Goal: Task Accomplishment & Management: Complete application form

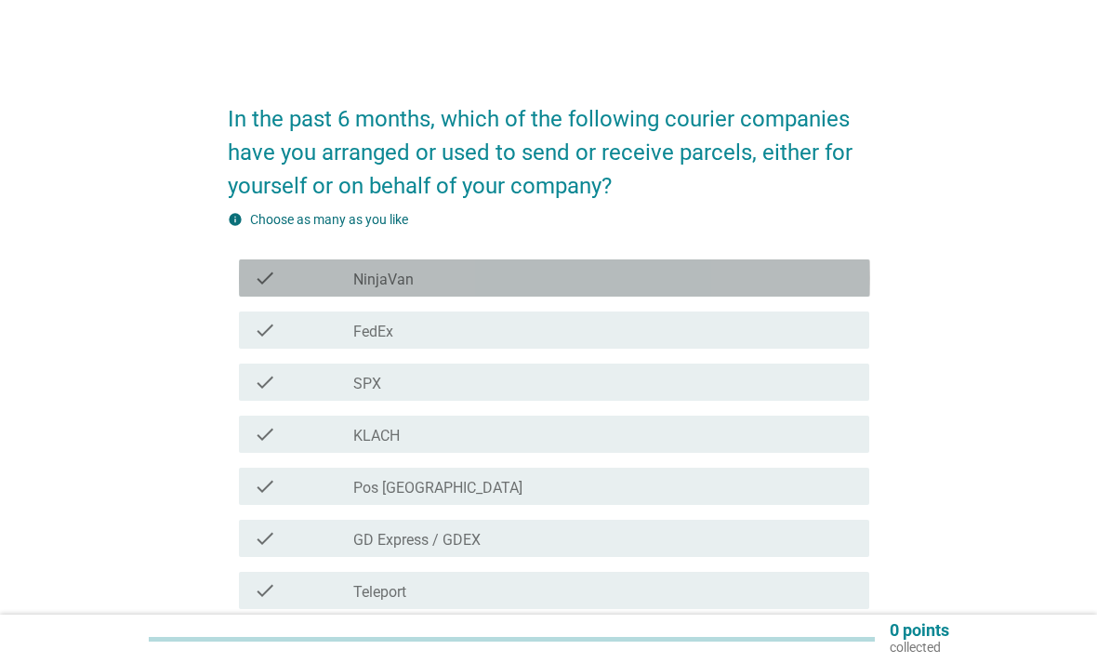
click at [590, 287] on div "check_box_outline_blank NinjaVan" at bounding box center [603, 278] width 501 height 22
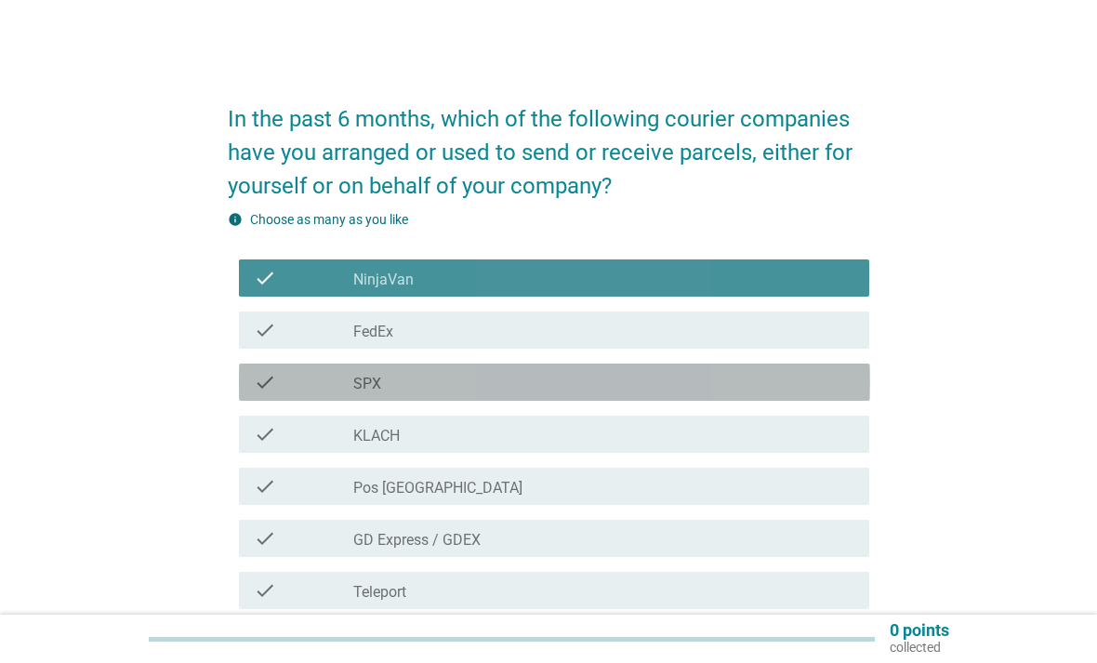
click at [542, 391] on div "check_box_outline_blank SPX" at bounding box center [603, 382] width 501 height 22
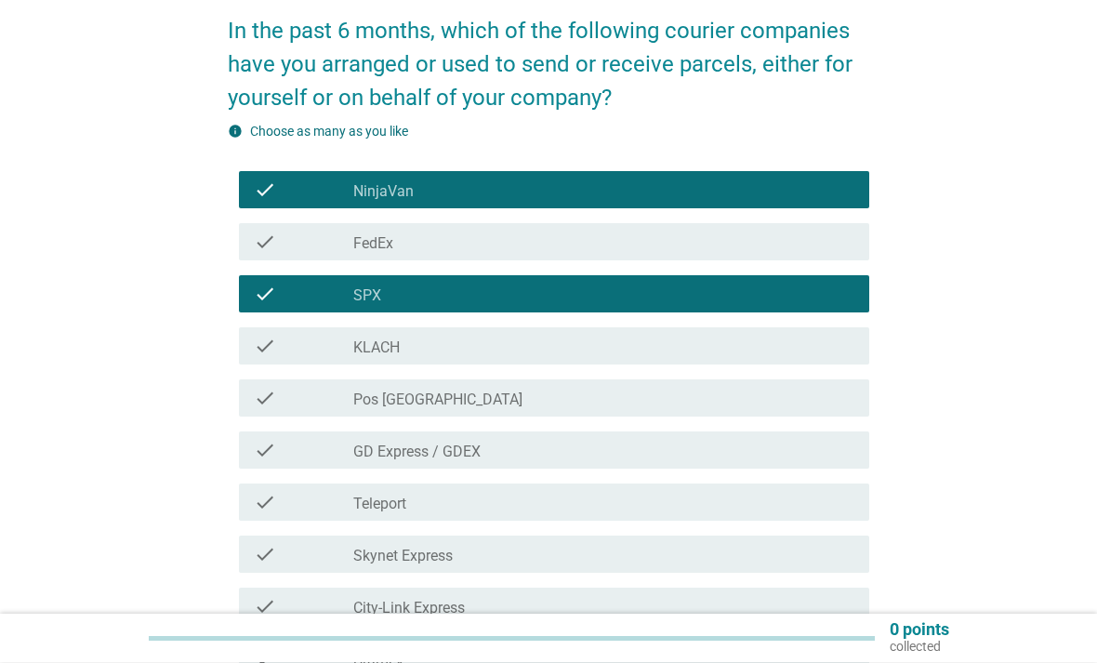
scroll to position [88, 0]
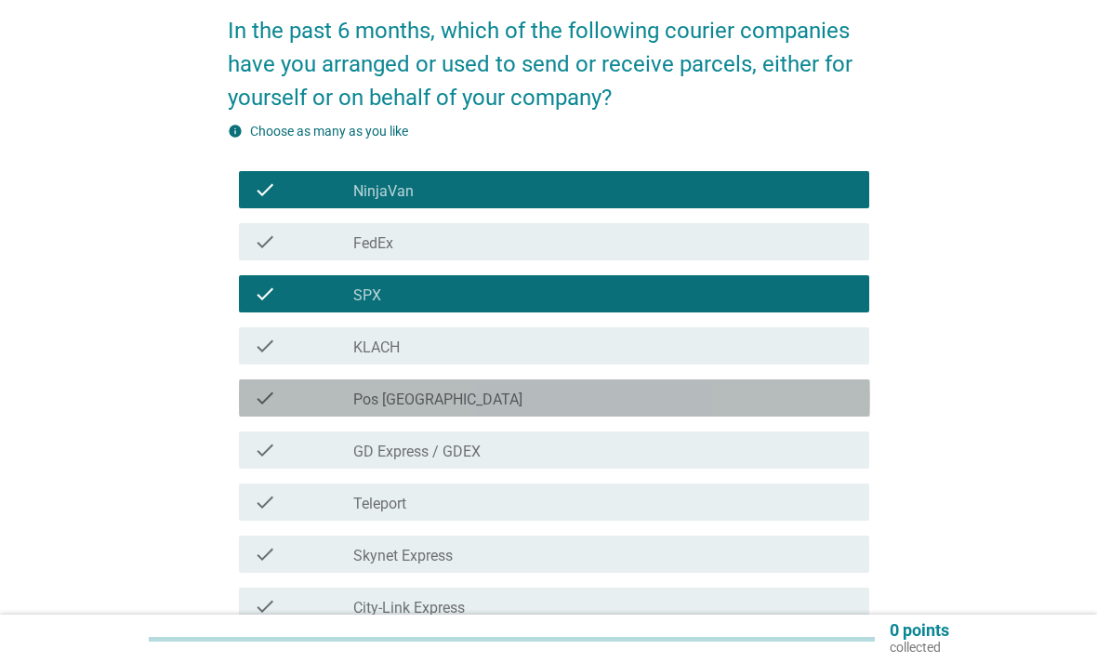
click at [610, 409] on div "check check_box_outline_blank Pos [GEOGRAPHIC_DATA]" at bounding box center [554, 397] width 631 height 37
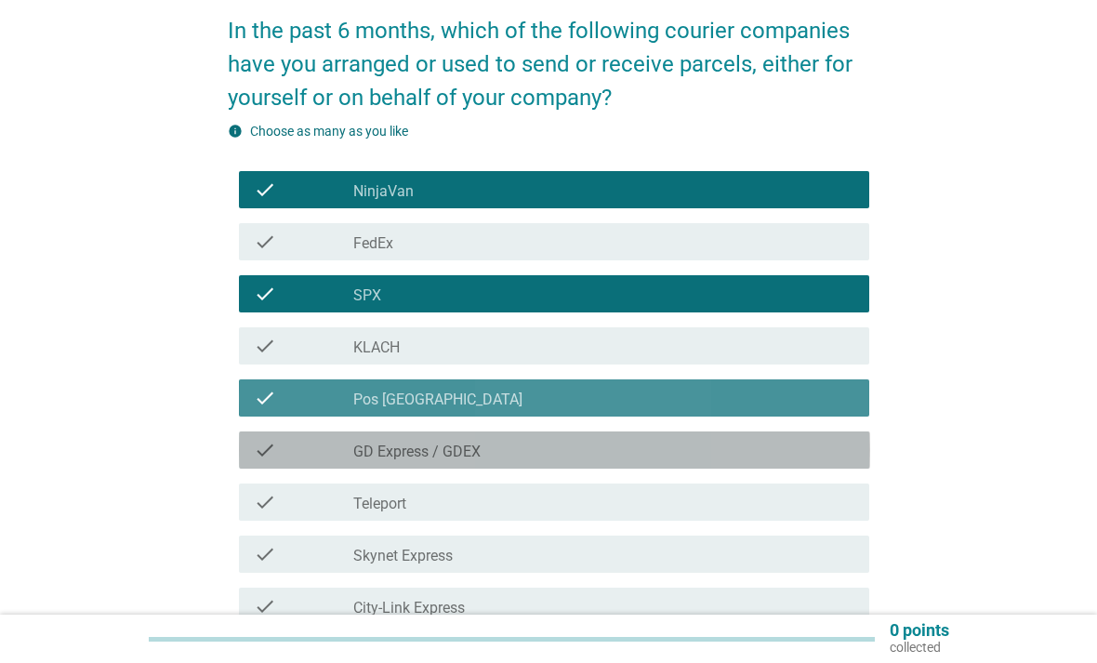
click at [590, 460] on div "check_box_outline_blank GD Express / GDEX" at bounding box center [603, 450] width 501 height 22
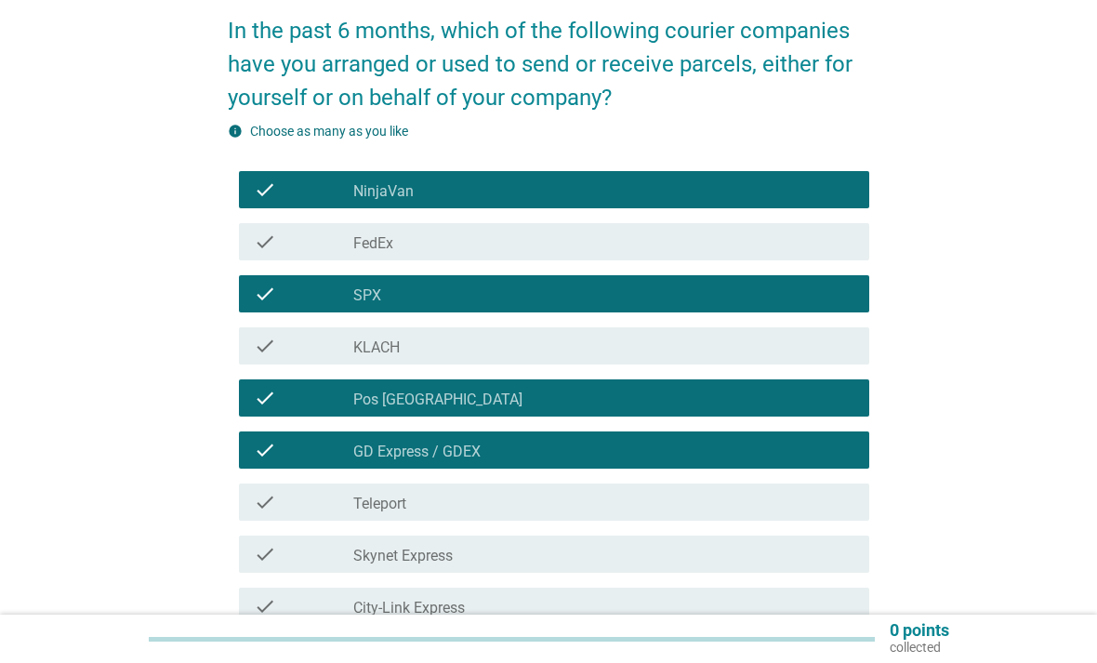
click at [557, 572] on div "check check_box_outline_blank Skynet Express" at bounding box center [554, 554] width 631 height 37
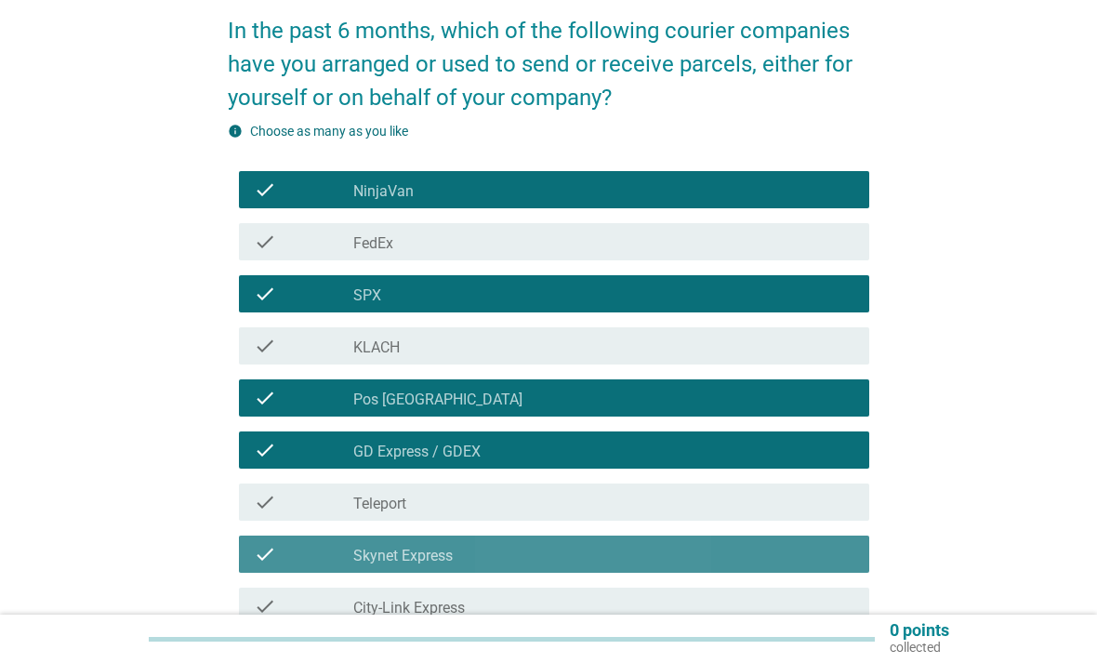
click at [550, 613] on div "check_box_outline_blank City-Link Express" at bounding box center [603, 606] width 501 height 22
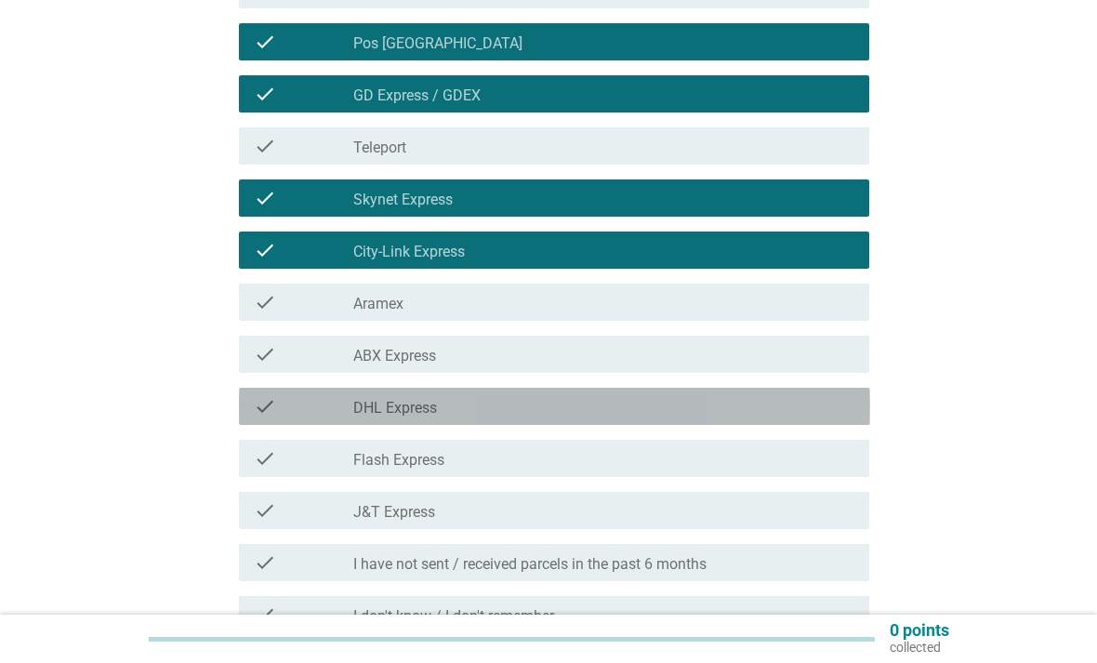
click at [577, 418] on div "check check_box_outline_blank DHL Express" at bounding box center [554, 406] width 631 height 37
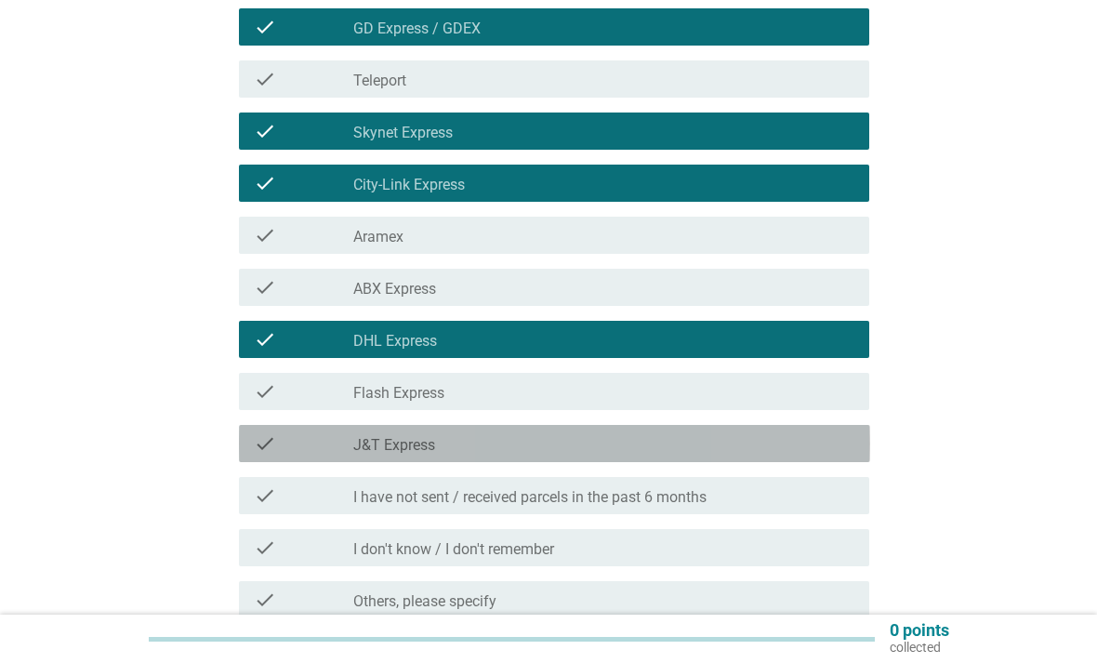
click at [580, 446] on div "check_box_outline_blank J&T Express" at bounding box center [603, 443] width 501 height 22
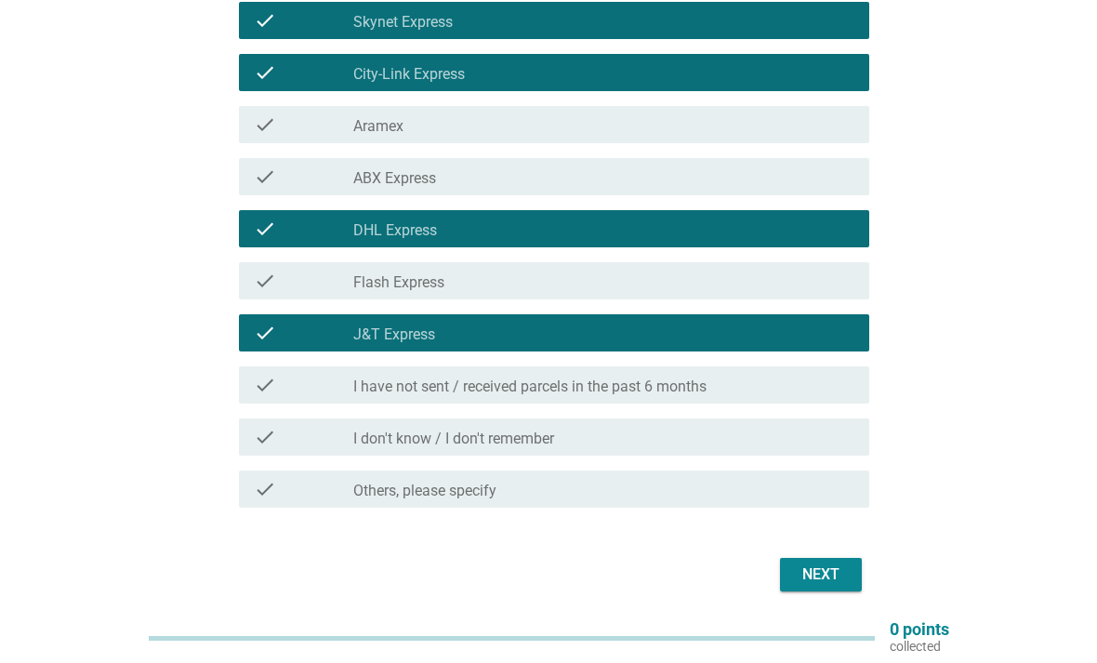
scroll to position [622, 0]
click at [826, 586] on button "Next" at bounding box center [821, 574] width 82 height 33
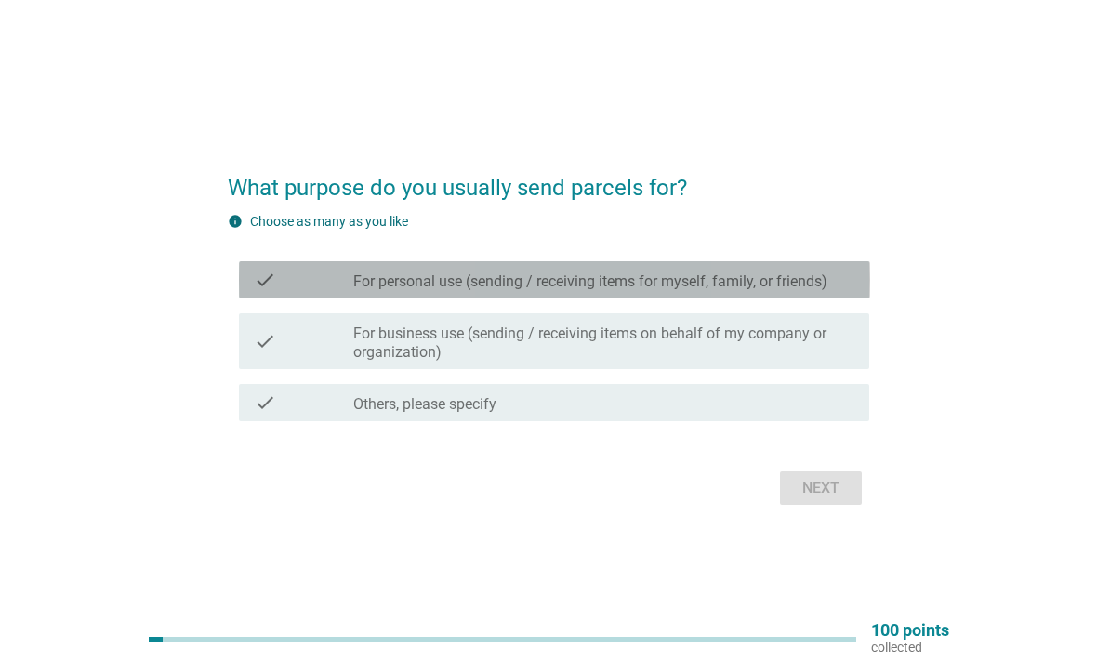
click at [773, 291] on label "For personal use (sending / receiving items for myself, family, or friends)" at bounding box center [590, 281] width 474 height 19
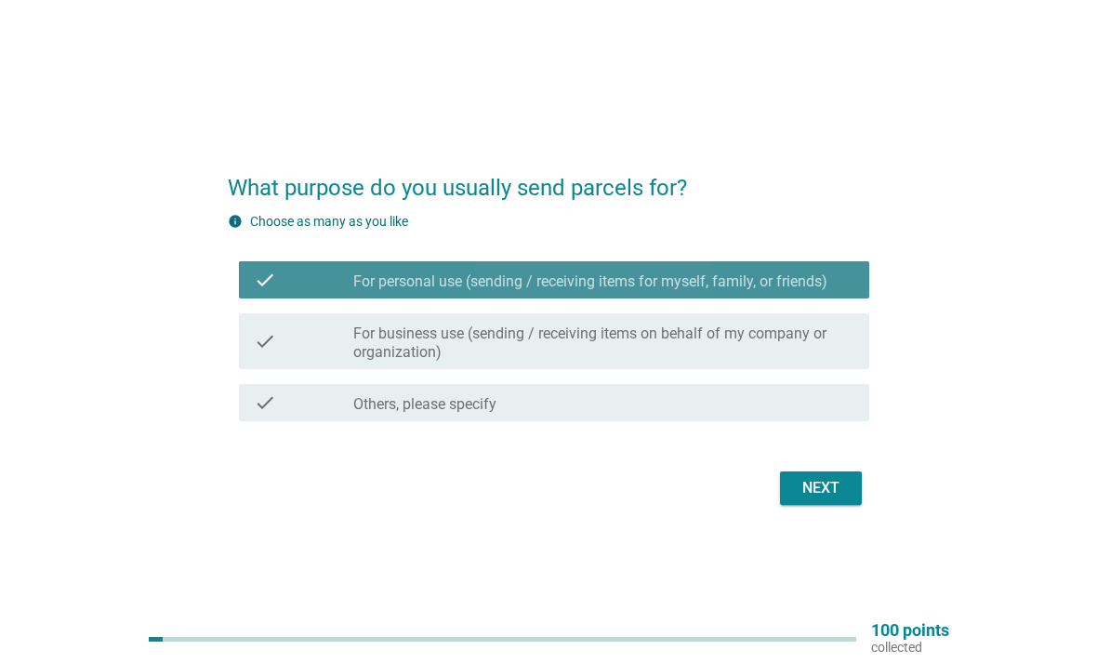
click at [828, 499] on div "Next" at bounding box center [821, 488] width 52 height 22
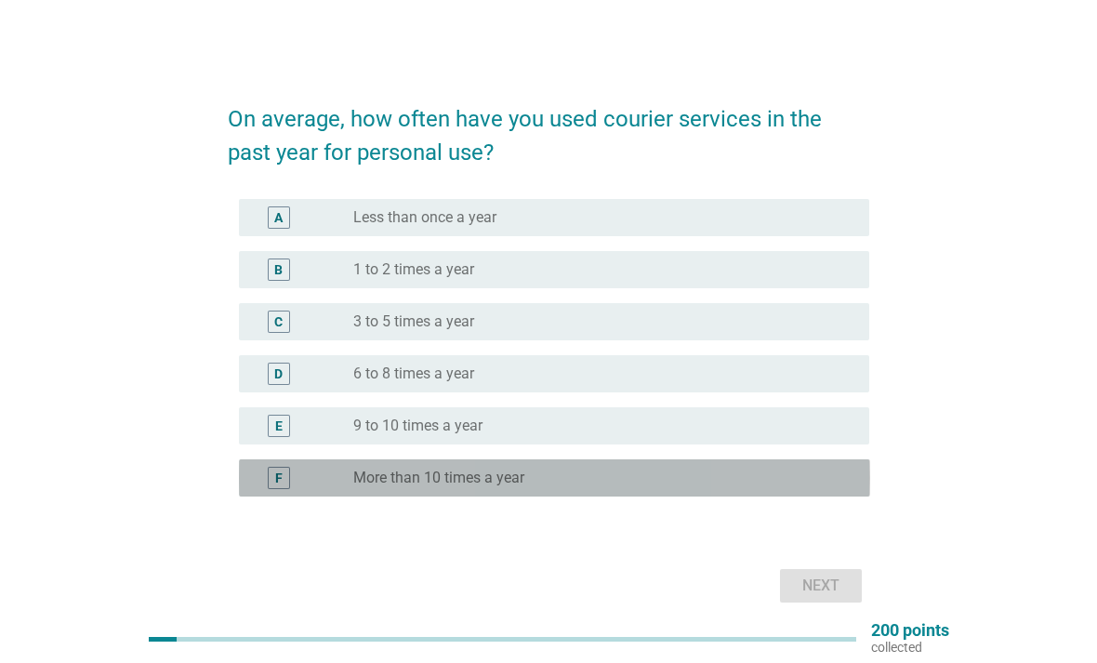
click at [611, 486] on div "radio_button_unchecked More than 10 times a year" at bounding box center [596, 478] width 486 height 19
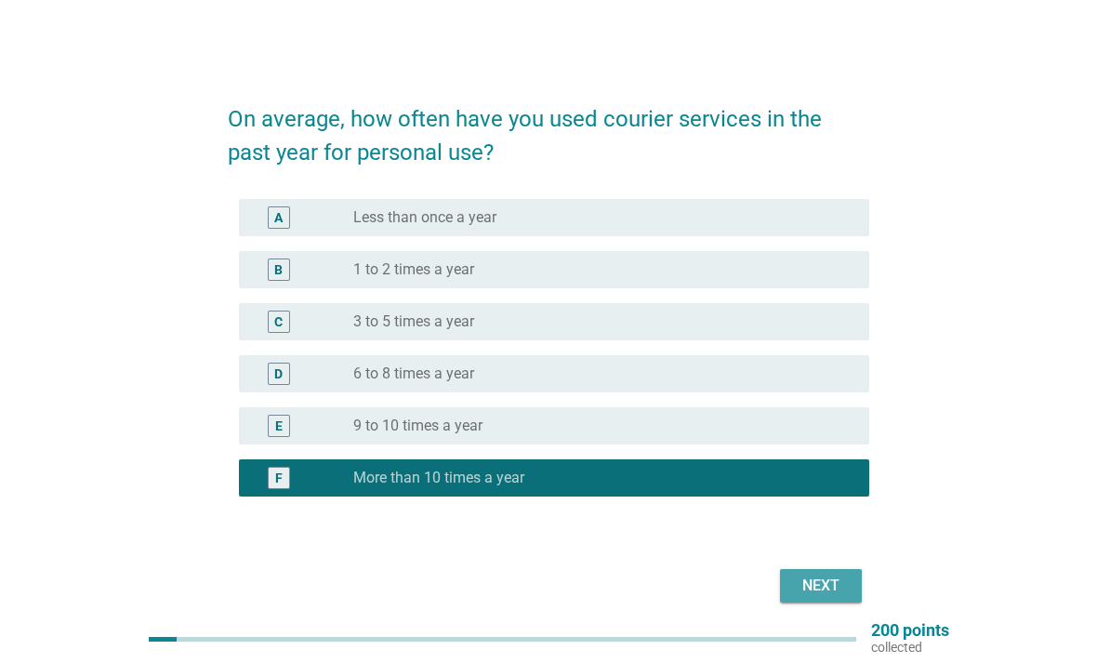
click at [816, 590] on div "Next" at bounding box center [821, 586] width 52 height 22
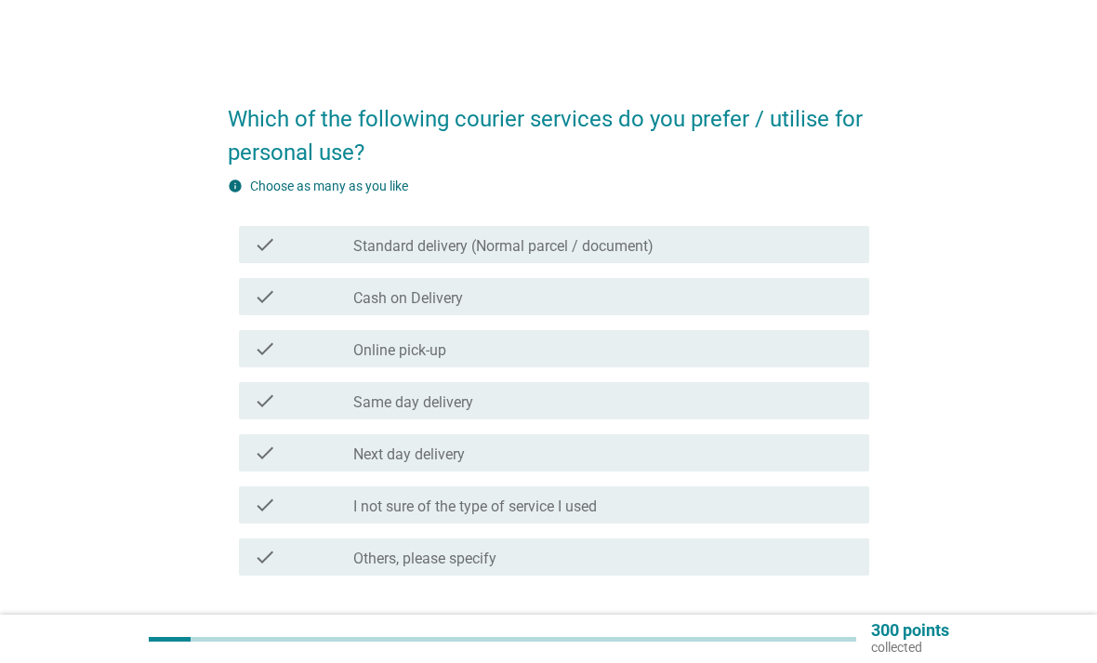
click at [594, 431] on div "check check_box_outline_blank Next day delivery" at bounding box center [549, 453] width 643 height 52
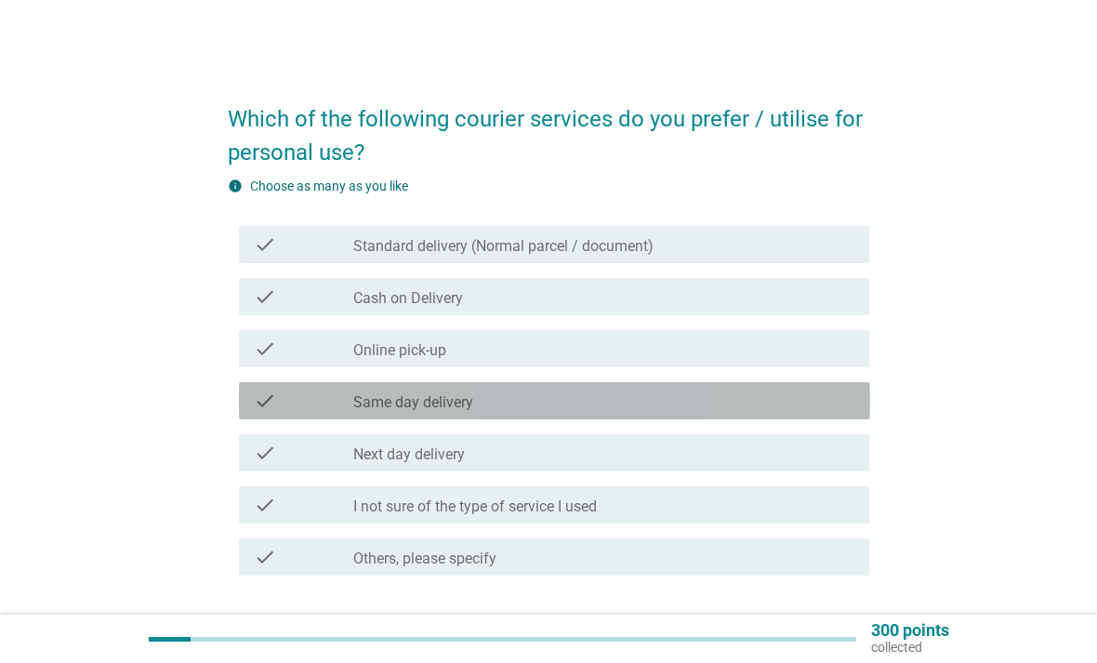
click at [606, 390] on div "check_box_outline_blank Same day delivery" at bounding box center [603, 401] width 501 height 22
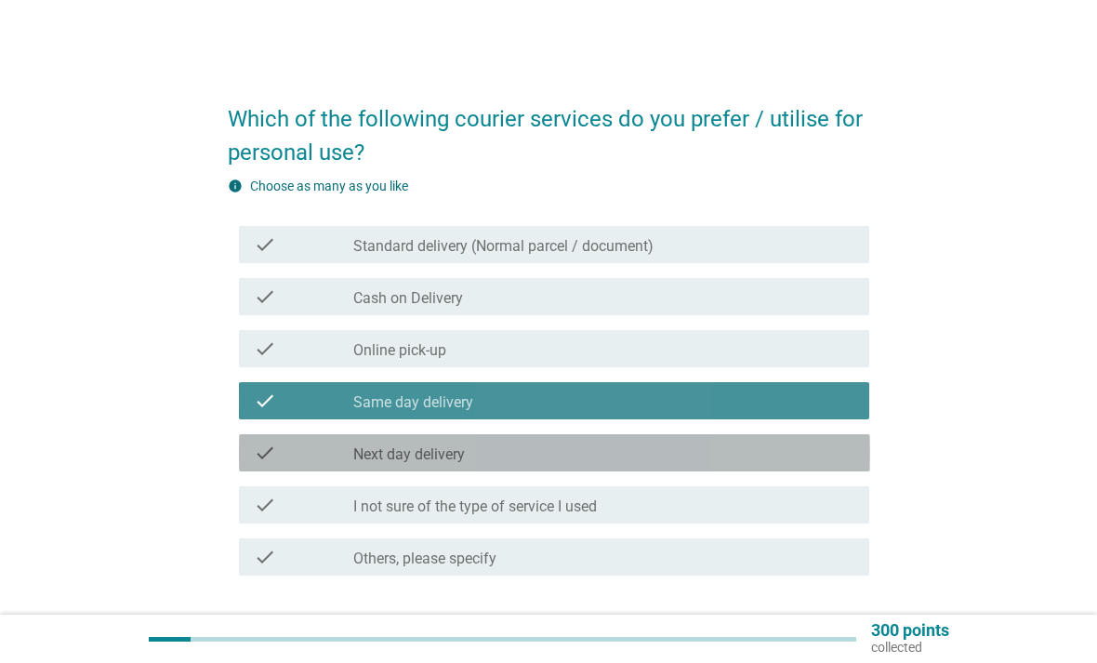
click at [581, 446] on div "check_box_outline_blank Next day delivery" at bounding box center [603, 453] width 501 height 22
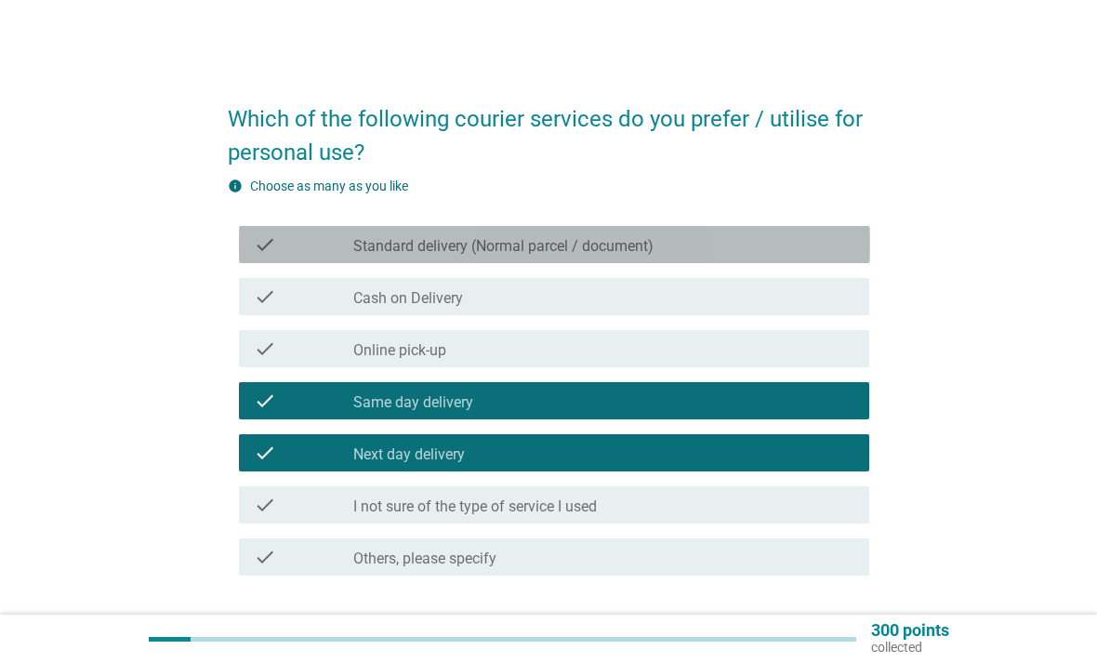
click at [796, 251] on div "check_box_outline_blank Standard delivery (Normal parcel / document)" at bounding box center [603, 244] width 501 height 22
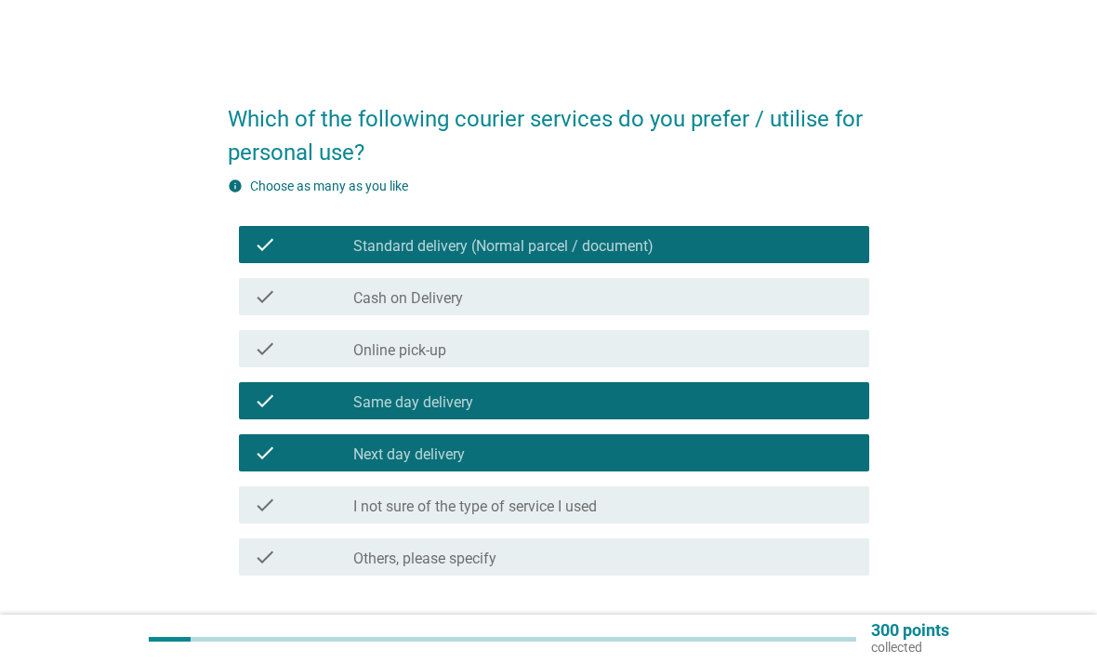
click at [839, 657] on button "Next" at bounding box center [821, 642] width 82 height 33
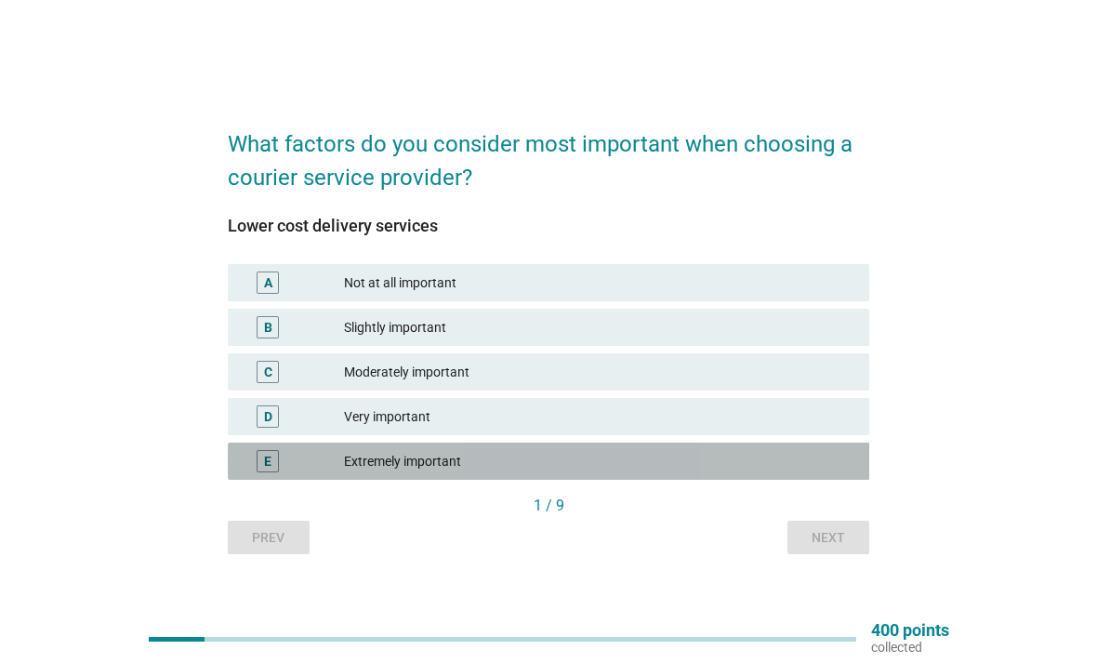
click at [727, 480] on div "E Extremely important" at bounding box center [549, 461] width 643 height 37
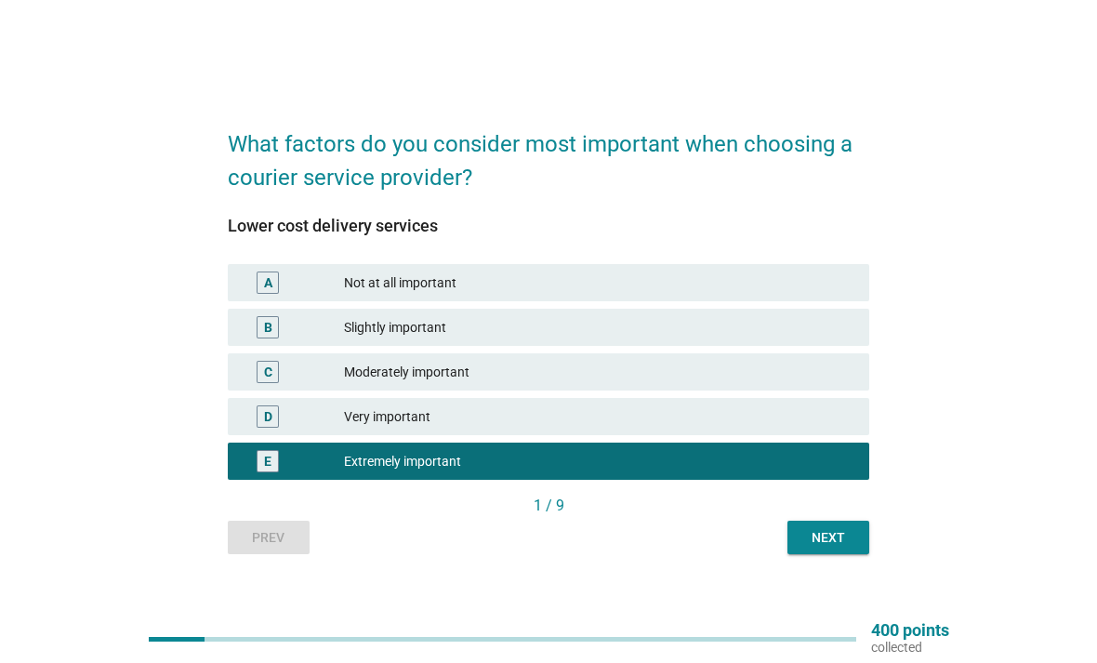
click at [839, 548] on div "Next" at bounding box center [828, 538] width 52 height 20
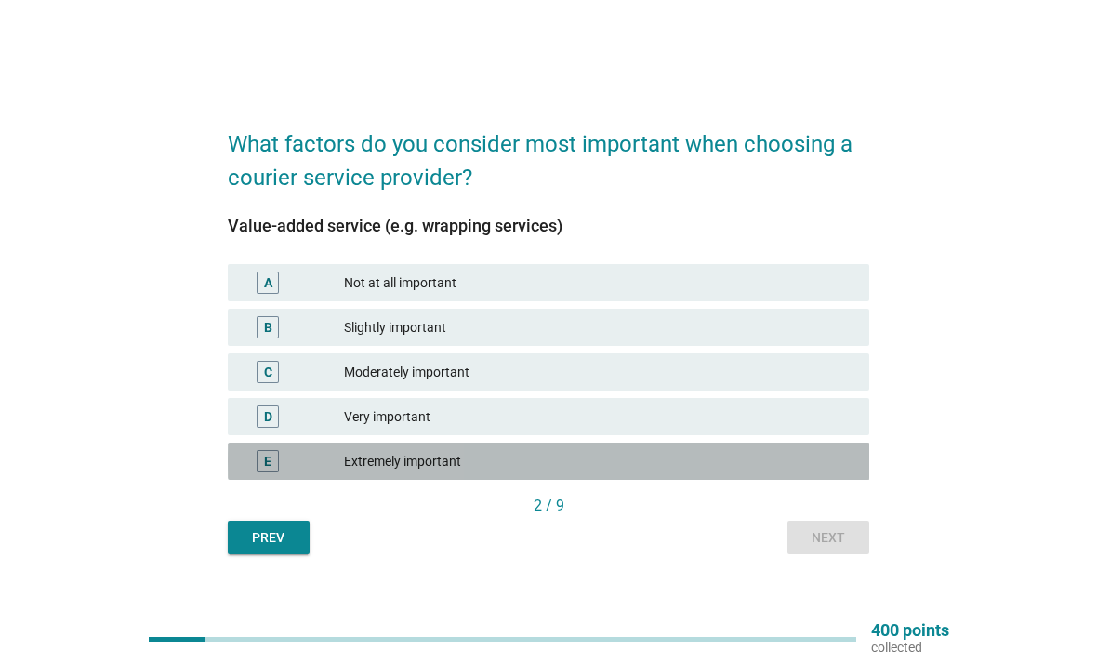
click at [767, 480] on div "E Extremely important" at bounding box center [549, 461] width 643 height 37
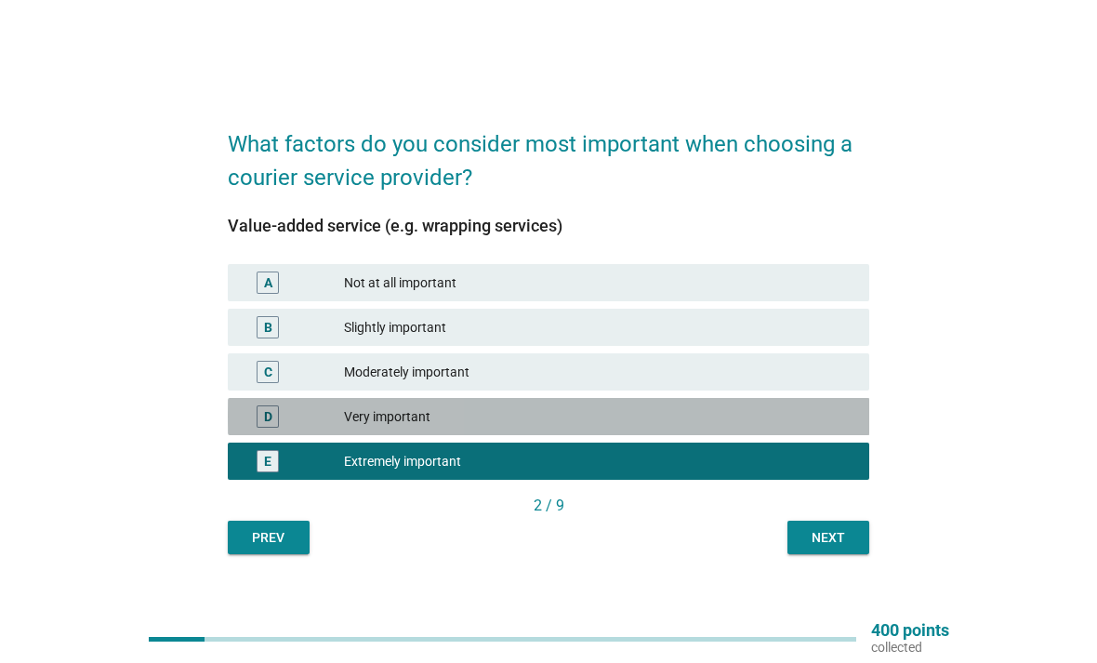
click at [789, 428] on div "Very important" at bounding box center [599, 416] width 511 height 22
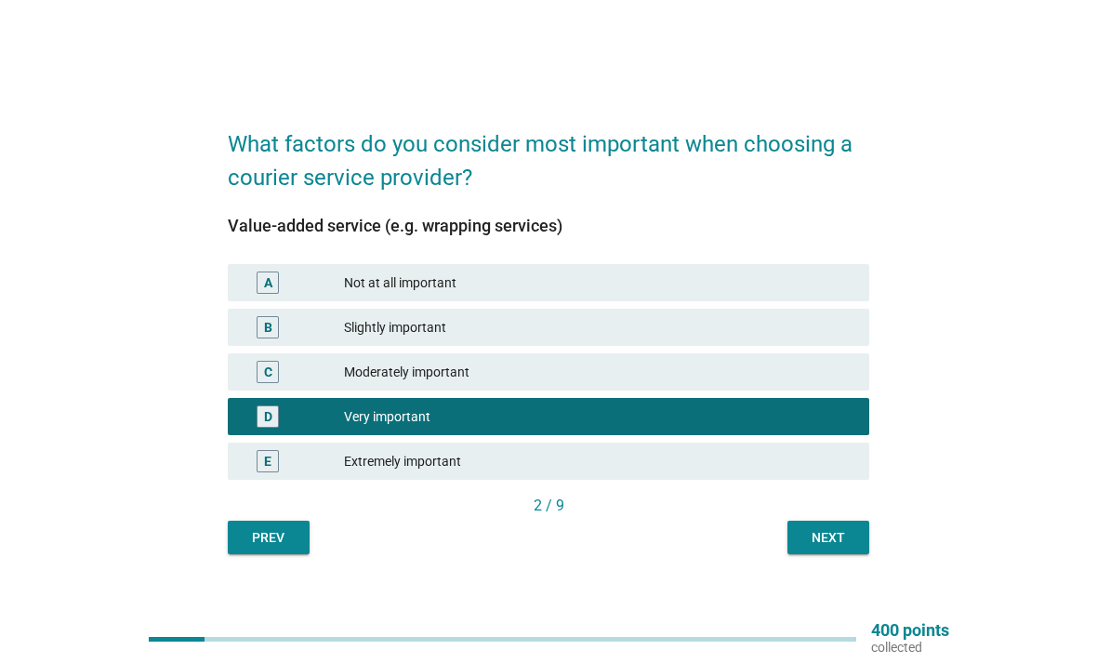
click at [841, 548] on div "Next" at bounding box center [828, 538] width 52 height 20
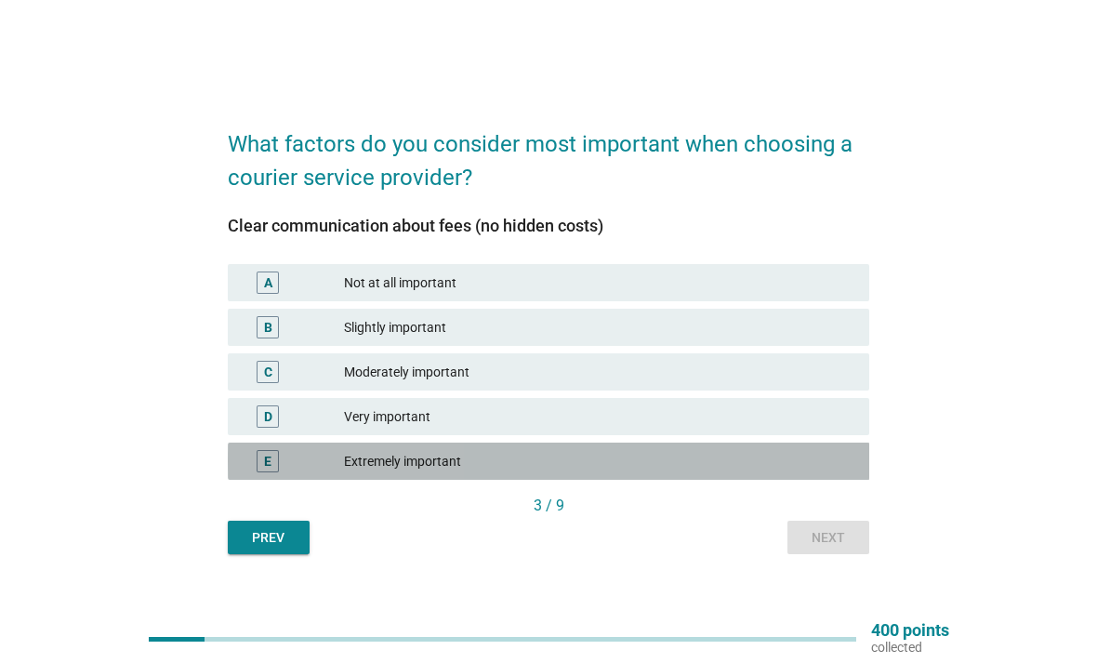
click at [767, 472] on div "Extremely important" at bounding box center [599, 461] width 511 height 22
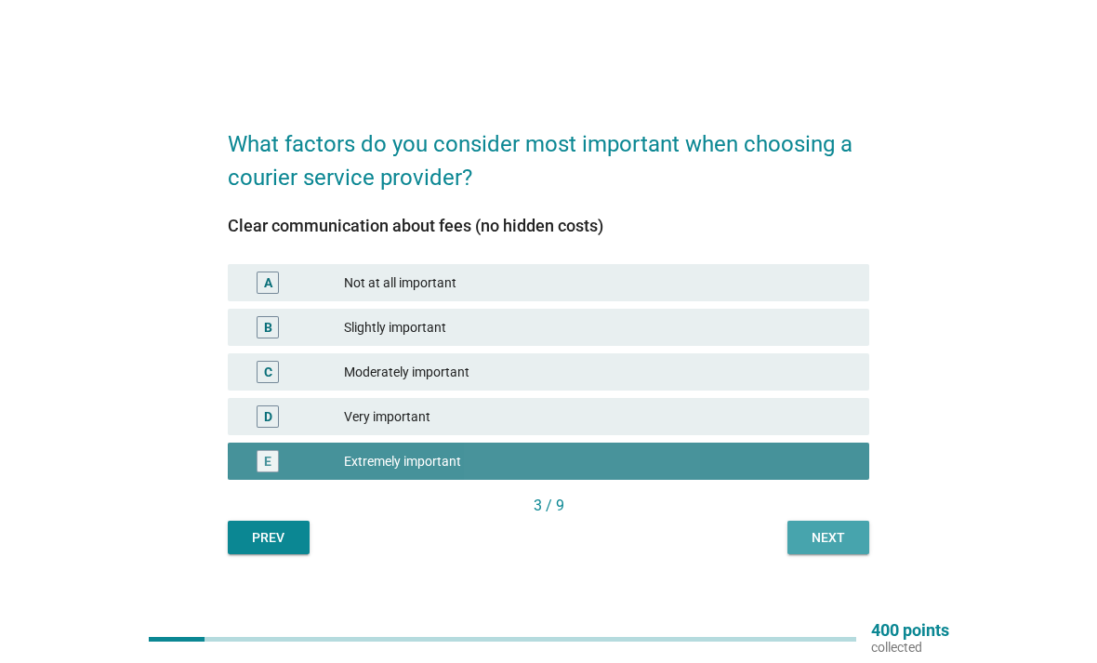
click at [841, 548] on div "Next" at bounding box center [828, 538] width 52 height 20
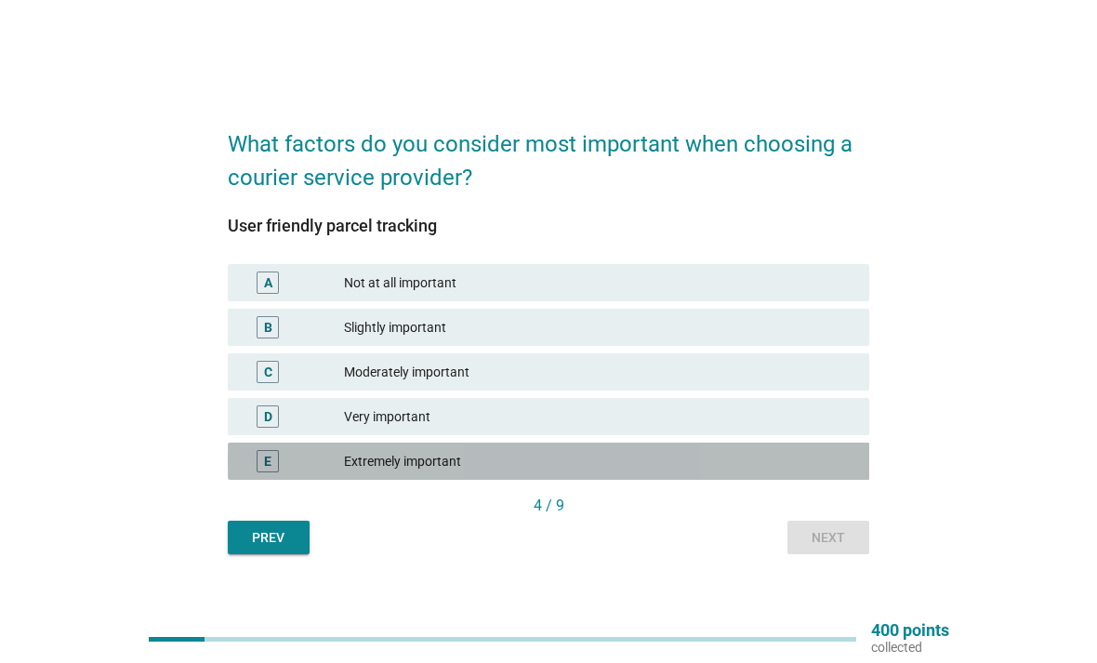
click at [769, 472] on div "Extremely important" at bounding box center [599, 461] width 511 height 22
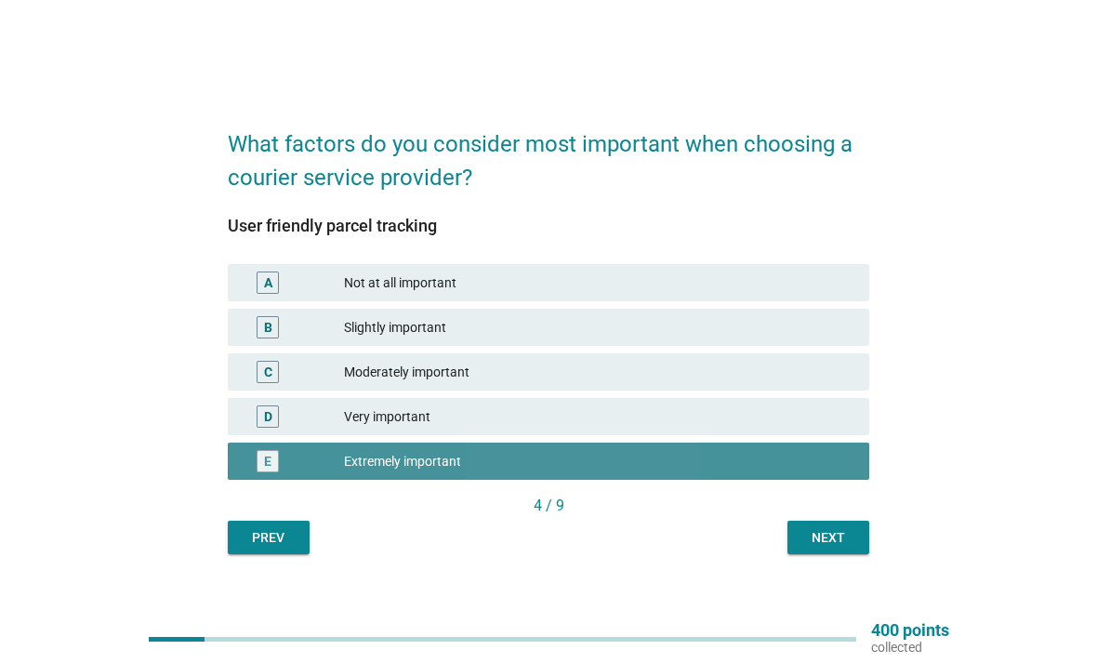
click at [847, 548] on div "Next" at bounding box center [828, 538] width 52 height 20
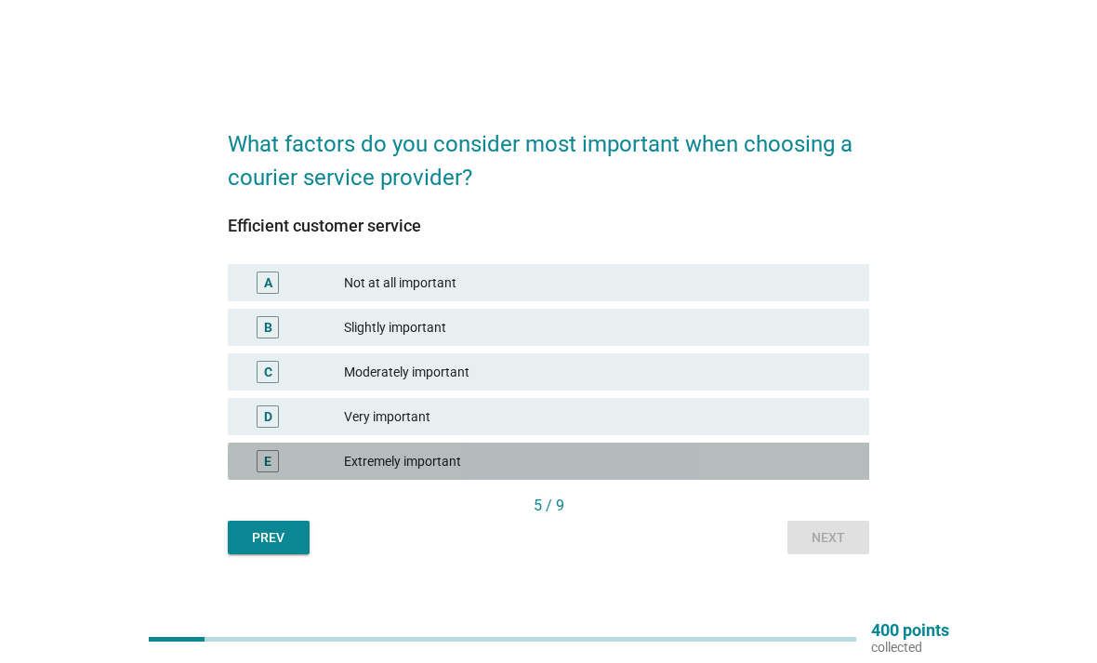
click at [786, 480] on div "E Extremely important" at bounding box center [549, 461] width 643 height 37
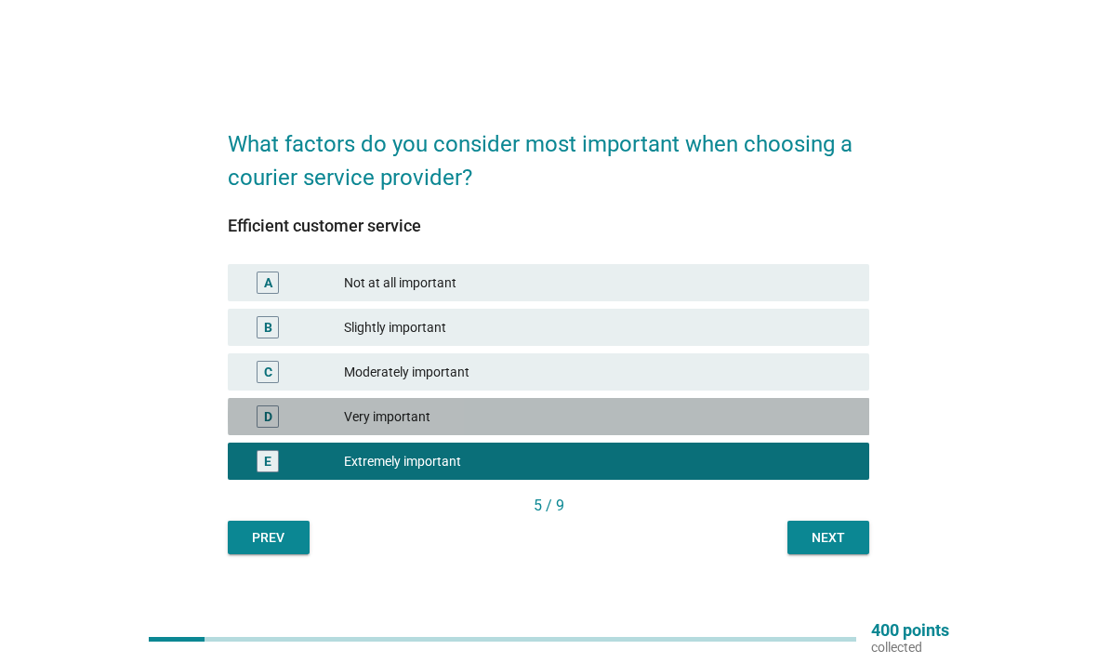
click at [788, 428] on div "Very important" at bounding box center [599, 416] width 511 height 22
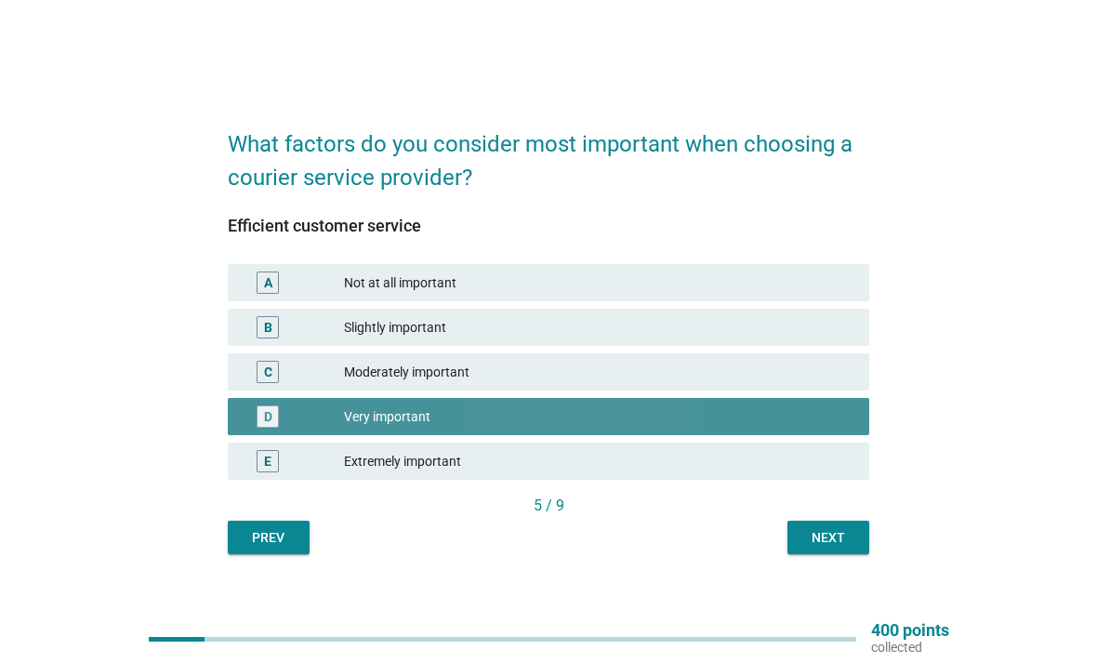
click at [828, 548] on div "Next" at bounding box center [828, 538] width 52 height 20
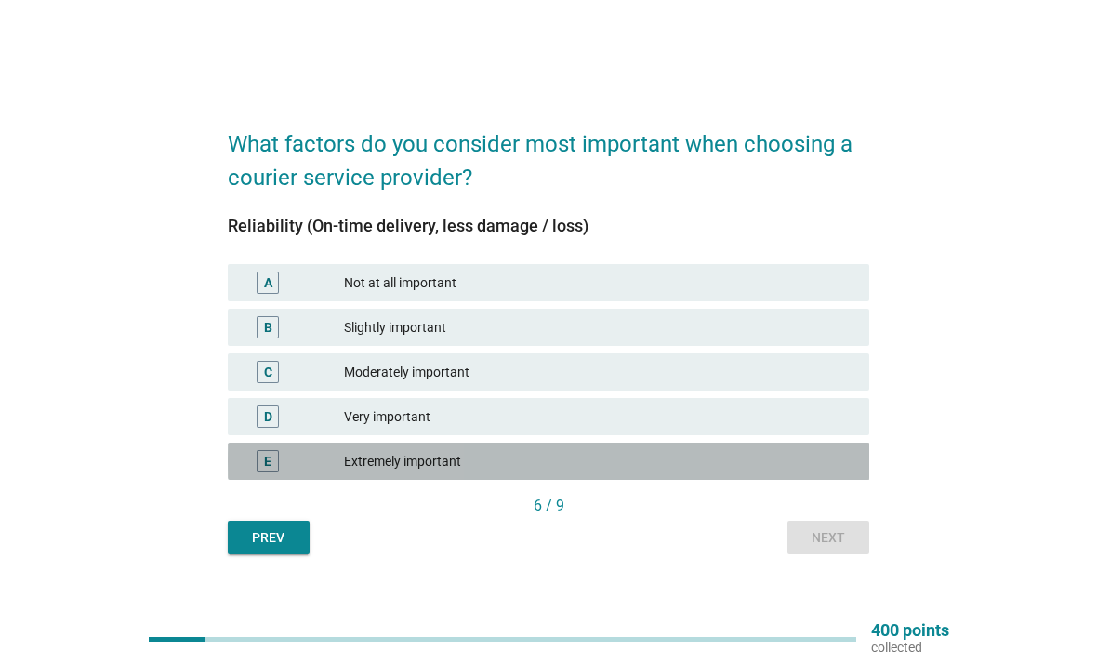
click at [775, 472] on div "Extremely important" at bounding box center [599, 461] width 511 height 22
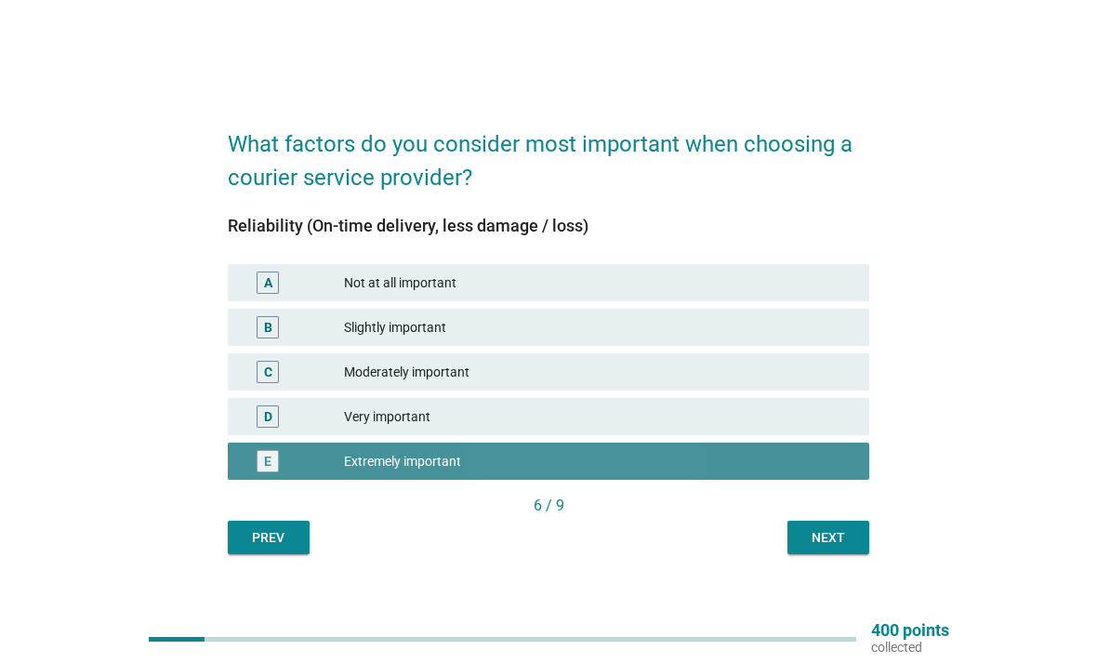
click at [841, 548] on div "Next" at bounding box center [828, 538] width 52 height 20
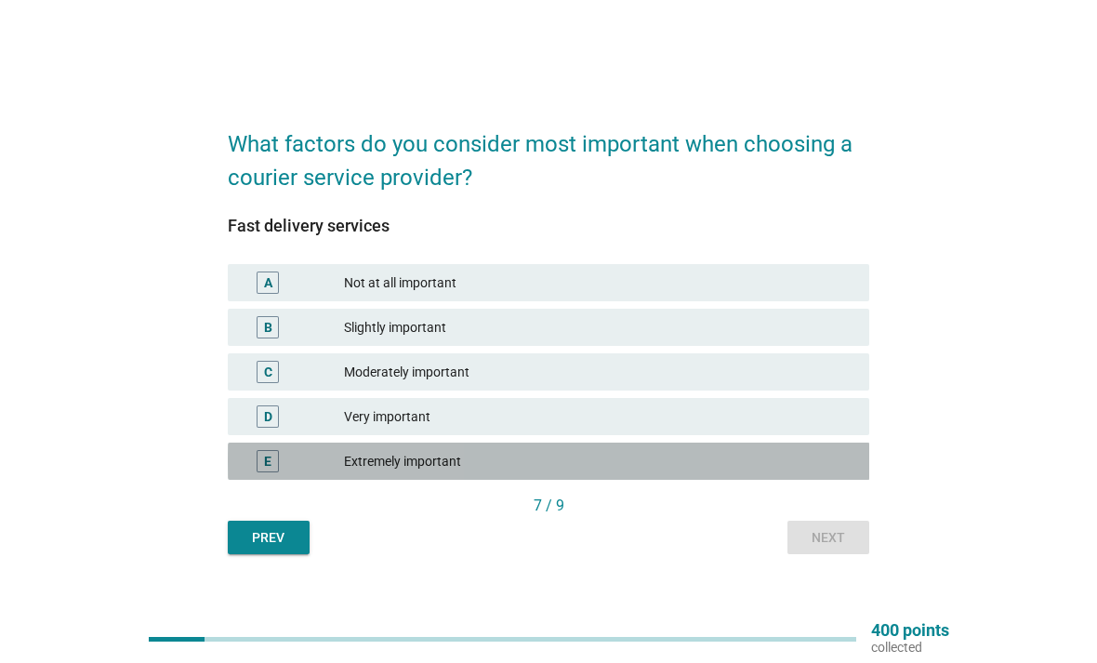
click at [805, 472] on div "Extremely important" at bounding box center [599, 461] width 511 height 22
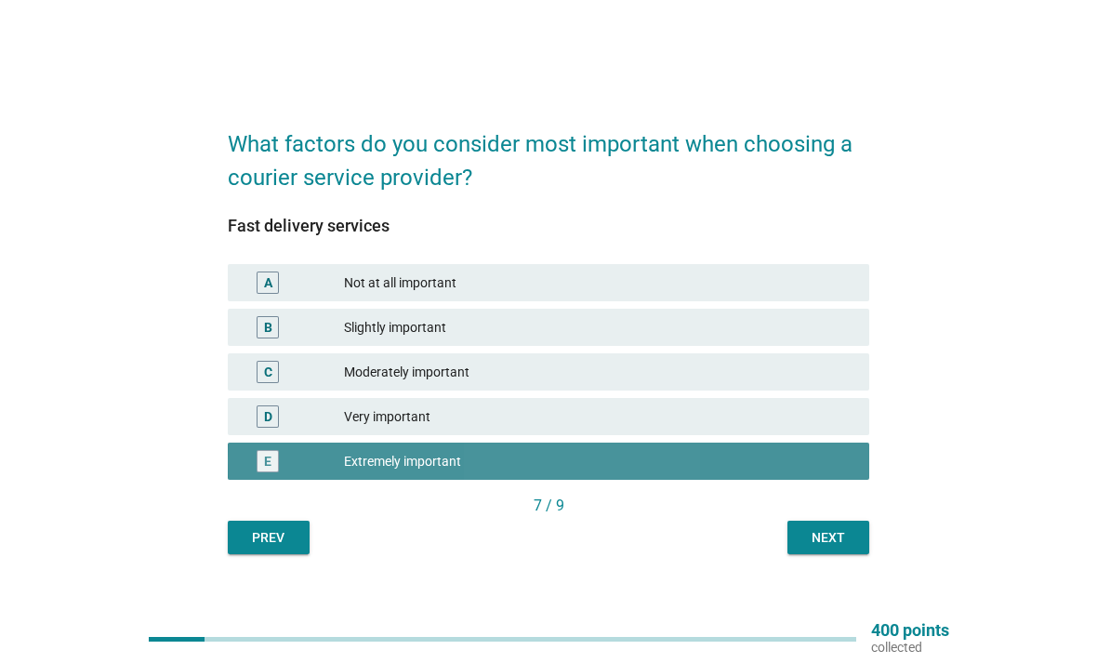
click at [837, 548] on div "Next" at bounding box center [828, 538] width 52 height 20
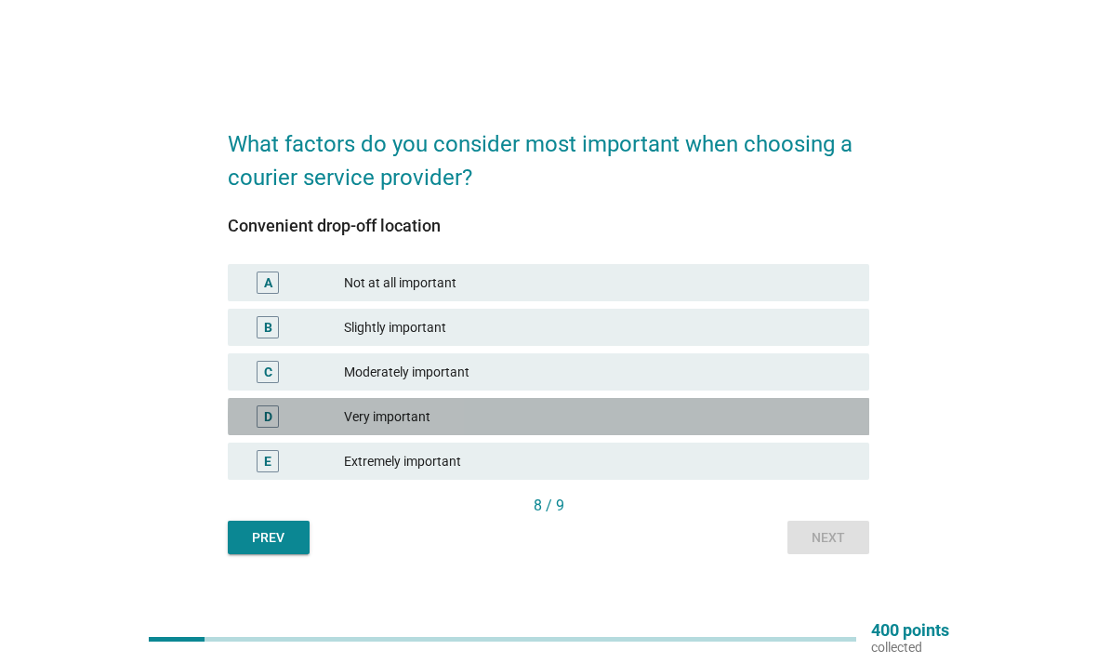
click at [774, 428] on div "Very important" at bounding box center [599, 416] width 511 height 22
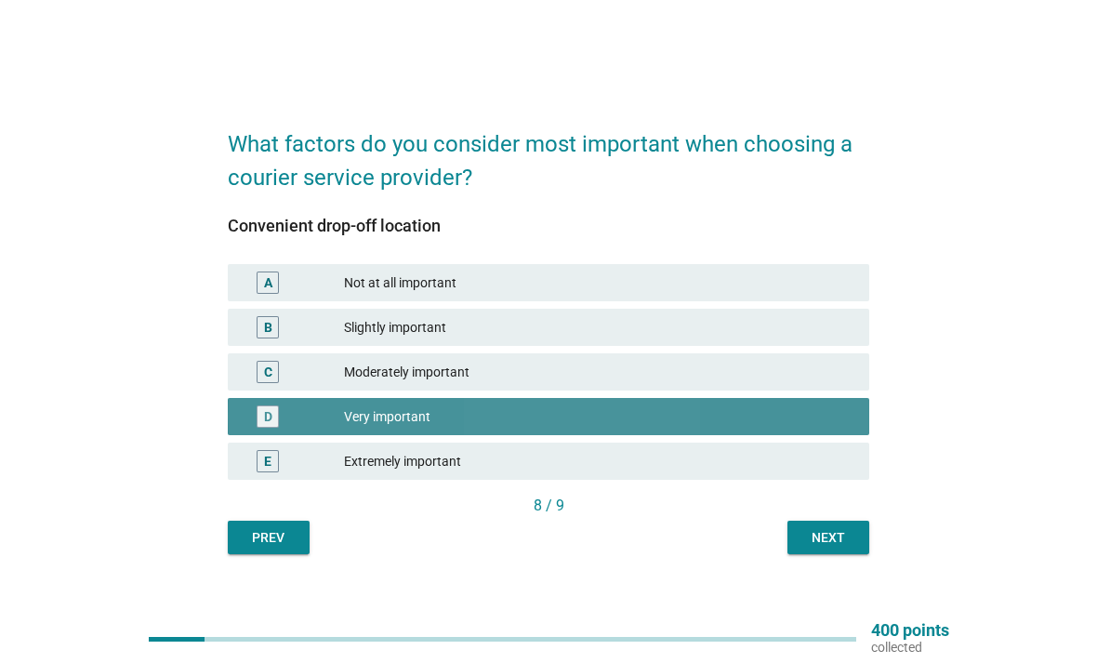
click at [846, 548] on div "Next" at bounding box center [828, 538] width 52 height 20
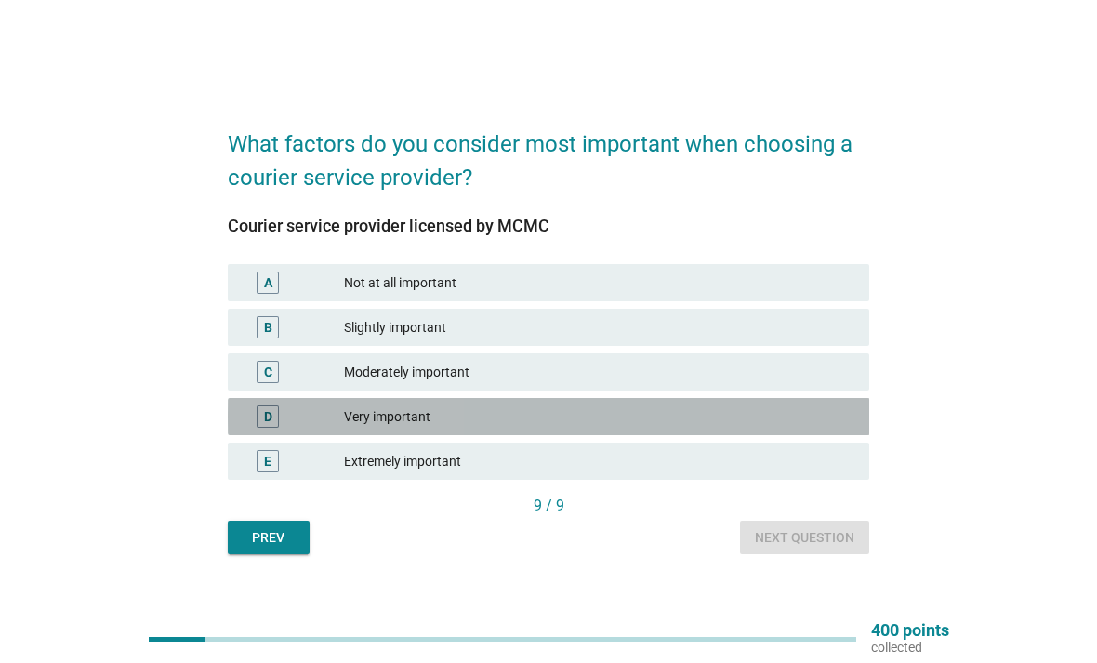
click at [754, 434] on div "D Very important" at bounding box center [549, 416] width 643 height 37
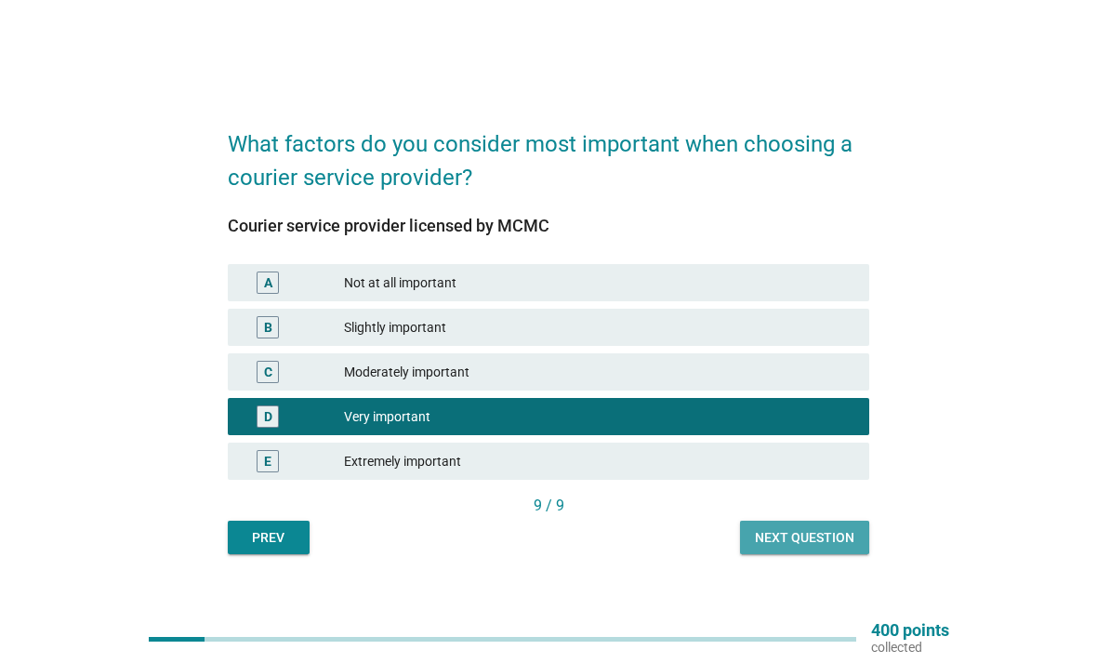
click at [796, 554] on button "Next question" at bounding box center [804, 537] width 129 height 33
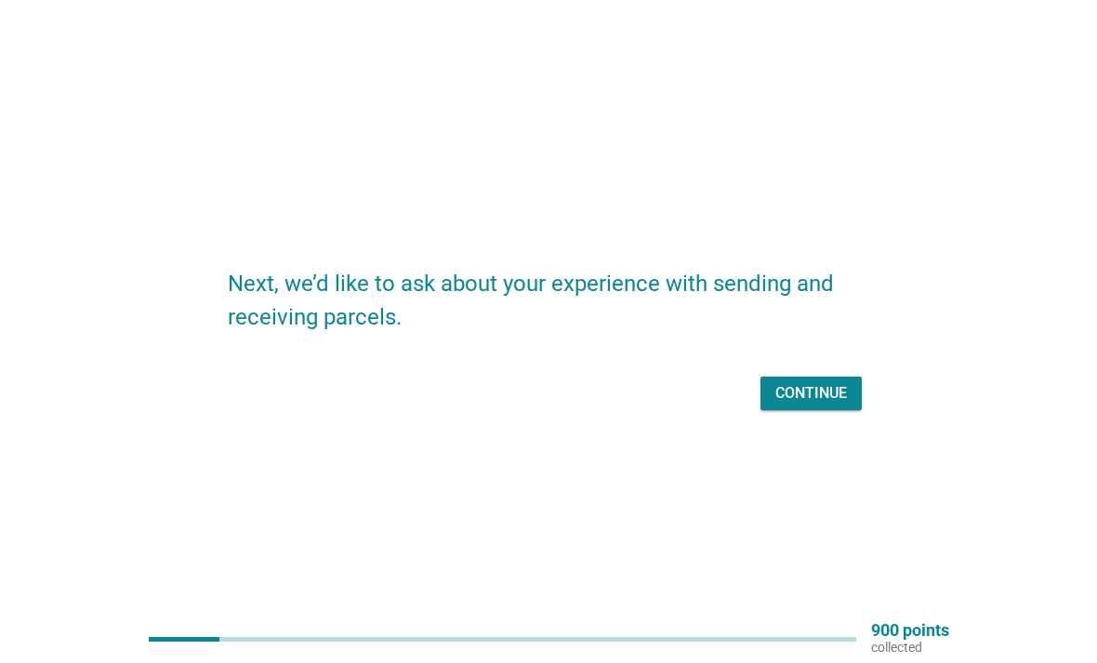
click at [833, 405] on div "Continue" at bounding box center [812, 393] width 72 height 22
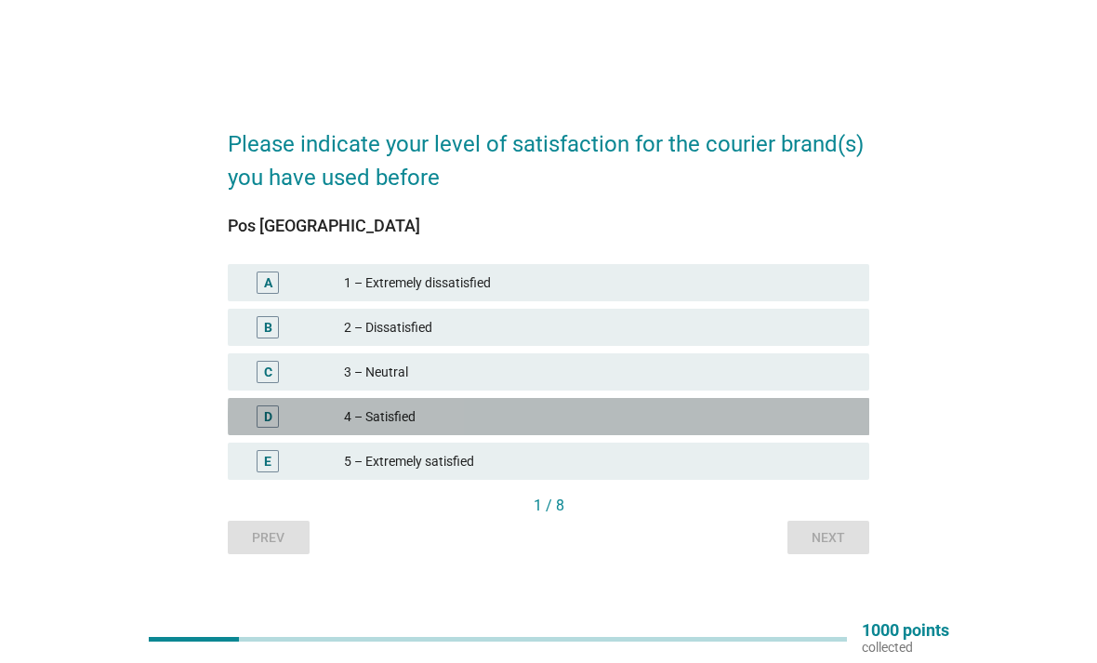
click at [776, 428] on div "4 – Satisfied" at bounding box center [599, 416] width 511 height 22
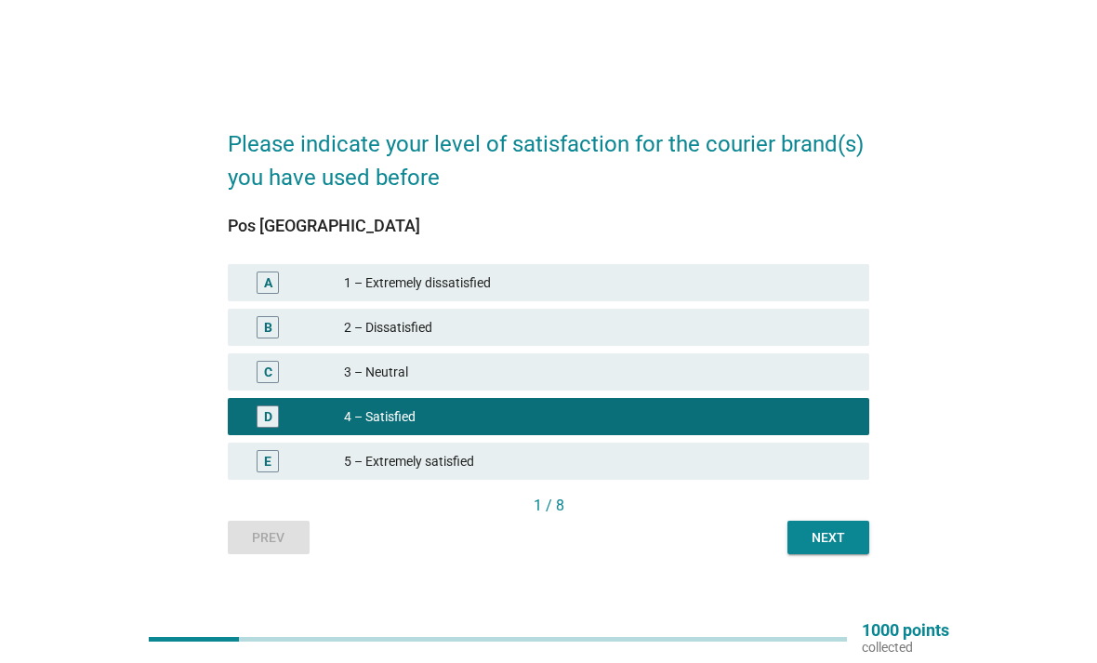
click at [847, 548] on div "Next" at bounding box center [828, 538] width 52 height 20
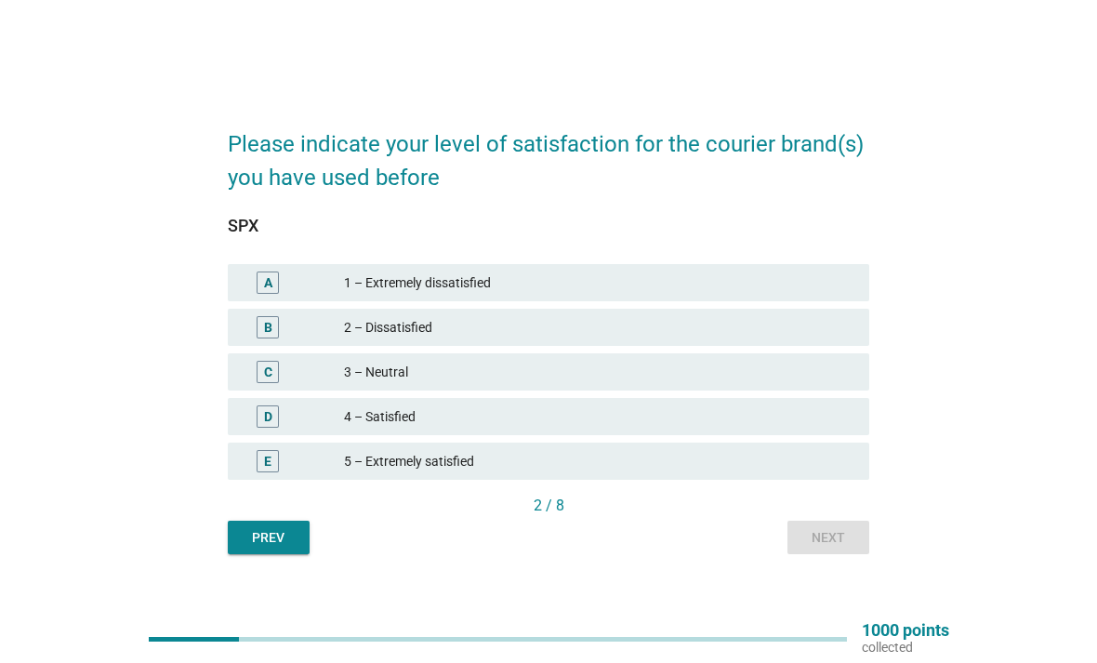
click at [760, 472] on div "5 – Extremely satisfied" at bounding box center [599, 461] width 511 height 22
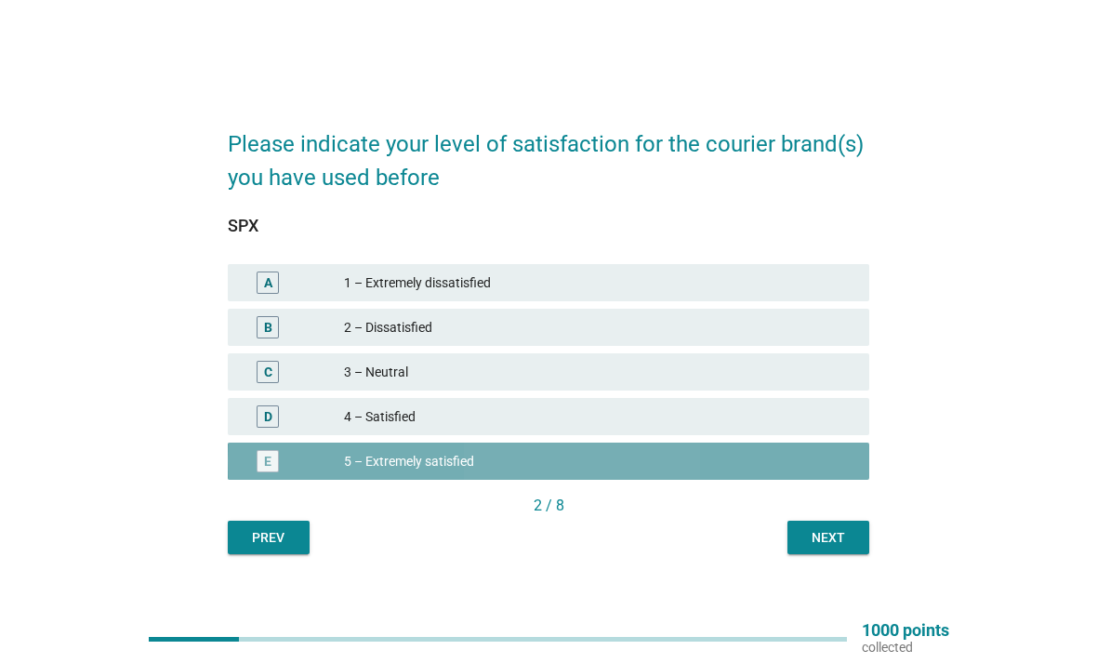
click at [842, 548] on div "Next" at bounding box center [828, 538] width 52 height 20
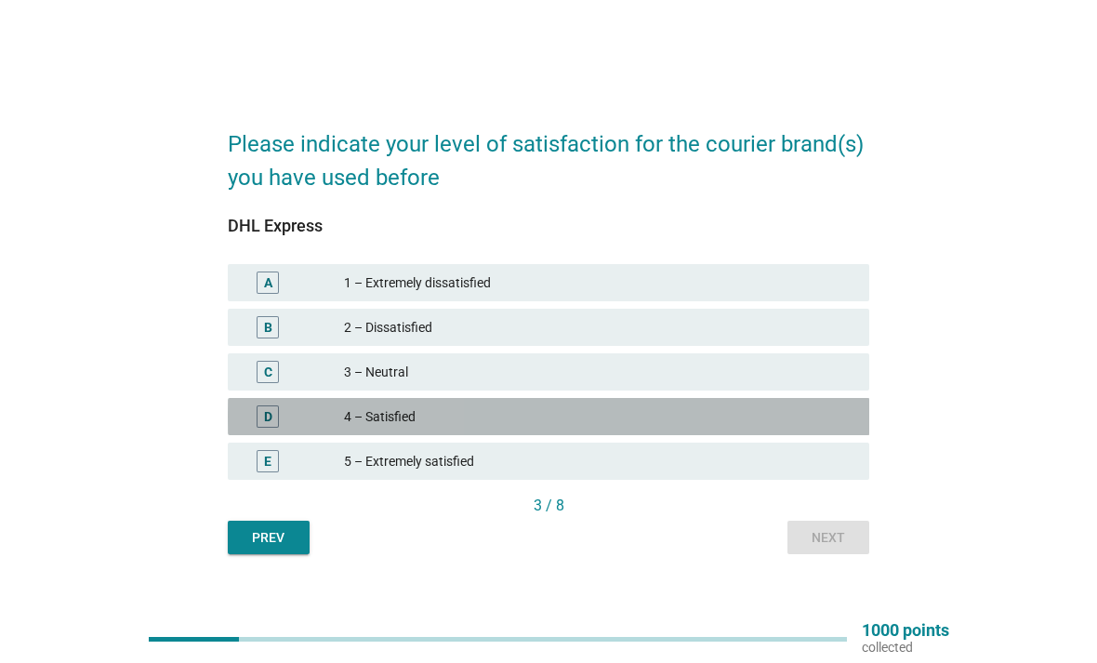
click at [774, 428] on div "4 – Satisfied" at bounding box center [599, 416] width 511 height 22
click at [816, 548] on div "Next" at bounding box center [828, 538] width 52 height 20
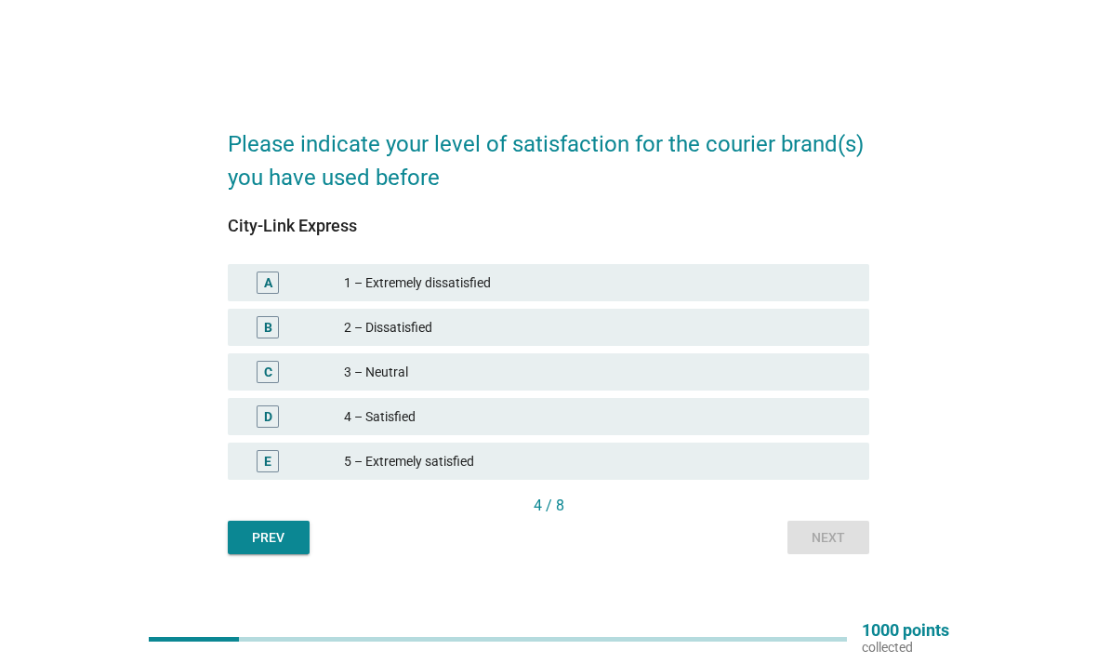
click at [810, 428] on div "4 – Satisfied" at bounding box center [599, 416] width 511 height 22
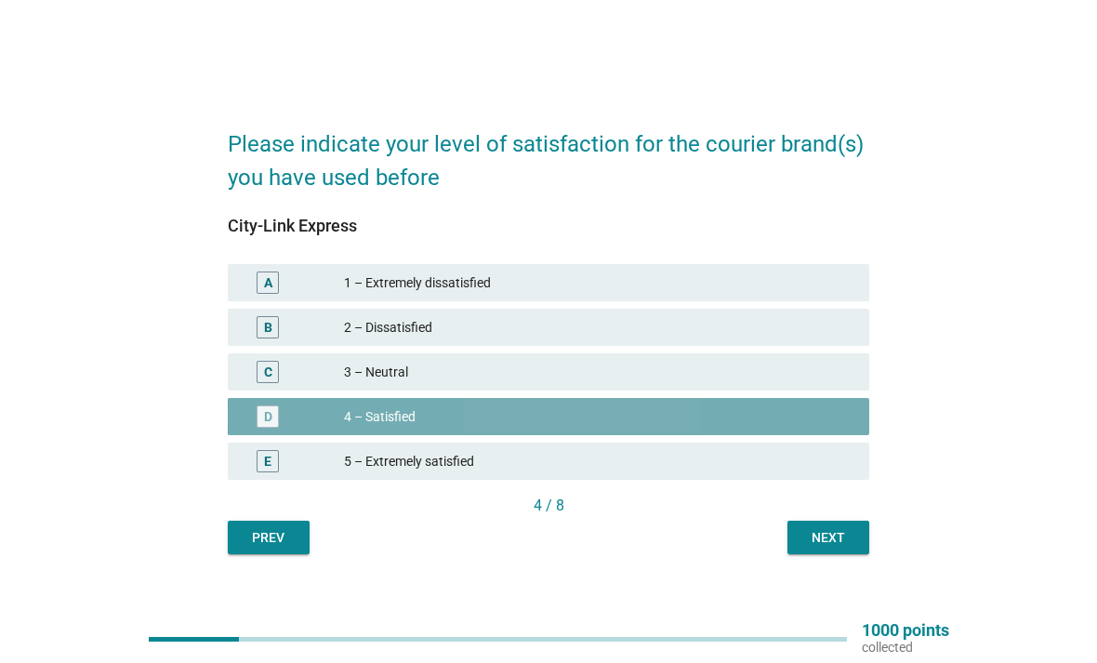
click at [829, 548] on div "Next" at bounding box center [828, 538] width 52 height 20
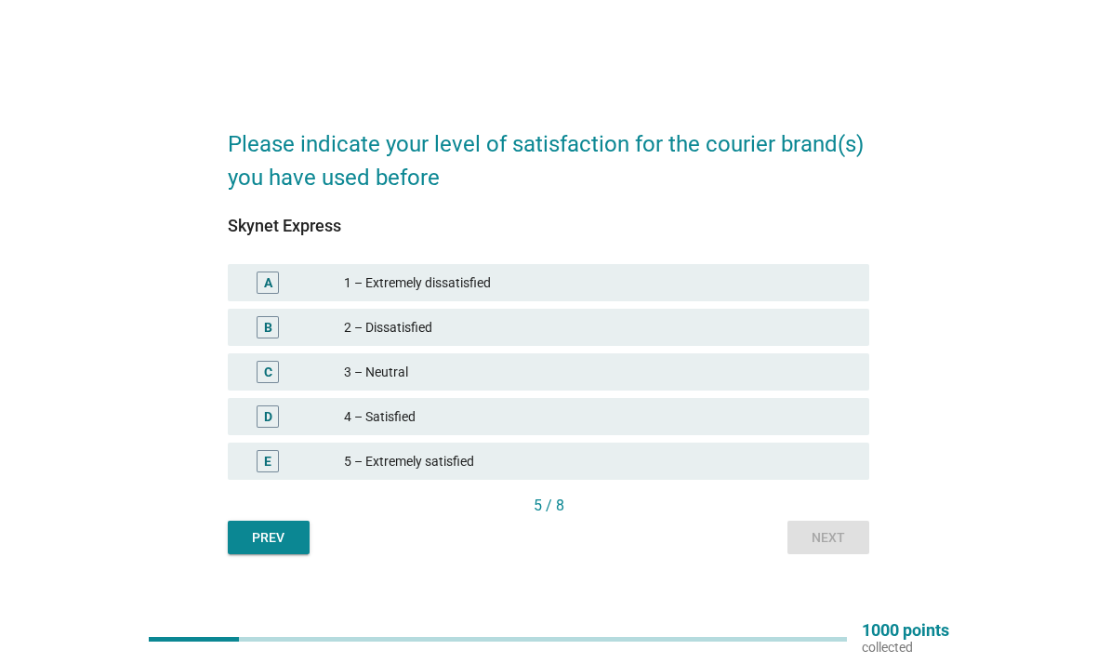
click at [768, 383] on div "3 – Neutral" at bounding box center [599, 372] width 511 height 22
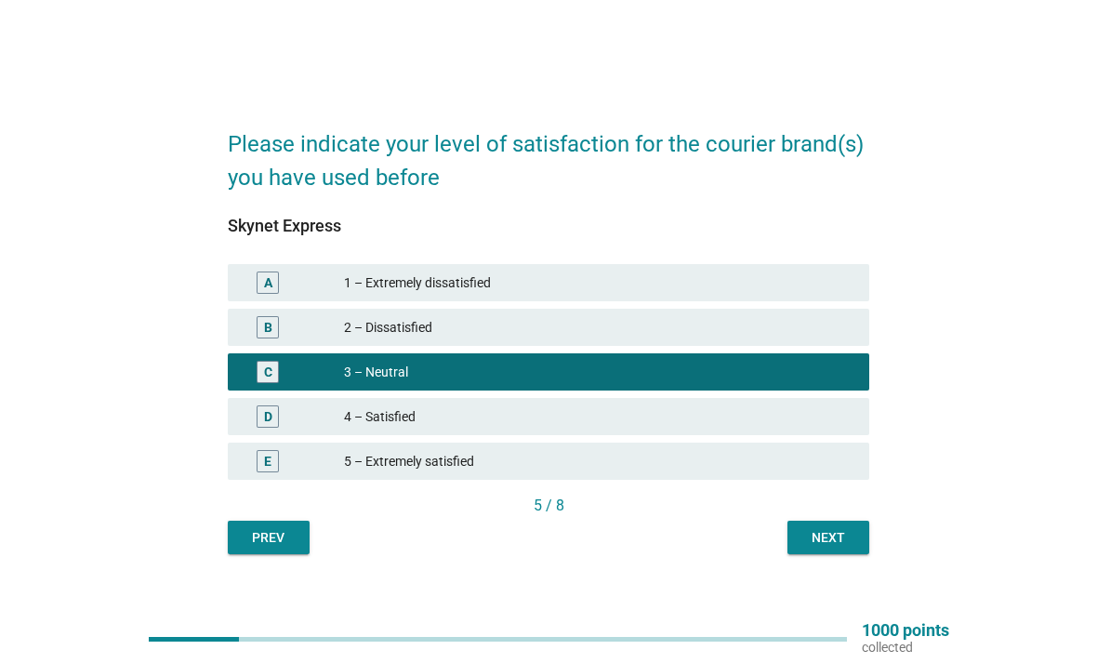
click at [832, 548] on div "Next" at bounding box center [828, 538] width 52 height 20
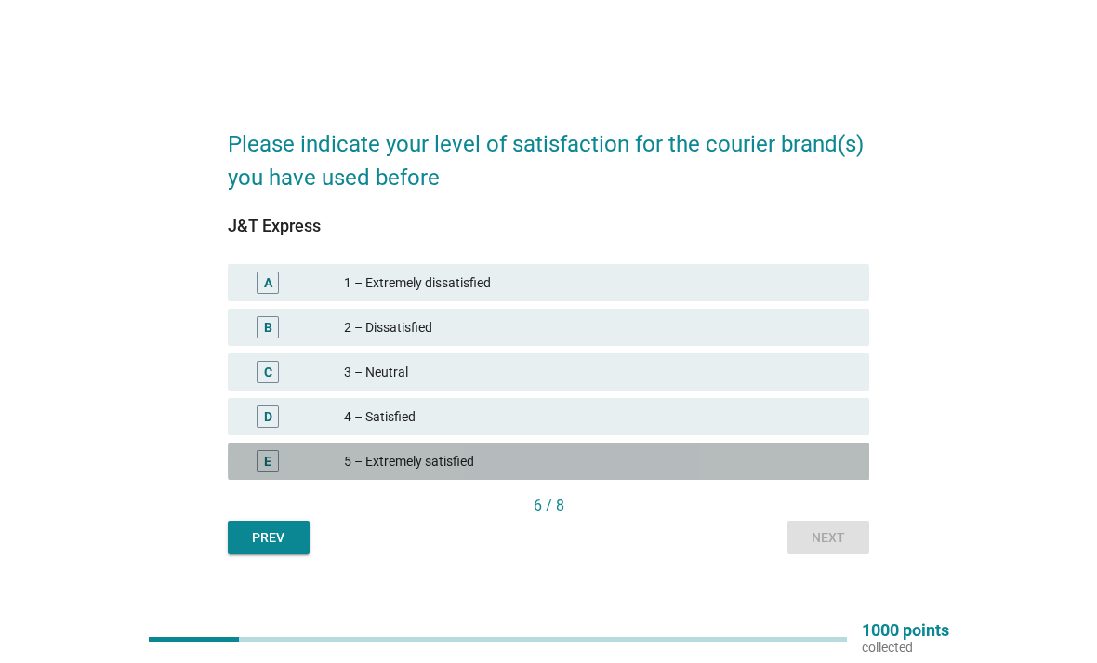
click at [778, 472] on div "5 – Extremely satisfied" at bounding box center [599, 461] width 511 height 22
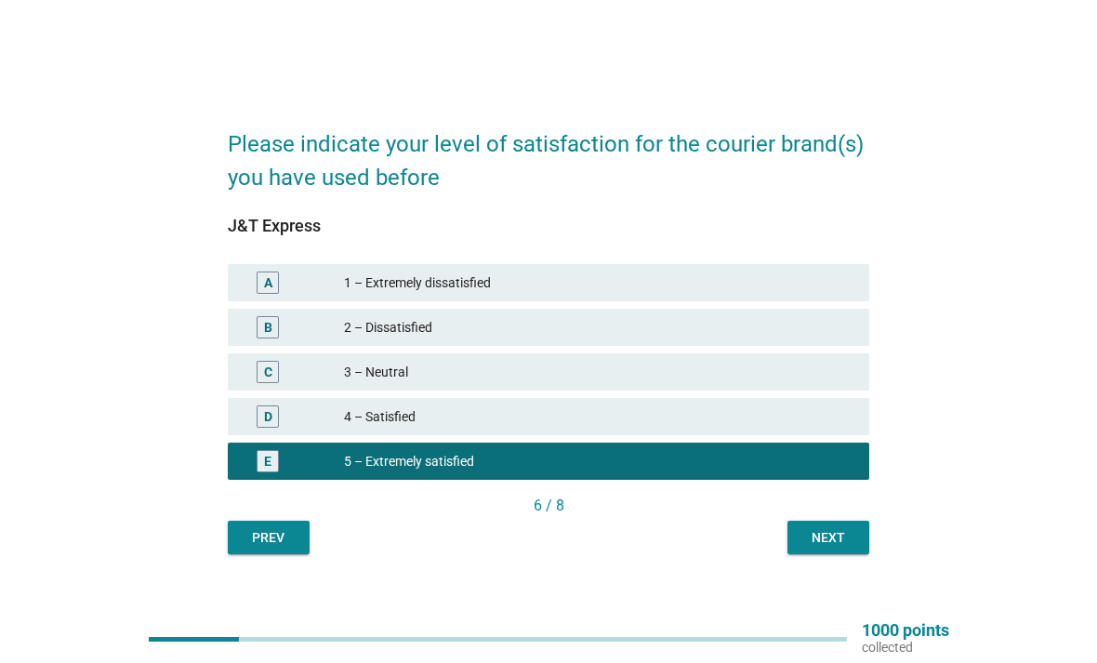
click at [801, 428] on div "4 – Satisfied" at bounding box center [599, 416] width 511 height 22
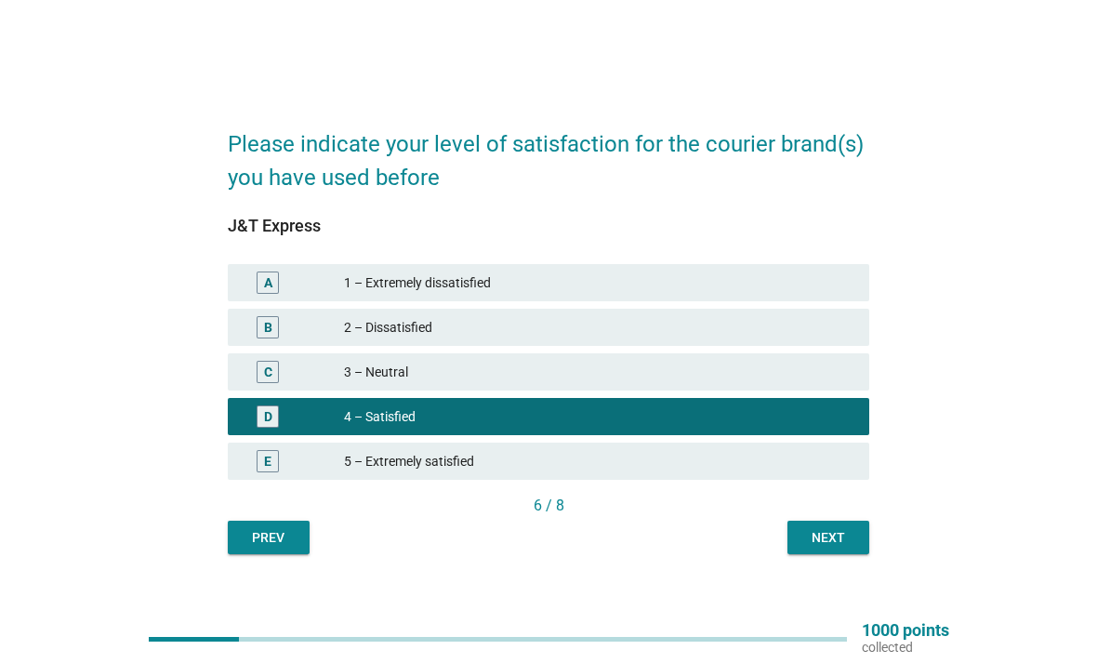
click at [836, 548] on div "Next" at bounding box center [828, 538] width 52 height 20
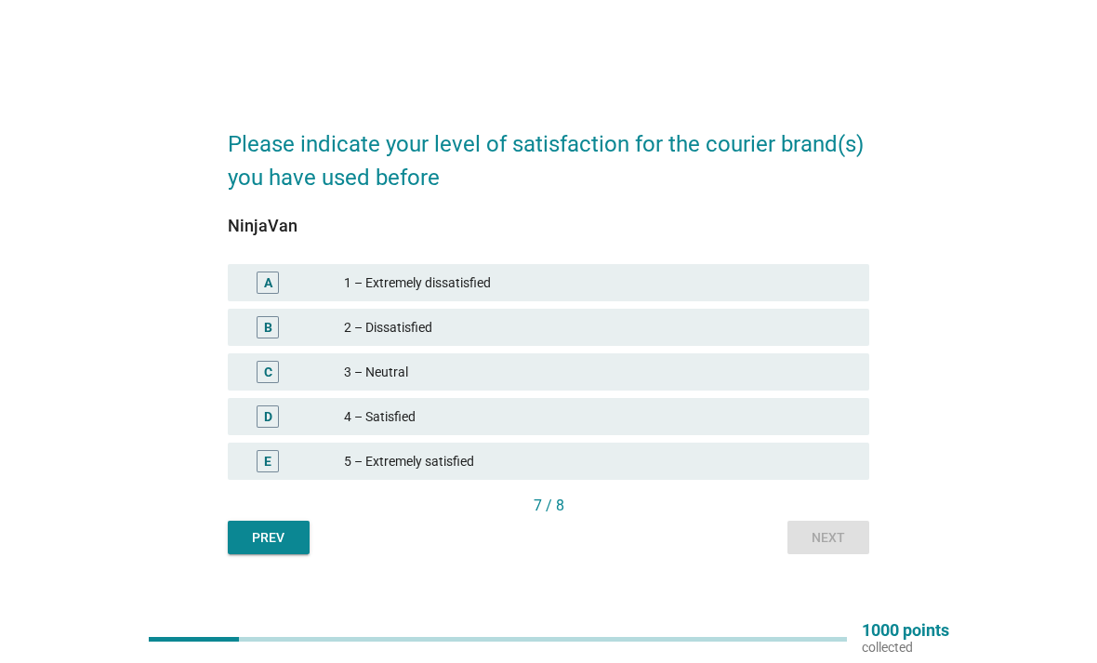
click at [764, 472] on div "5 – Extremely satisfied" at bounding box center [599, 461] width 511 height 22
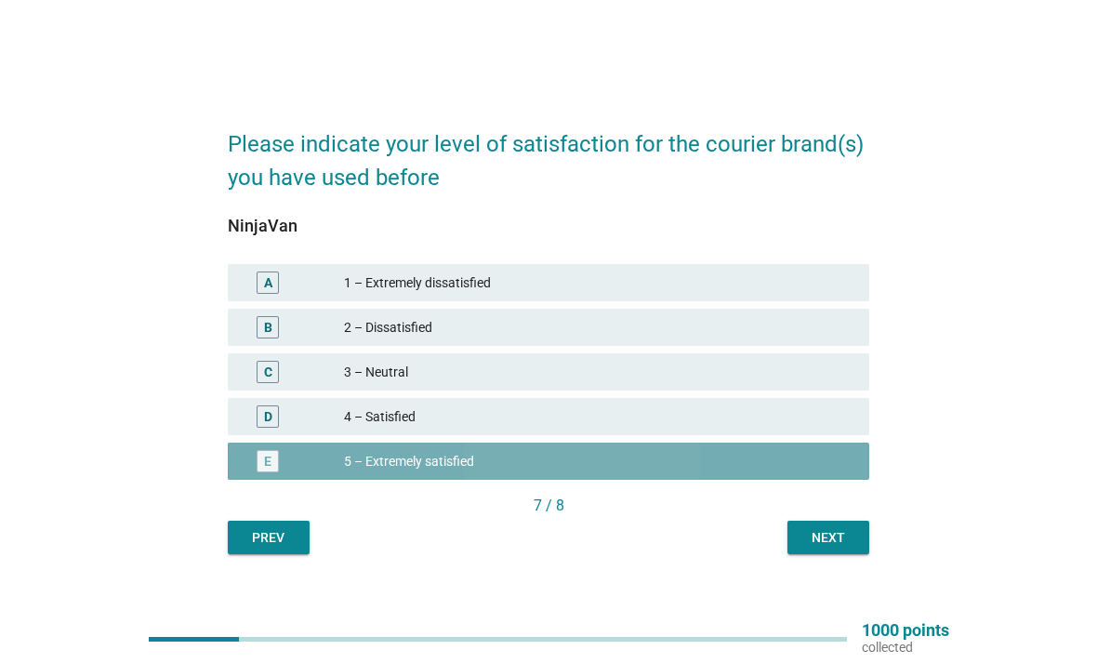
click at [830, 548] on div "Next" at bounding box center [828, 538] width 52 height 20
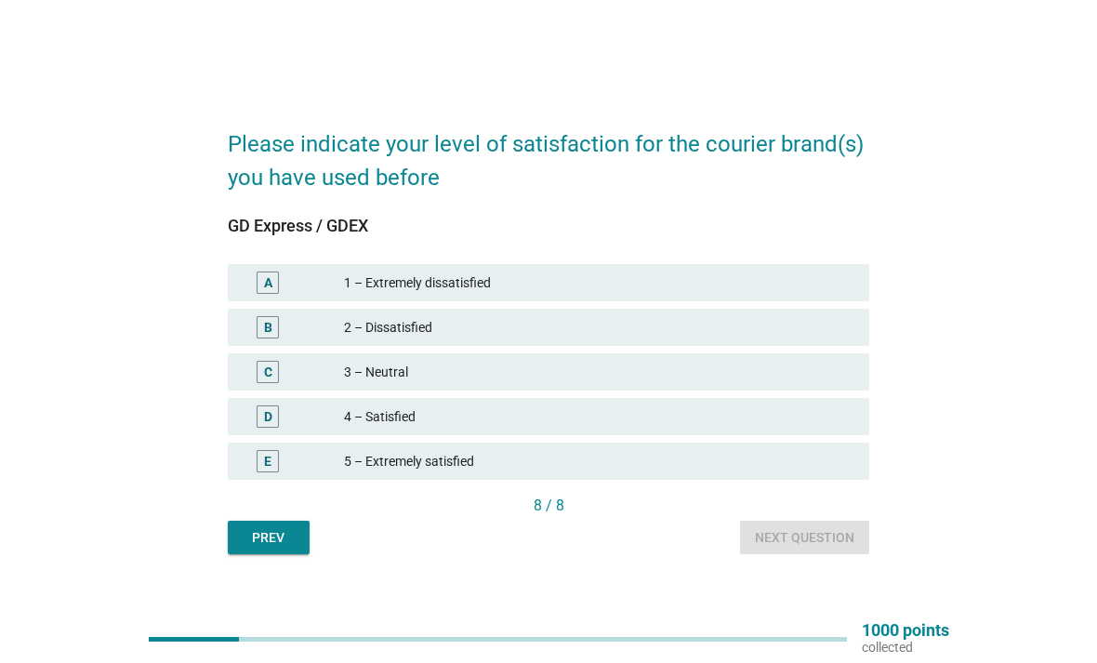
click at [774, 472] on div "5 – Extremely satisfied" at bounding box center [599, 461] width 511 height 22
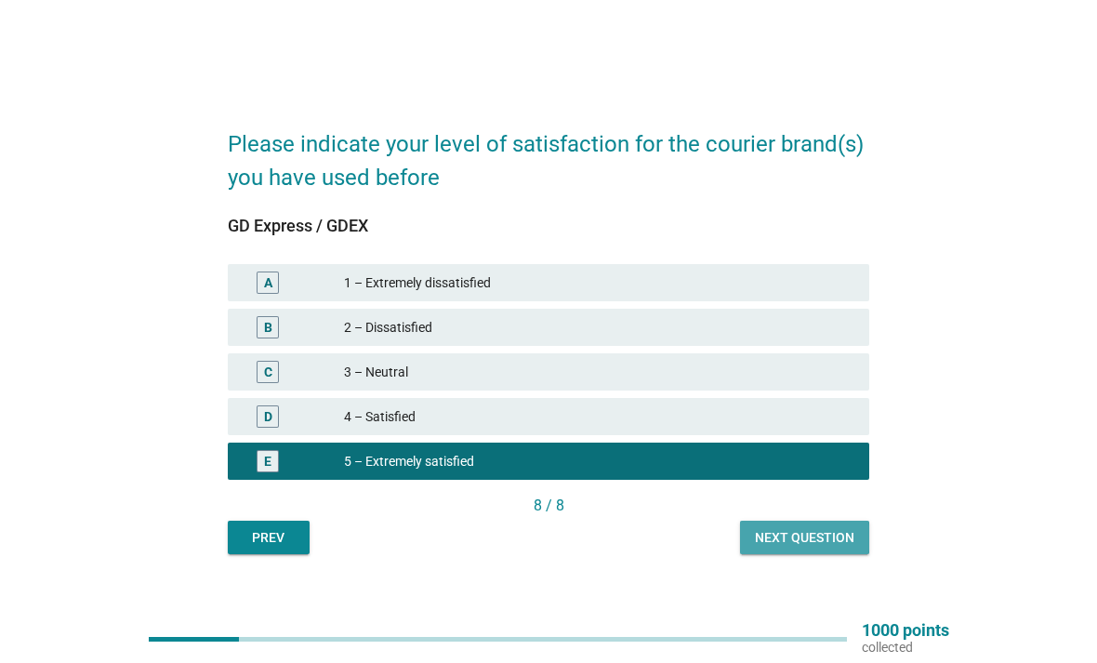
click at [834, 548] on div "Next question" at bounding box center [804, 538] width 99 height 20
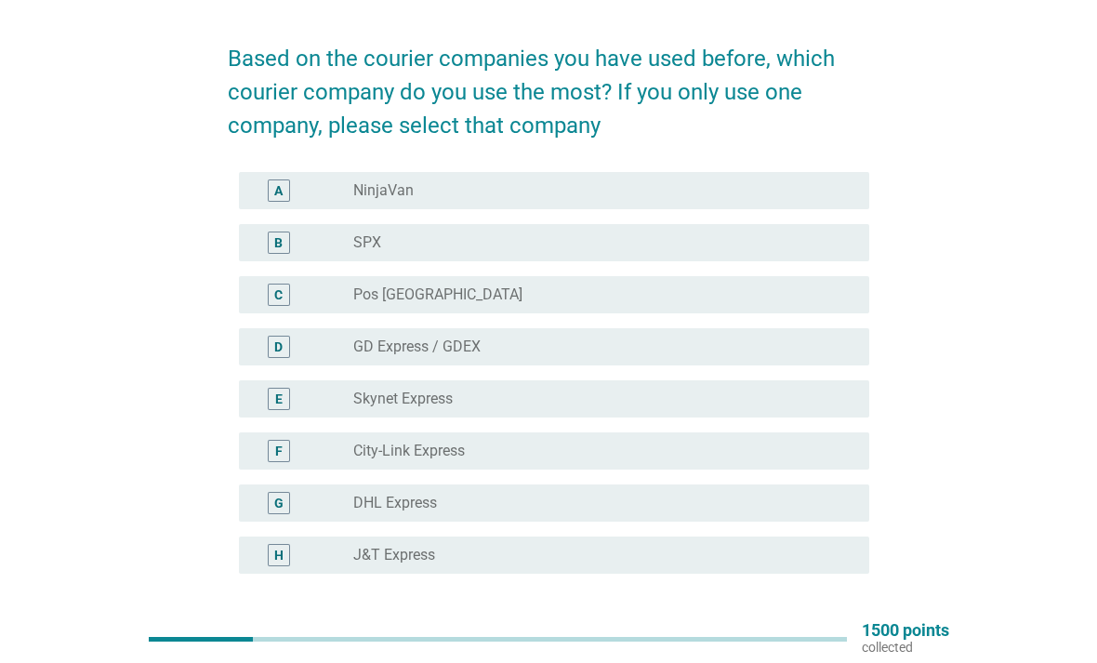
scroll to position [60, 0]
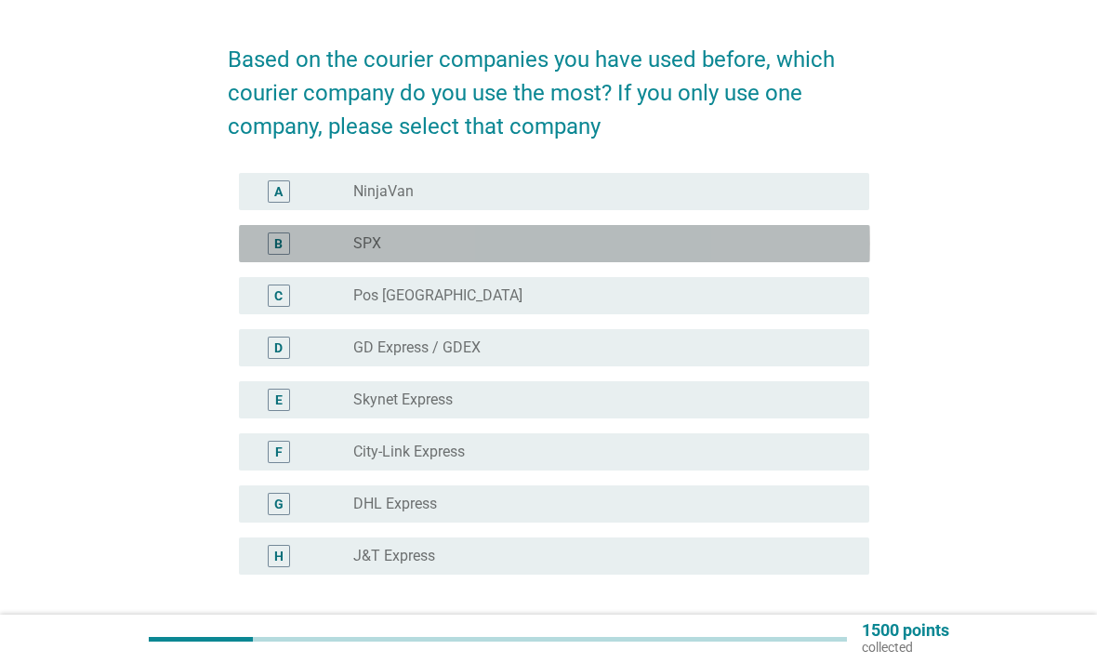
click at [765, 249] on div "radio_button_unchecked SPX" at bounding box center [596, 243] width 486 height 19
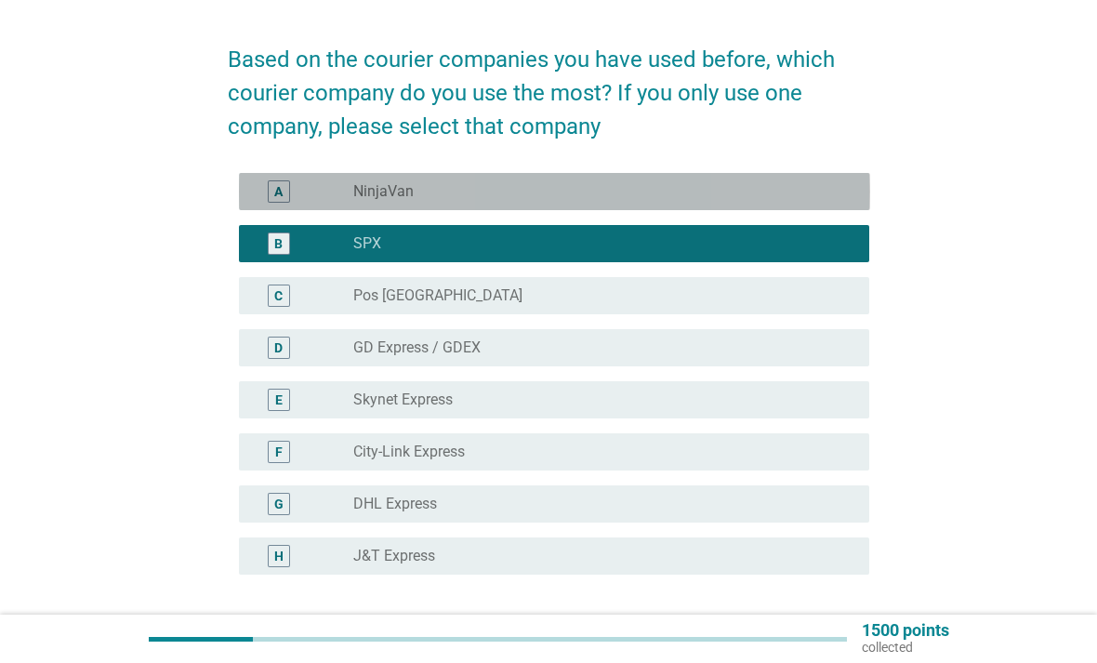
click at [802, 192] on div "radio_button_unchecked NinjaVan" at bounding box center [596, 191] width 486 height 19
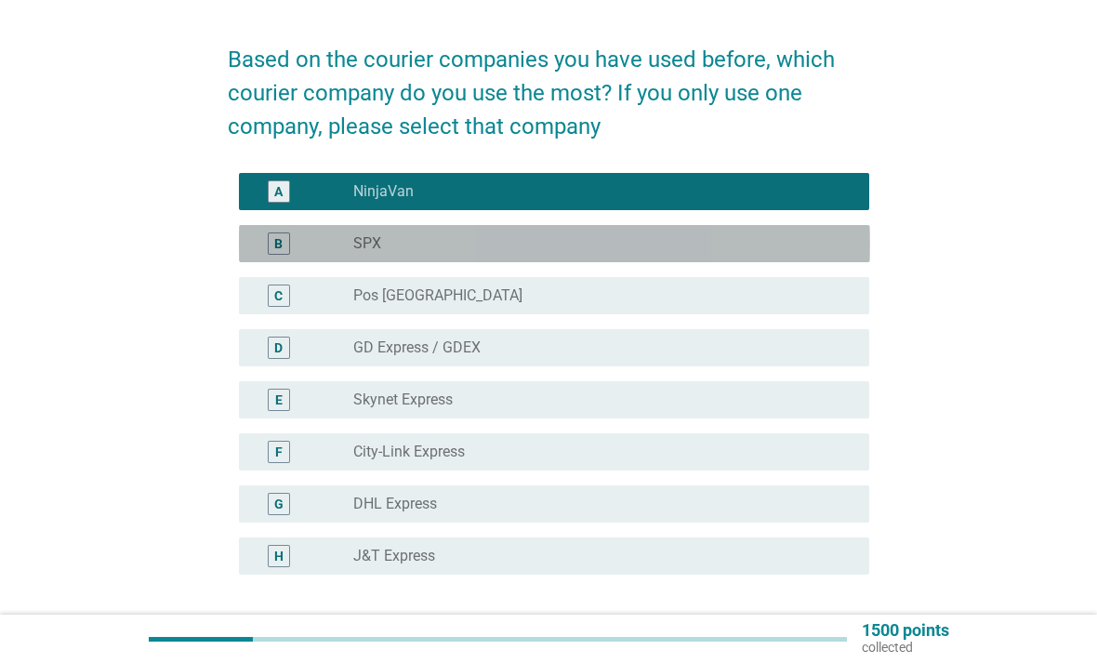
click at [783, 246] on div "radio_button_unchecked SPX" at bounding box center [596, 243] width 486 height 19
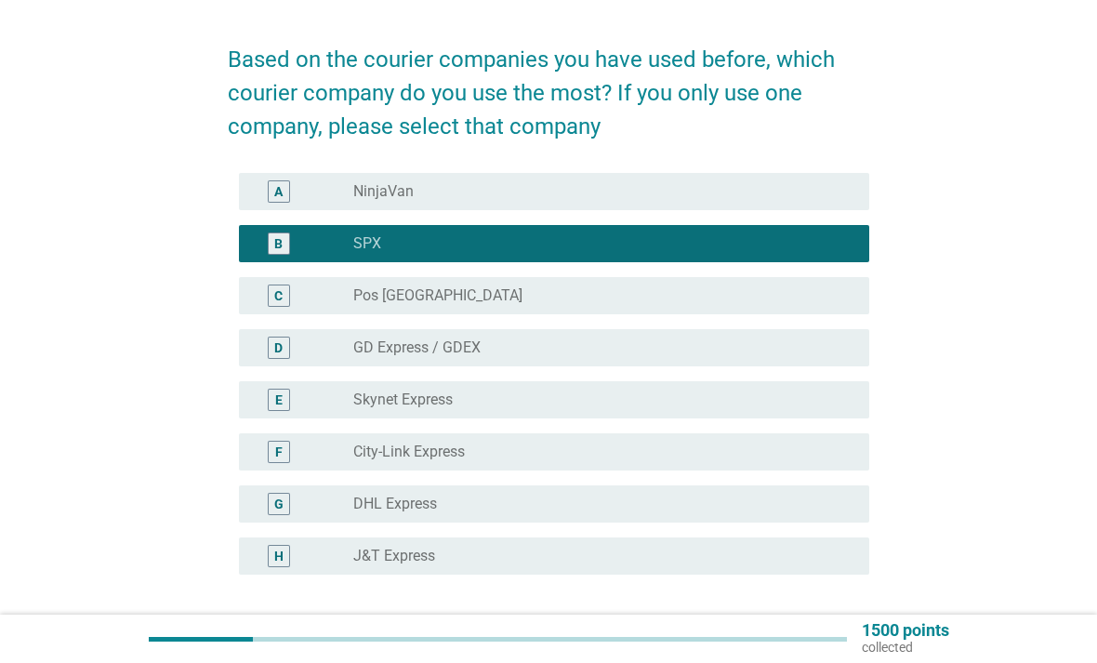
click at [837, 650] on button "Next" at bounding box center [821, 663] width 82 height 33
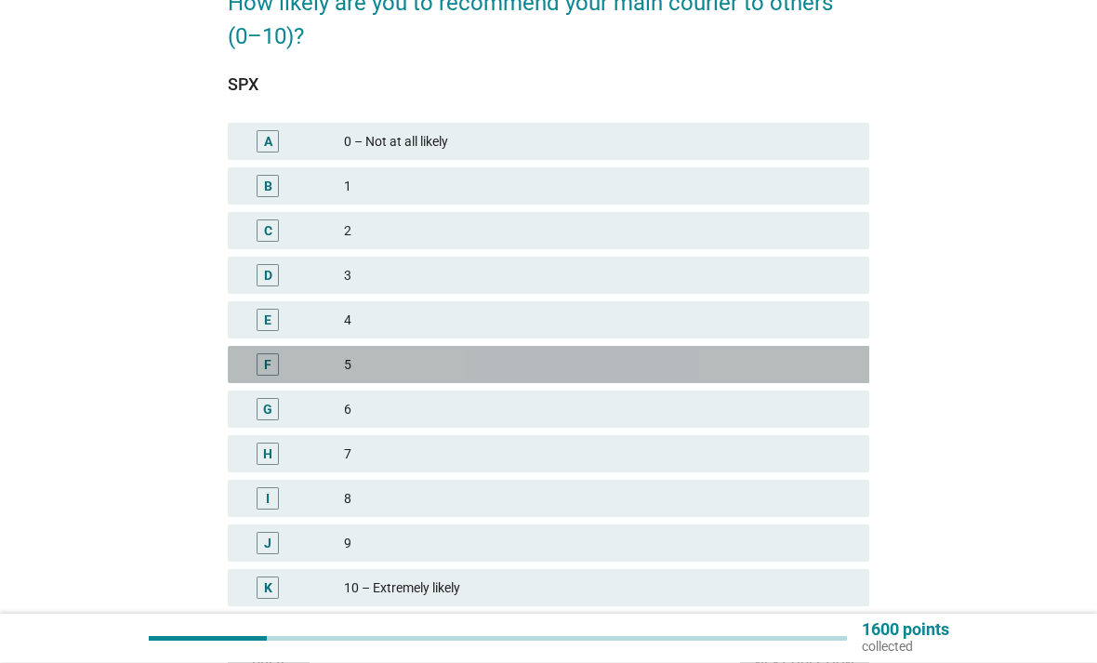
scroll to position [116, 0]
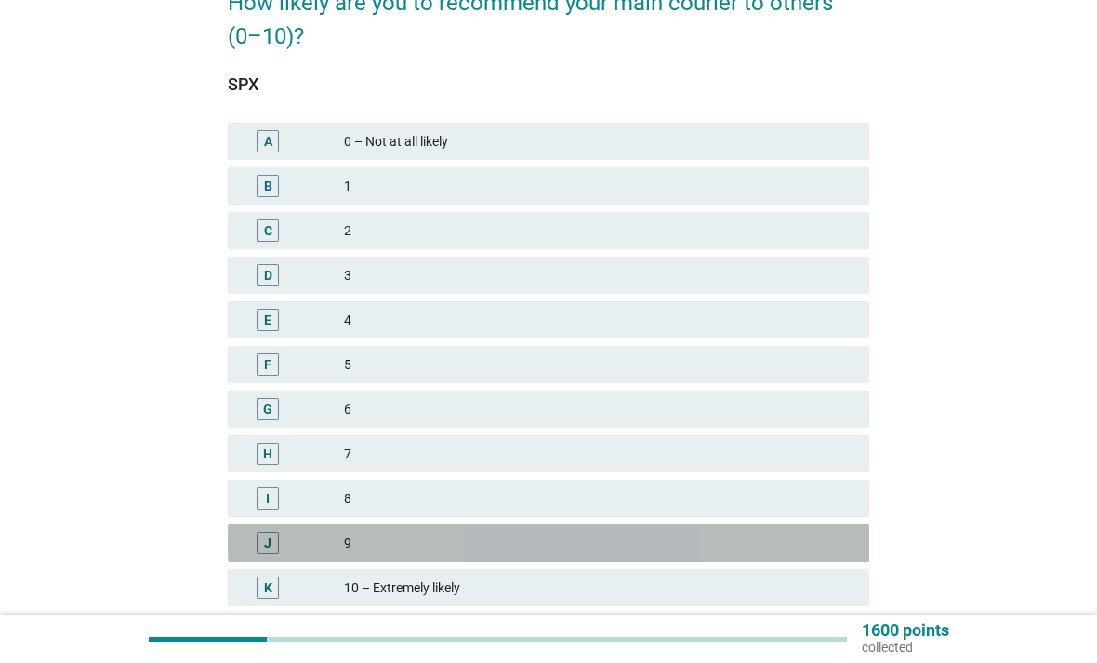
click at [688, 551] on div "9" at bounding box center [599, 543] width 511 height 22
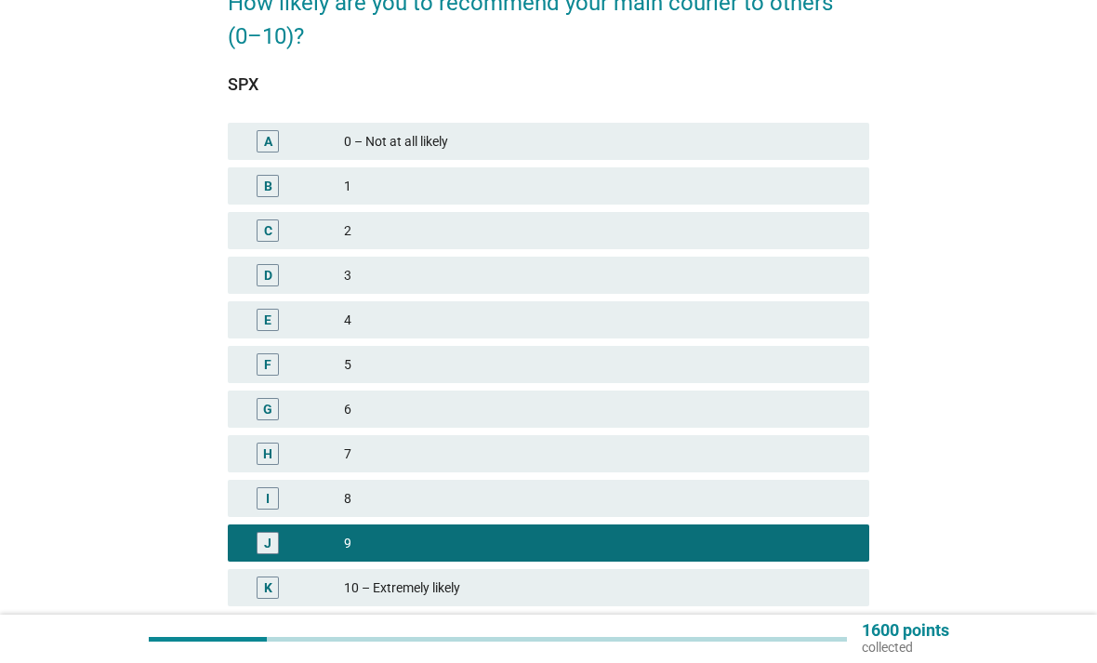
click at [840, 650] on button "Next question" at bounding box center [804, 663] width 129 height 33
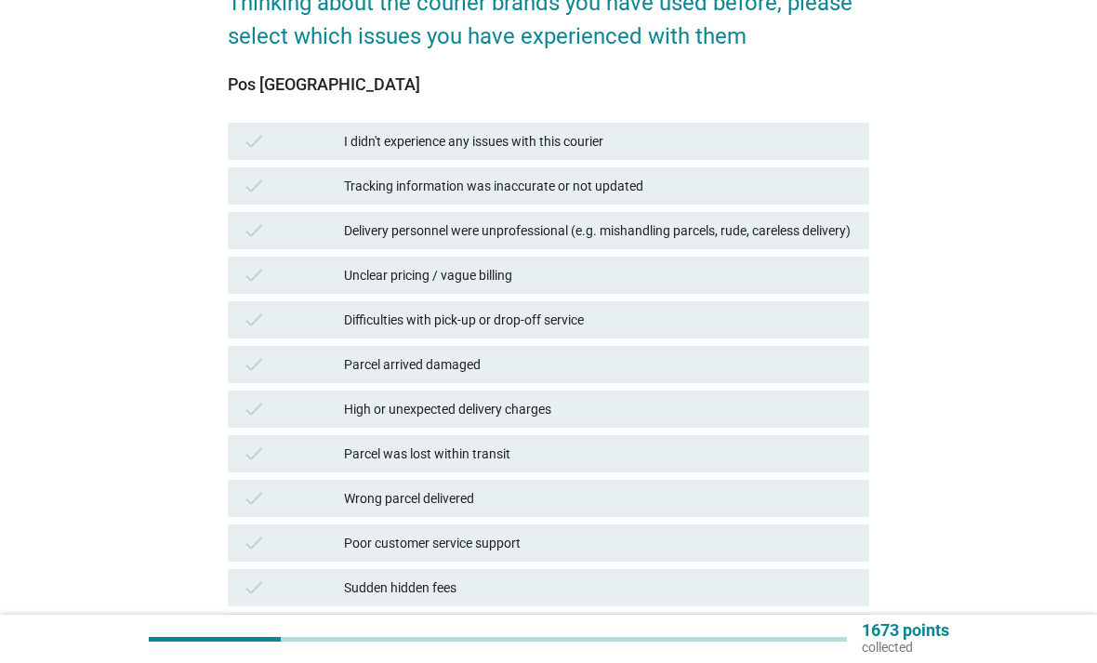
scroll to position [0, 0]
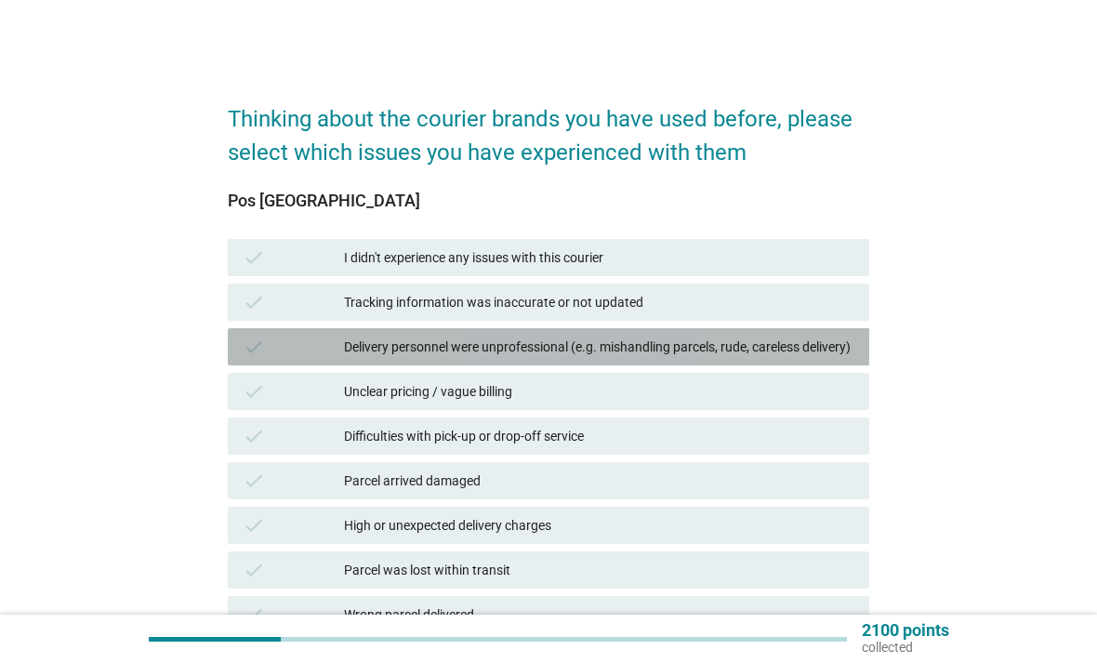
click at [774, 353] on div "Delivery personnel were unprofessional (e.g. mishandling parcels, rude, careles…" at bounding box center [599, 347] width 511 height 22
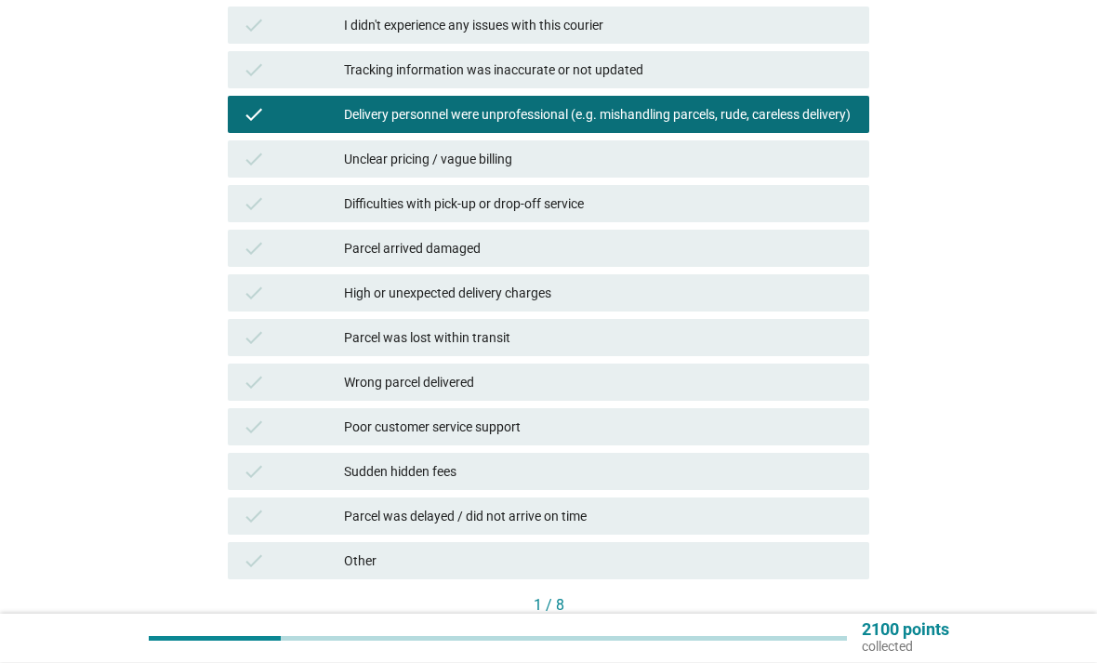
scroll to position [232, 0]
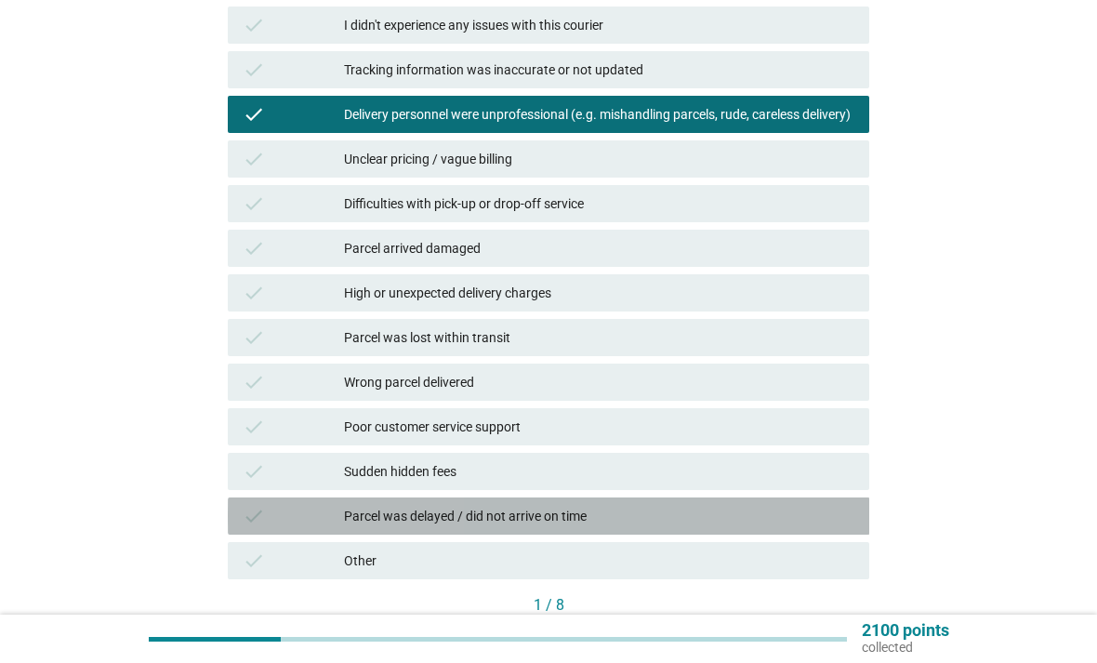
click at [670, 527] on div "Parcel was delayed / did not arrive on time" at bounding box center [599, 516] width 511 height 22
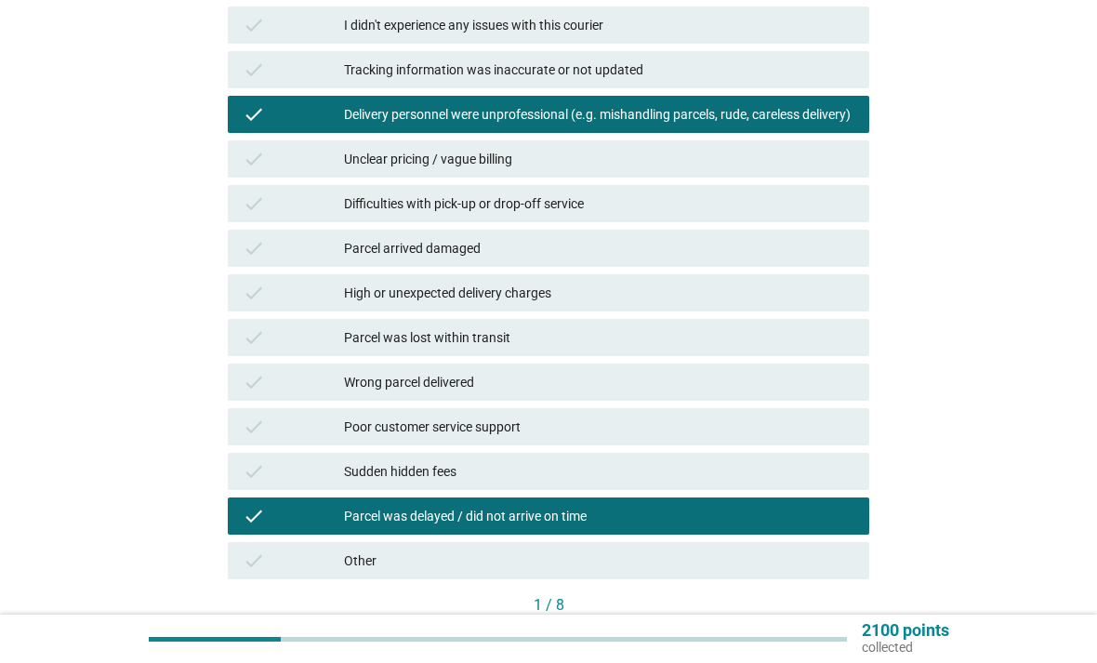
click at [828, 647] on div "Next" at bounding box center [828, 638] width 52 height 20
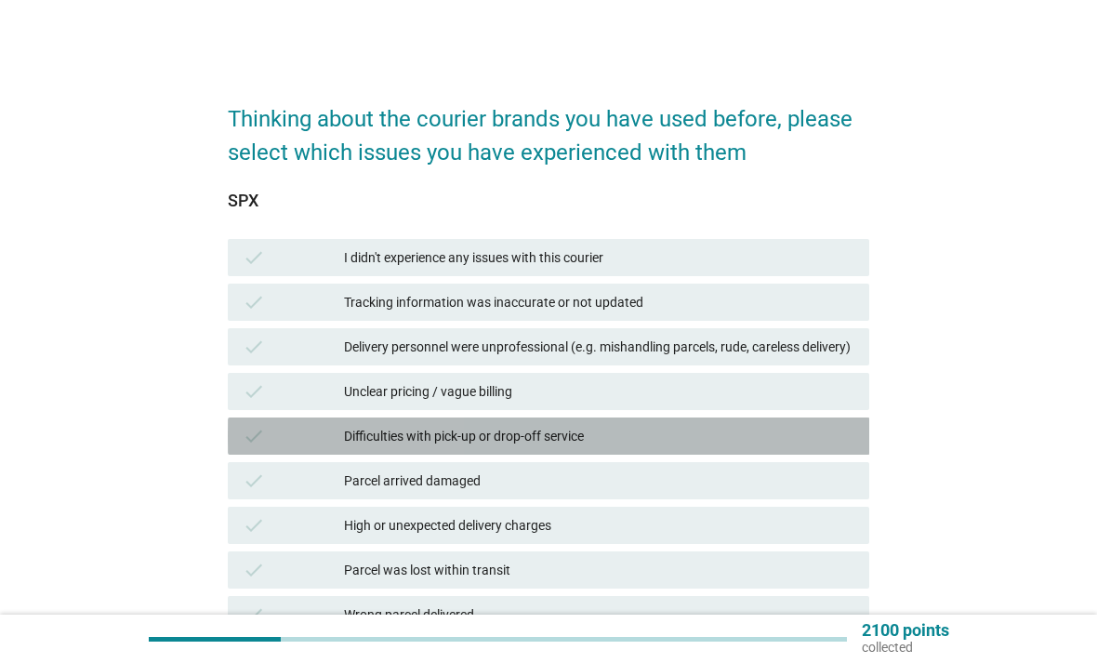
click at [735, 447] on div "Difficulties with pick-up or drop-off service" at bounding box center [599, 436] width 511 height 22
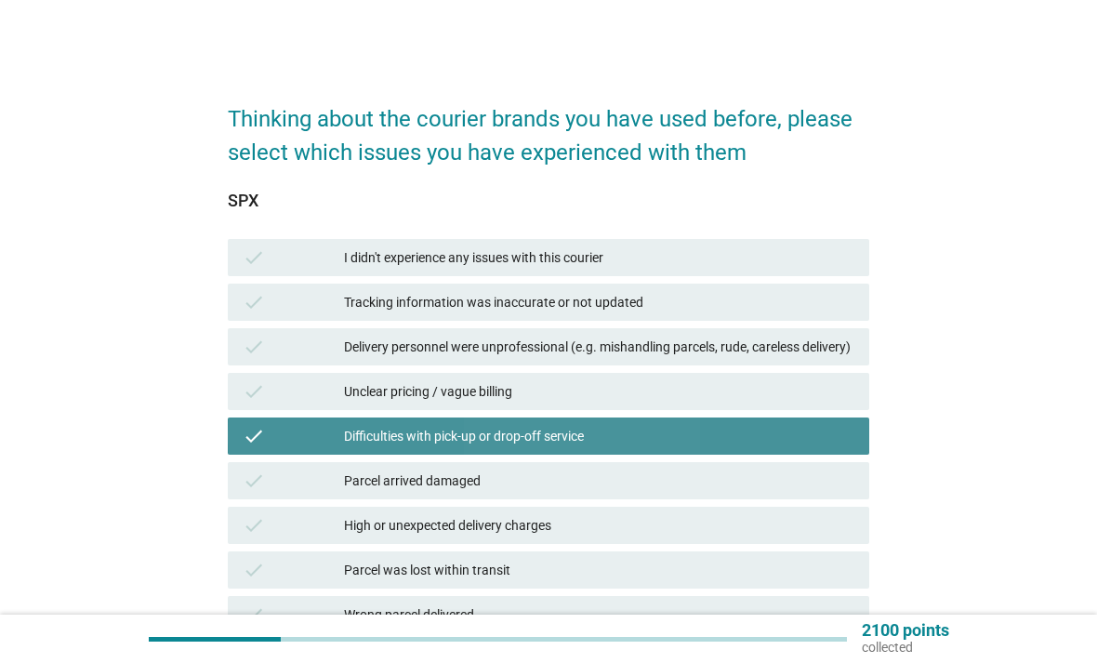
click at [751, 455] on div "check Difficulties with pick-up or drop-off service" at bounding box center [549, 436] width 643 height 37
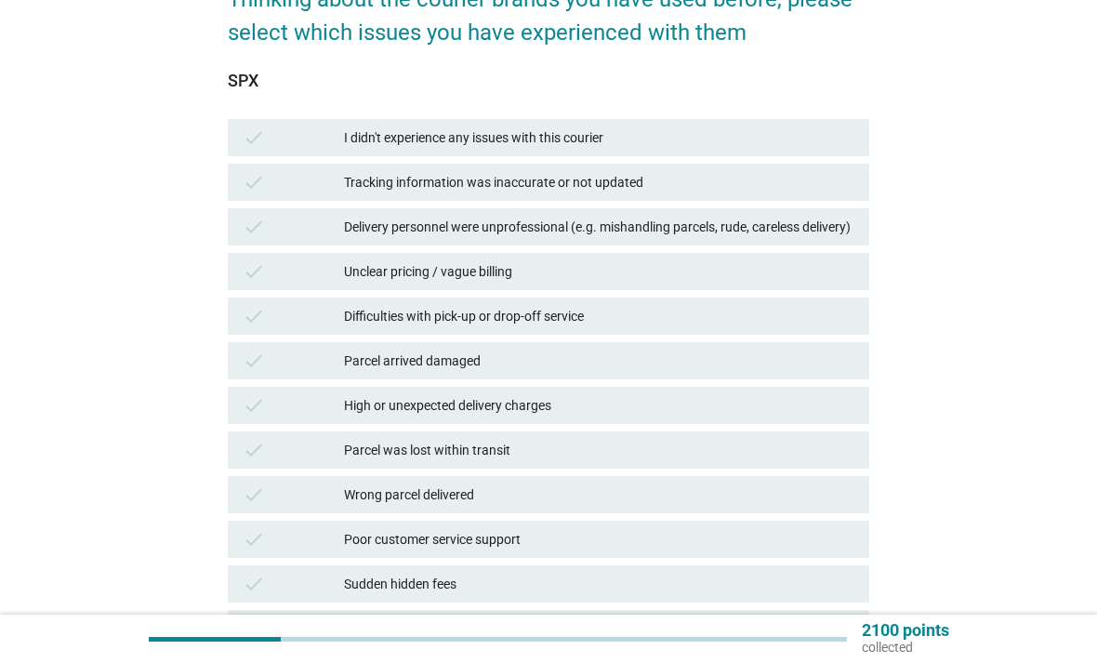
scroll to position [80, 0]
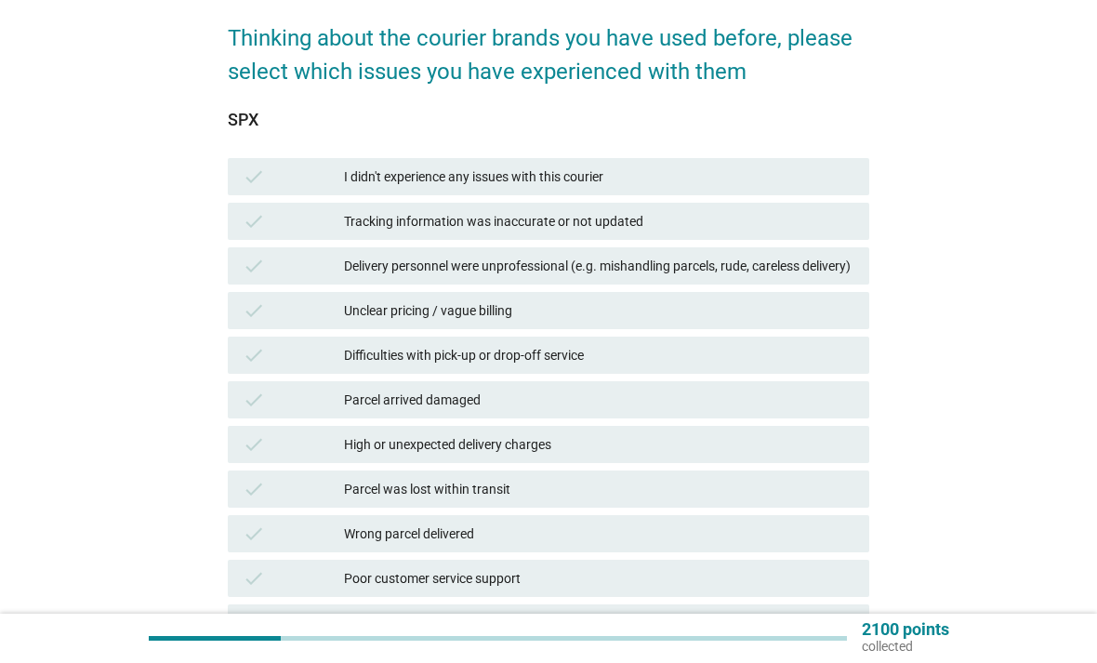
click at [790, 285] on div "check Delivery personnel were unprofessional (e.g. mishandling parcels, rude, c…" at bounding box center [549, 266] width 643 height 37
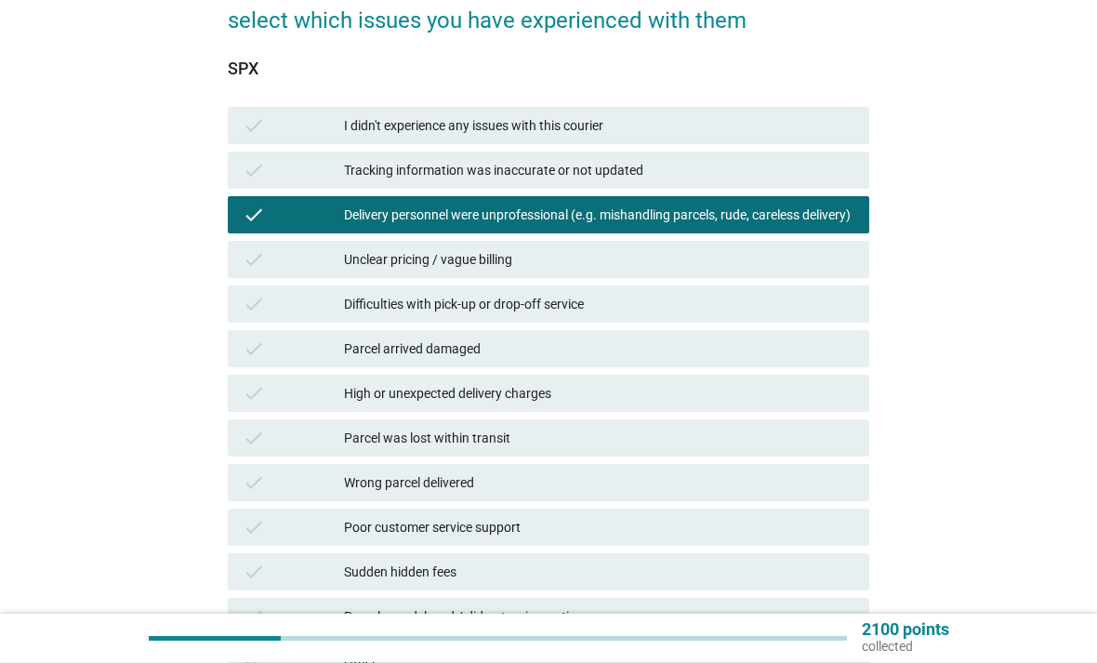
scroll to position [135, 0]
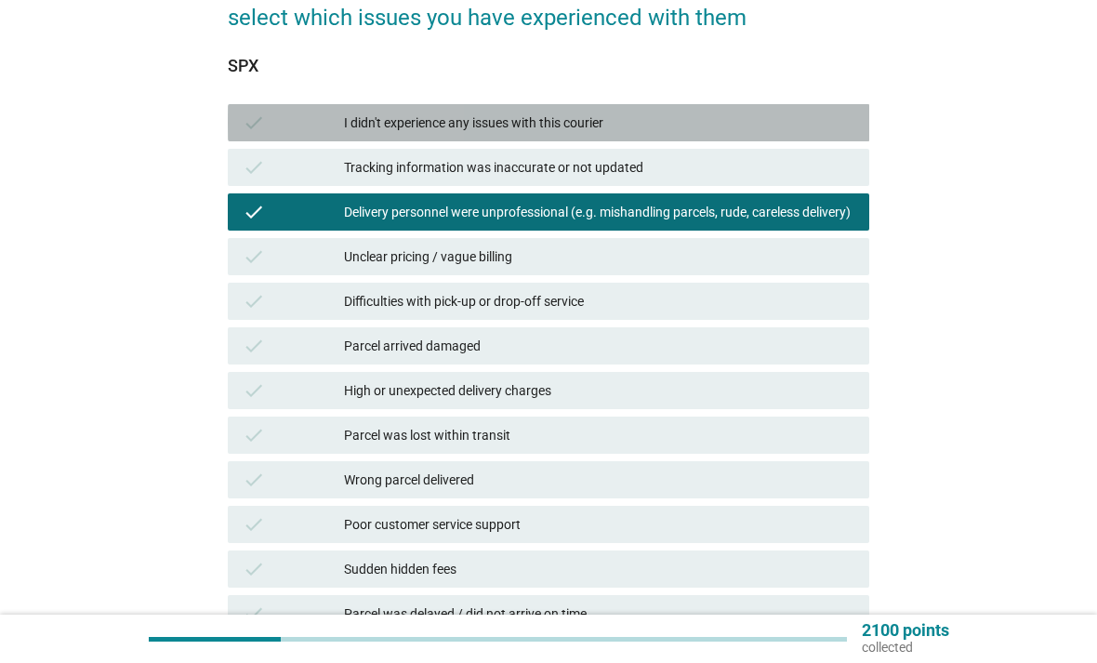
click at [813, 117] on div "I didn't experience any issues with this courier" at bounding box center [599, 123] width 511 height 22
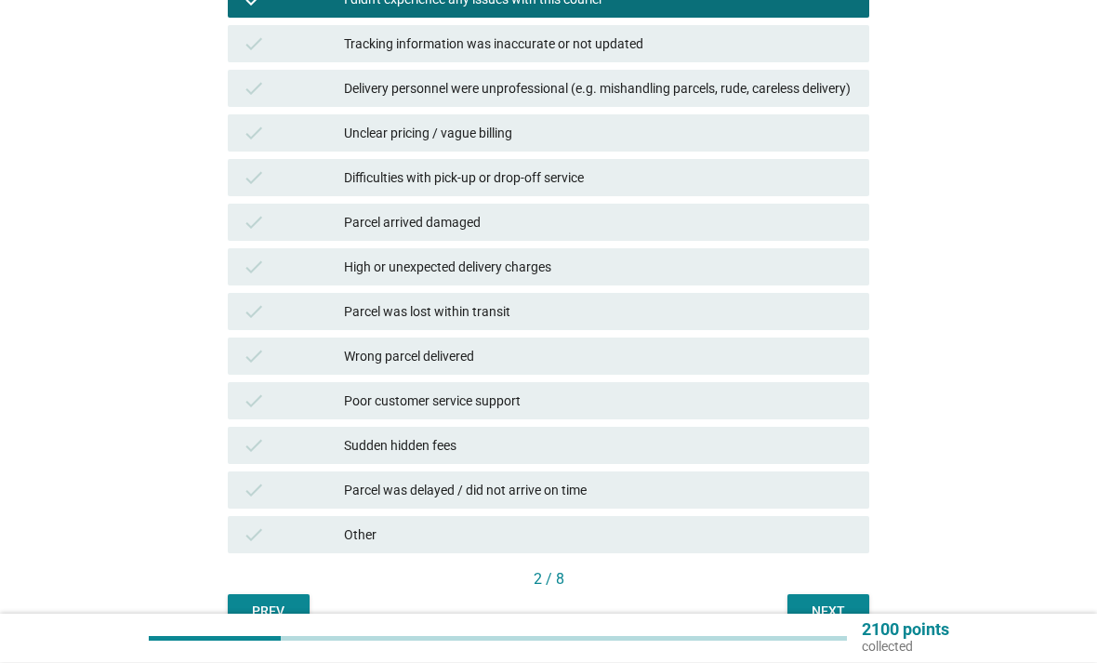
scroll to position [258, 0]
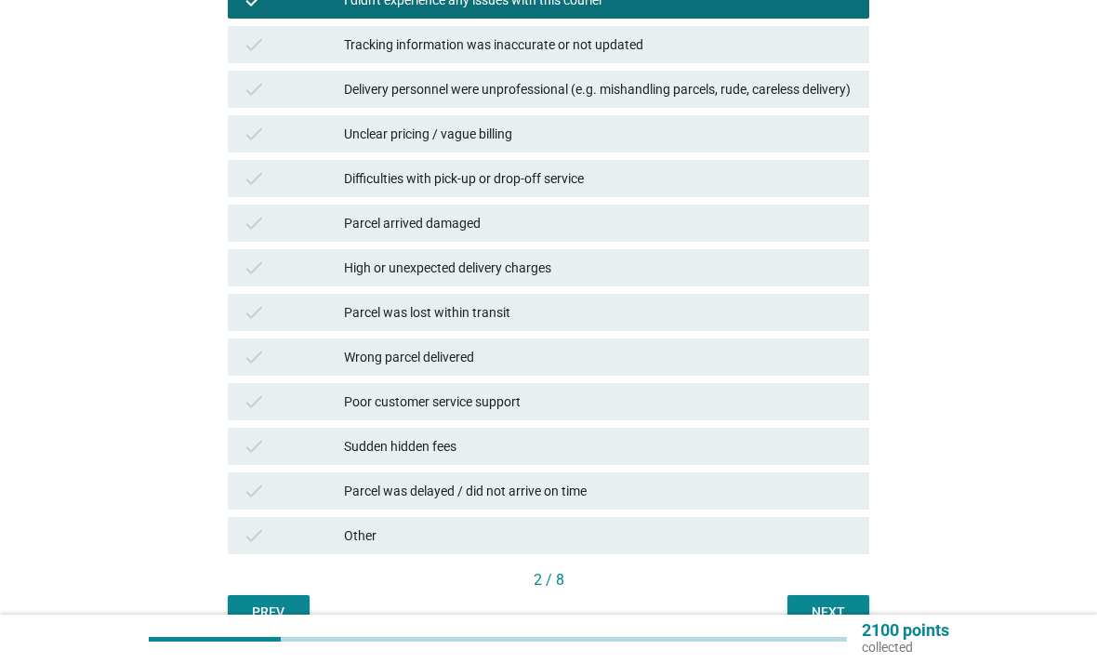
click at [838, 622] on div "Next" at bounding box center [828, 613] width 52 height 20
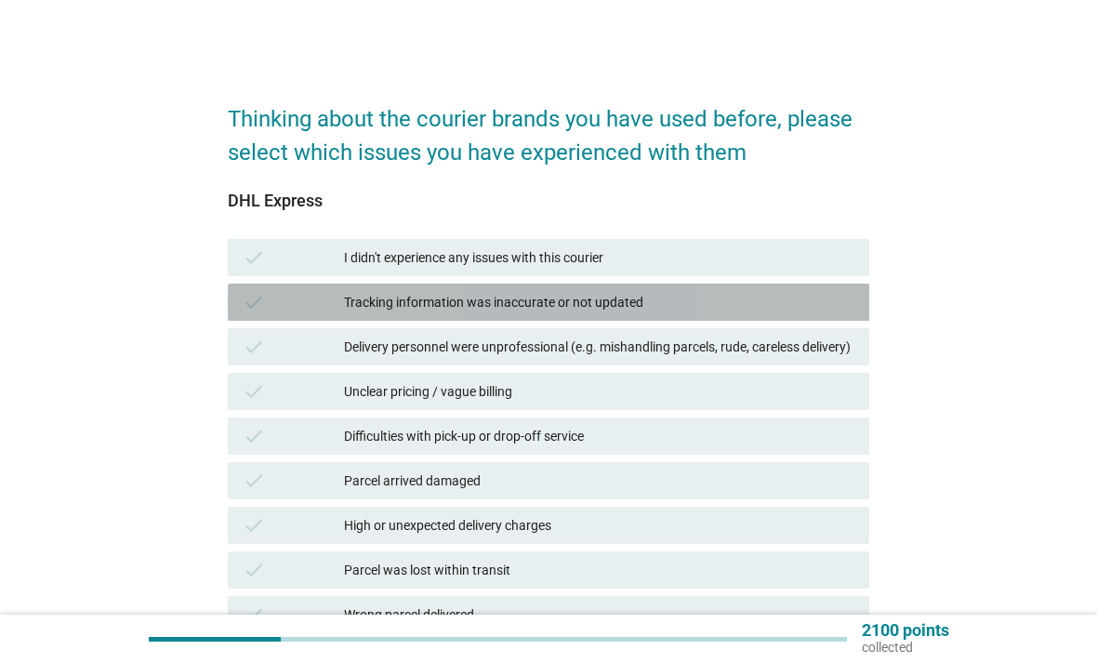
click at [779, 308] on div "Tracking information was inaccurate or not updated" at bounding box center [599, 302] width 511 height 22
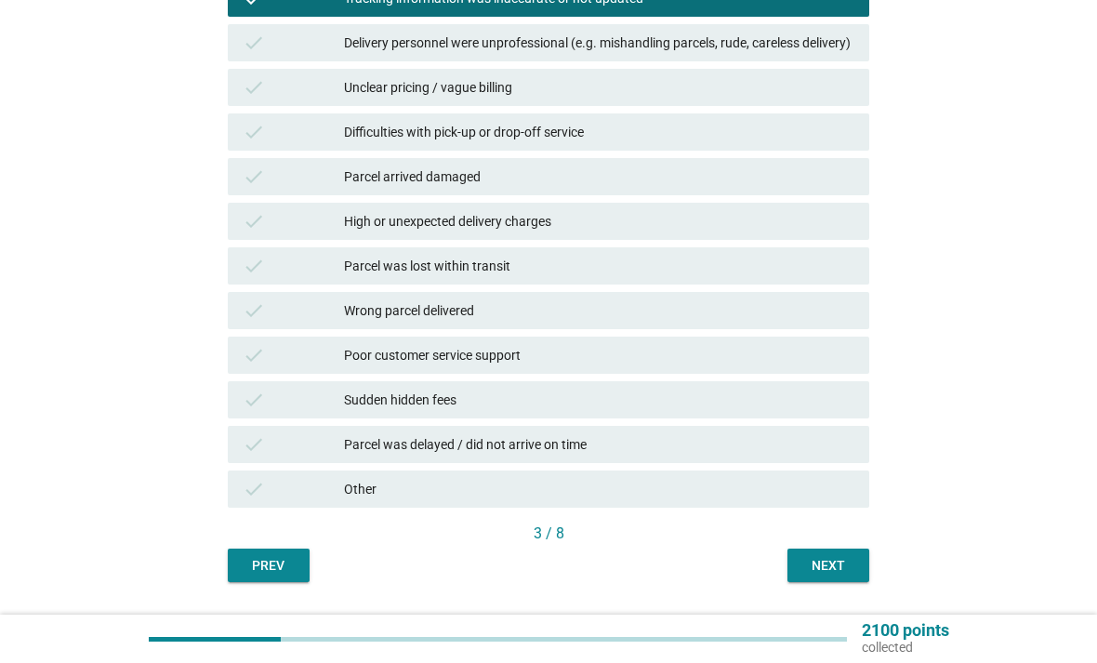
scroll to position [312, 0]
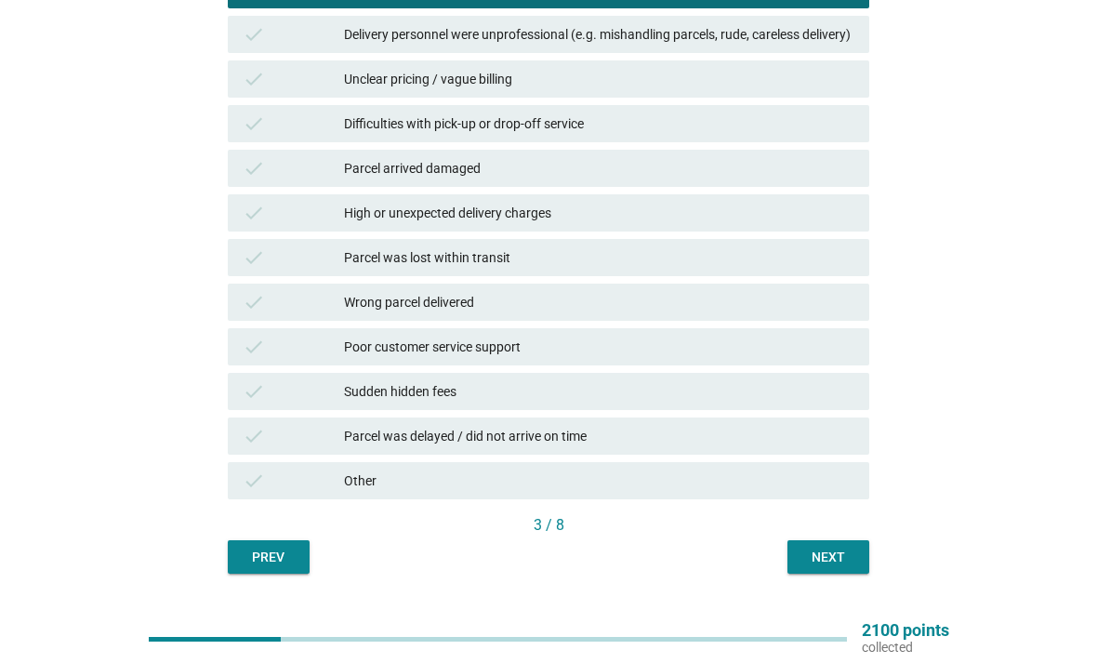
click at [825, 567] on div "Next" at bounding box center [828, 558] width 52 height 20
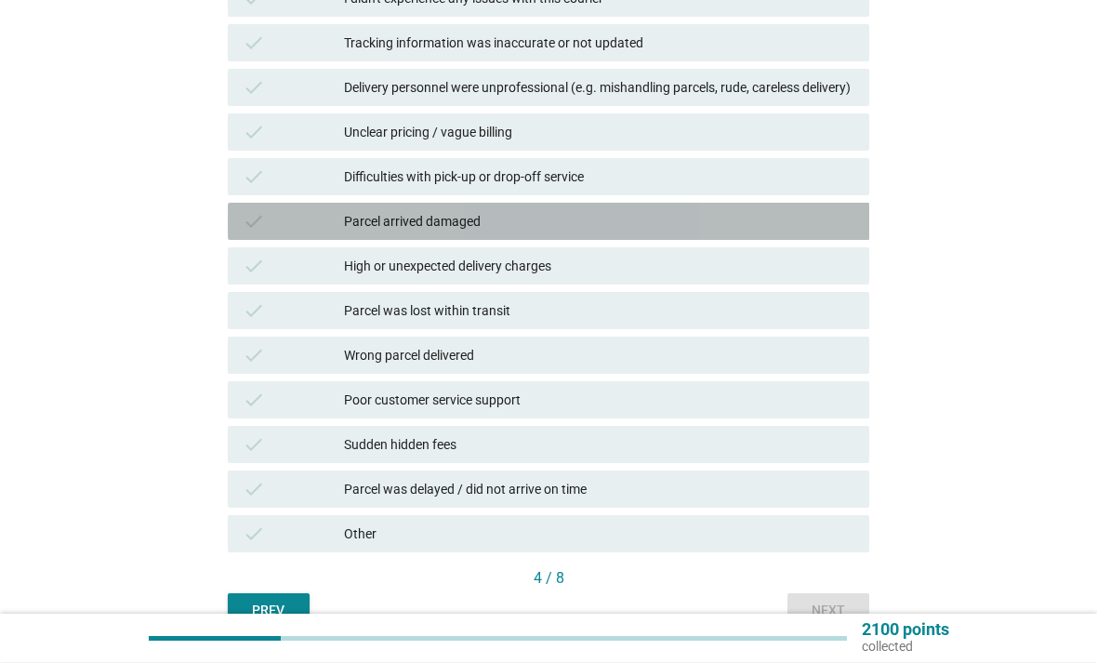
scroll to position [267, 0]
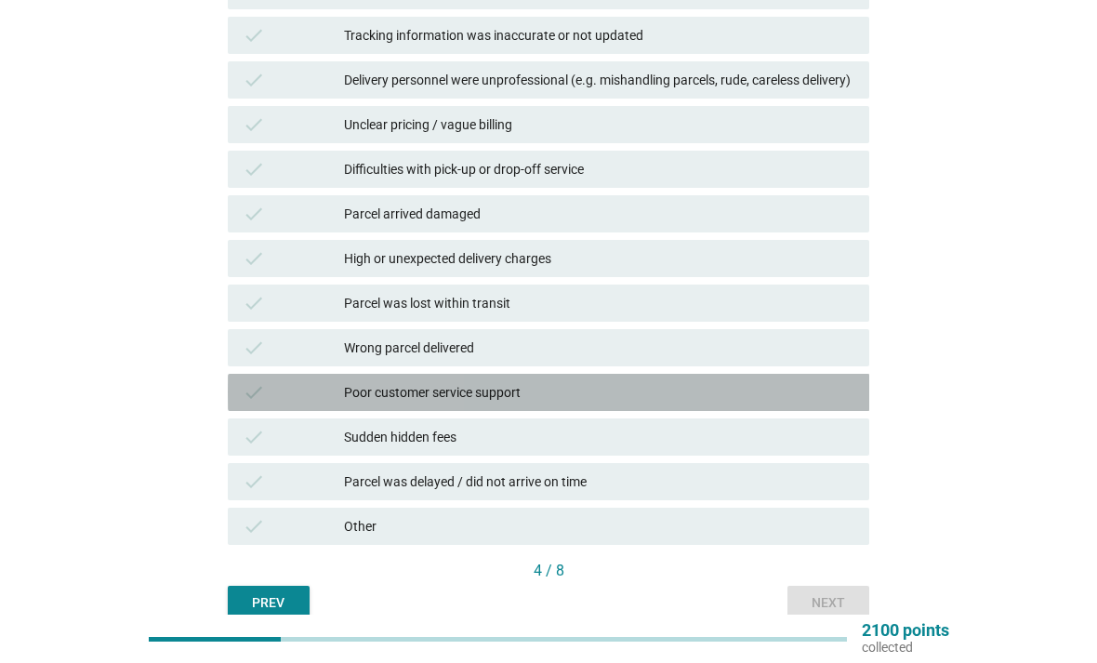
click at [738, 404] on div "Poor customer service support" at bounding box center [599, 392] width 511 height 22
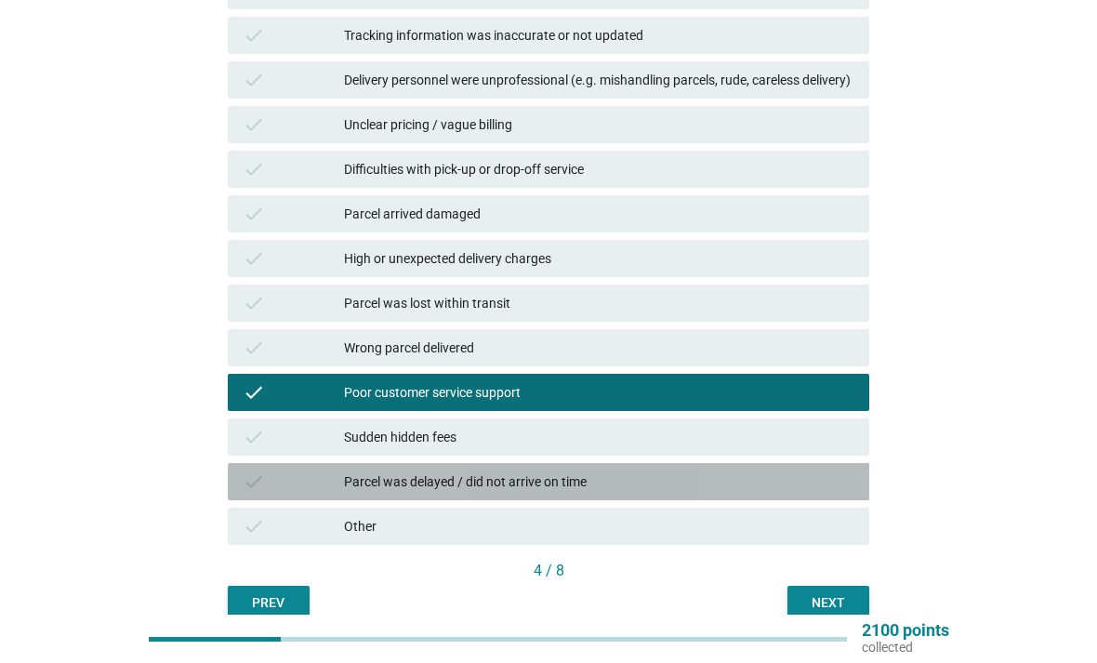
click at [756, 493] on div "Parcel was delayed / did not arrive on time" at bounding box center [599, 482] width 511 height 22
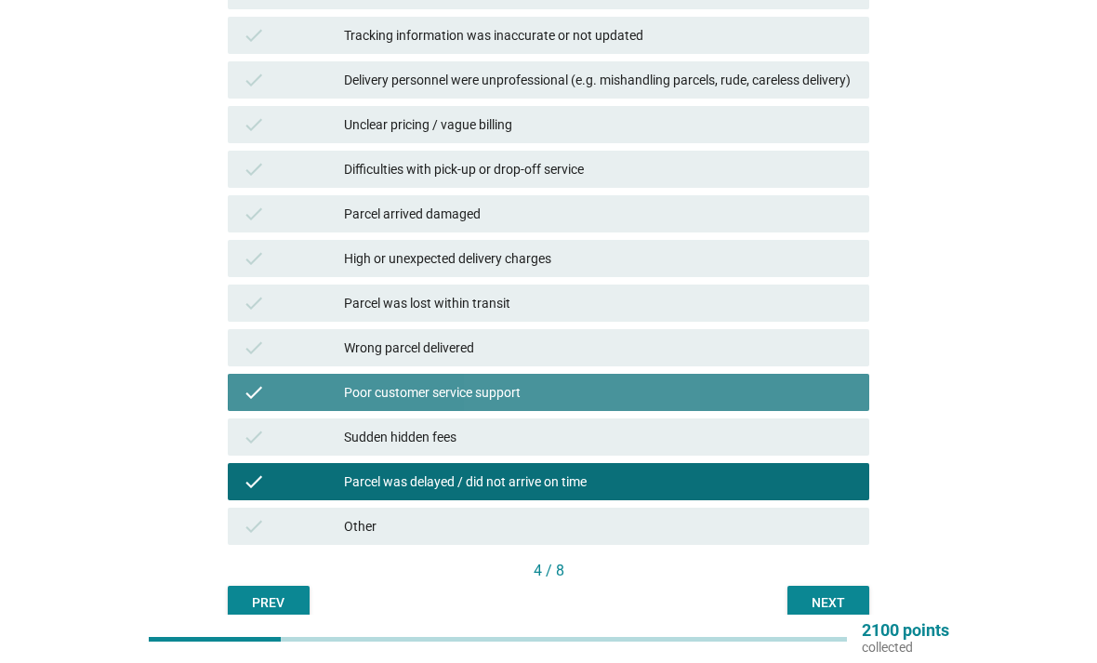
click at [799, 404] on div "Poor customer service support" at bounding box center [599, 392] width 511 height 22
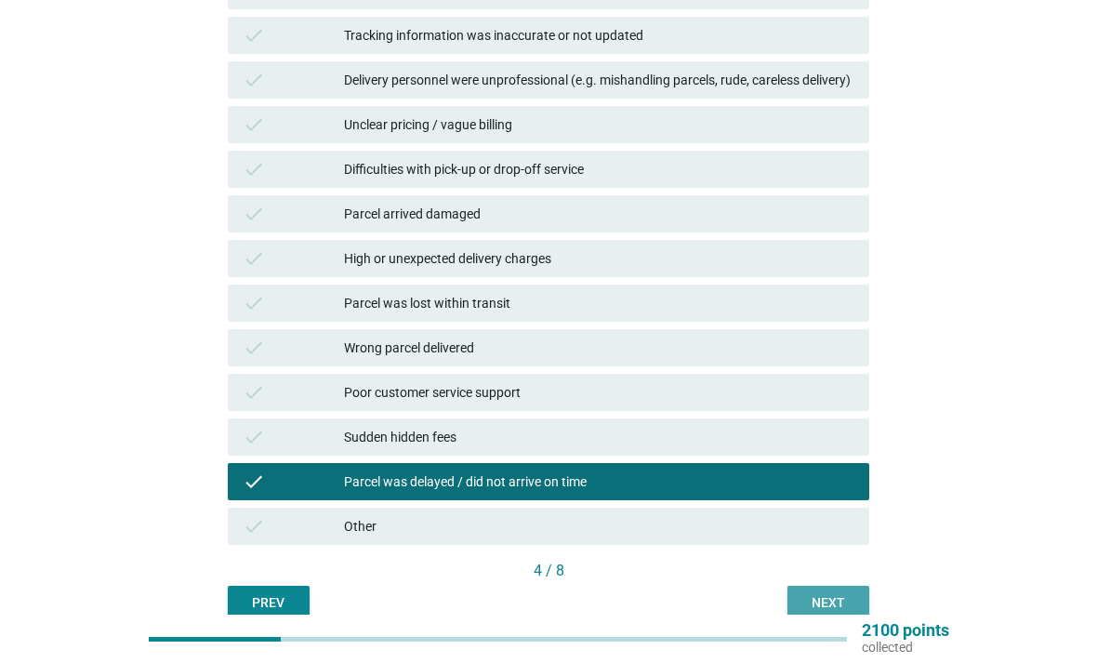
click at [817, 613] on div "Next" at bounding box center [828, 603] width 52 height 20
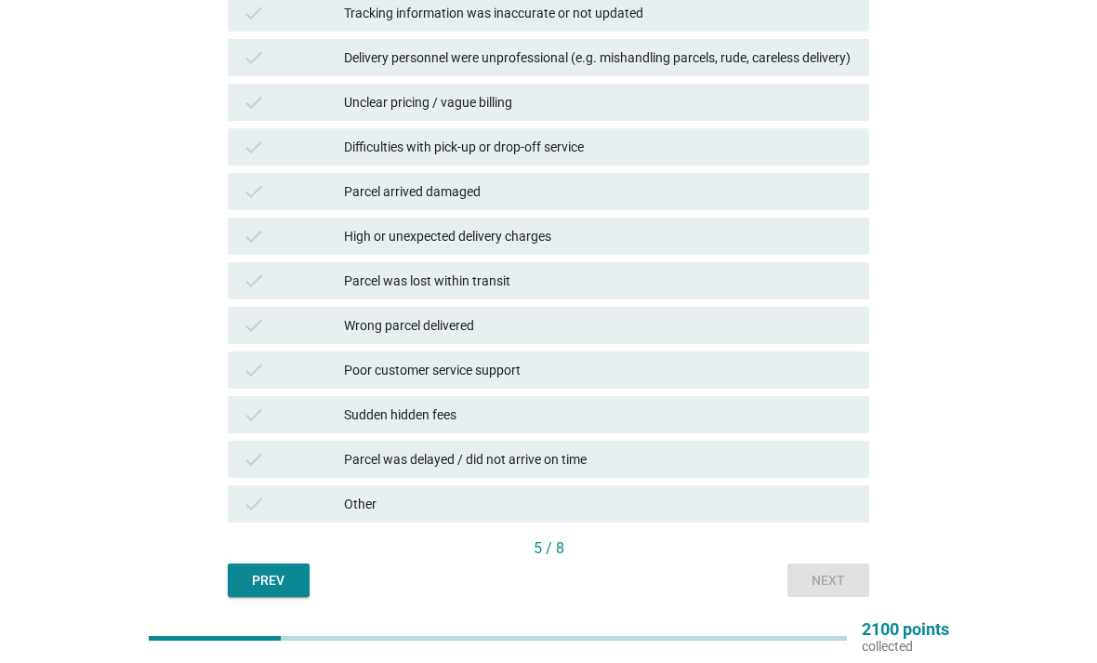
scroll to position [289, 0]
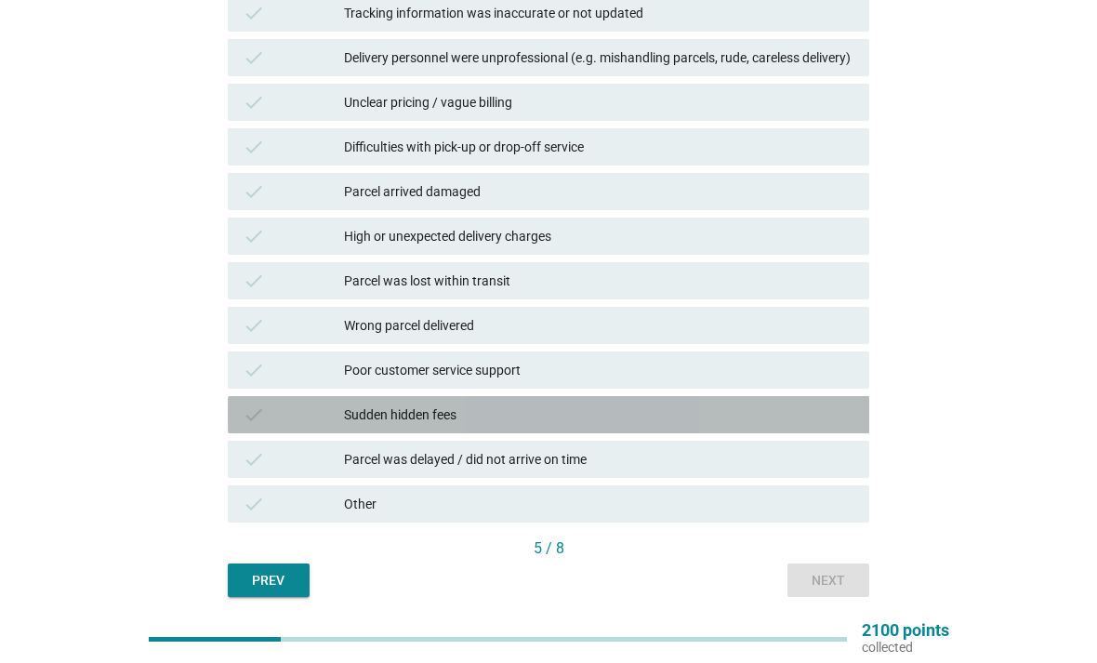
click at [736, 426] on div "Sudden hidden fees" at bounding box center [599, 415] width 511 height 22
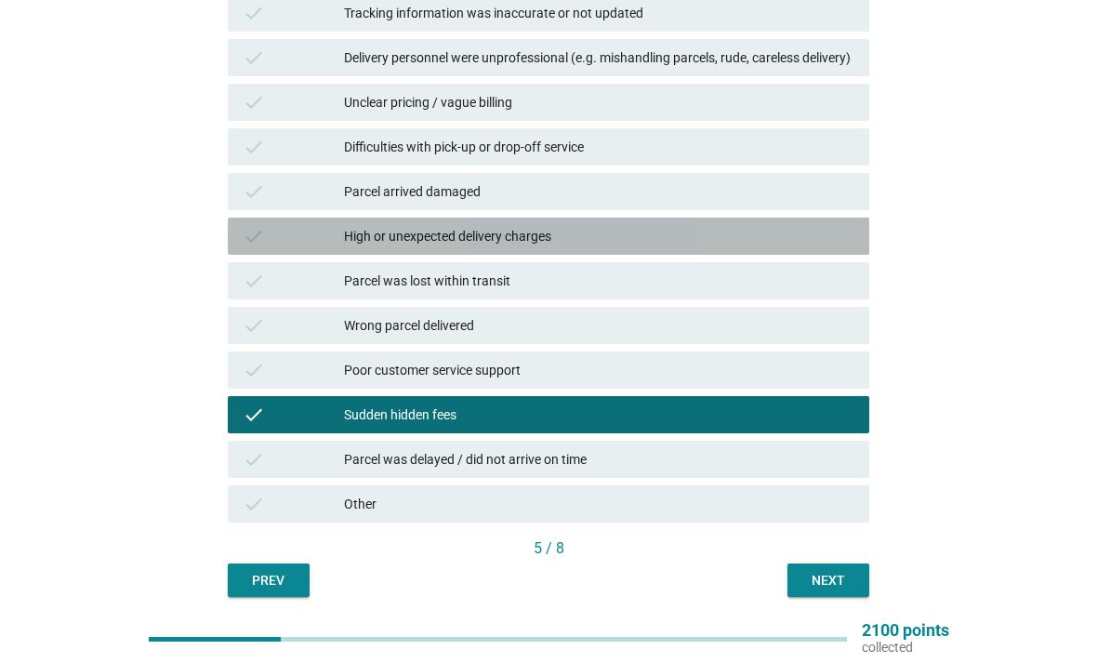
click at [778, 255] on div "check High or unexpected delivery charges" at bounding box center [549, 236] width 643 height 37
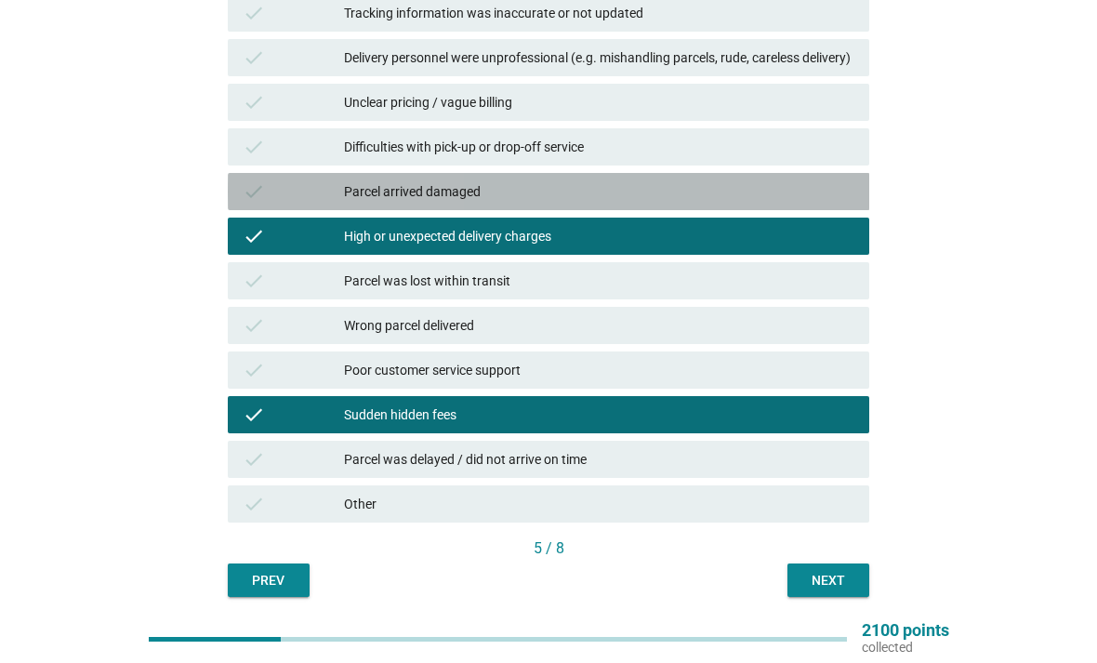
click at [786, 203] on div "Parcel arrived damaged" at bounding box center [599, 191] width 511 height 22
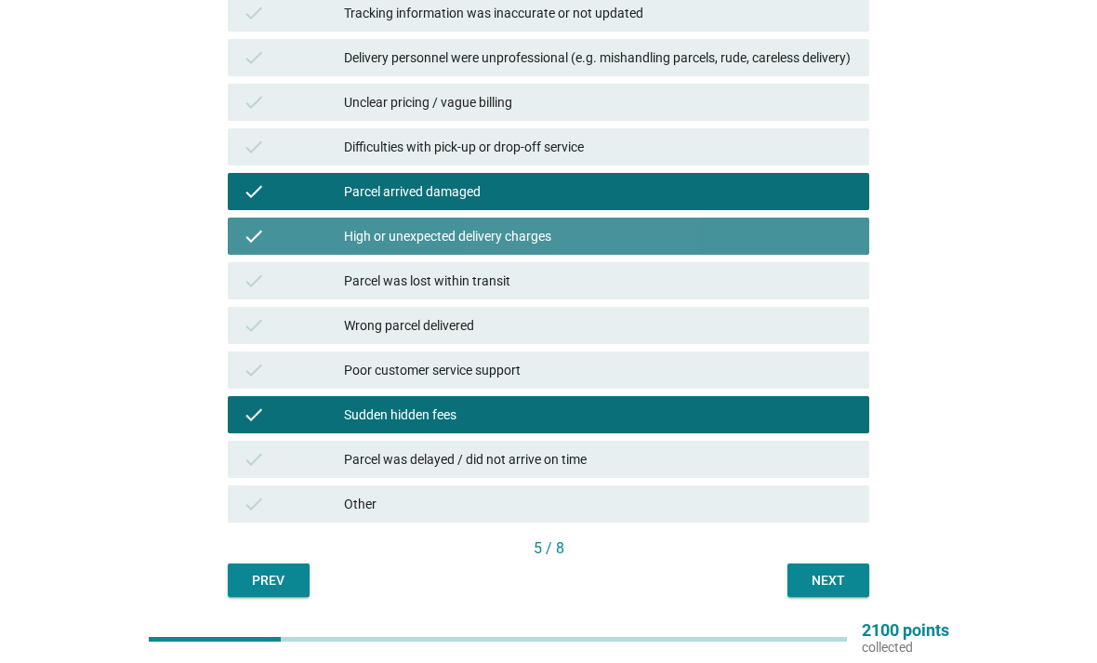
click at [769, 247] on div "High or unexpected delivery charges" at bounding box center [599, 236] width 511 height 22
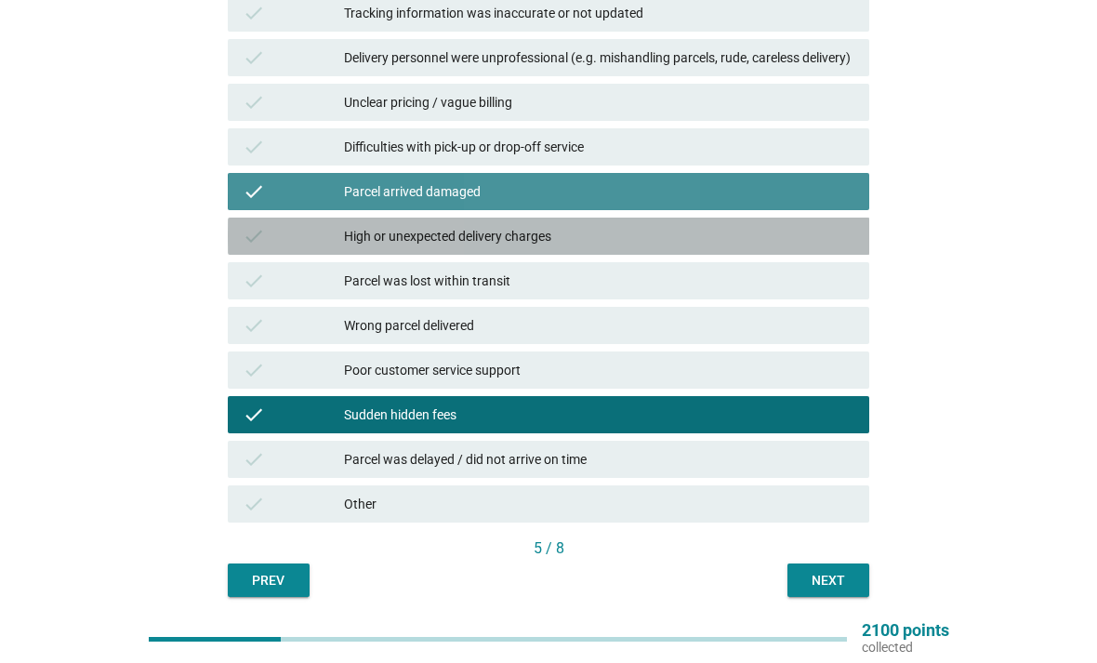
click at [783, 203] on div "Parcel arrived damaged" at bounding box center [599, 191] width 511 height 22
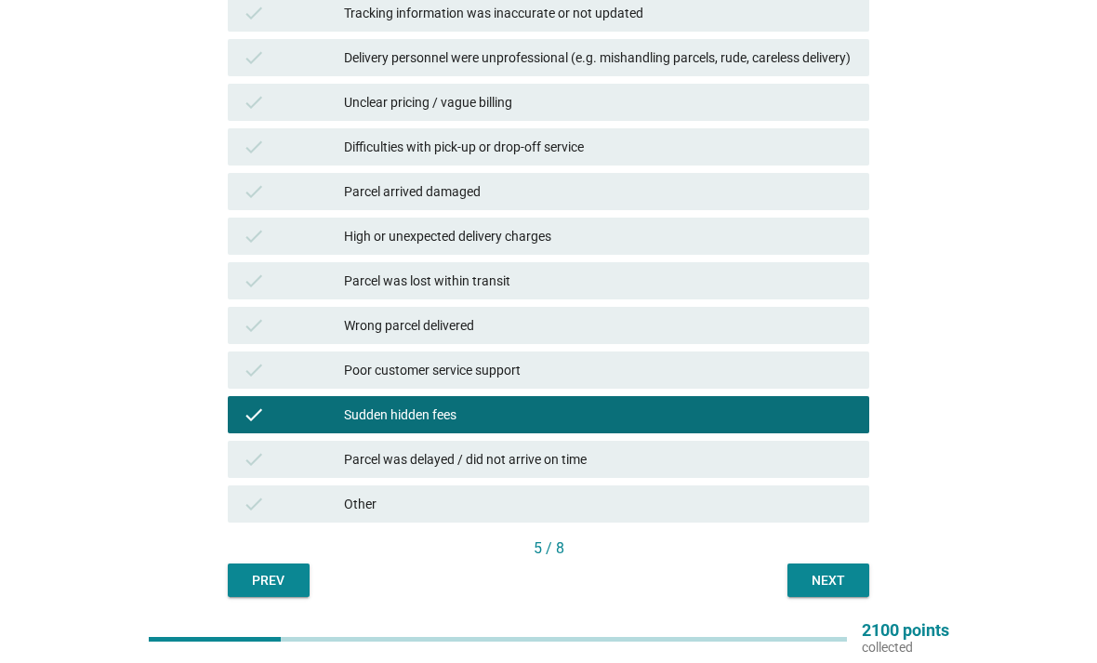
click at [730, 433] on div "check Sudden hidden fees" at bounding box center [549, 414] width 643 height 37
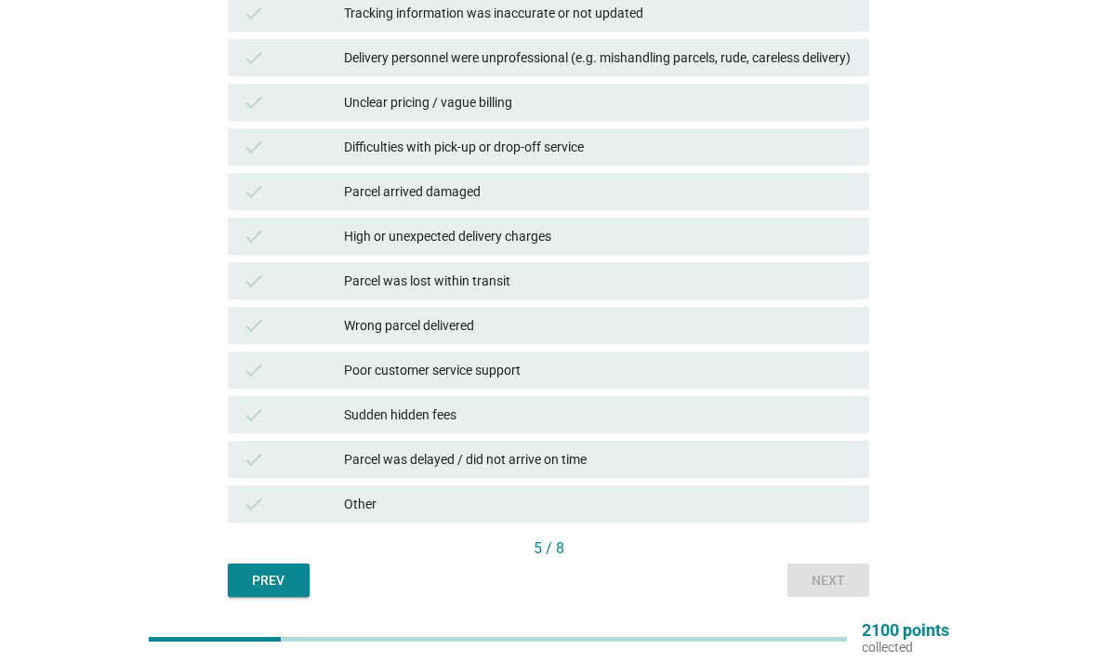
click at [810, 158] on div "Difficulties with pick-up or drop-off service" at bounding box center [599, 147] width 511 height 22
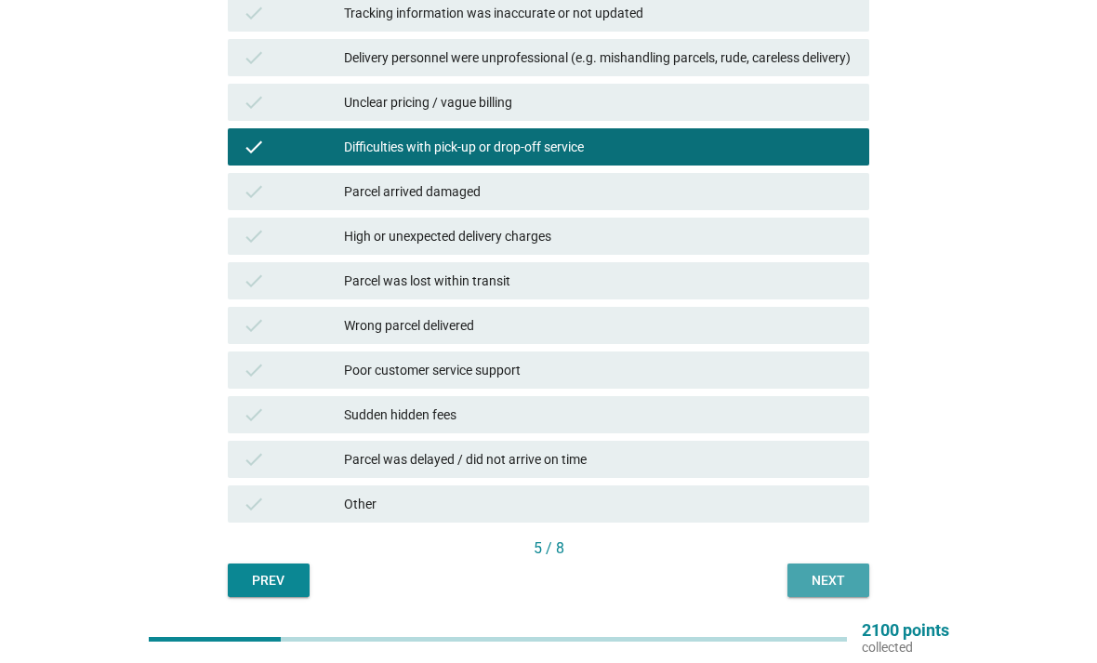
click at [831, 590] on div "Next" at bounding box center [828, 581] width 52 height 20
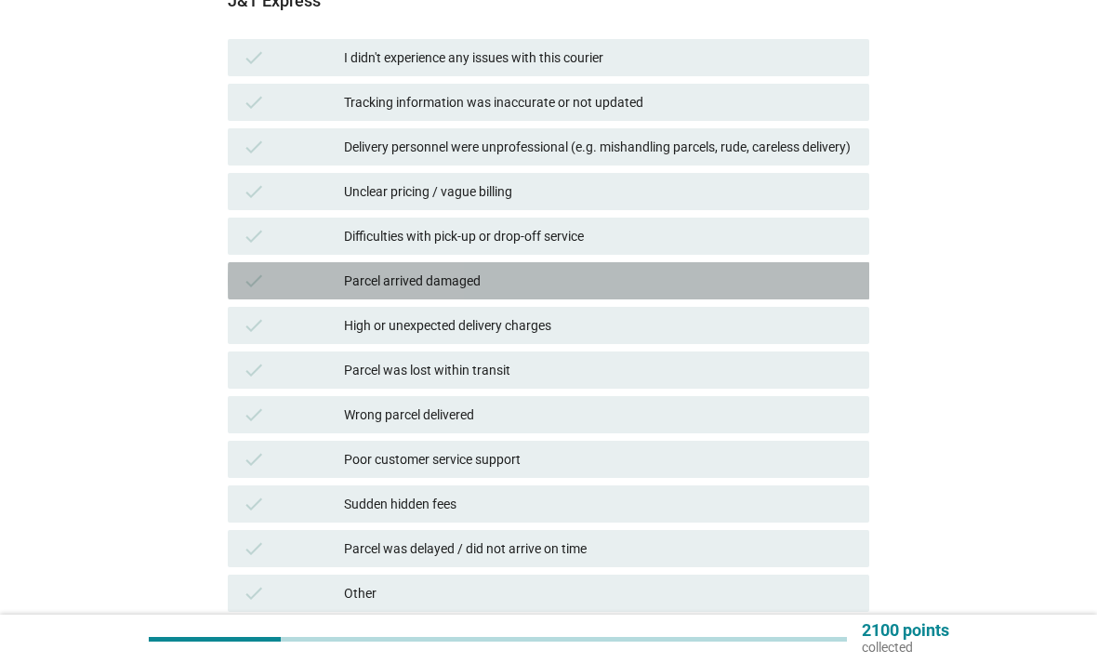
scroll to position [149, 0]
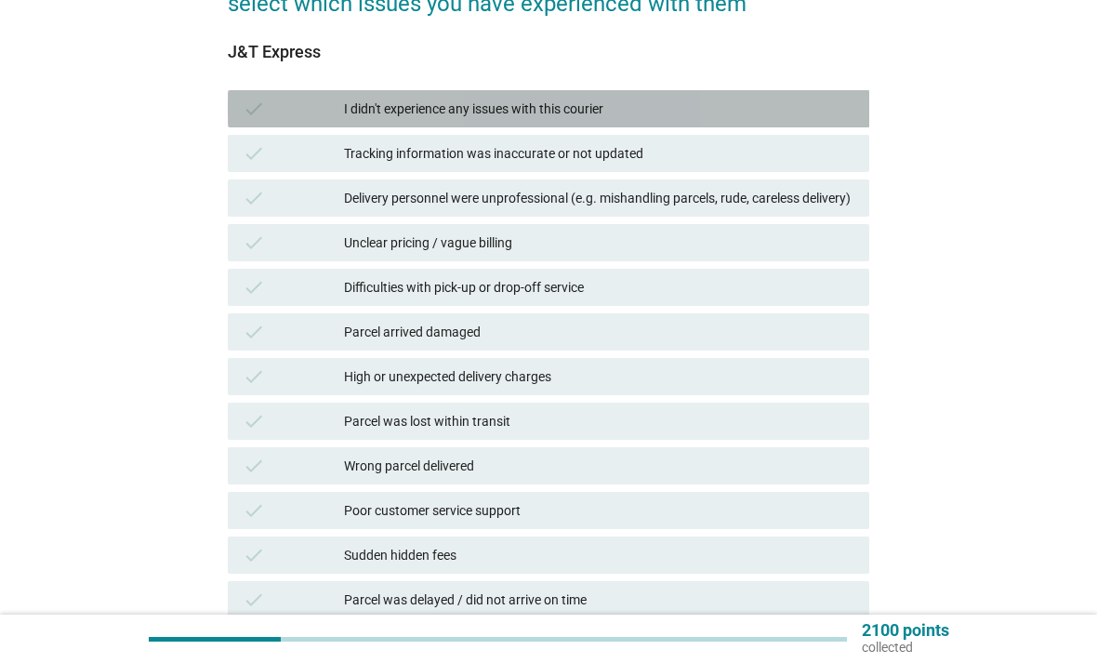
click at [816, 125] on div "check I didn't experience any issues with this courier" at bounding box center [549, 108] width 643 height 37
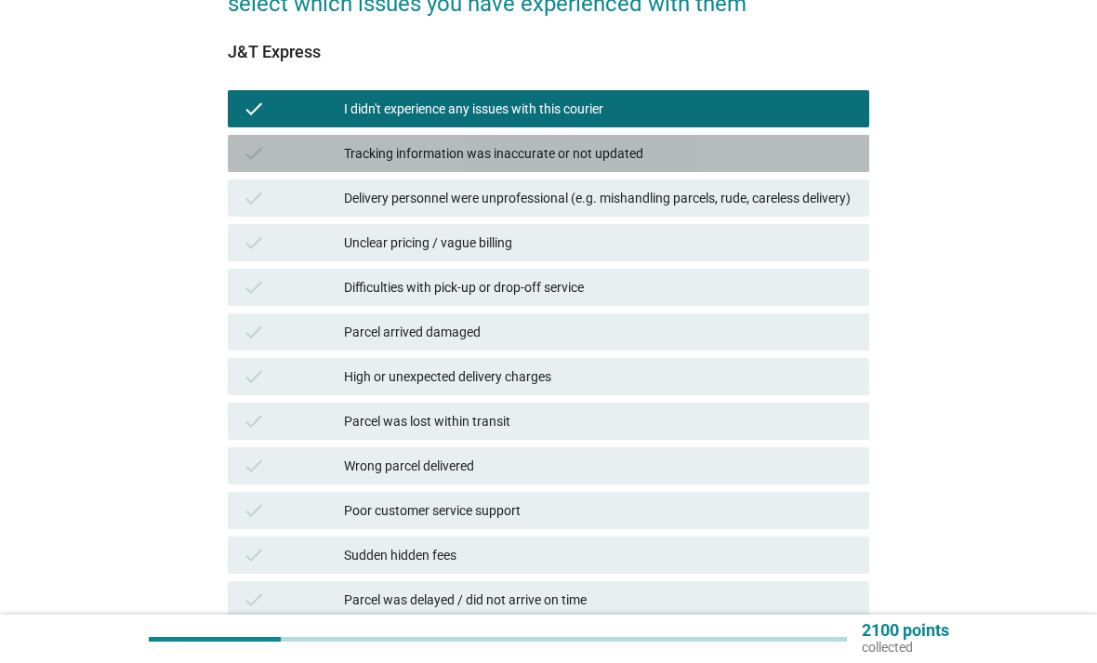
click at [794, 156] on div "Tracking information was inaccurate or not updated" at bounding box center [599, 153] width 511 height 22
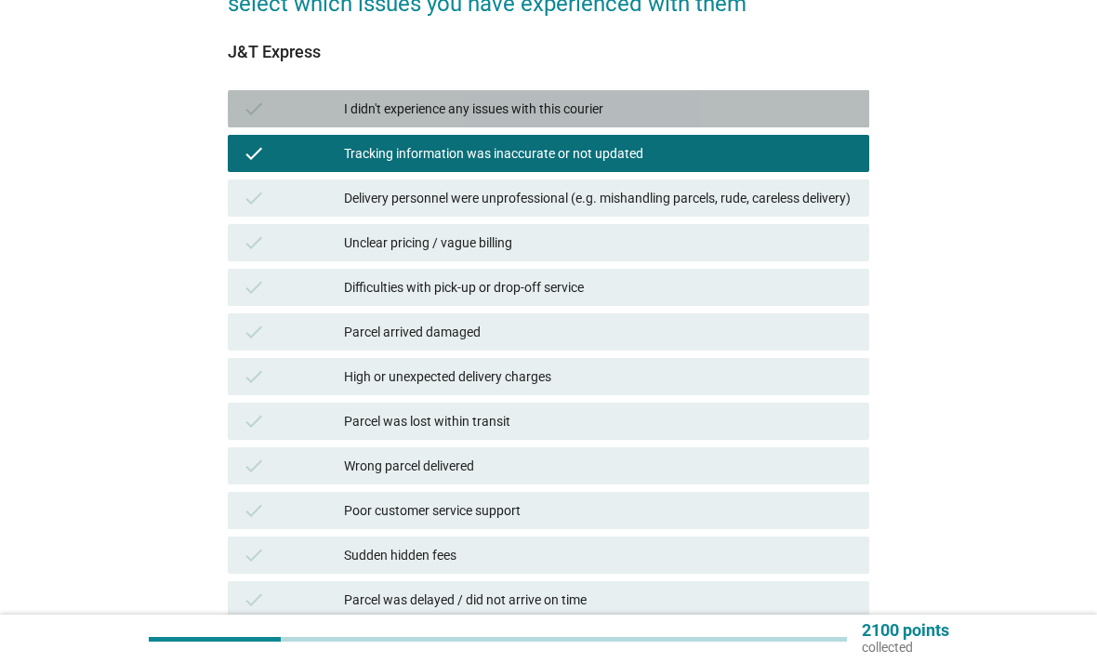
click at [799, 126] on div "check I didn't experience any issues with this courier" at bounding box center [549, 108] width 643 height 37
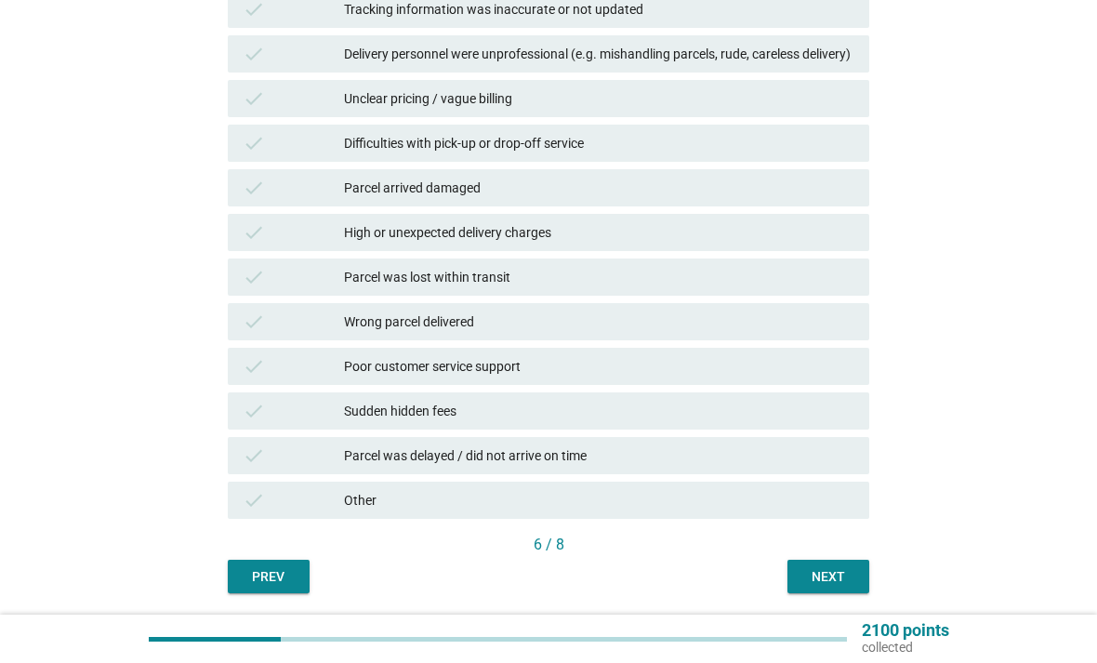
scroll to position [295, 0]
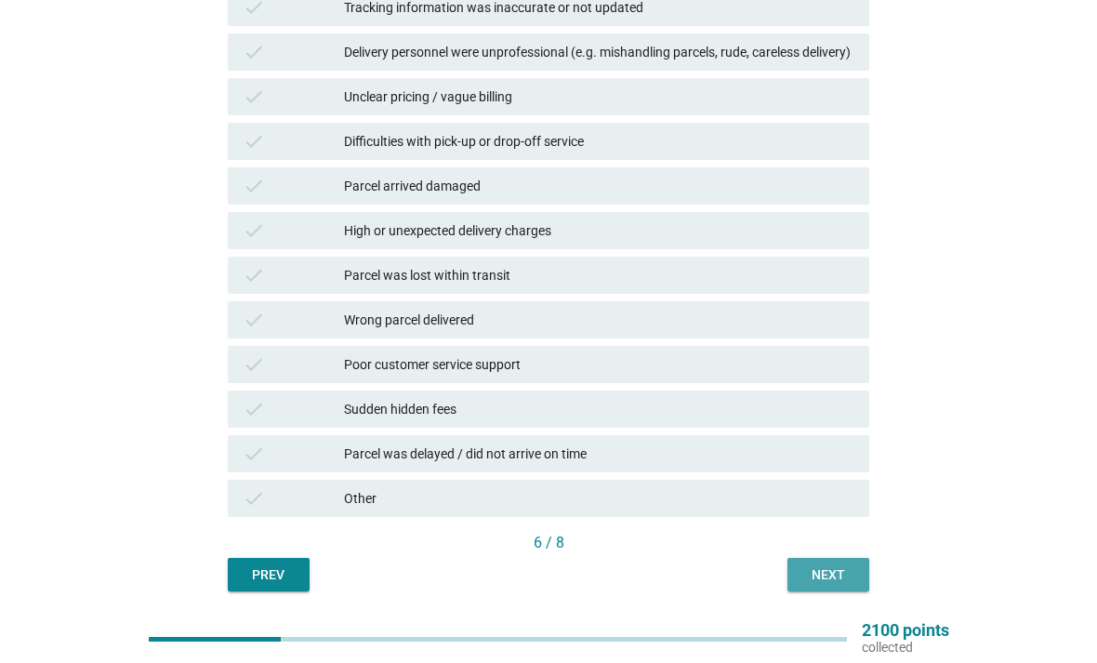
click at [832, 585] on div "Next" at bounding box center [828, 575] width 52 height 20
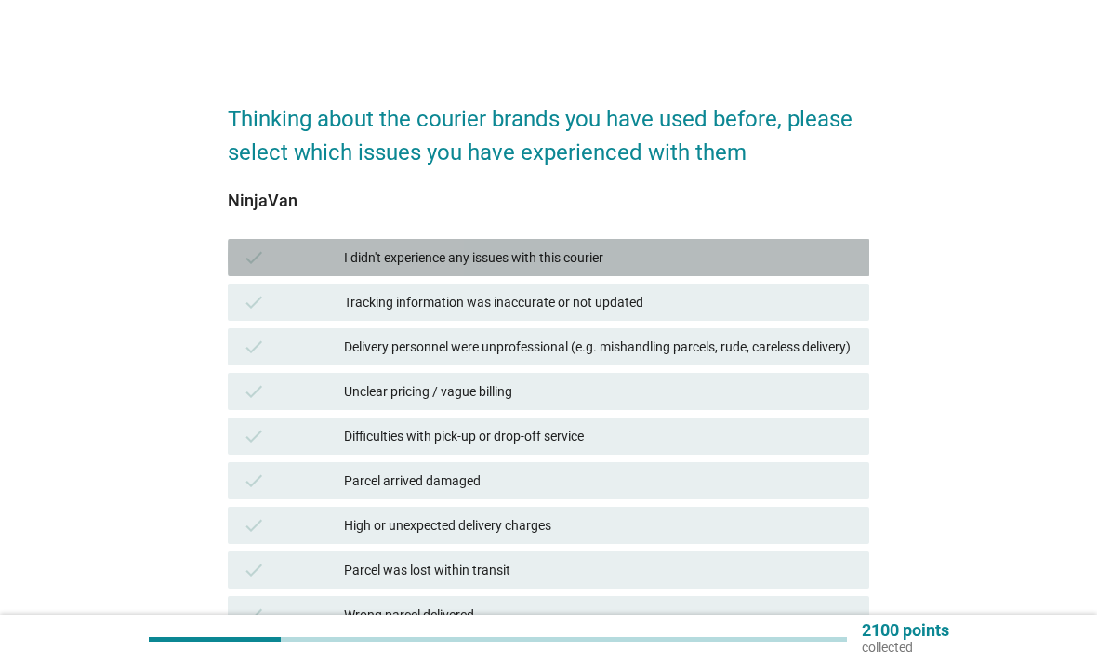
click at [736, 254] on div "I didn't experience any issues with this courier" at bounding box center [599, 257] width 511 height 22
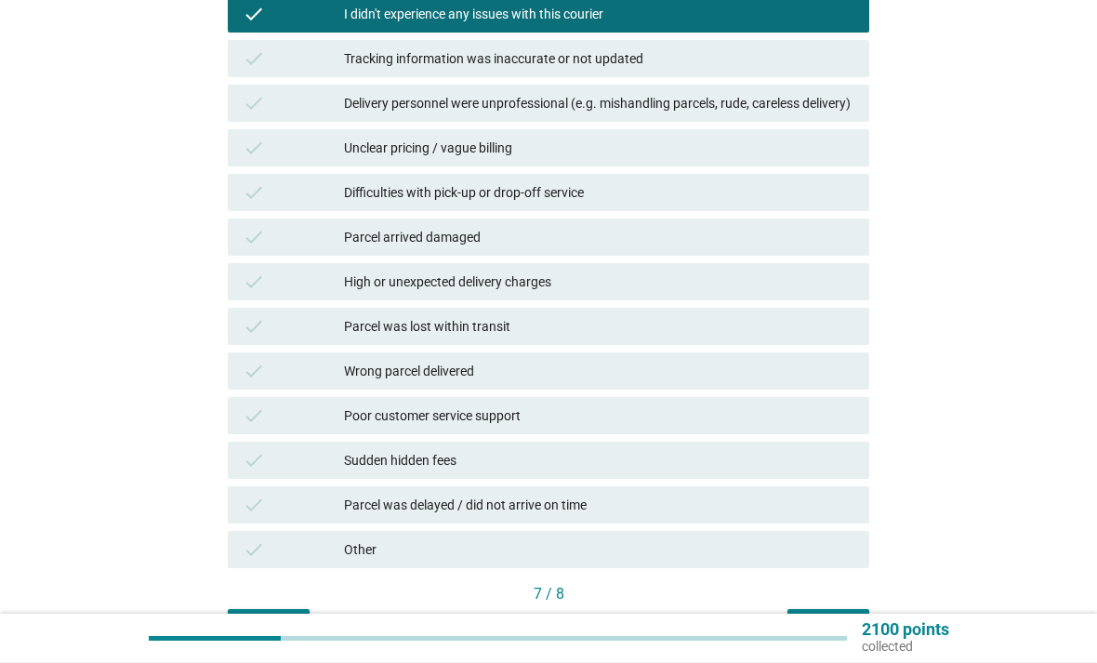
scroll to position [312, 0]
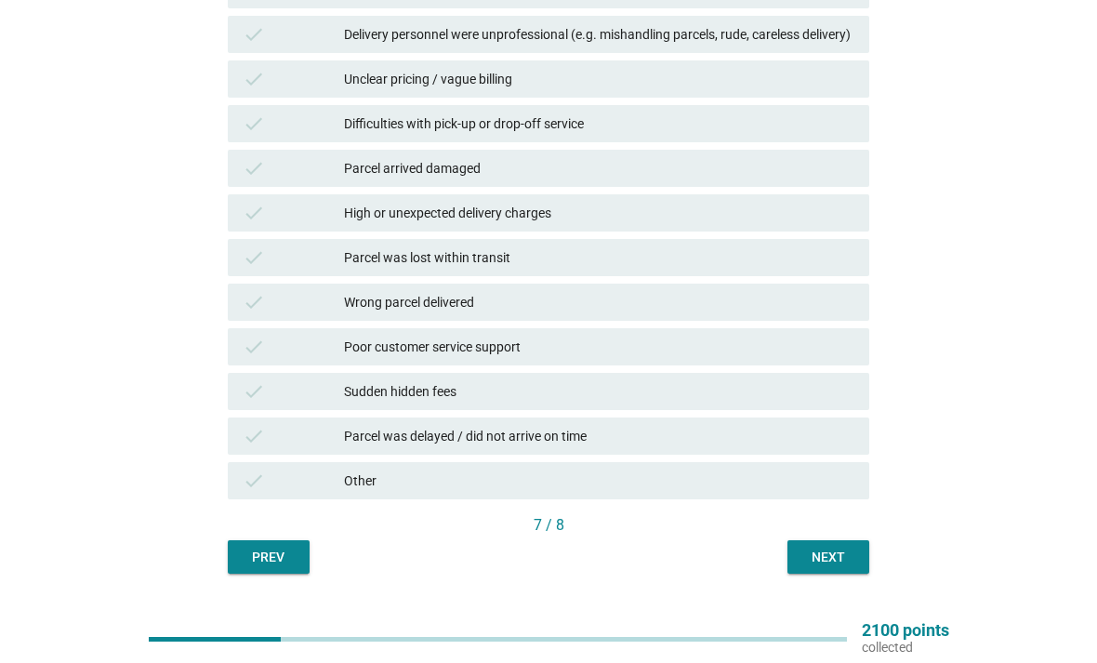
click at [832, 564] on div "Next" at bounding box center [828, 558] width 52 height 20
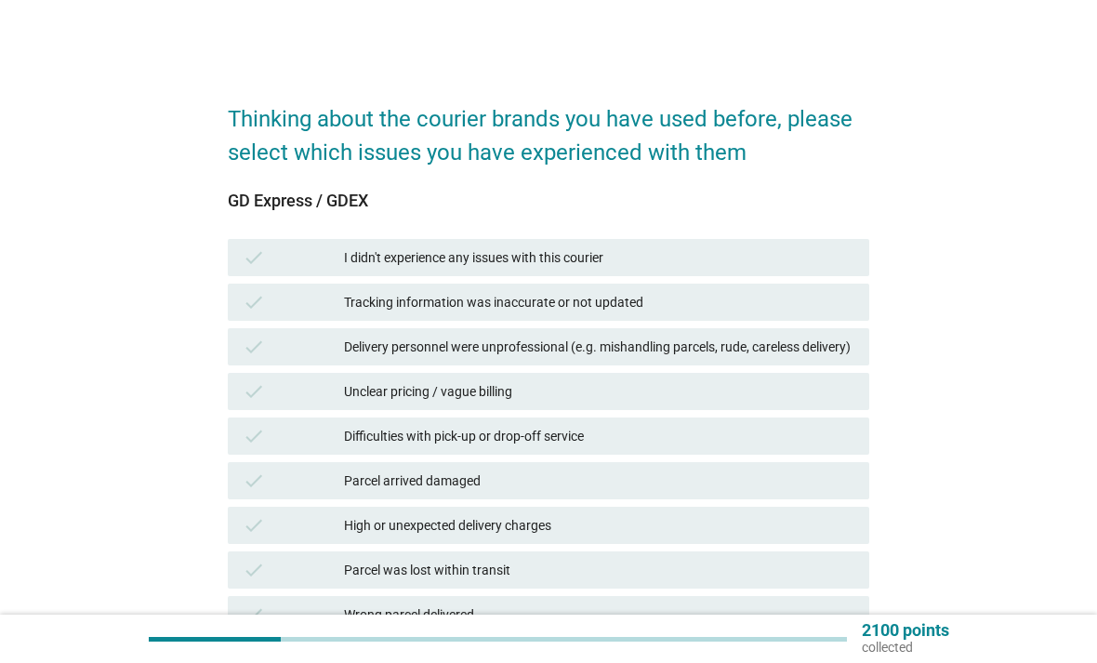
click at [755, 263] on div "I didn't experience any issues with this courier" at bounding box center [599, 257] width 511 height 22
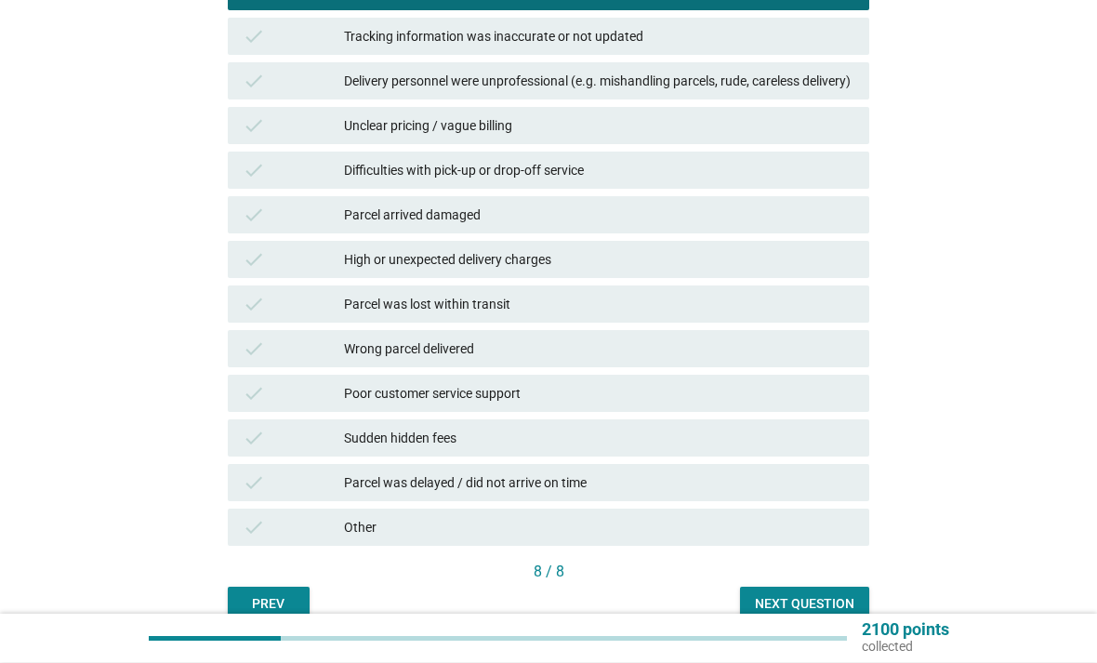
scroll to position [312, 0]
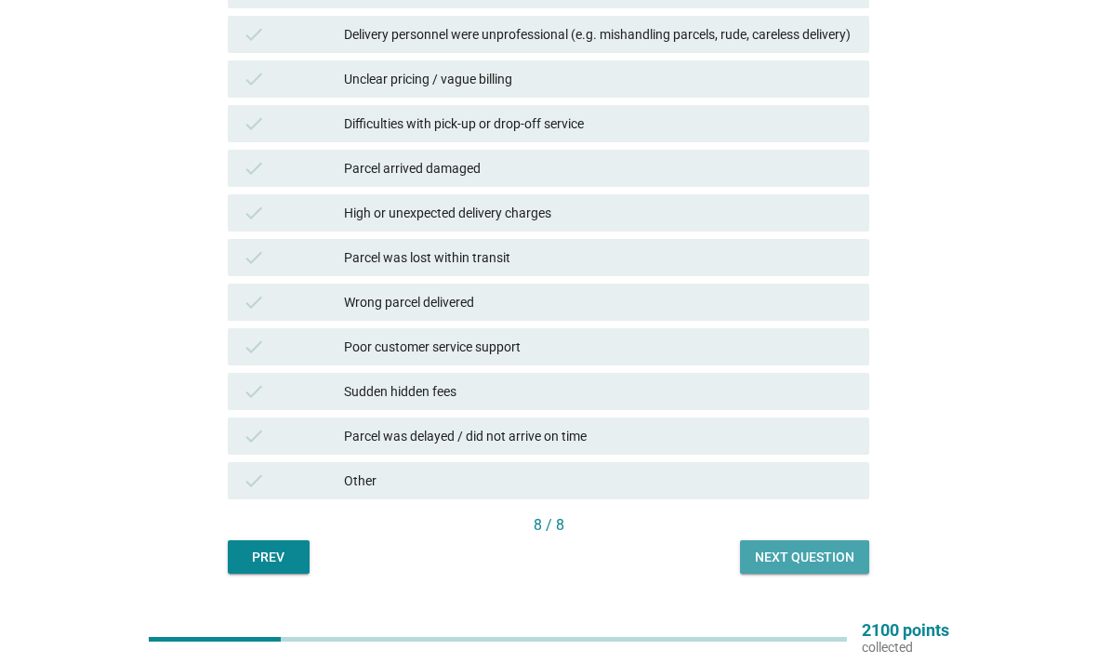
click at [816, 574] on button "Next question" at bounding box center [804, 556] width 129 height 33
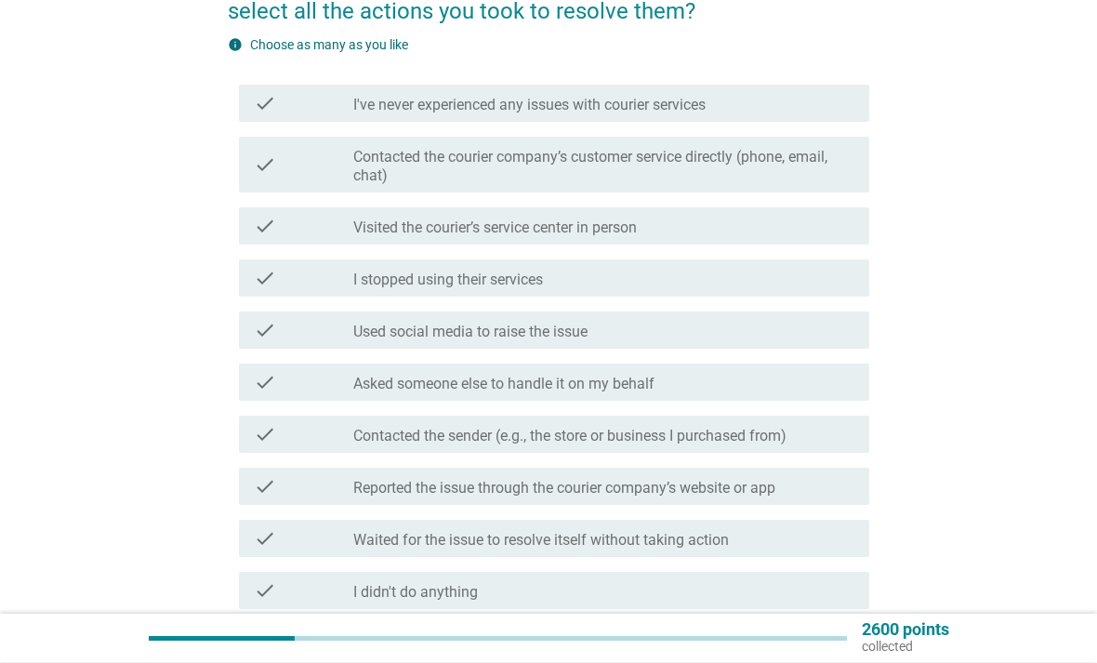
scroll to position [141, 0]
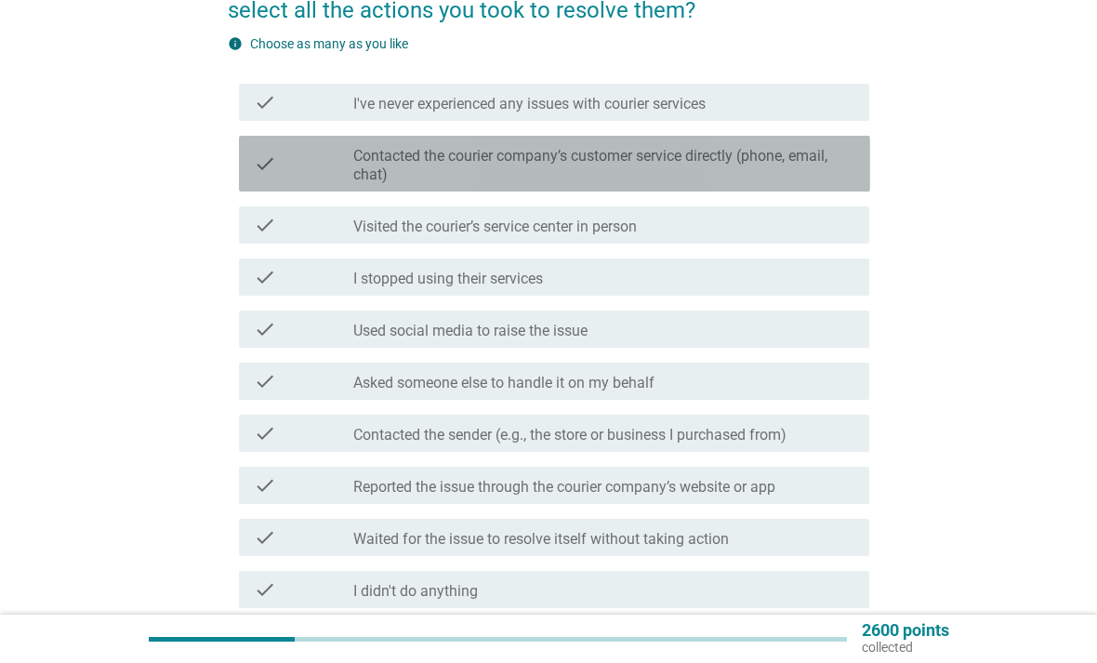
click at [817, 179] on label "Contacted the courier company’s customer service directly (phone, email, chat)" at bounding box center [603, 165] width 501 height 37
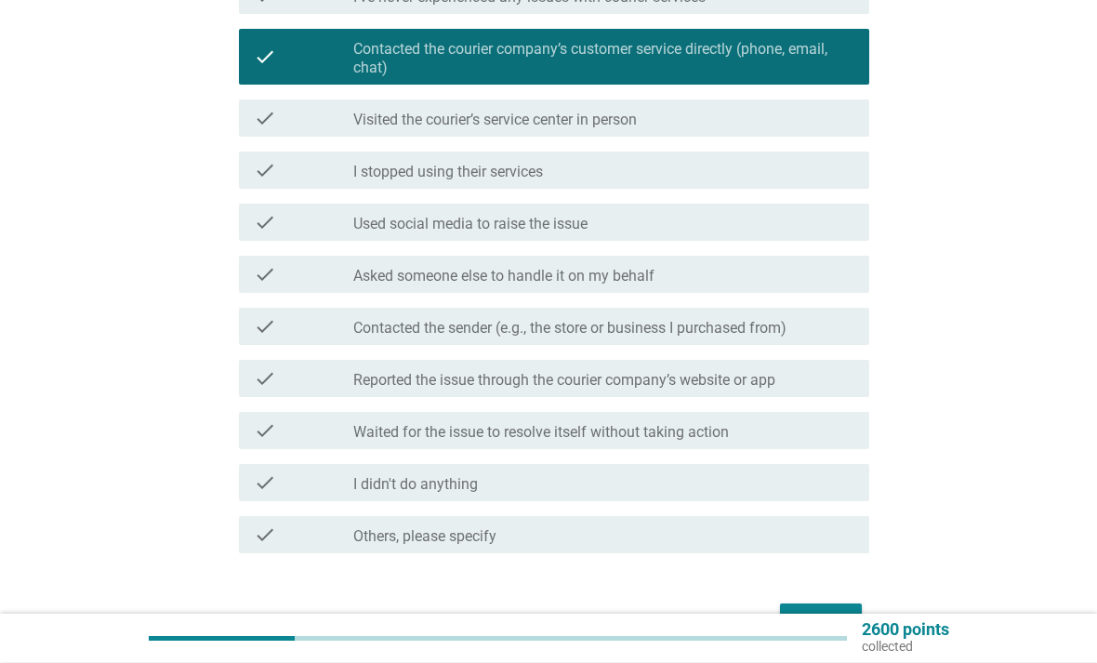
scroll to position [249, 0]
click at [822, 136] on div "check check_box_outline_blank Visited the courier’s service center in person" at bounding box center [554, 117] width 631 height 37
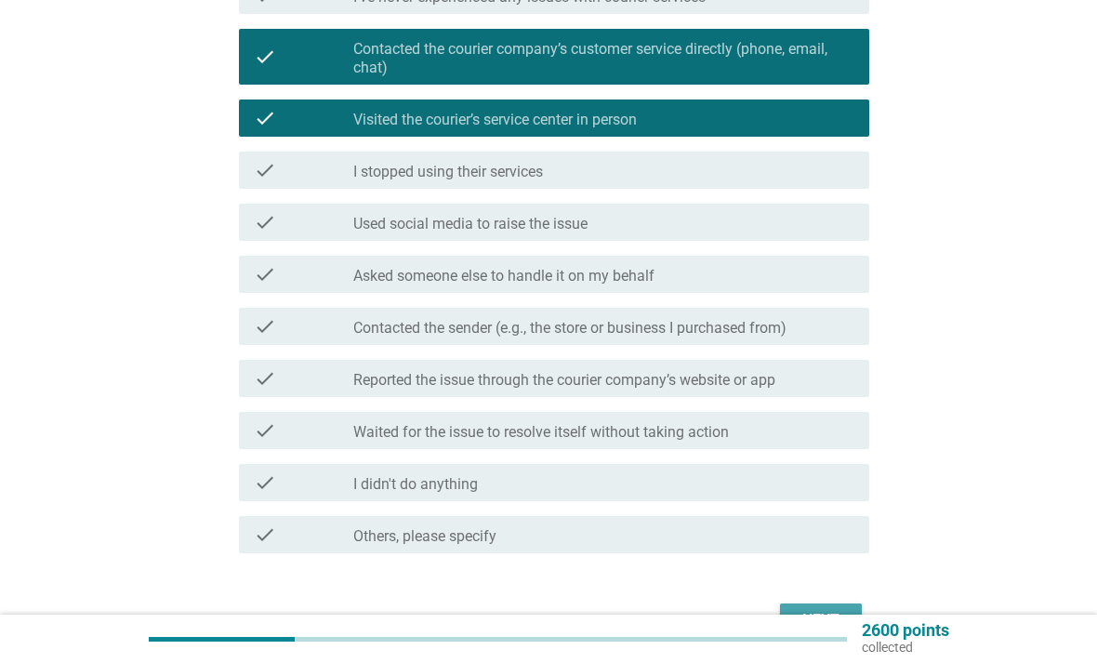
click at [829, 636] on button "Next" at bounding box center [821, 619] width 82 height 33
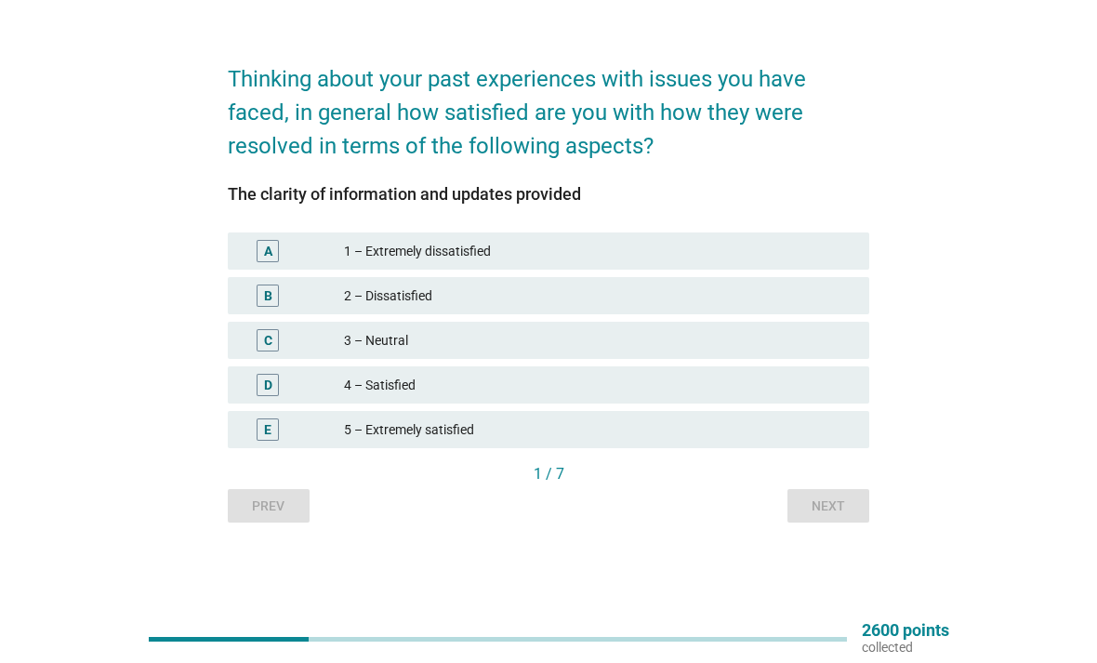
scroll to position [0, 0]
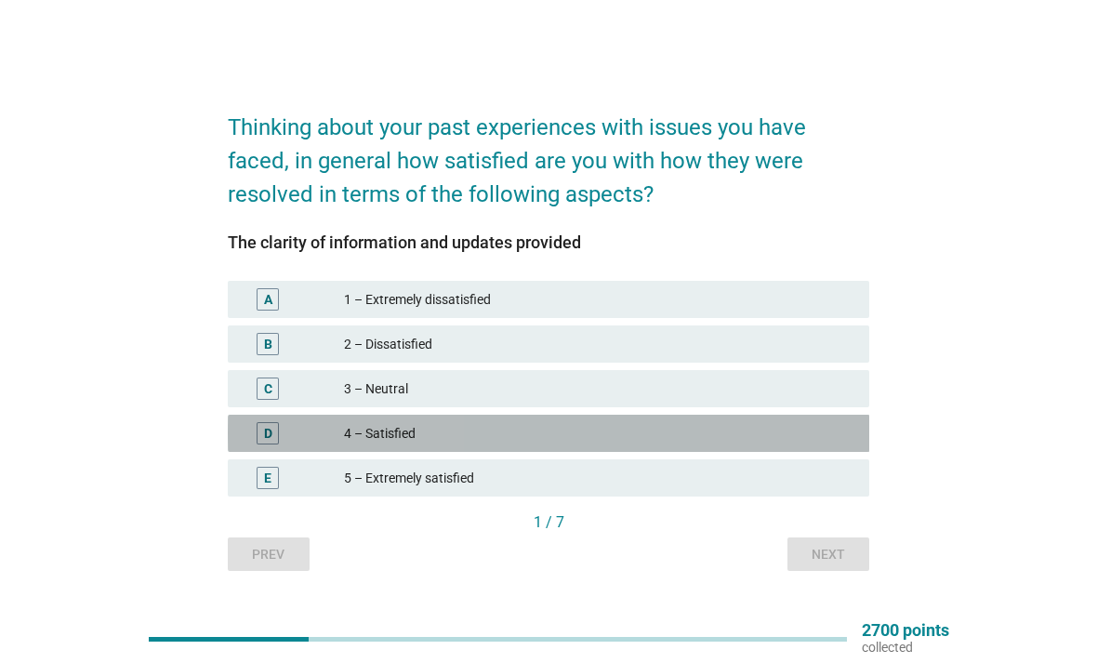
click at [727, 444] on div "4 – Satisfied" at bounding box center [599, 433] width 511 height 22
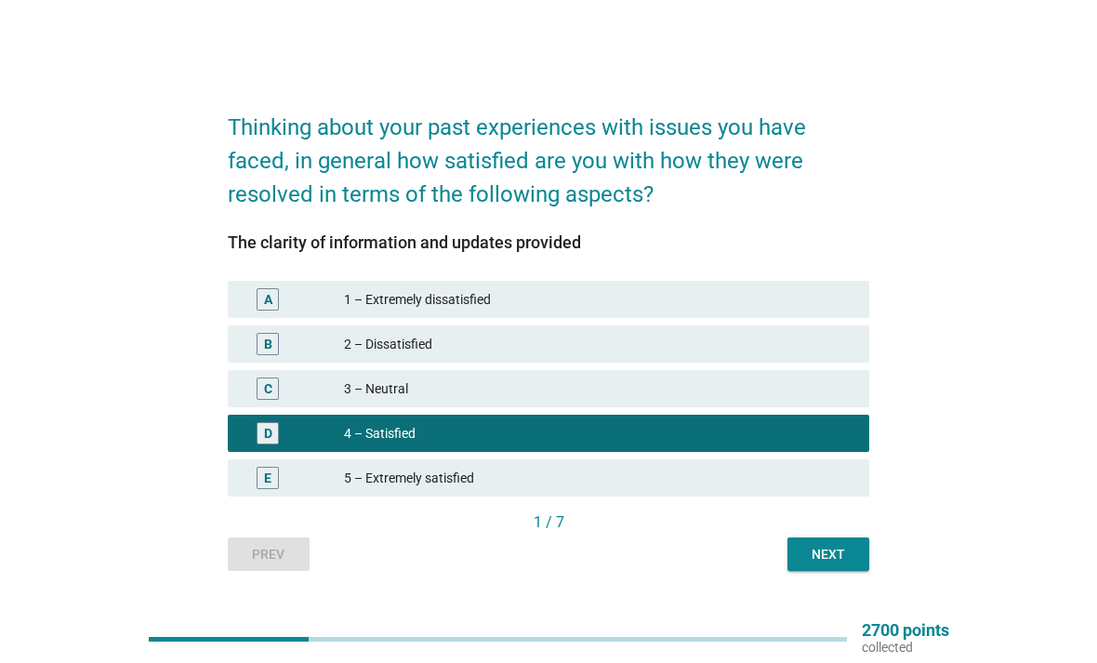
click at [840, 571] on button "Next" at bounding box center [829, 553] width 82 height 33
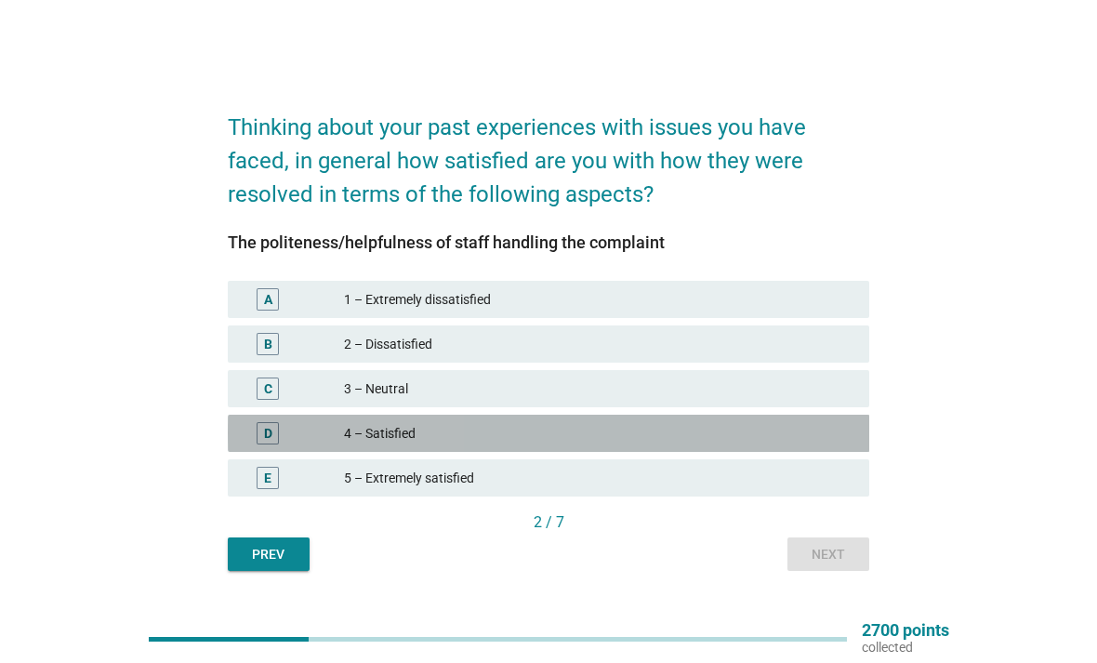
click at [739, 444] on div "4 – Satisfied" at bounding box center [599, 433] width 511 height 22
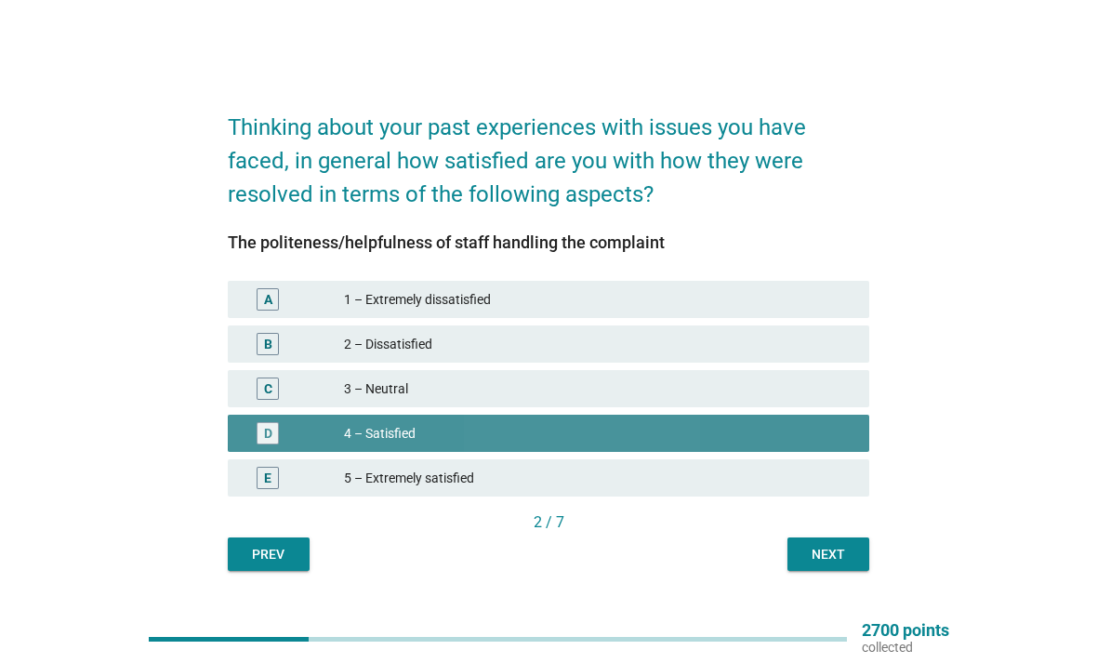
click at [824, 564] on div "Next" at bounding box center [828, 555] width 52 height 20
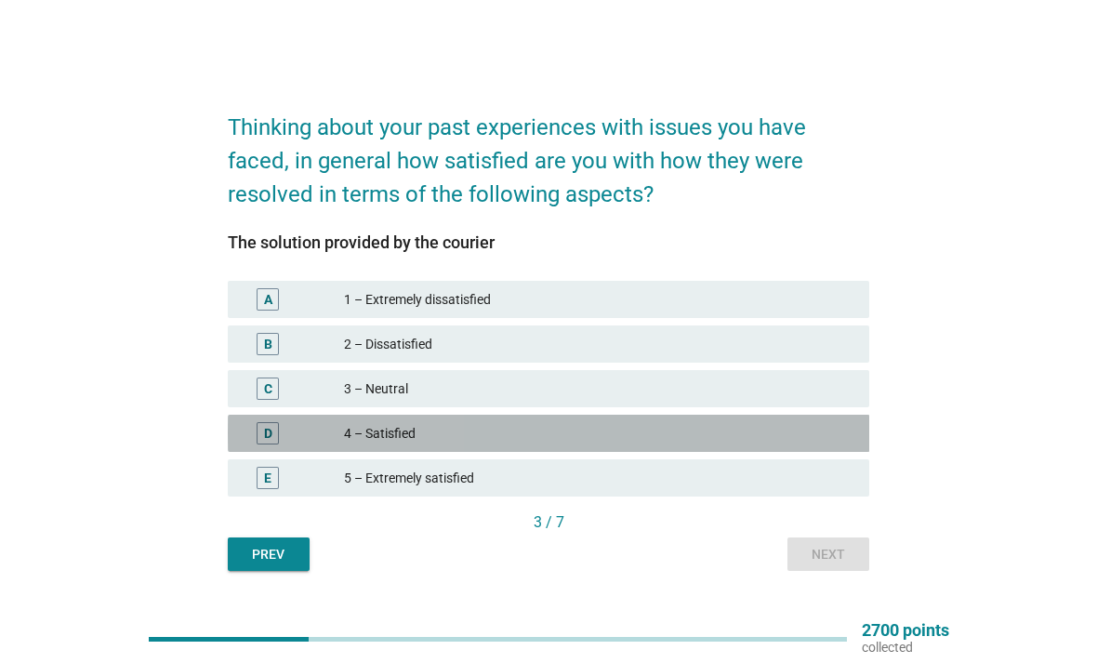
click at [703, 444] on div "4 – Satisfied" at bounding box center [599, 433] width 511 height 22
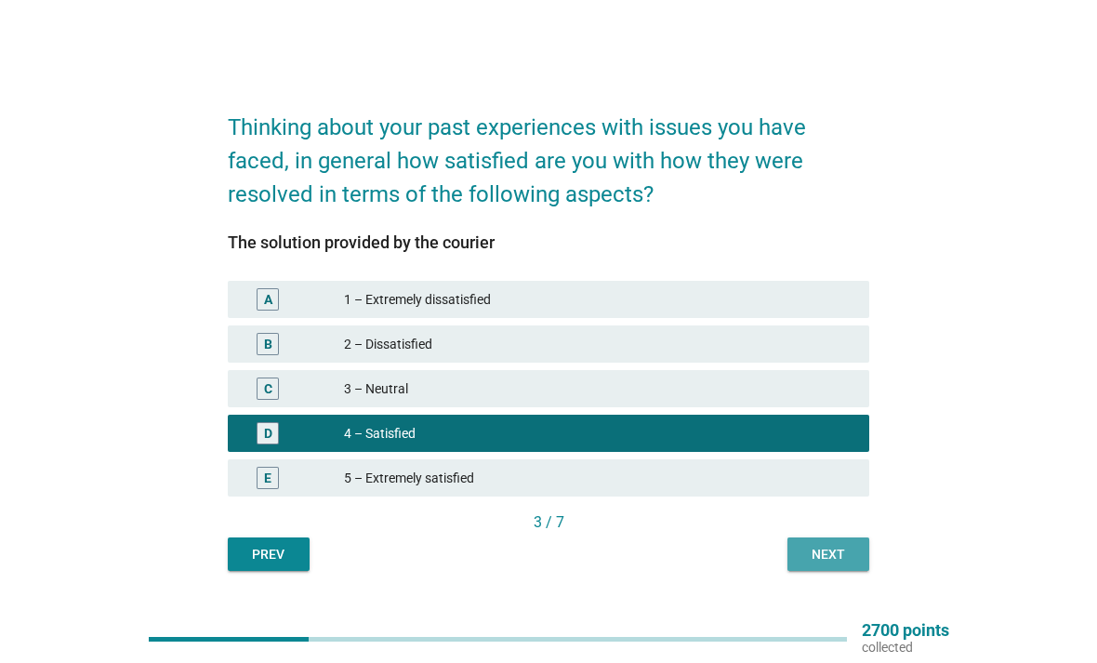
click at [819, 571] on button "Next" at bounding box center [829, 553] width 82 height 33
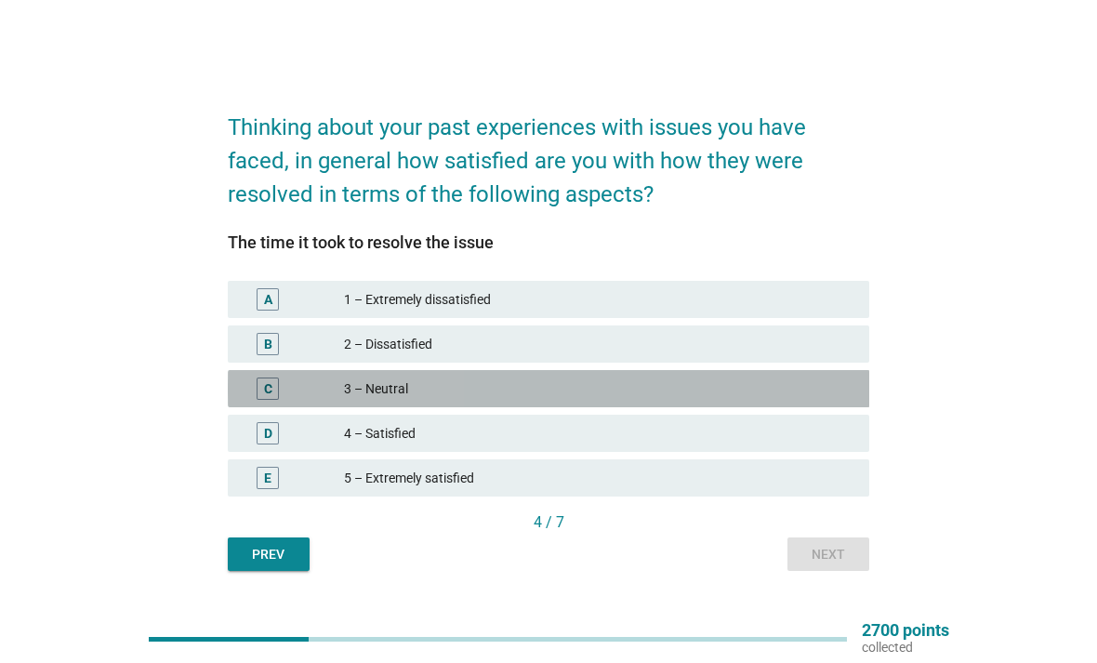
click at [701, 400] on div "3 – Neutral" at bounding box center [599, 389] width 511 height 22
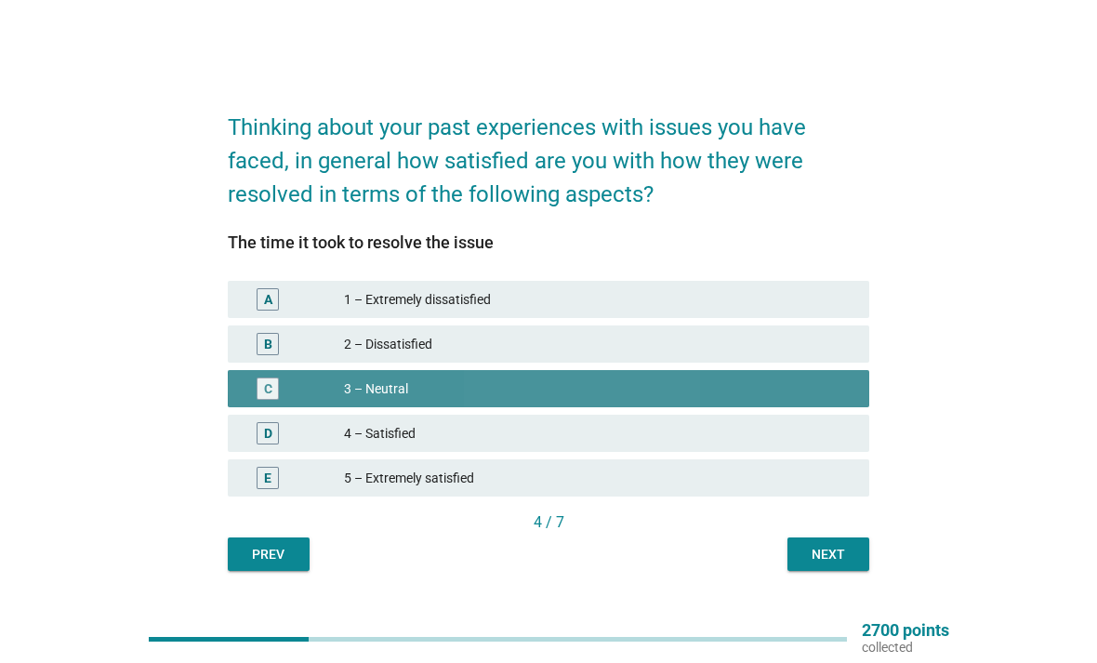
click at [829, 564] on div "Next" at bounding box center [828, 555] width 52 height 20
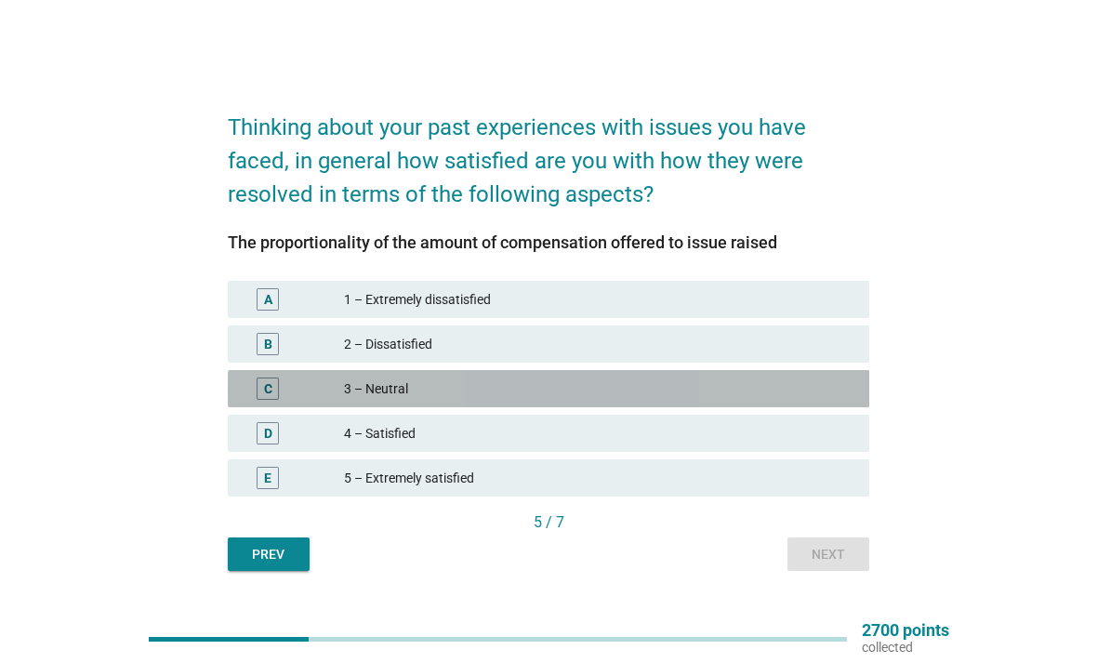
click at [697, 400] on div "C 3 – Neutral" at bounding box center [549, 388] width 643 height 37
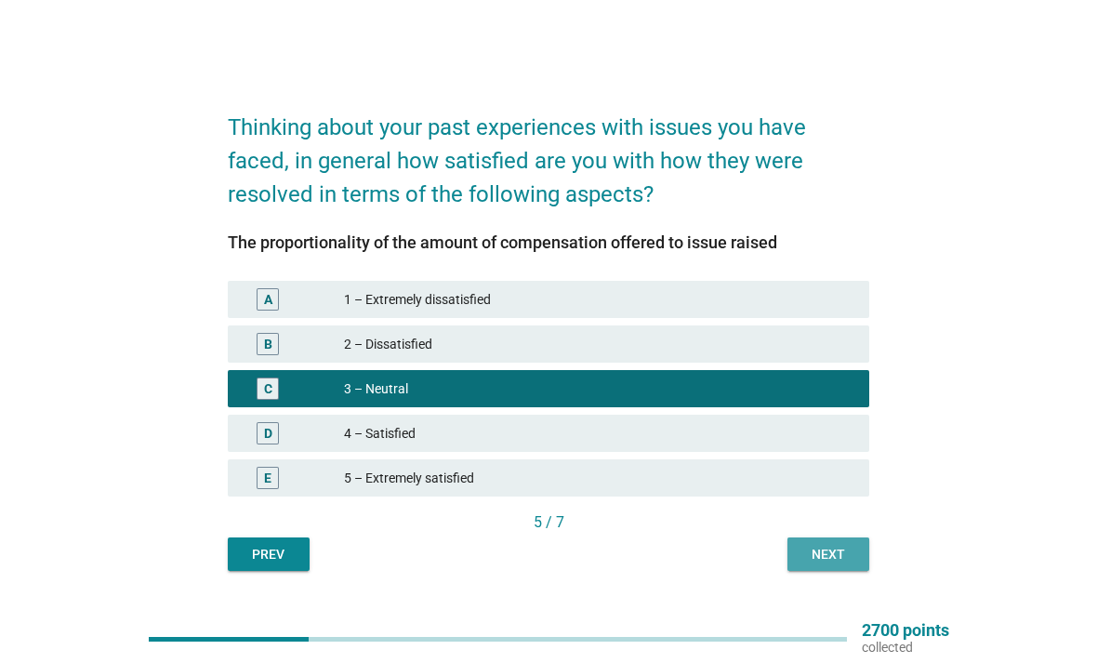
click at [829, 564] on div "Next" at bounding box center [828, 555] width 52 height 20
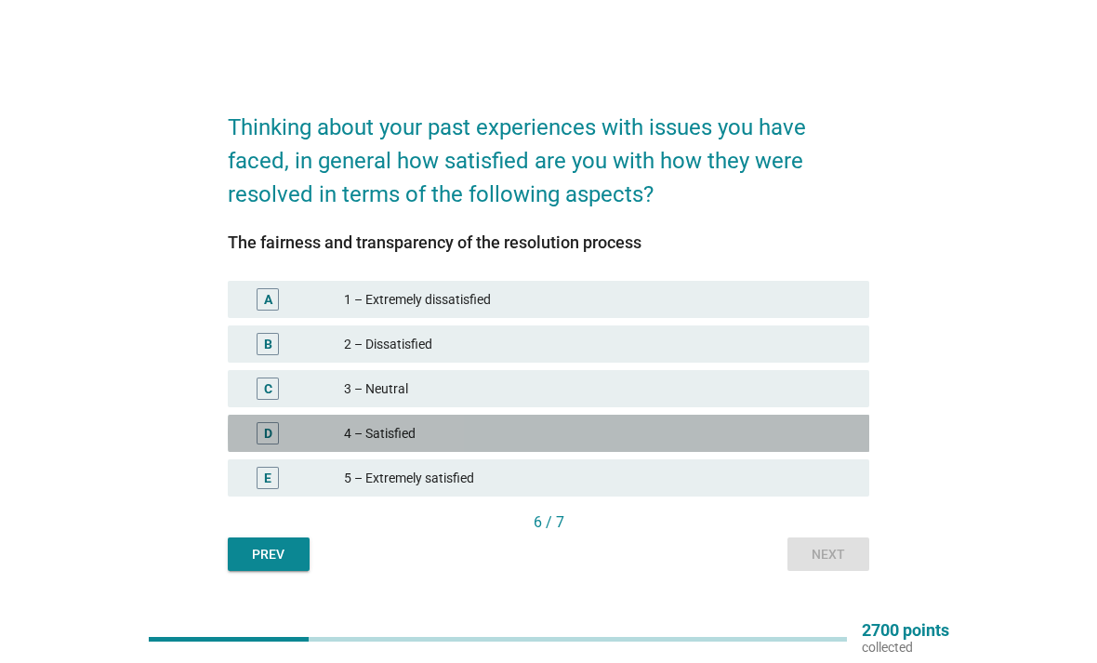
click at [723, 444] on div "4 – Satisfied" at bounding box center [599, 433] width 511 height 22
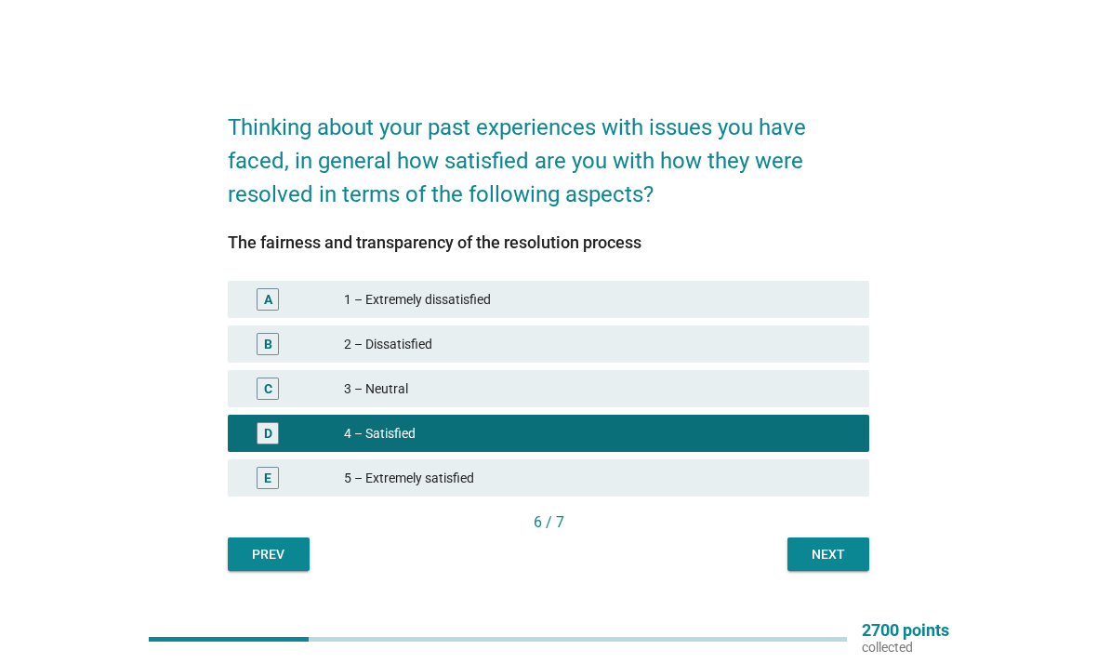
click at [836, 564] on div "Next" at bounding box center [828, 555] width 52 height 20
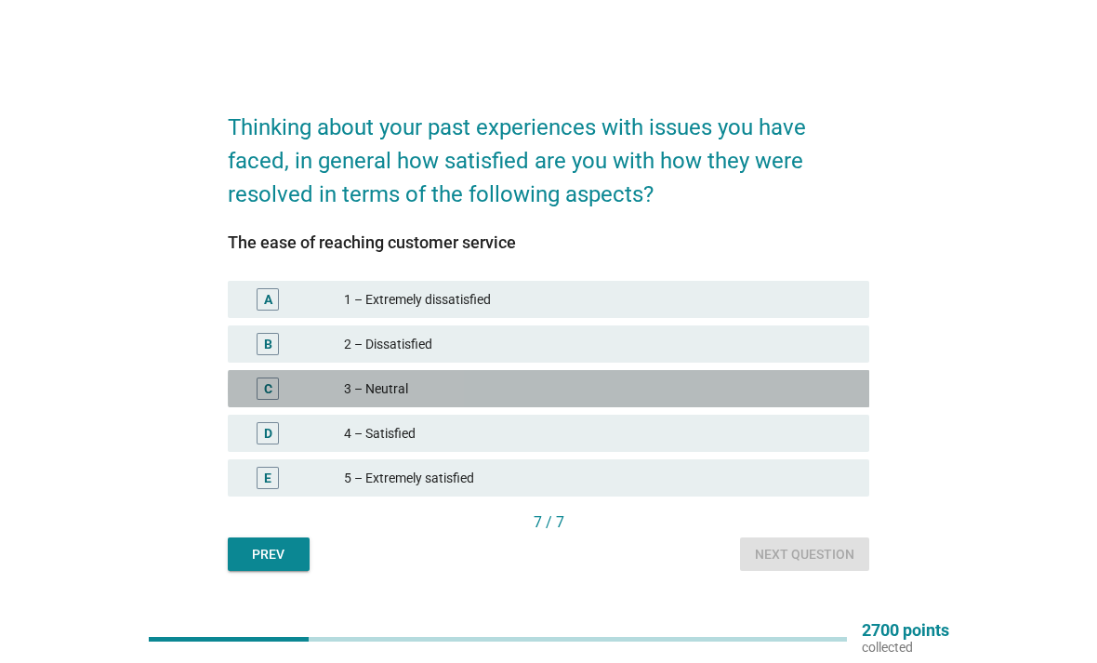
click at [699, 400] on div "3 – Neutral" at bounding box center [599, 389] width 511 height 22
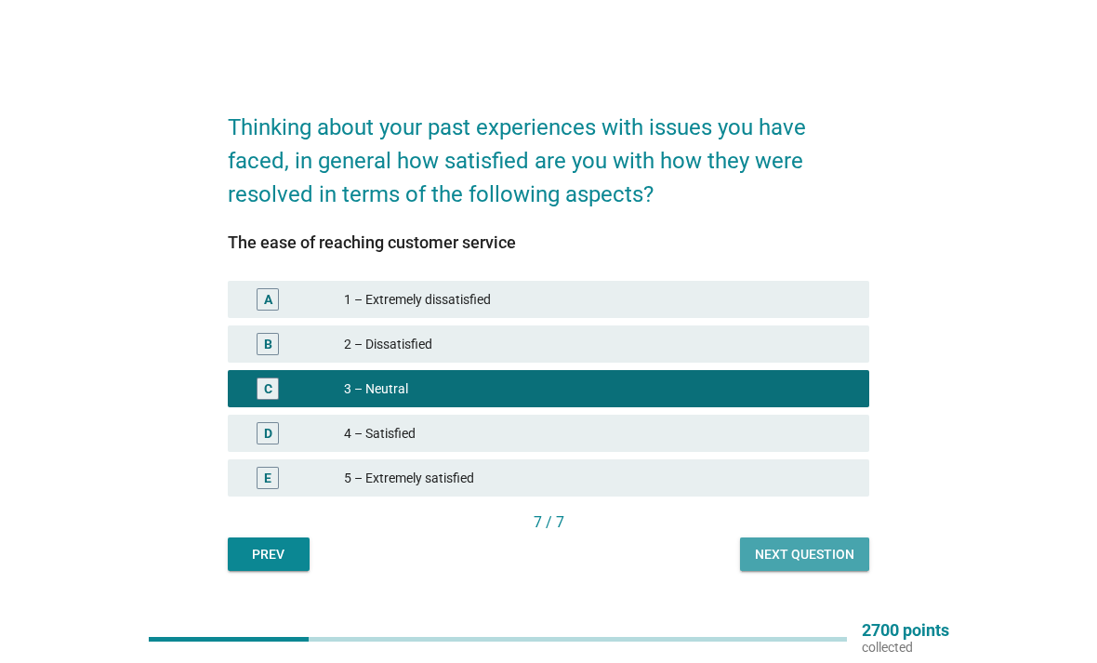
click at [831, 564] on div "Next question" at bounding box center [804, 555] width 99 height 20
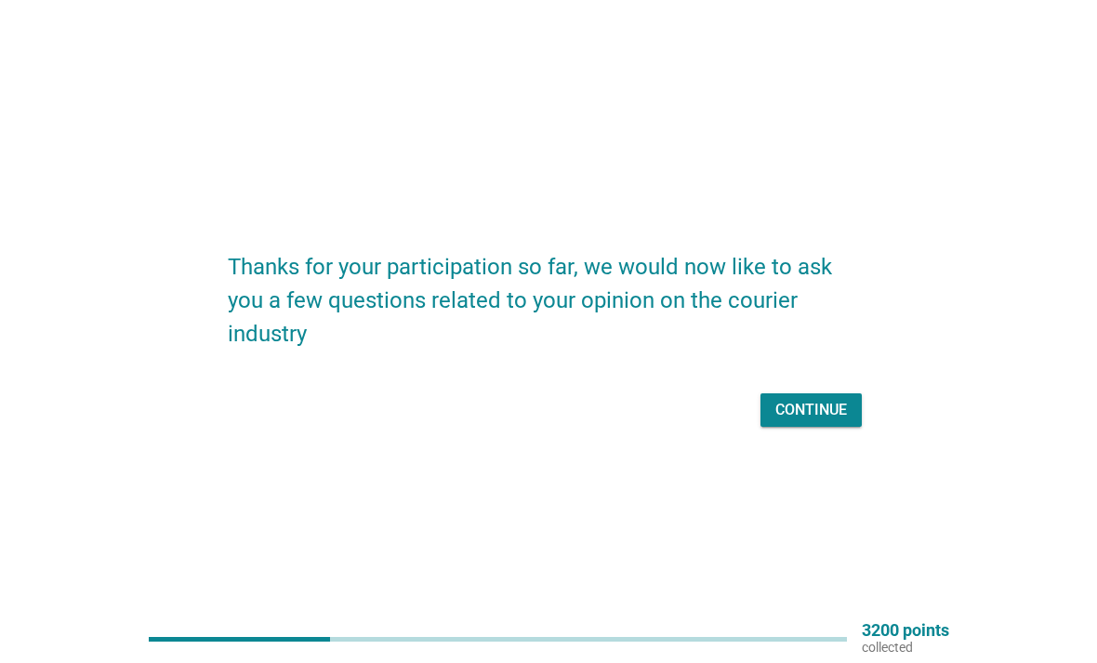
click at [817, 427] on button "Continue" at bounding box center [811, 409] width 101 height 33
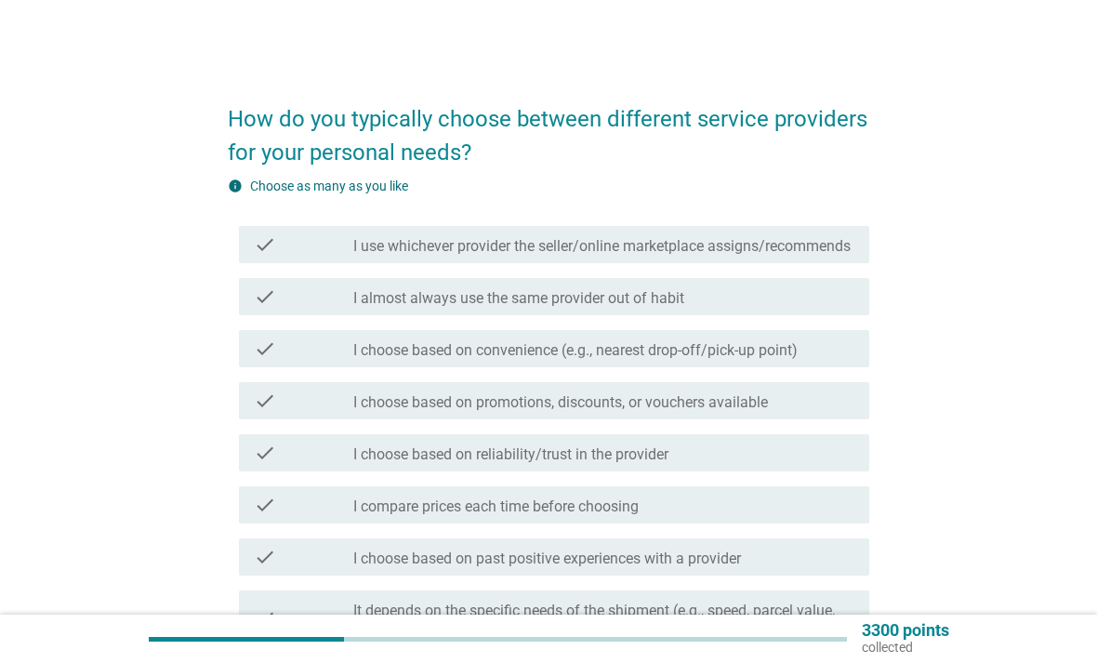
click at [780, 256] on label "I use whichever provider the seller/online marketplace assigns/recommends" at bounding box center [601, 246] width 497 height 19
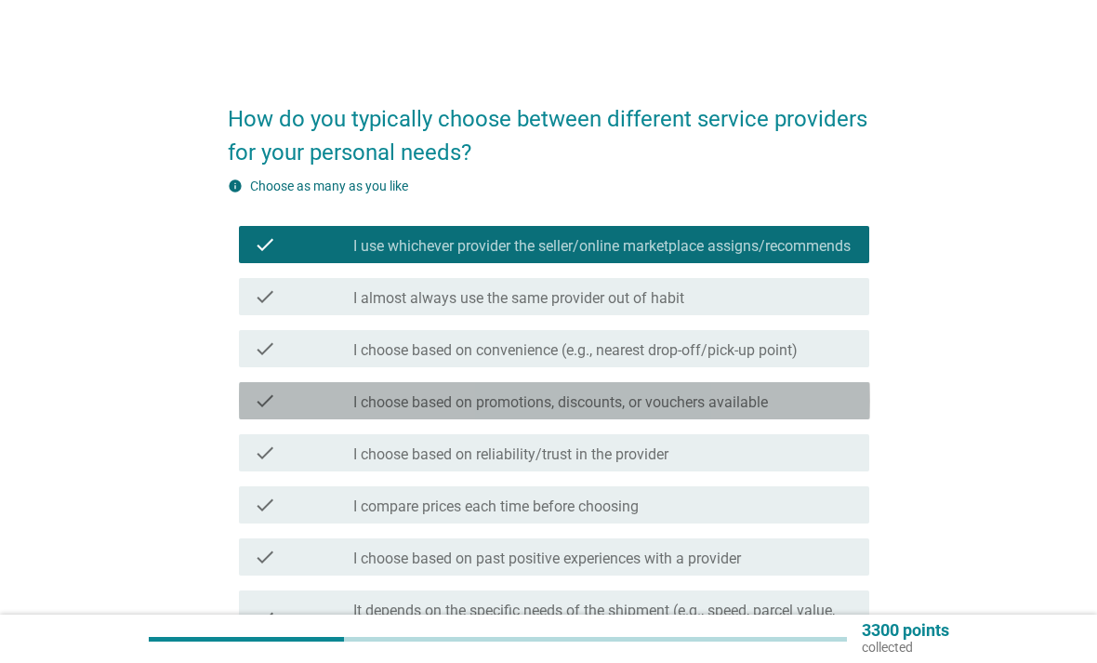
click at [788, 419] on div "check check_box_outline_blank I choose based on promotions, discounts, or vouch…" at bounding box center [554, 400] width 631 height 37
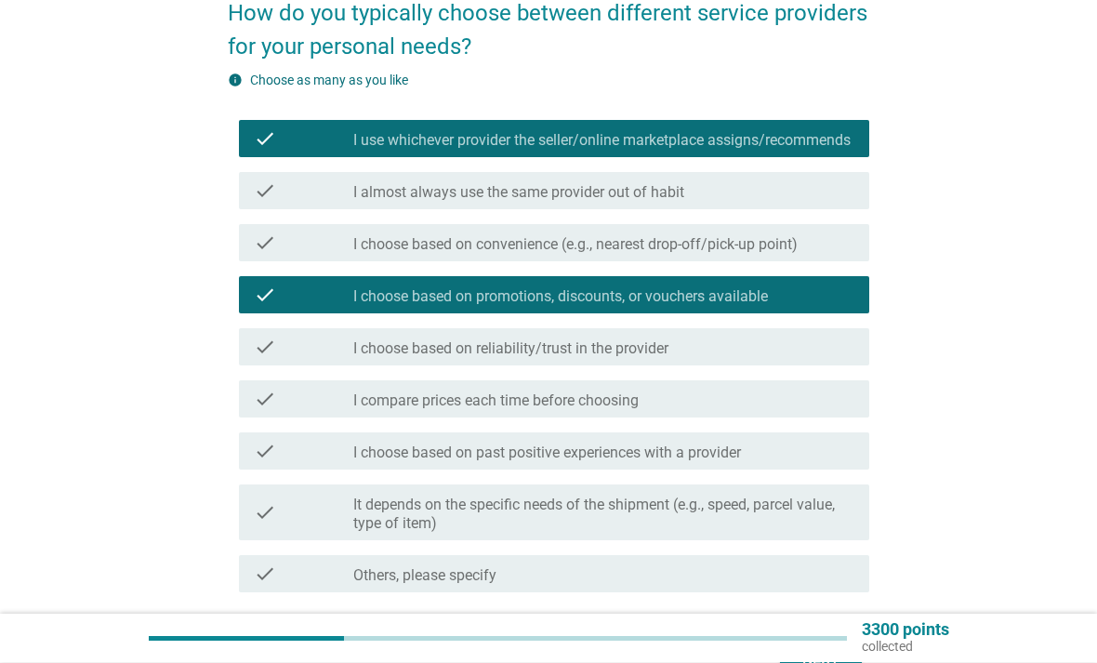
scroll to position [130, 0]
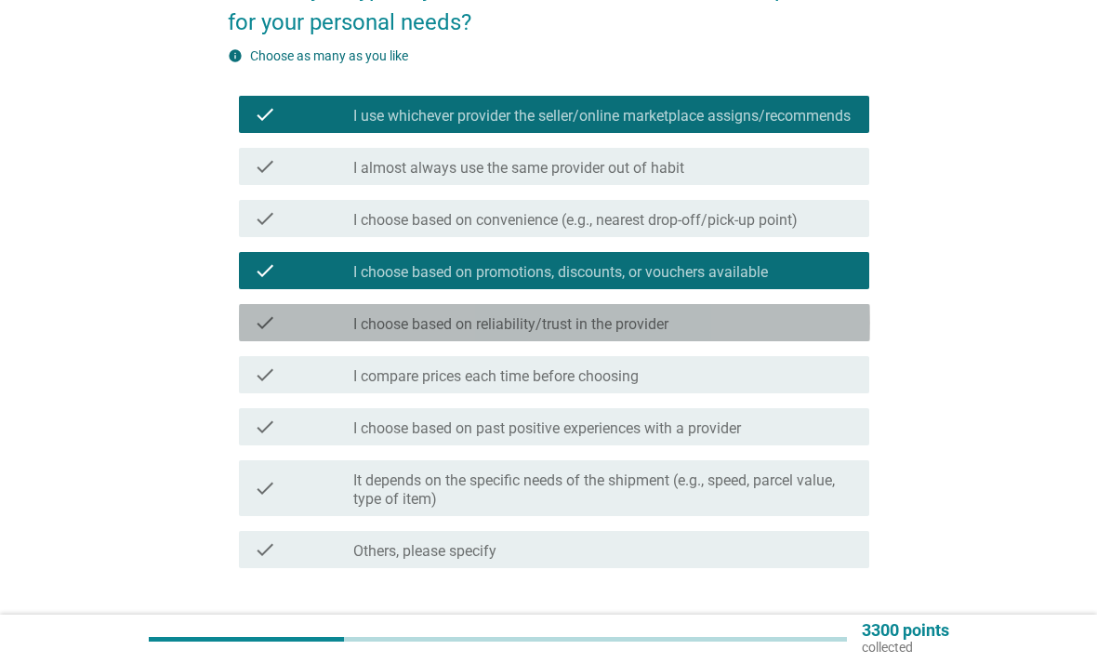
click at [801, 341] on div "check check_box_outline_blank I choose based on reliability/trust in the provid…" at bounding box center [554, 322] width 631 height 37
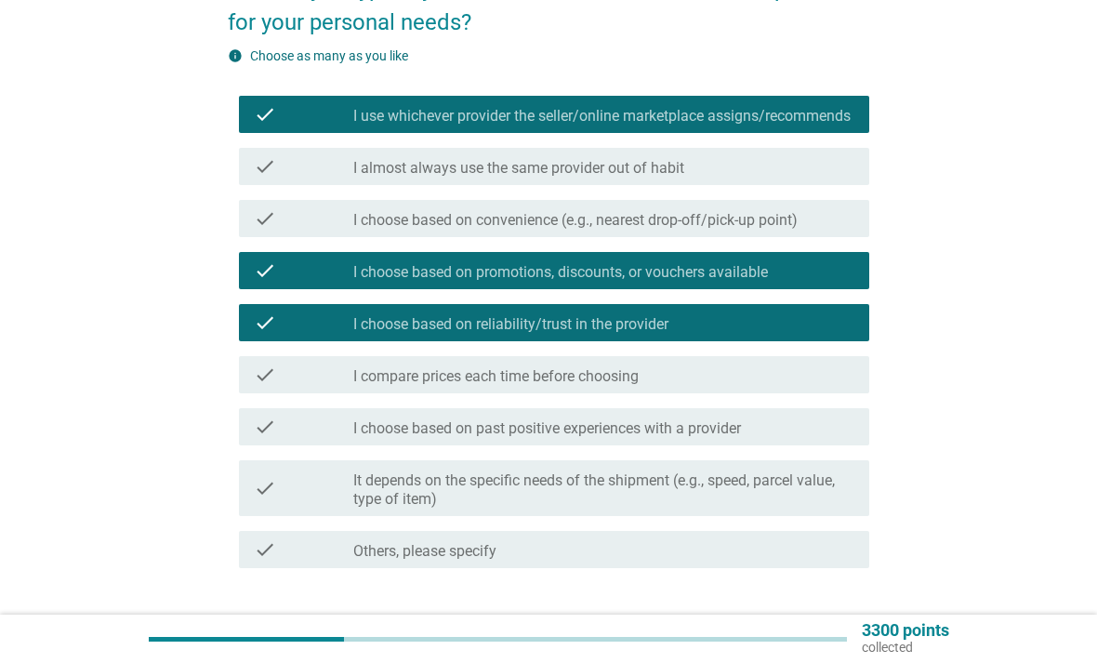
click at [842, 646] on div "Next" at bounding box center [821, 635] width 52 height 22
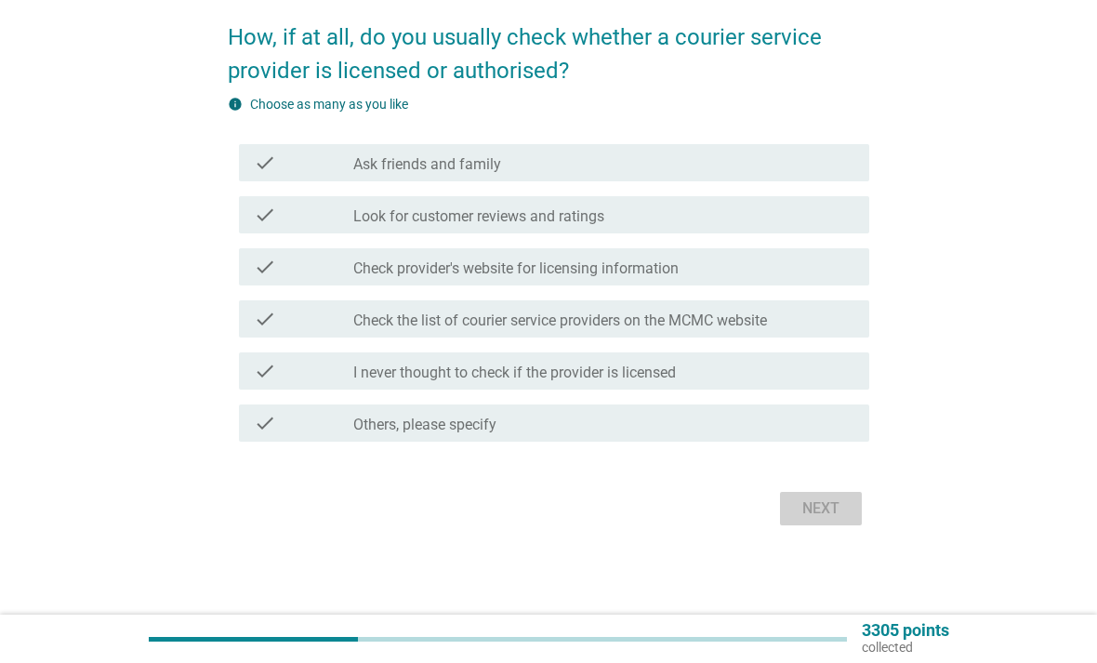
scroll to position [0, 0]
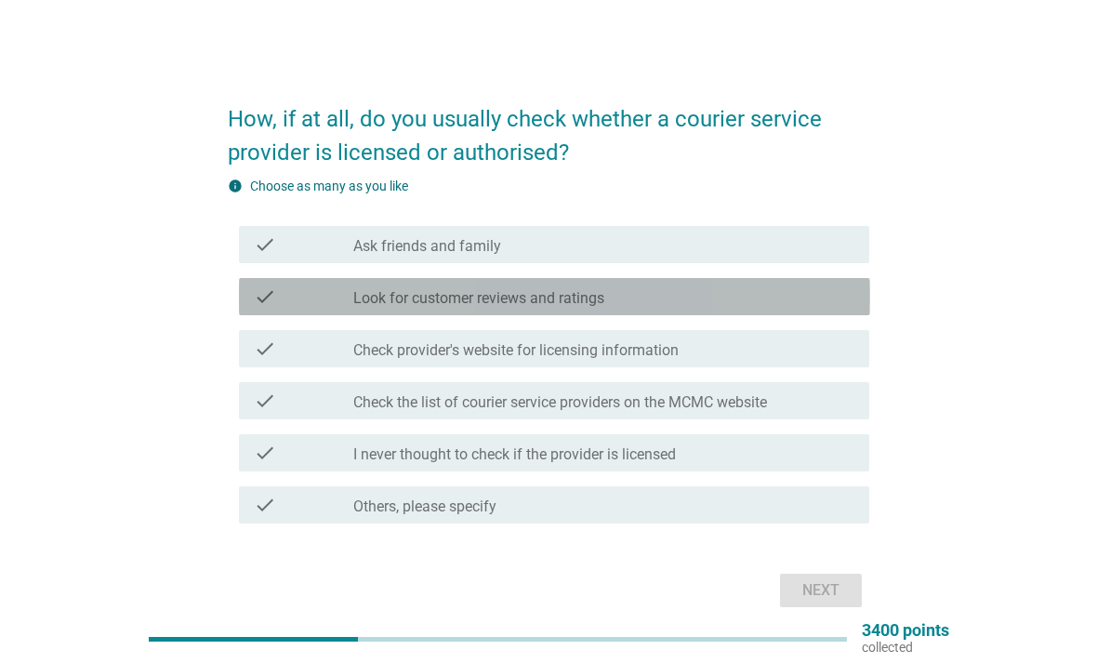
click at [776, 315] on div "check check_box_outline_blank Look for customer reviews and ratings" at bounding box center [554, 296] width 631 height 37
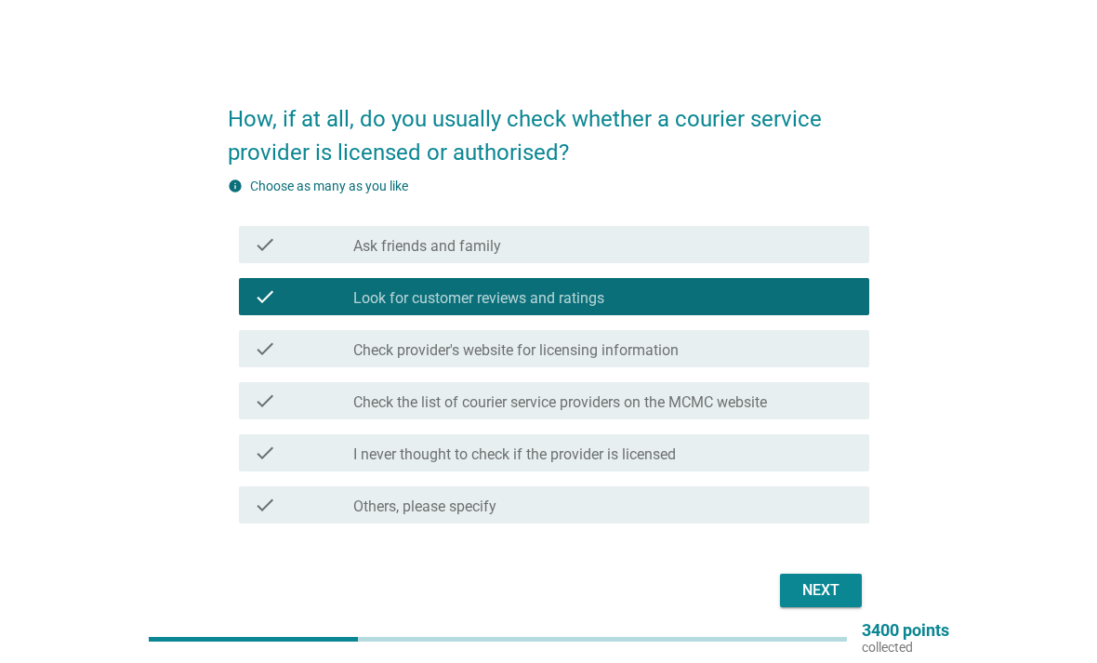
click at [802, 256] on div "check_box_outline_blank Ask friends and family" at bounding box center [603, 244] width 501 height 22
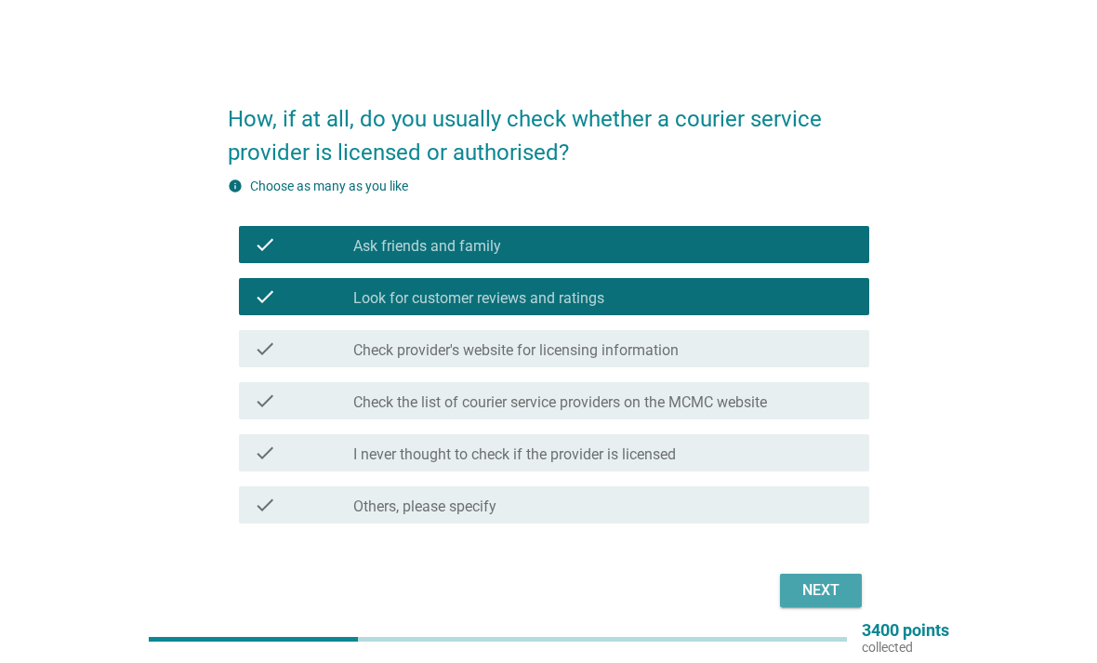
click at [838, 607] on button "Next" at bounding box center [821, 590] width 82 height 33
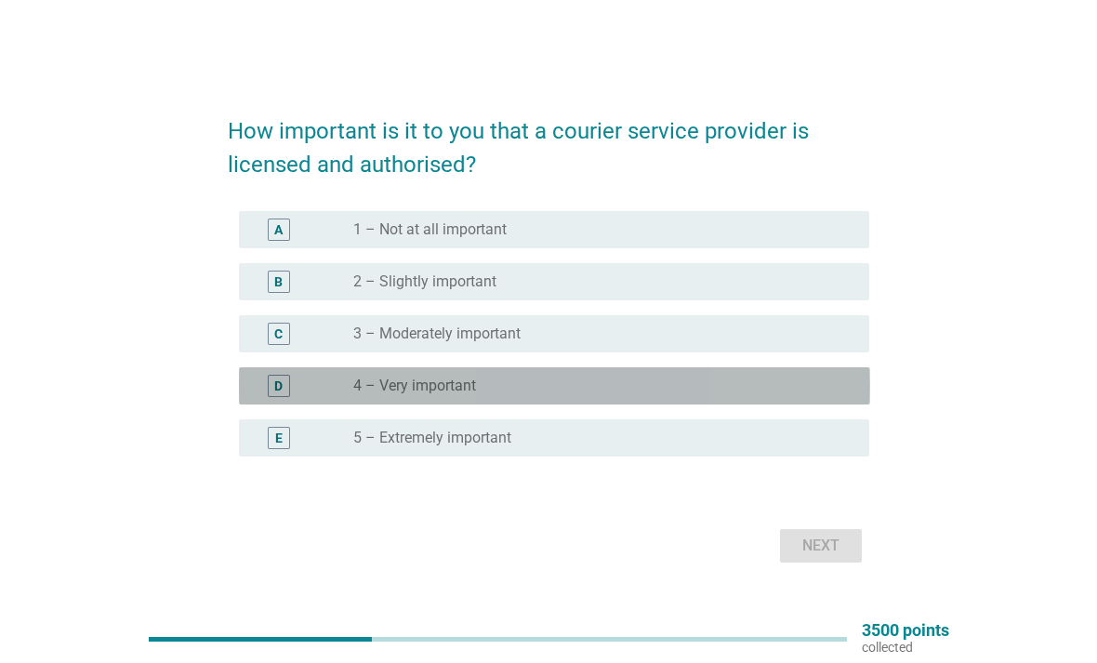
click at [714, 395] on div "radio_button_unchecked 4 – Very important" at bounding box center [596, 386] width 486 height 19
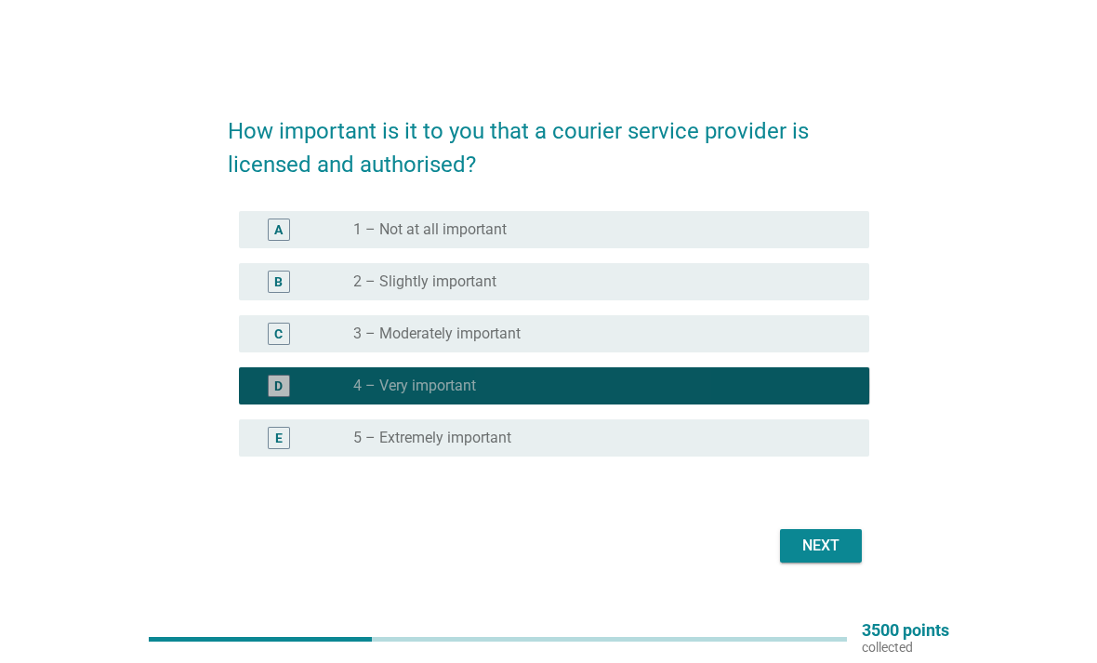
click at [830, 557] on div "Next" at bounding box center [821, 546] width 52 height 22
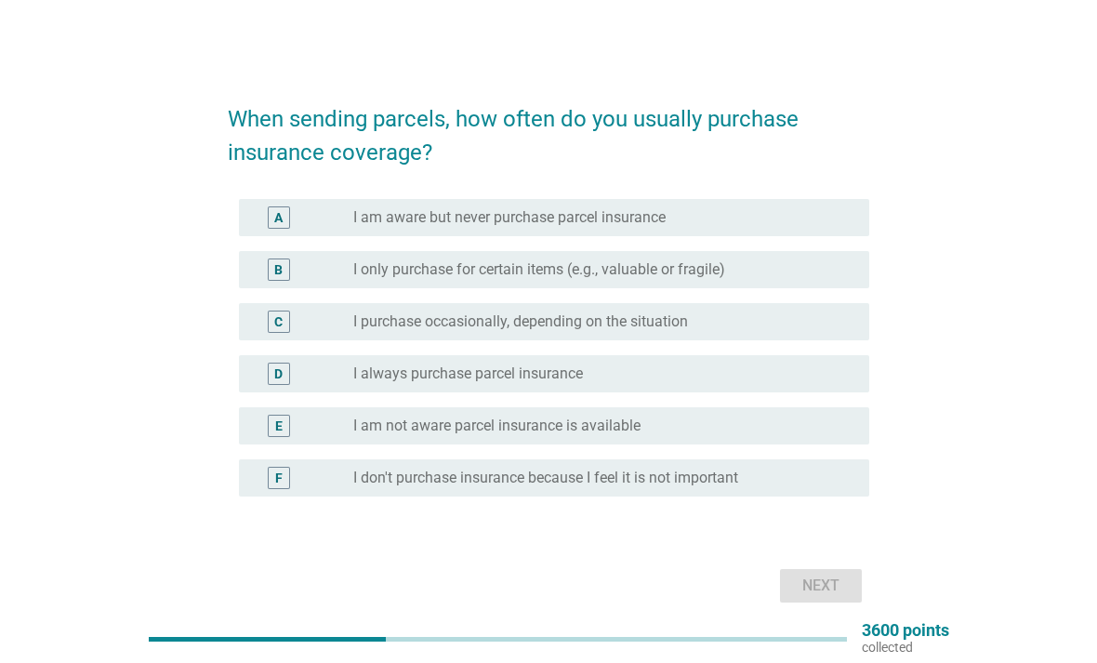
click at [736, 331] on div "radio_button_unchecked I purchase occasionally, depending on the situation" at bounding box center [596, 321] width 486 height 19
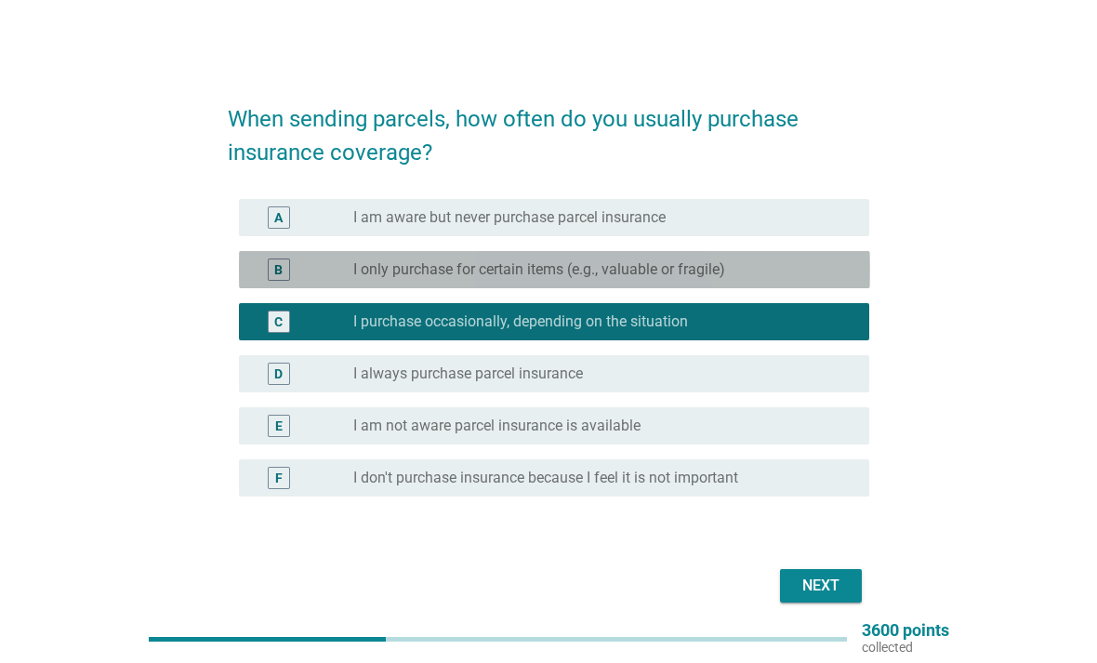
click at [799, 281] on div "radio_button_unchecked I only purchase for certain items (e.g., valuable or fra…" at bounding box center [603, 270] width 501 height 22
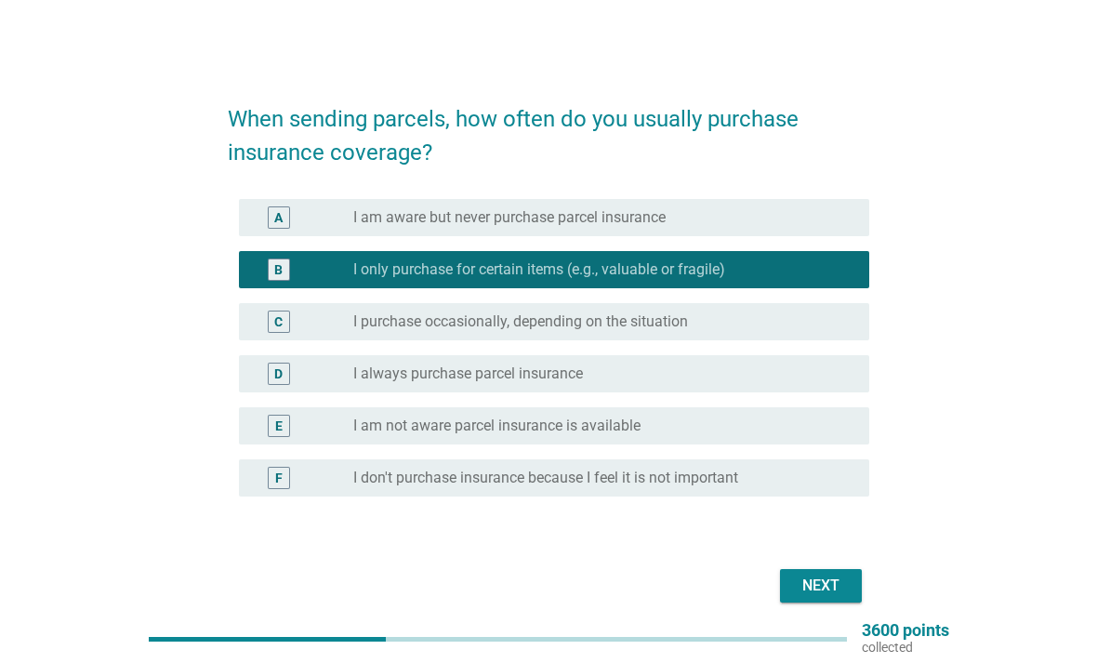
click at [819, 578] on div "Next" at bounding box center [549, 586] width 643 height 45
click at [831, 597] on div "Next" at bounding box center [821, 586] width 52 height 22
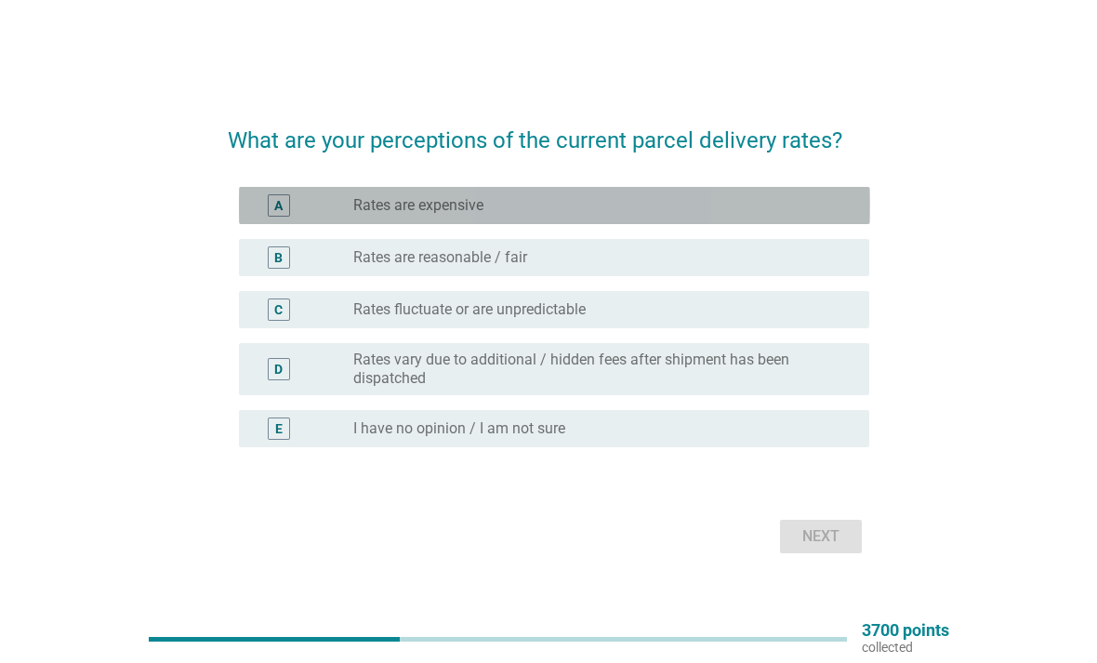
click at [771, 215] on div "radio_button_unchecked Rates are expensive" at bounding box center [596, 205] width 486 height 19
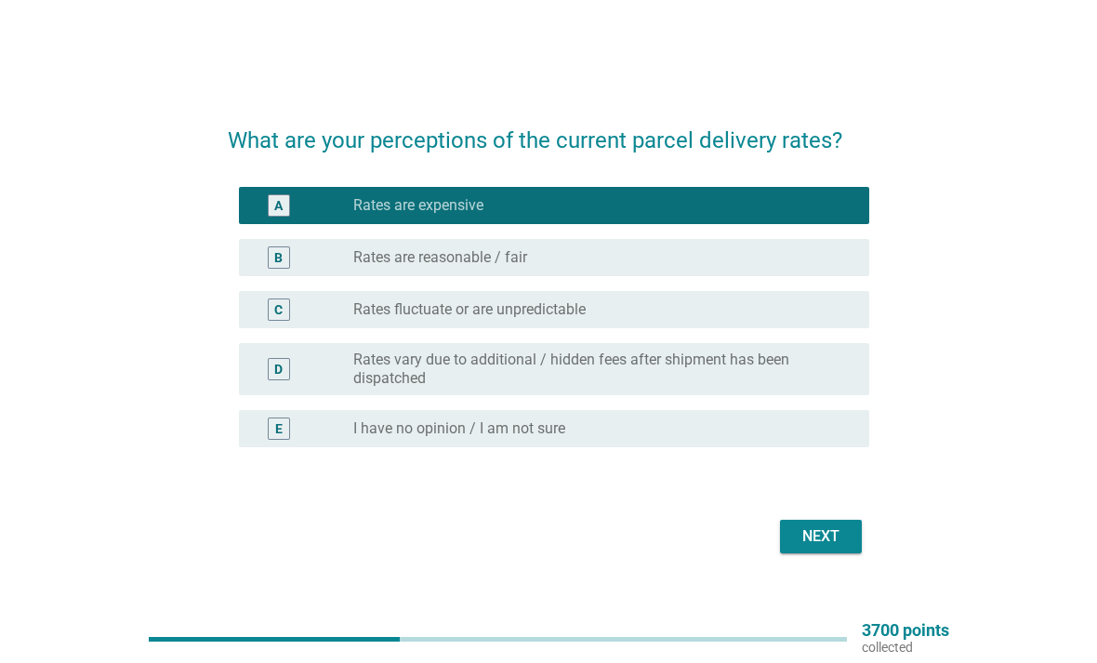
click at [821, 553] on button "Next" at bounding box center [821, 536] width 82 height 33
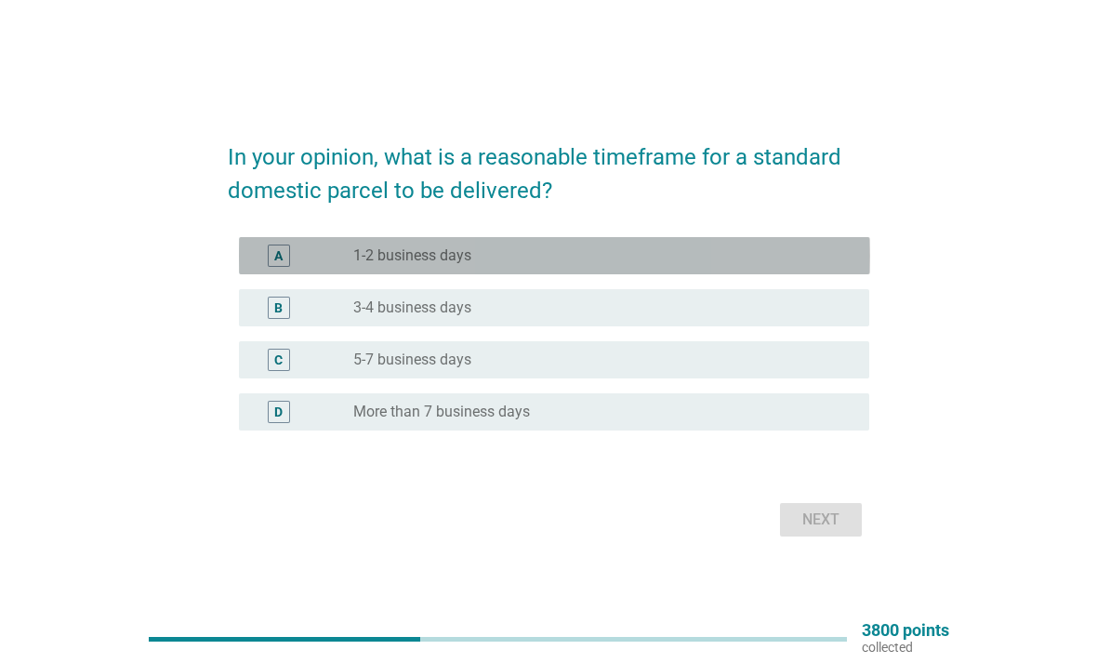
click at [757, 265] on div "radio_button_unchecked 1-2 business days" at bounding box center [596, 255] width 486 height 19
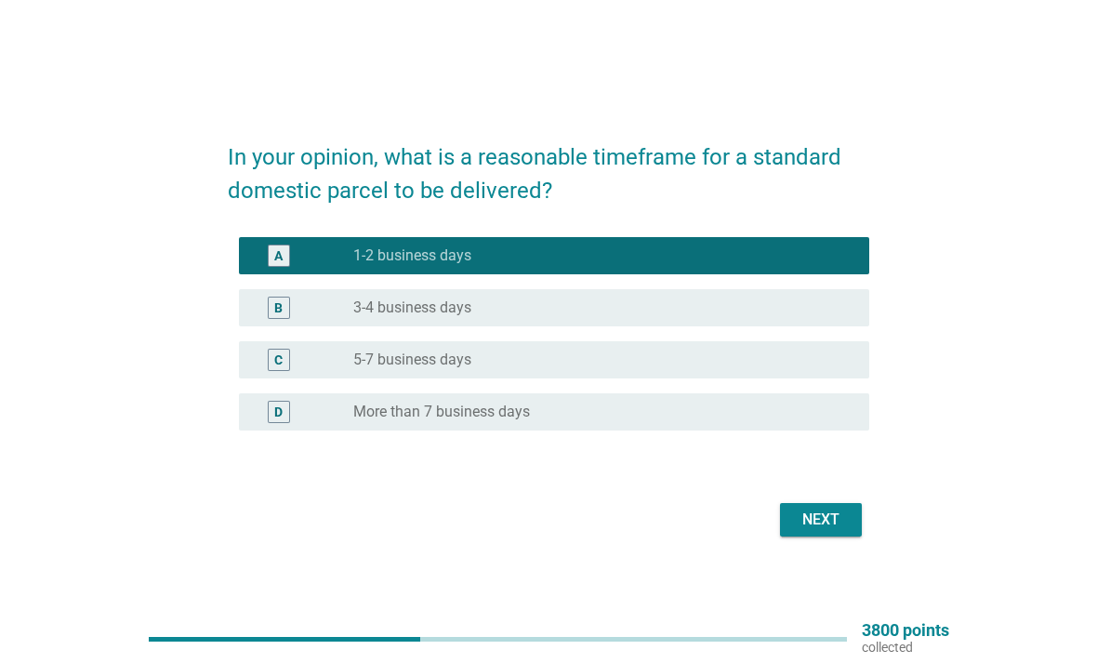
click at [836, 531] on div "Next" at bounding box center [821, 520] width 52 height 22
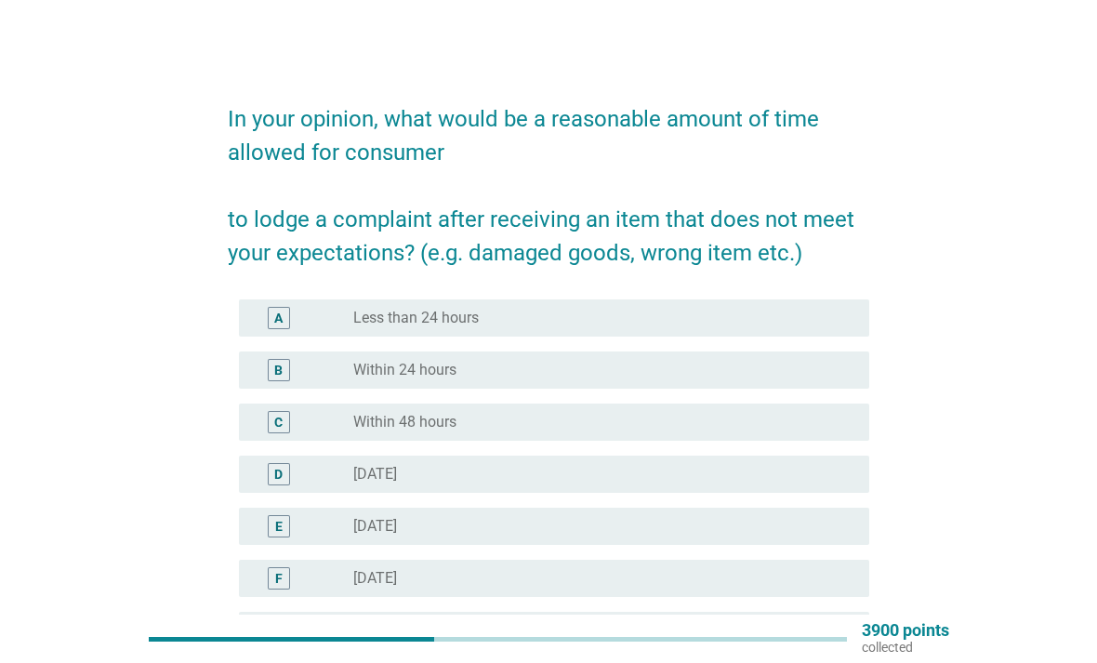
click at [711, 420] on div "radio_button_unchecked Within 48 hours" at bounding box center [596, 422] width 486 height 19
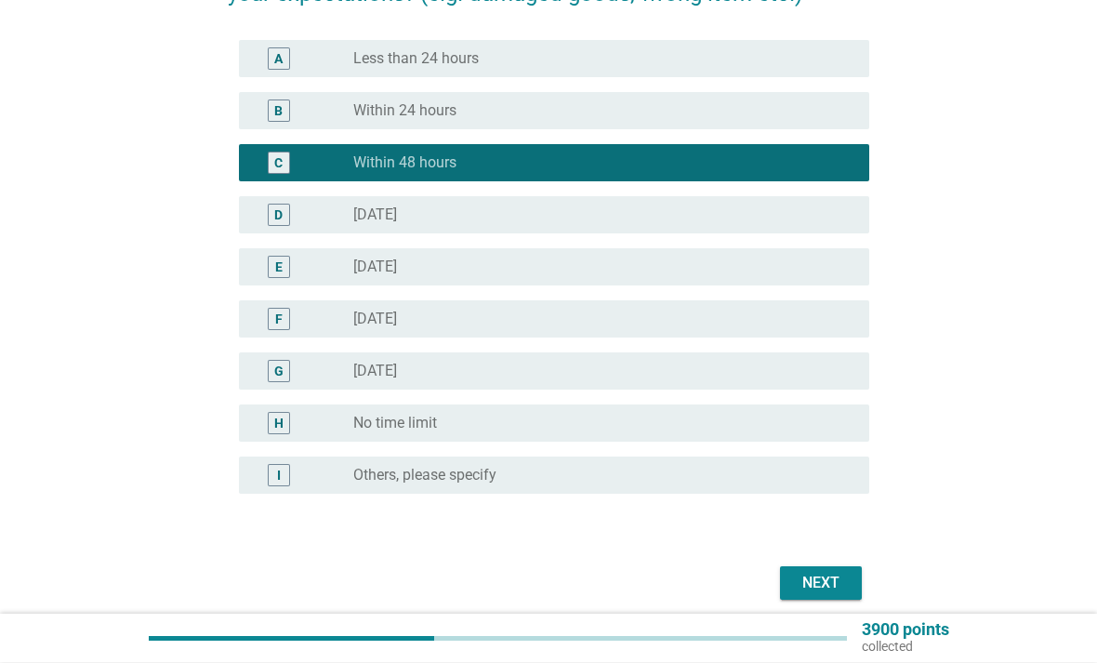
scroll to position [274, 0]
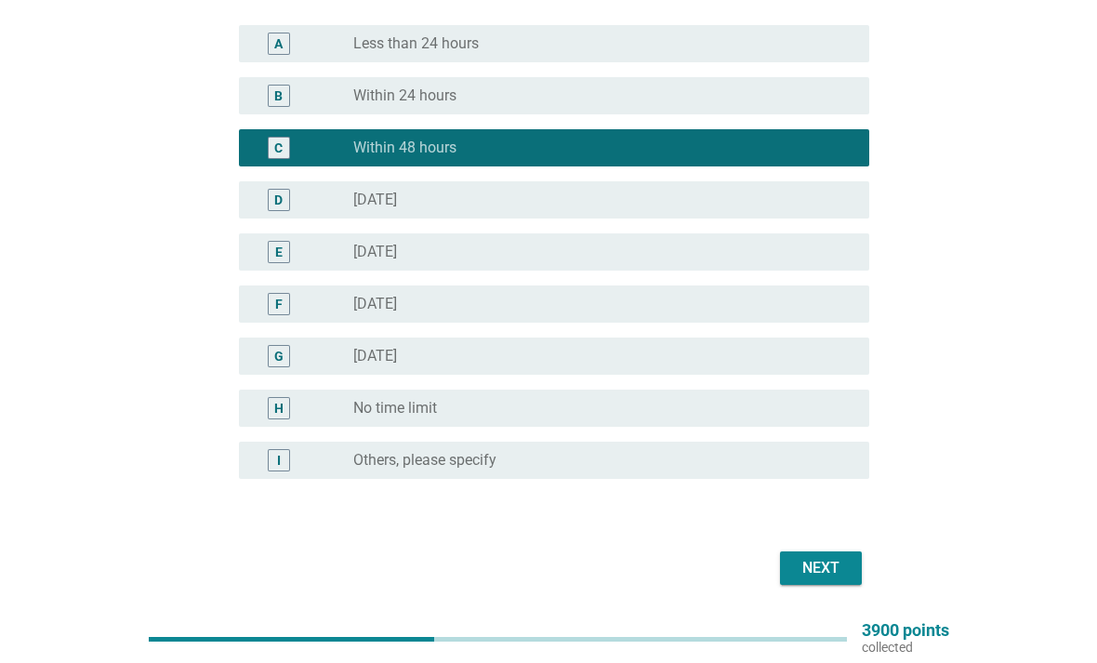
click at [833, 568] on div "Next" at bounding box center [821, 568] width 52 height 22
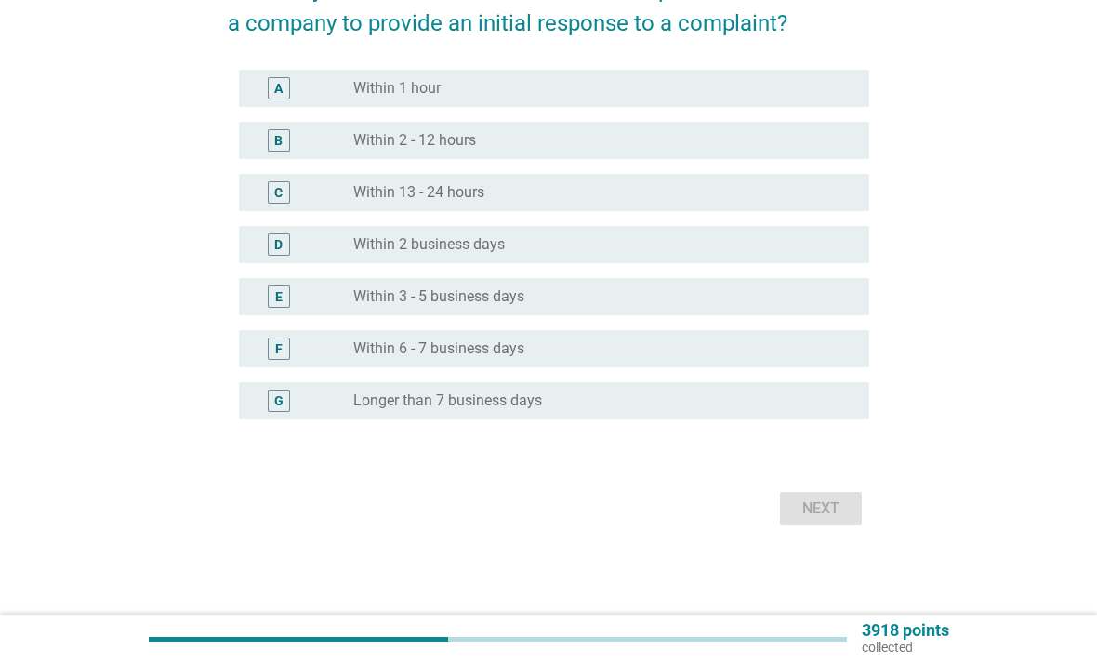
scroll to position [0, 0]
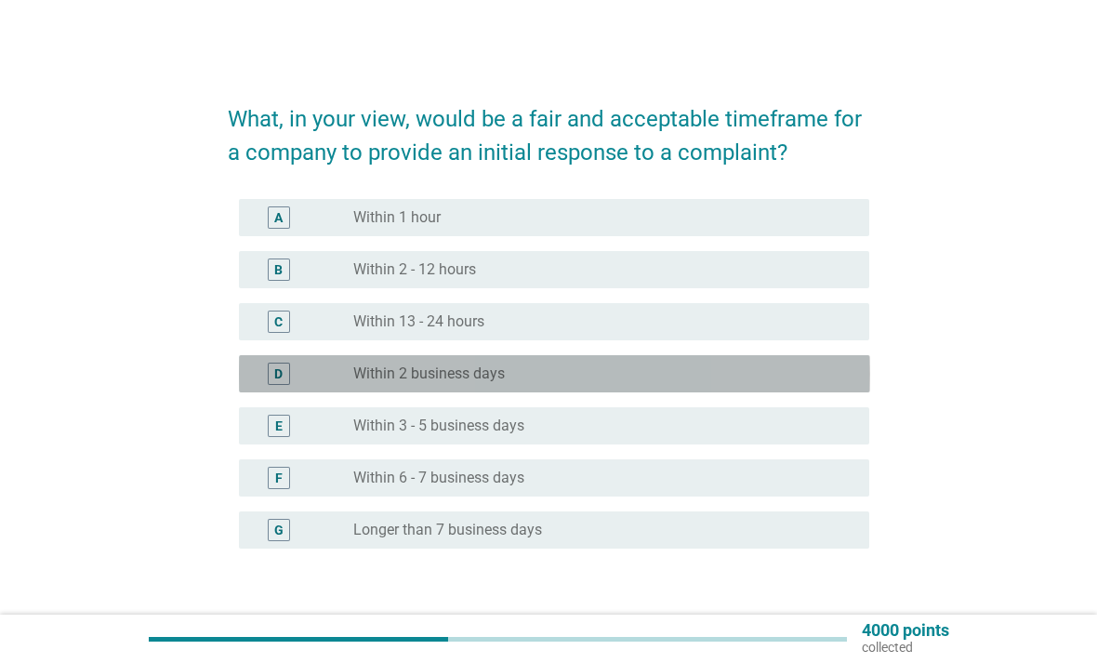
click at [727, 362] on div "D radio_button_unchecked Within 2 business days" at bounding box center [554, 373] width 631 height 37
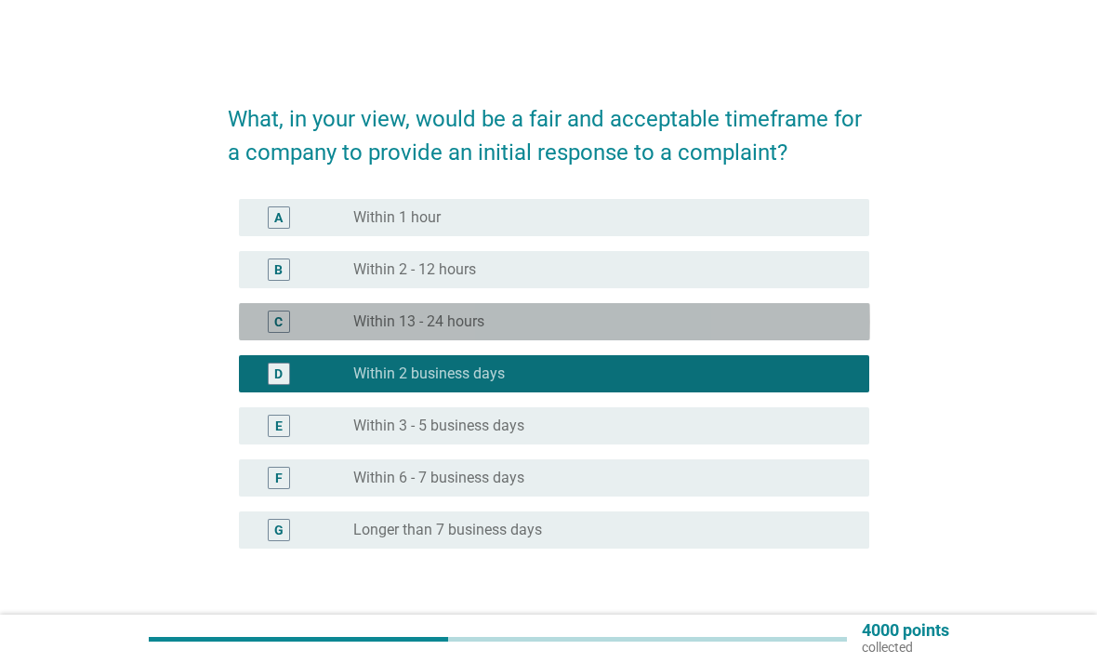
click at [796, 321] on div "radio_button_unchecked Within 13 - 24 hours" at bounding box center [596, 321] width 486 height 19
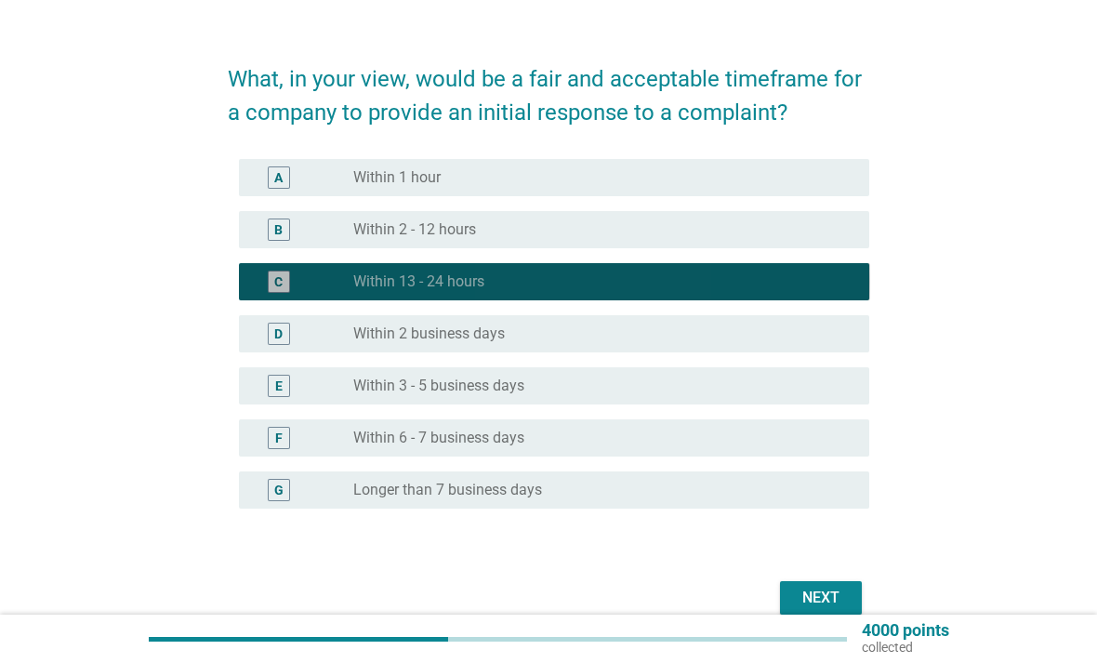
scroll to position [70, 0]
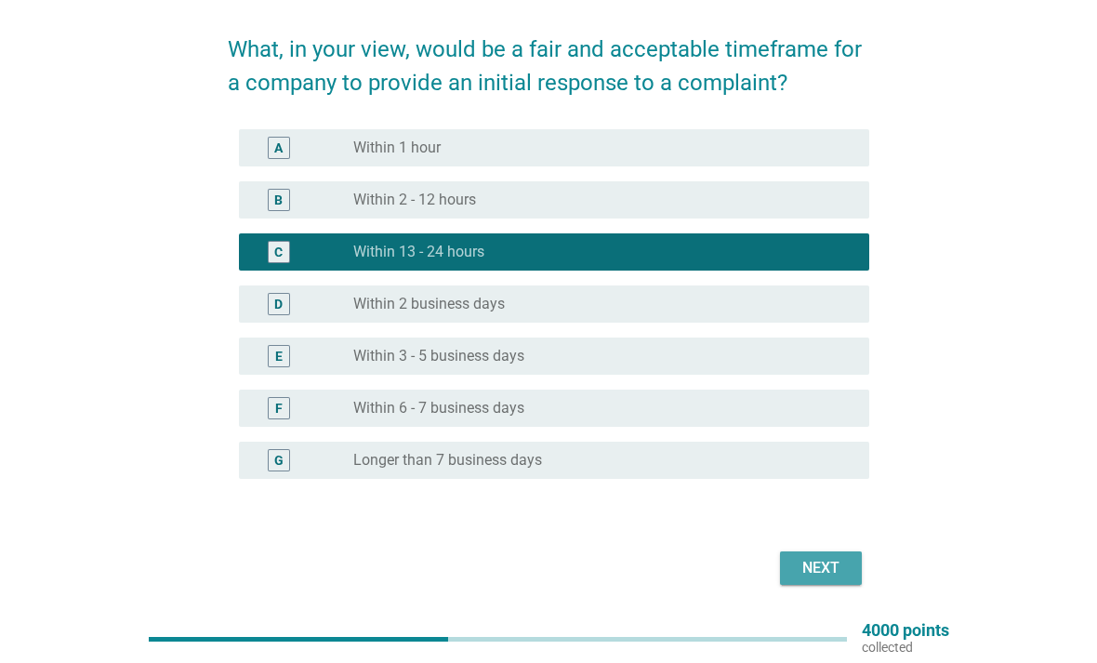
click at [828, 562] on div "Next" at bounding box center [821, 568] width 52 height 22
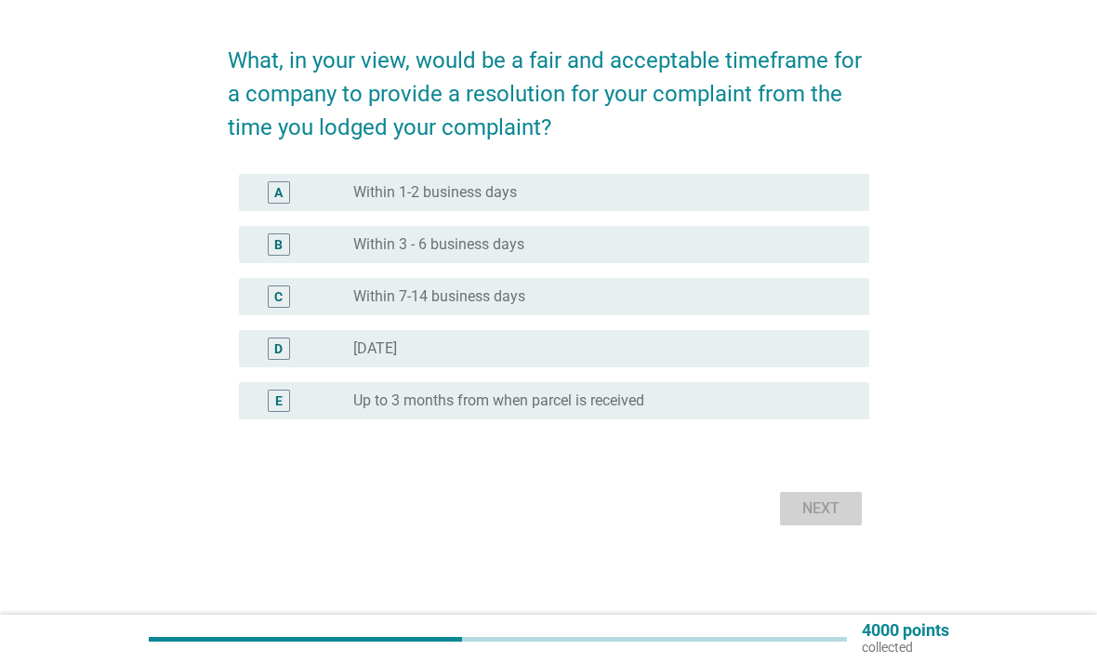
scroll to position [0, 0]
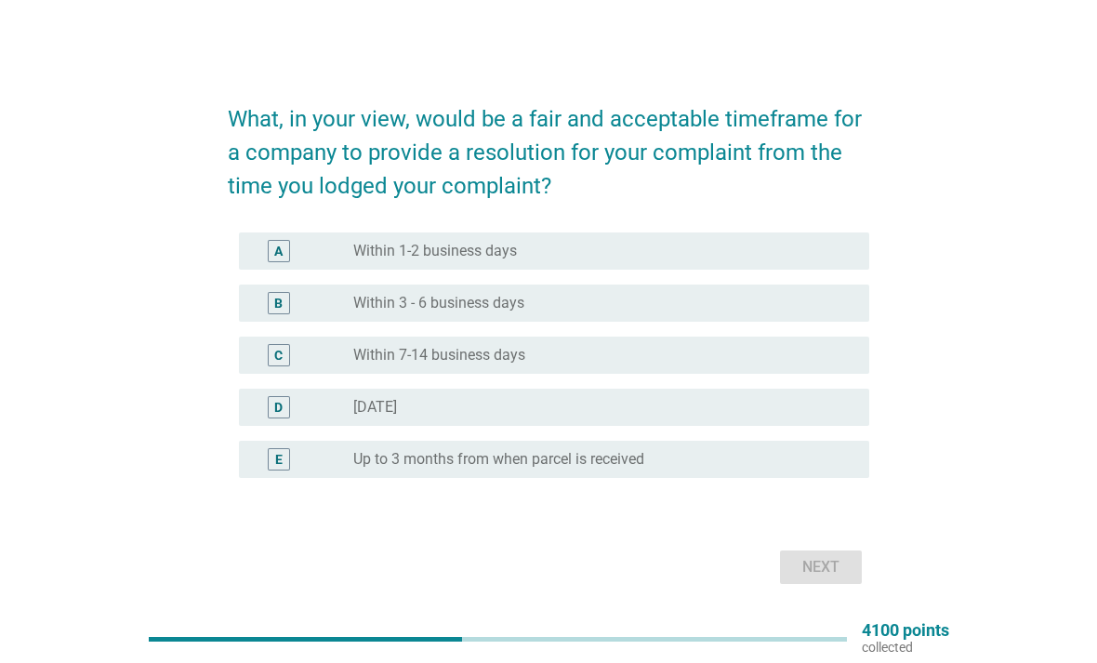
click at [735, 322] on div "B radio_button_unchecked Within 3 - 6 business days" at bounding box center [554, 303] width 631 height 37
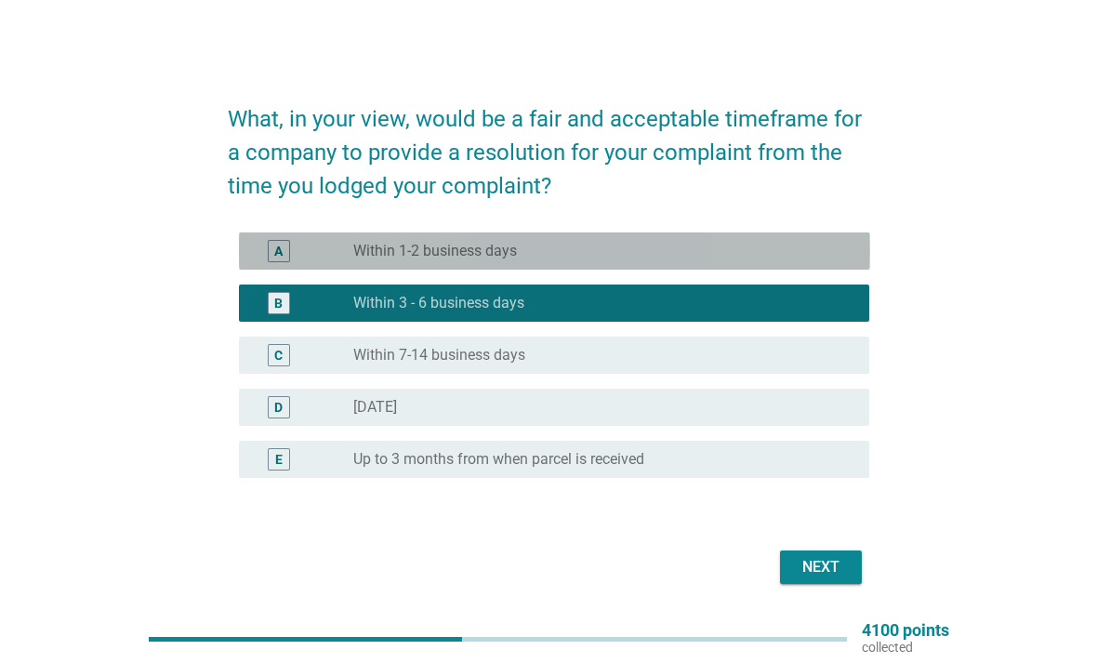
click at [799, 260] on div "radio_button_unchecked Within 1-2 business days" at bounding box center [596, 251] width 486 height 19
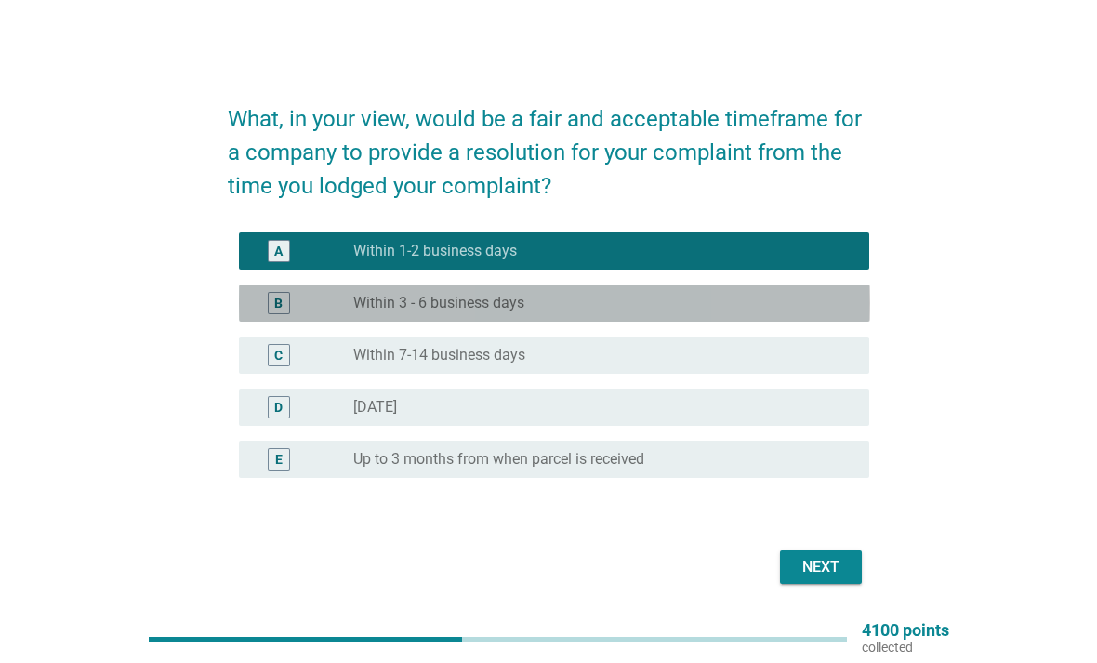
click at [794, 312] on div "radio_button_unchecked Within 3 - 6 business days" at bounding box center [596, 303] width 486 height 19
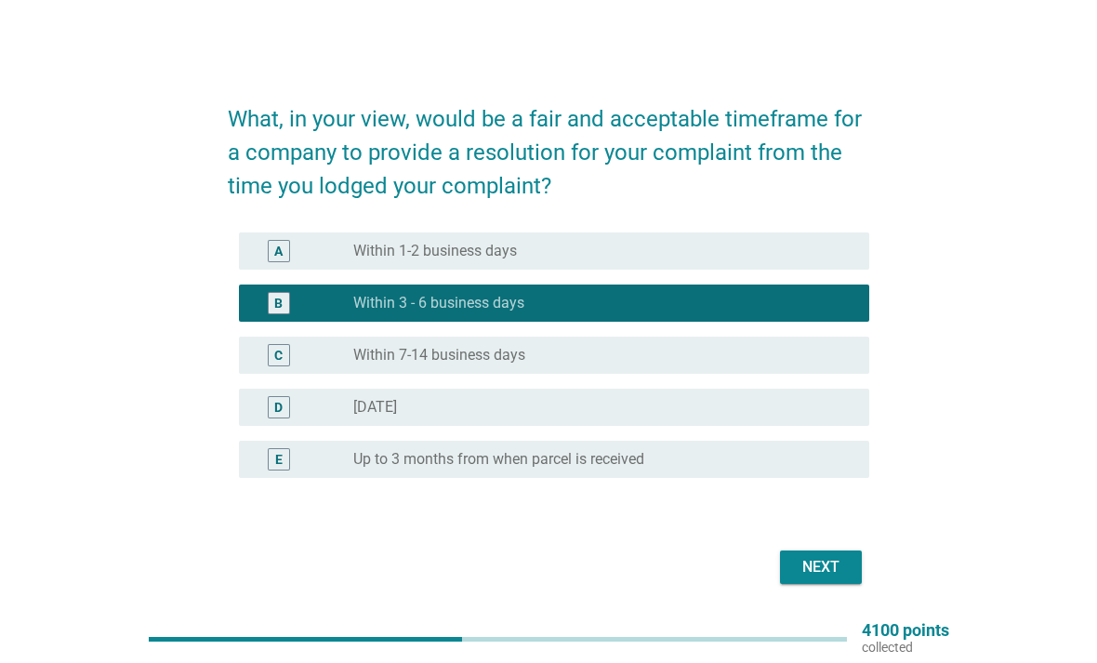
click at [813, 578] on div "Next" at bounding box center [821, 567] width 52 height 22
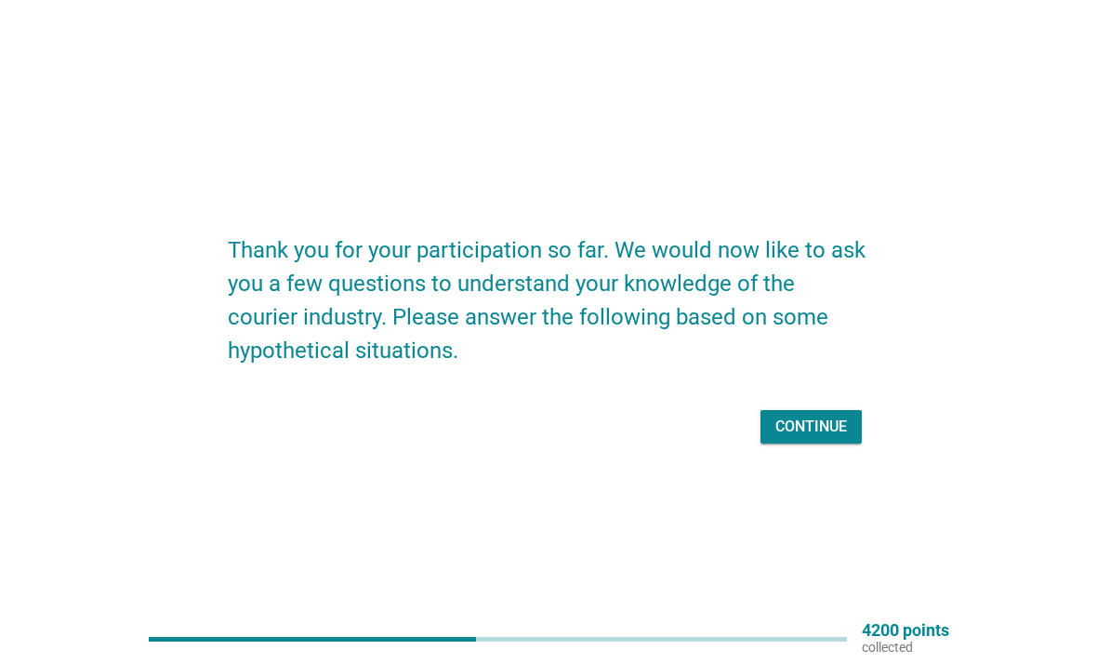
click at [825, 444] on button "Continue" at bounding box center [811, 426] width 101 height 33
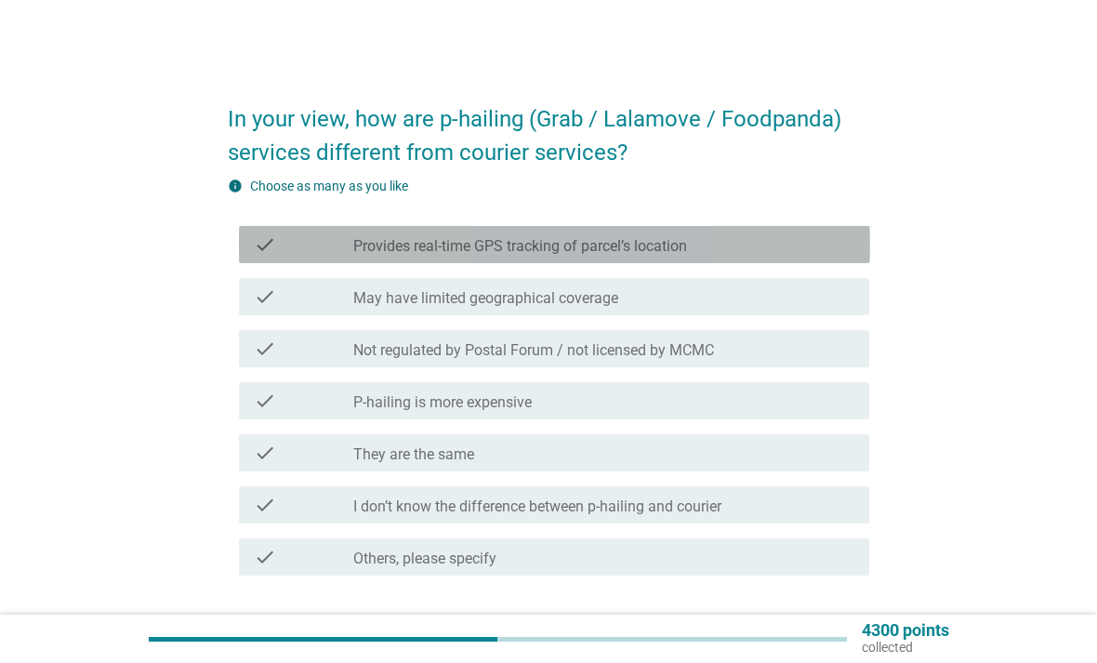
click at [792, 250] on div "check_box_outline_blank Provides real-time GPS tracking of parcel’s location" at bounding box center [603, 244] width 501 height 22
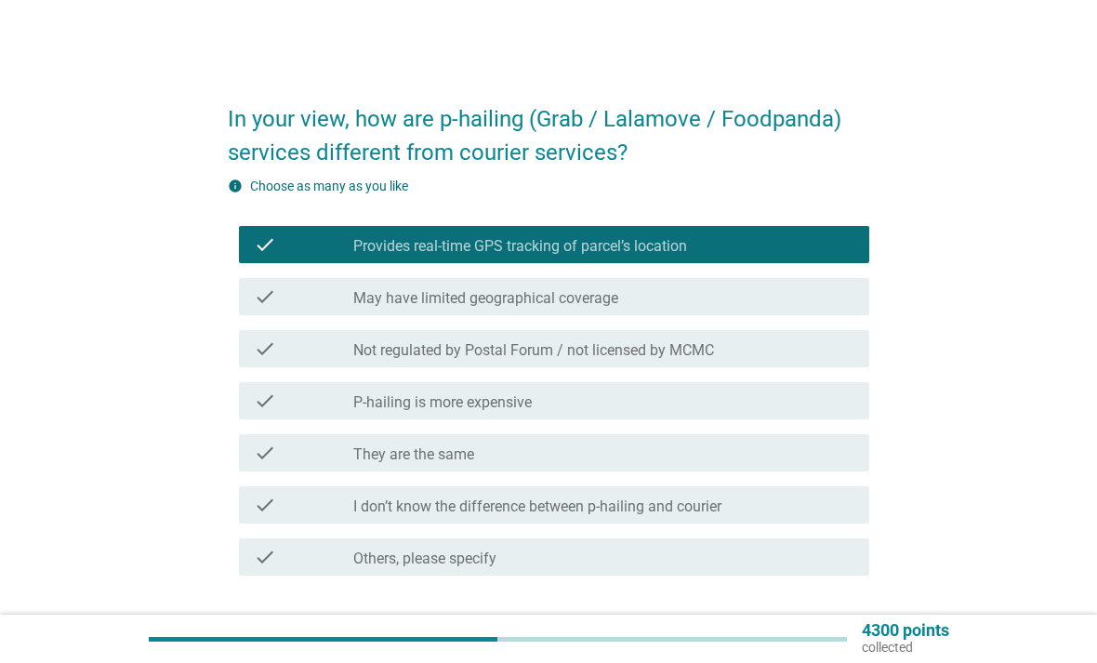
click at [754, 405] on div "check_box_outline_blank P-hailing is more expensive" at bounding box center [603, 401] width 501 height 22
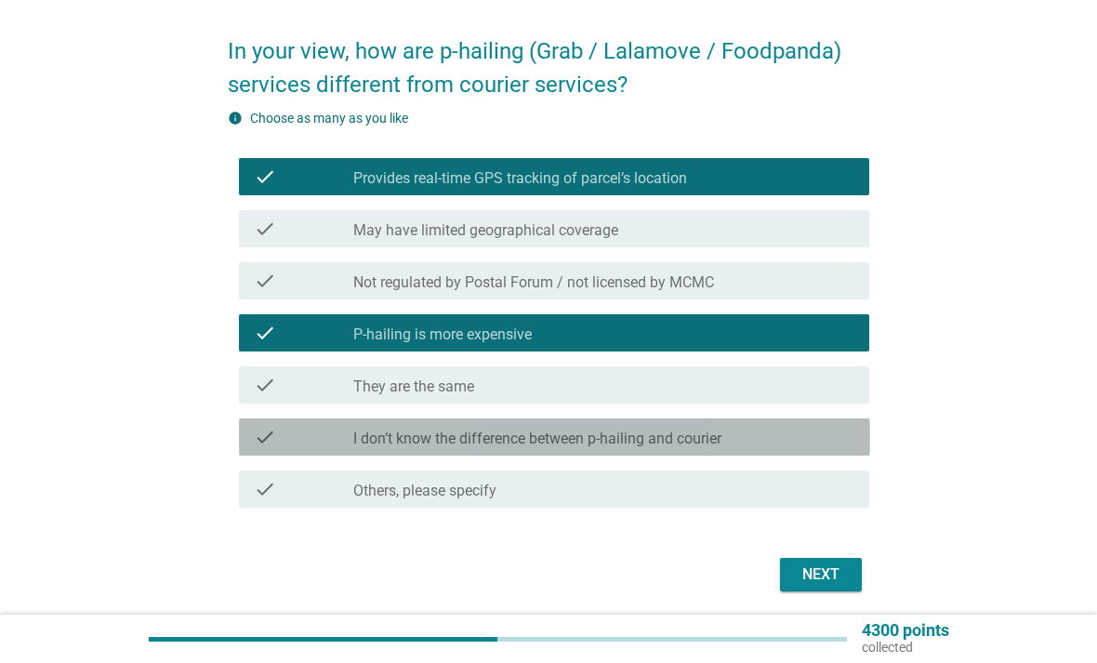
scroll to position [74, 0]
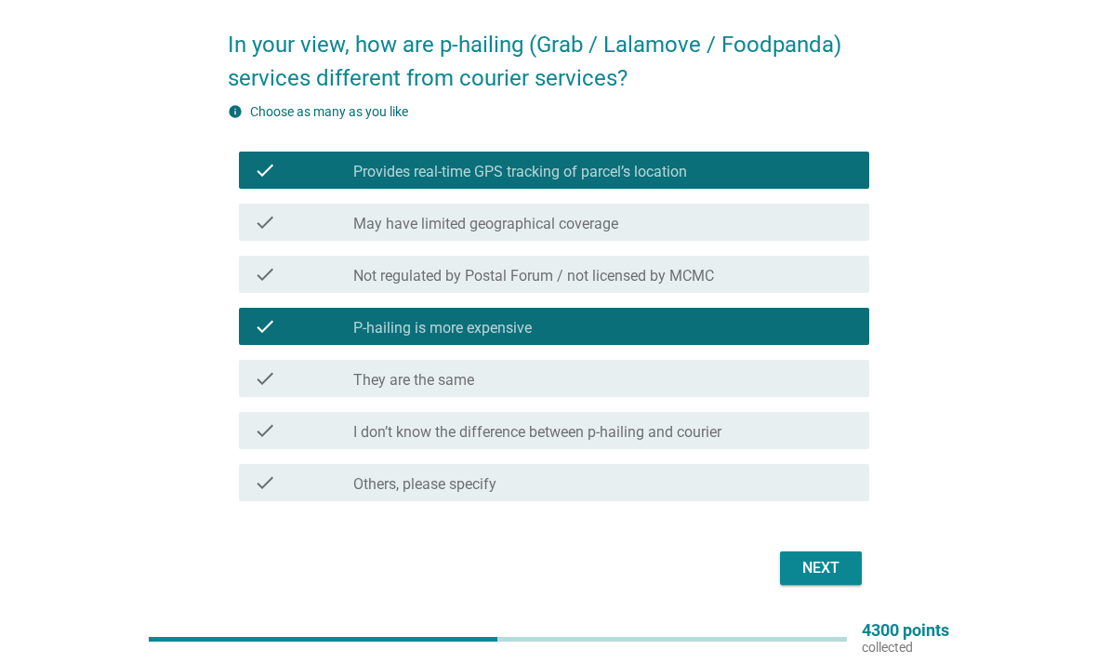
click at [817, 578] on div "Next" at bounding box center [821, 568] width 52 height 22
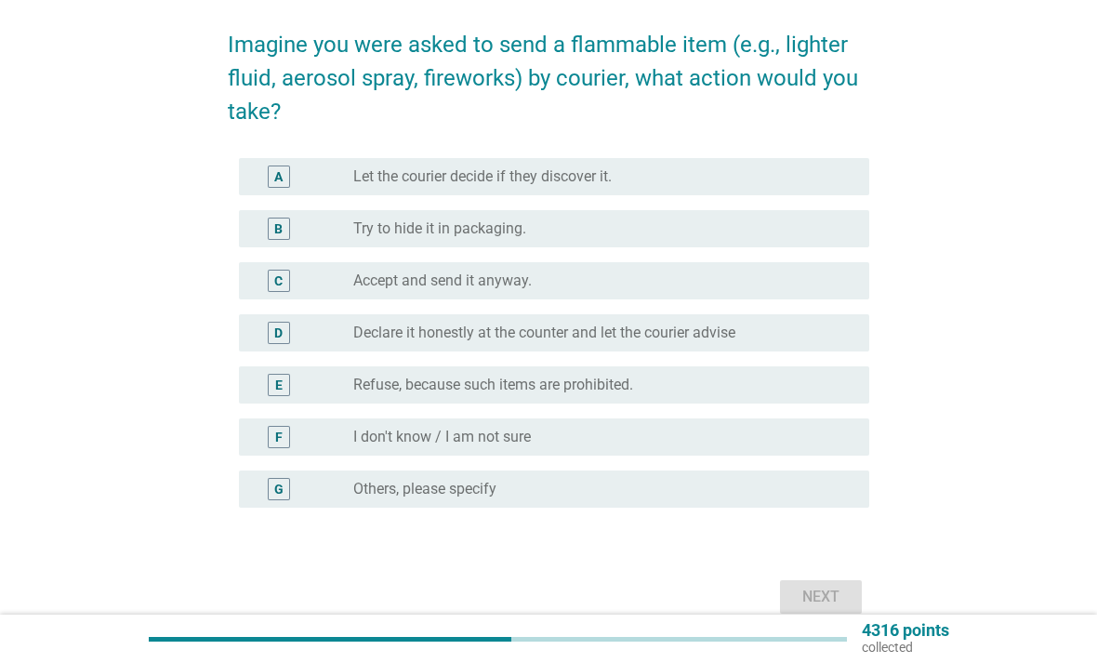
scroll to position [0, 0]
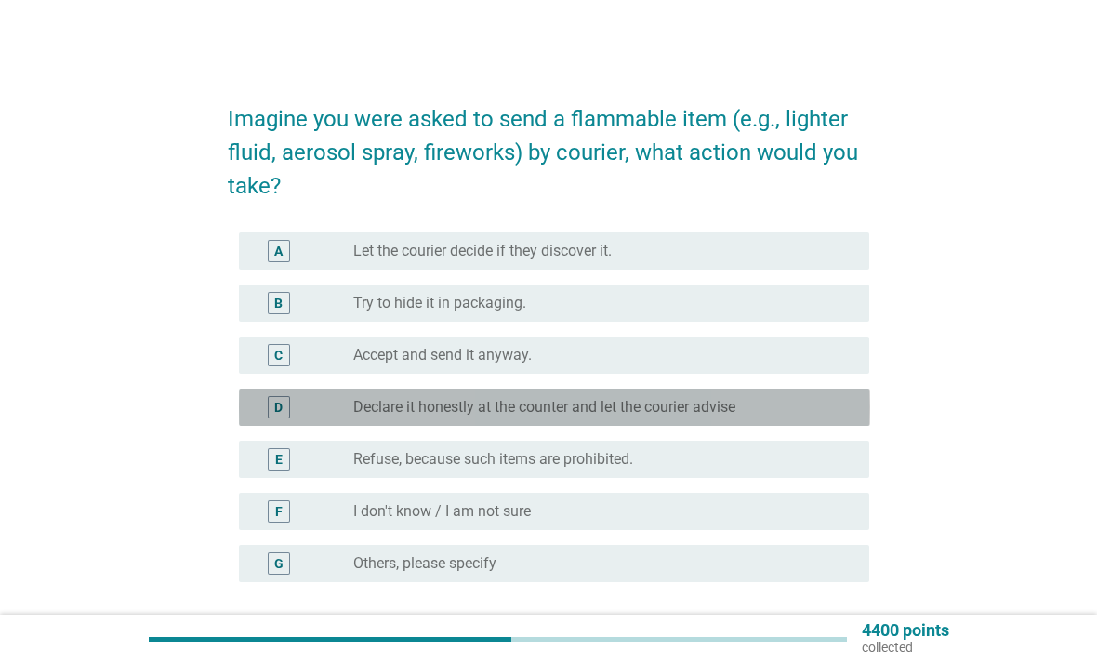
click at [738, 393] on div "D radio_button_unchecked Declare it honestly at the counter and let the courier…" at bounding box center [554, 407] width 631 height 37
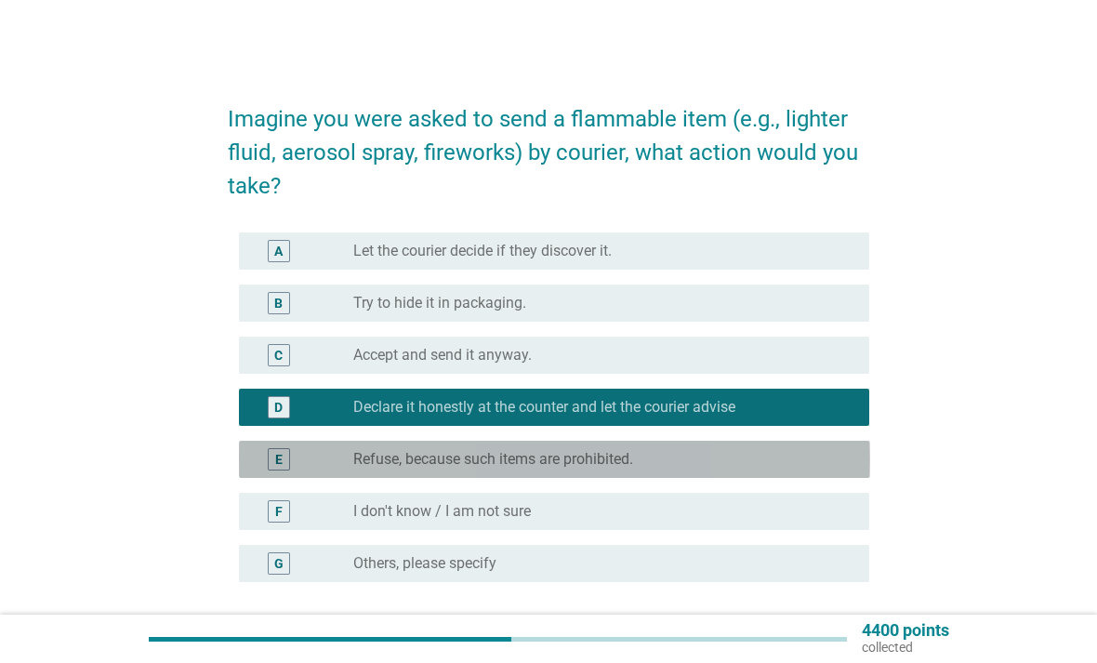
click at [745, 468] on div "radio_button_unchecked Refuse, because such items are prohibited." at bounding box center [596, 459] width 486 height 19
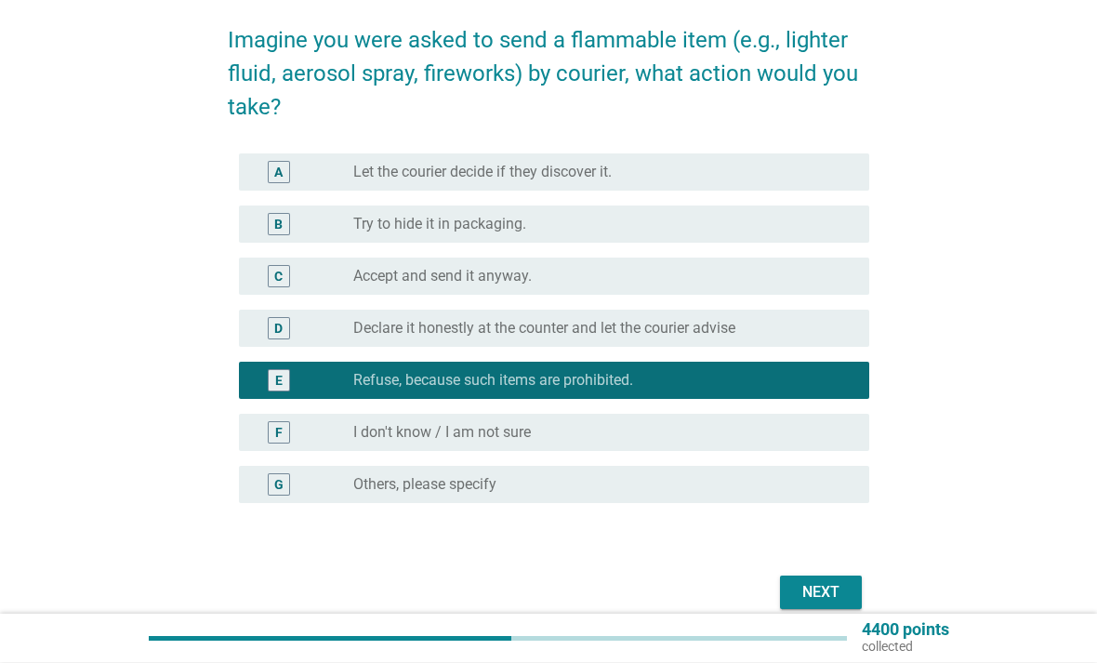
scroll to position [80, 0]
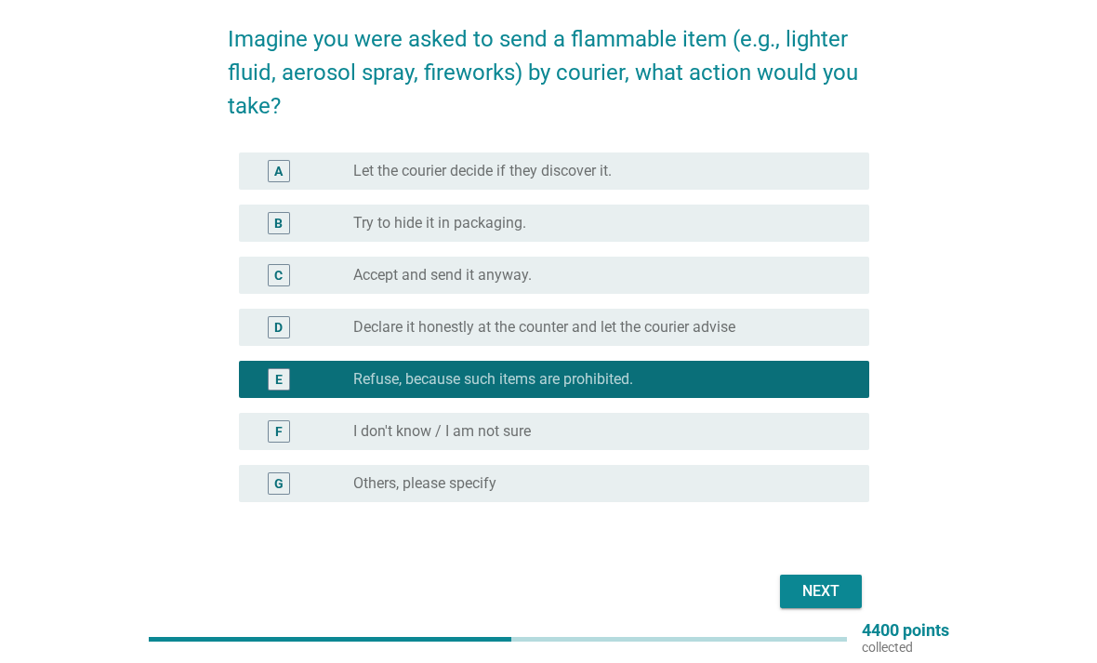
click at [817, 597] on div "Next" at bounding box center [821, 591] width 52 height 22
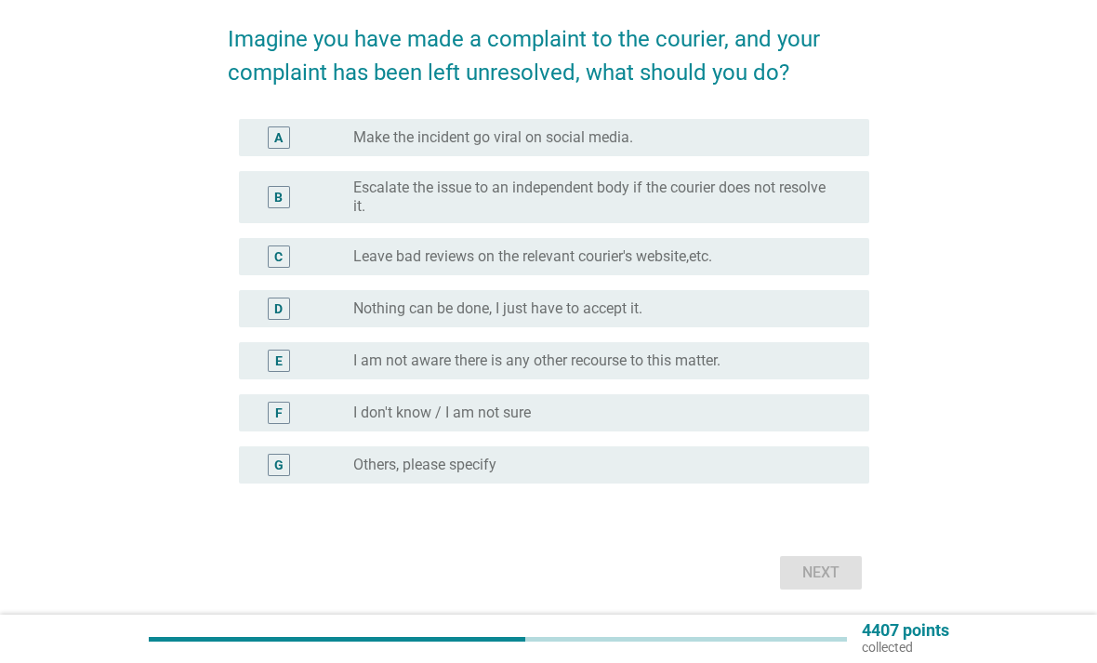
scroll to position [0, 0]
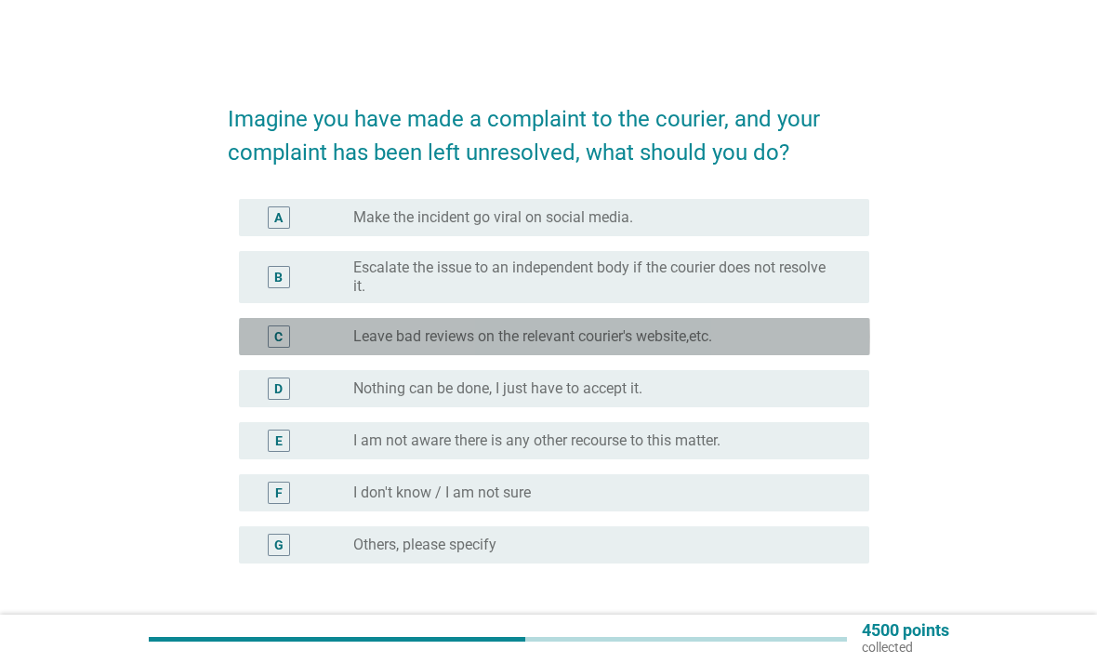
click at [790, 344] on div "radio_button_unchecked Leave bad reviews on the relevant courier's website,etc." at bounding box center [596, 336] width 486 height 19
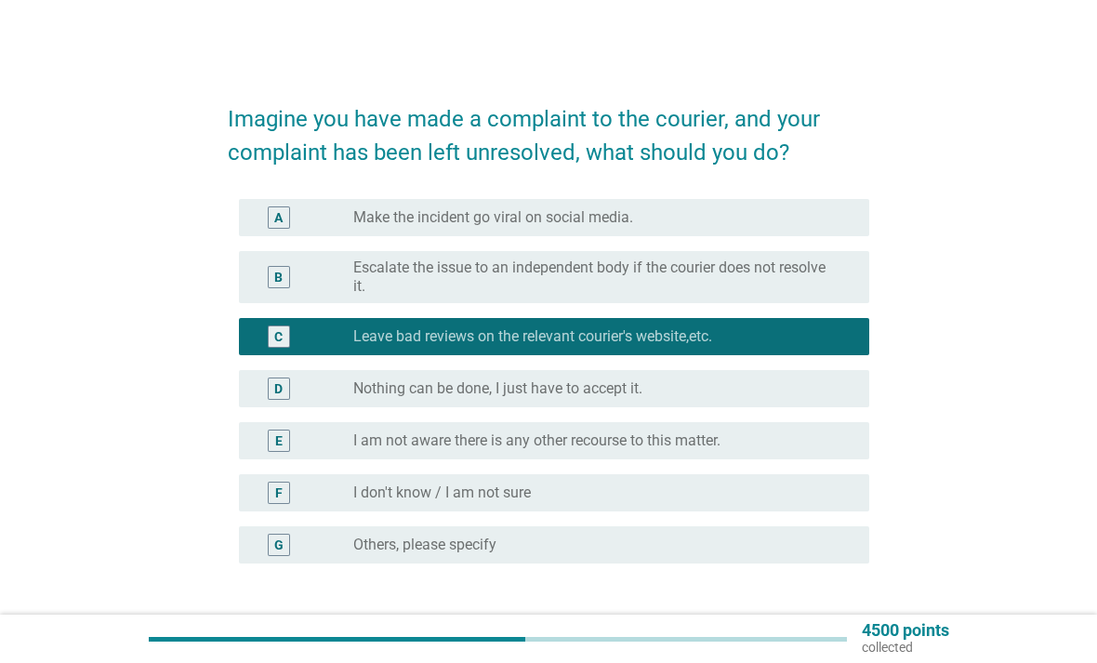
click at [839, 655] on div "Next" at bounding box center [821, 653] width 52 height 22
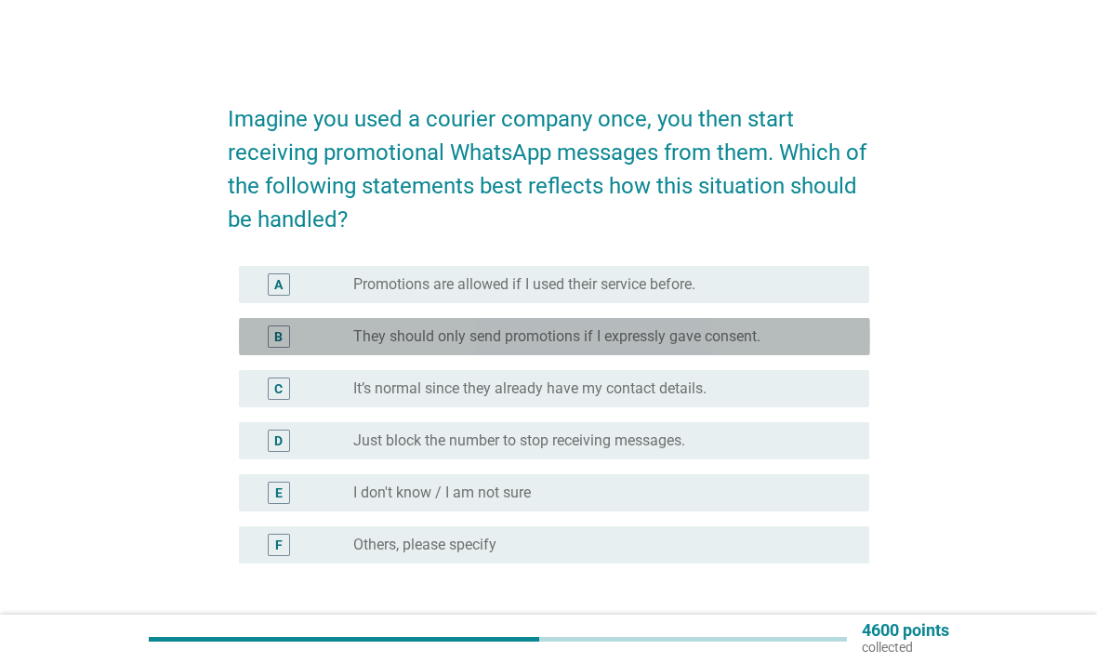
click at [804, 335] on div "radio_button_unchecked They should only send promotions if I expressly gave con…" at bounding box center [596, 336] width 486 height 19
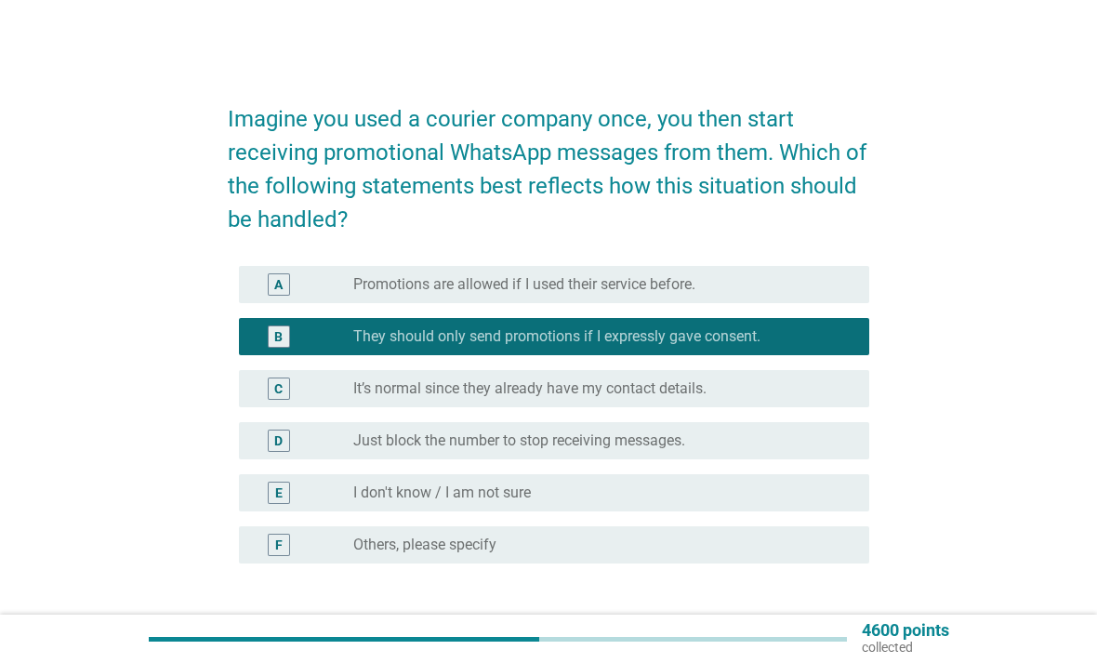
click at [828, 642] on div "Next" at bounding box center [821, 653] width 52 height 22
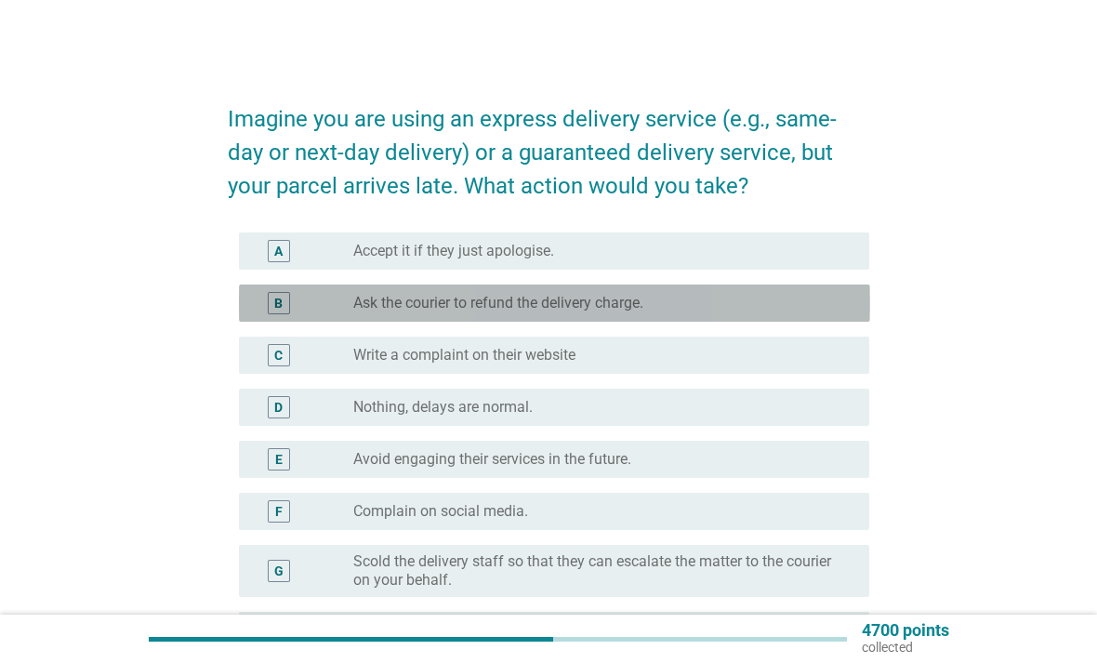
click at [793, 309] on div "radio_button_unchecked Ask the courier to refund the delivery charge." at bounding box center [596, 303] width 486 height 19
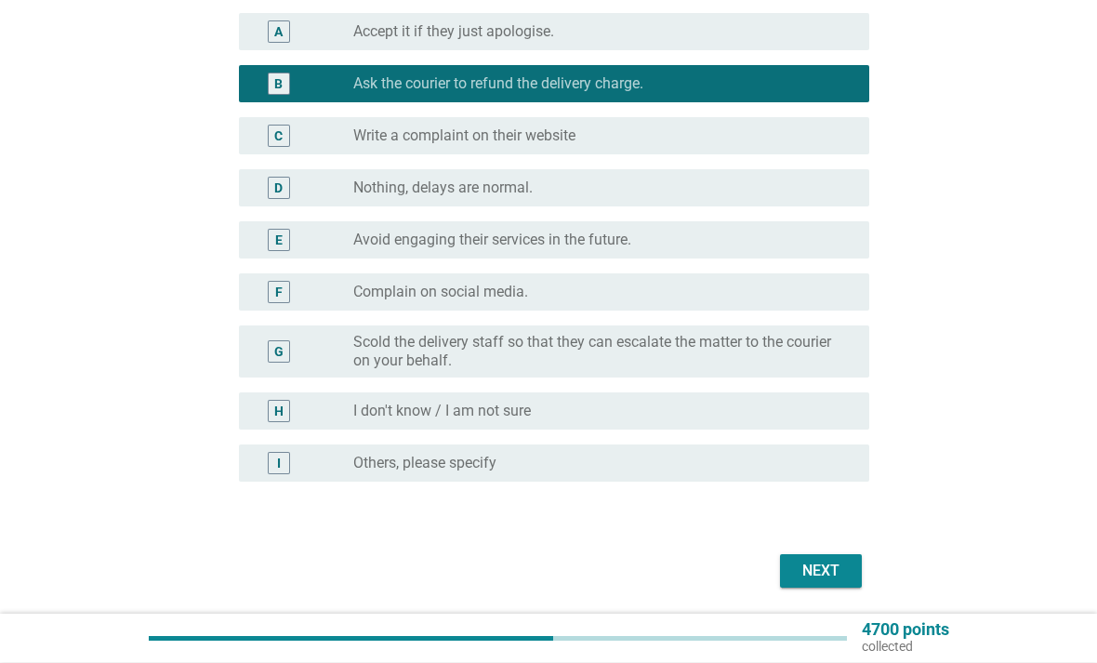
scroll to position [219, 0]
click at [813, 577] on div "Next" at bounding box center [821, 571] width 52 height 22
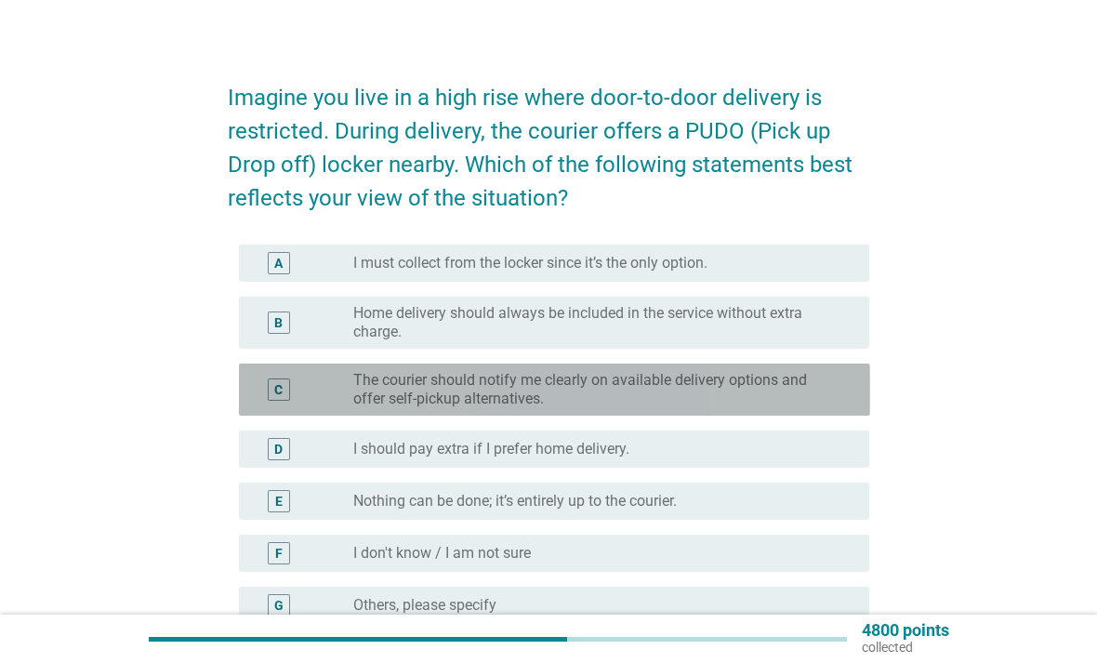
click at [797, 379] on label "The courier should notify me clearly on available delivery options and offer se…" at bounding box center [596, 389] width 486 height 37
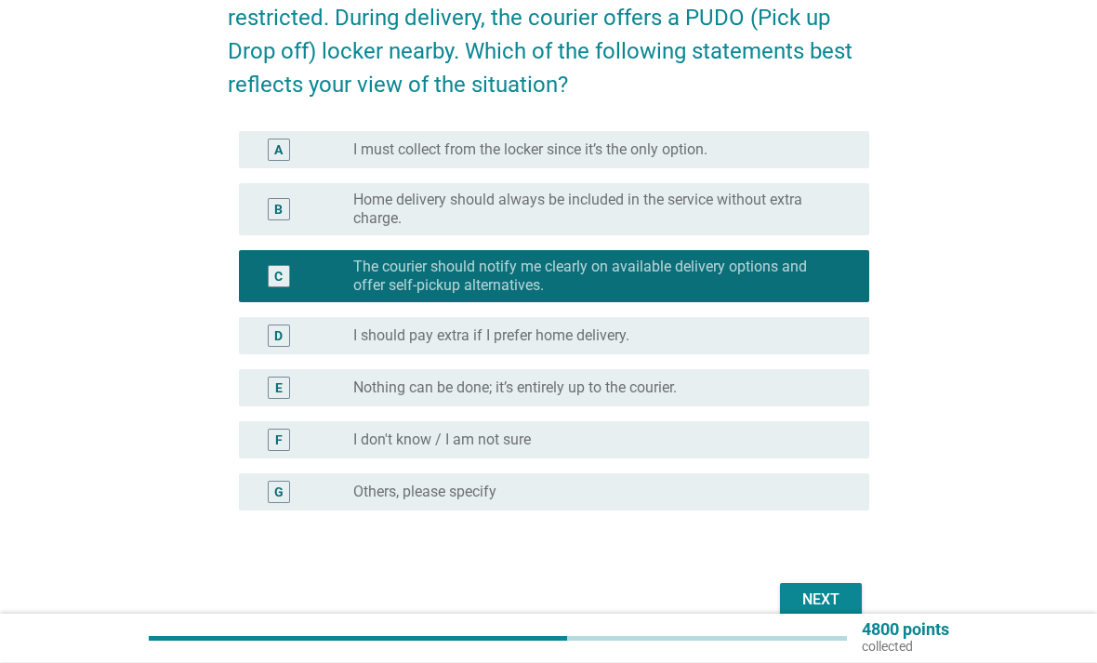
scroll to position [166, 0]
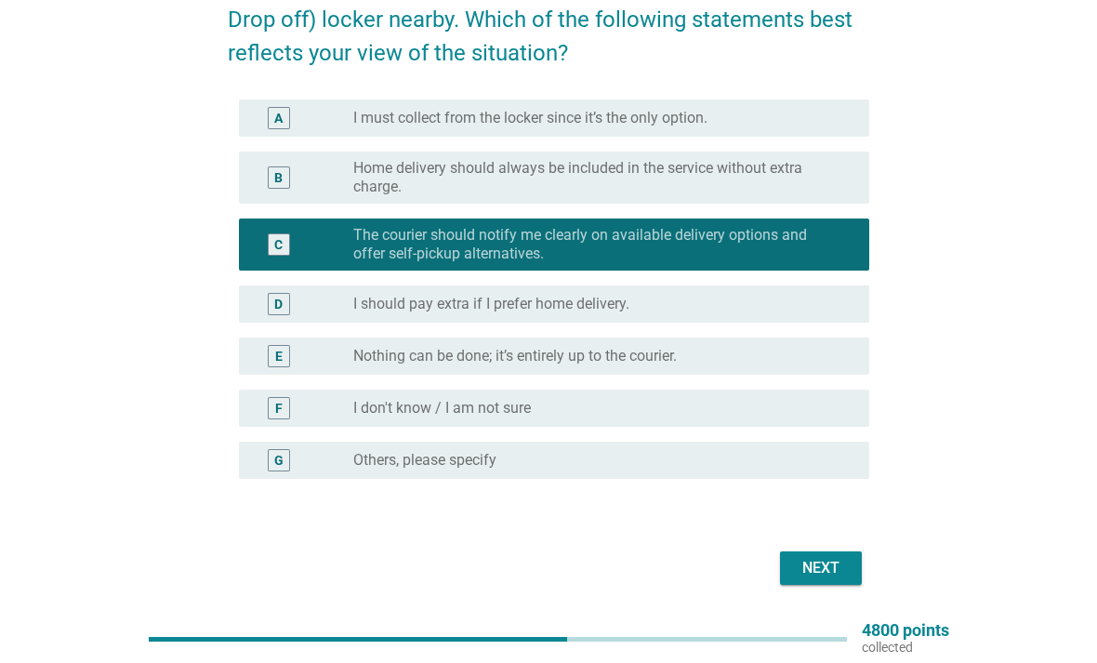
click at [834, 562] on div "Next" at bounding box center [821, 568] width 52 height 22
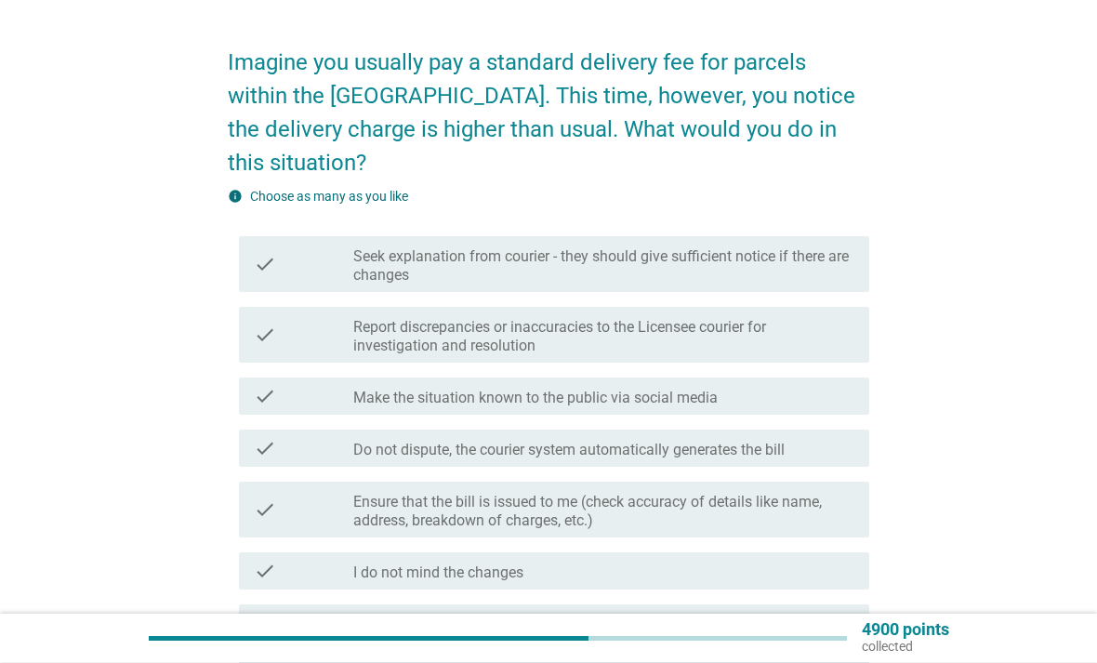
scroll to position [57, 0]
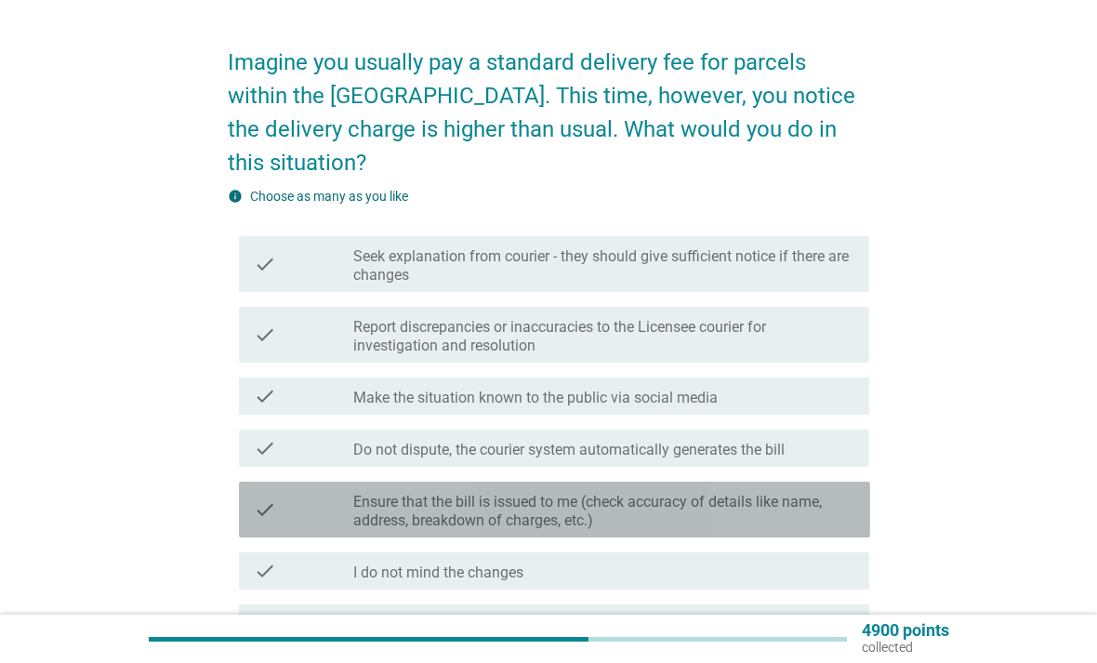
click at [720, 523] on label "Ensure that the bill is issued to me (check accuracy of details like name, addr…" at bounding box center [603, 511] width 501 height 37
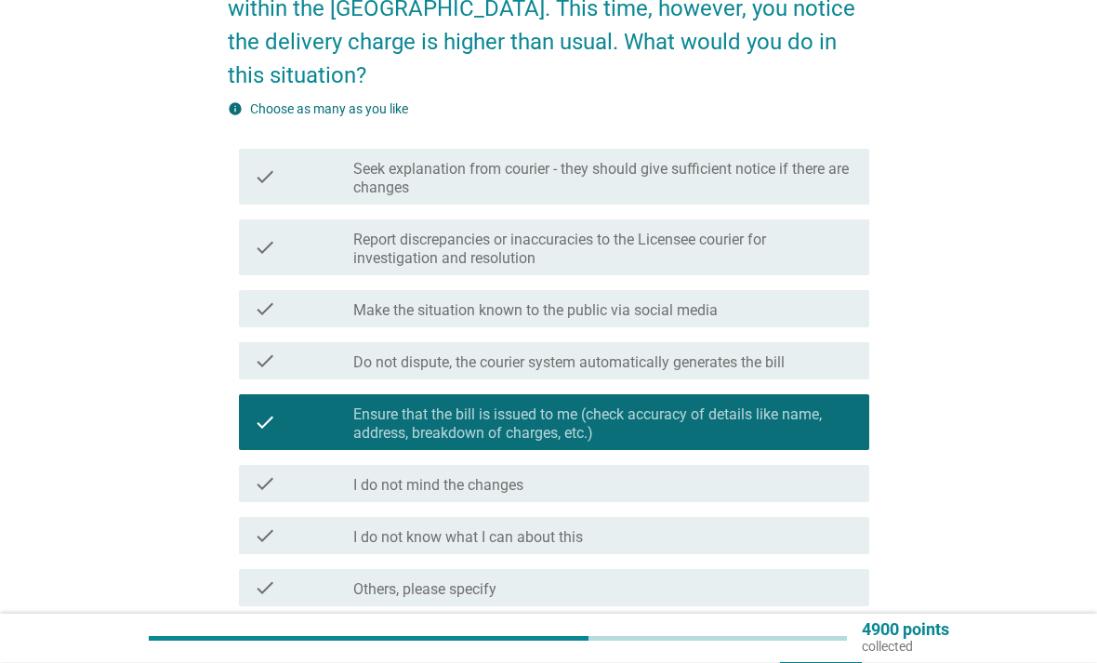
scroll to position [249, 0]
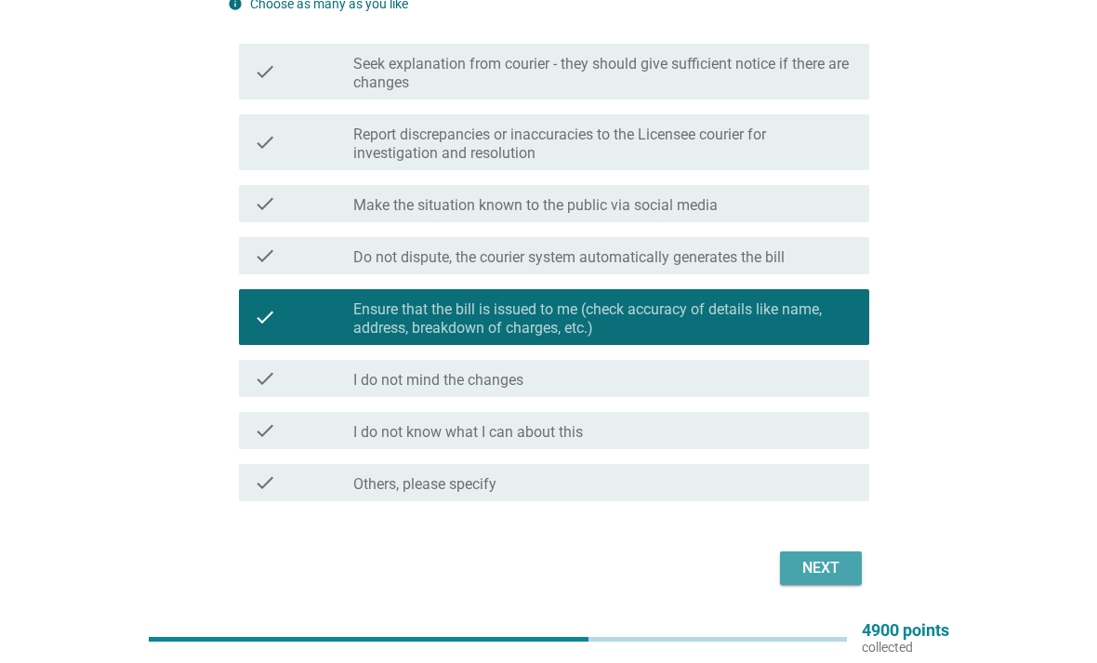
click at [829, 564] on div "Next" at bounding box center [821, 568] width 52 height 22
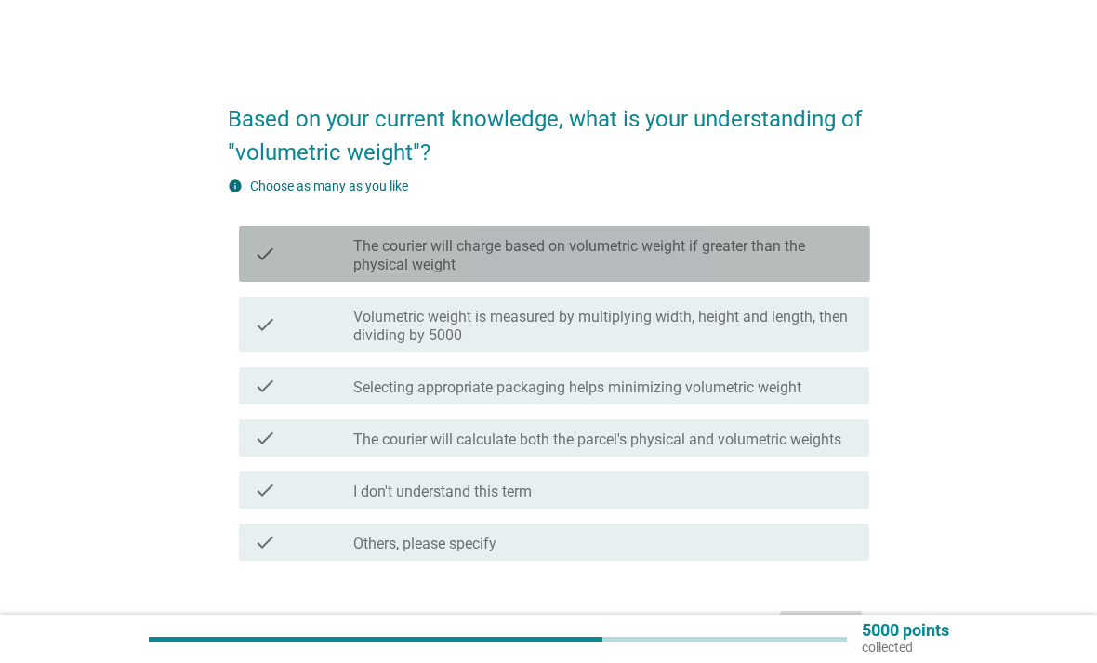
click at [830, 253] on label "The courier will charge based on volumetric weight if greater than the physical…" at bounding box center [603, 255] width 501 height 37
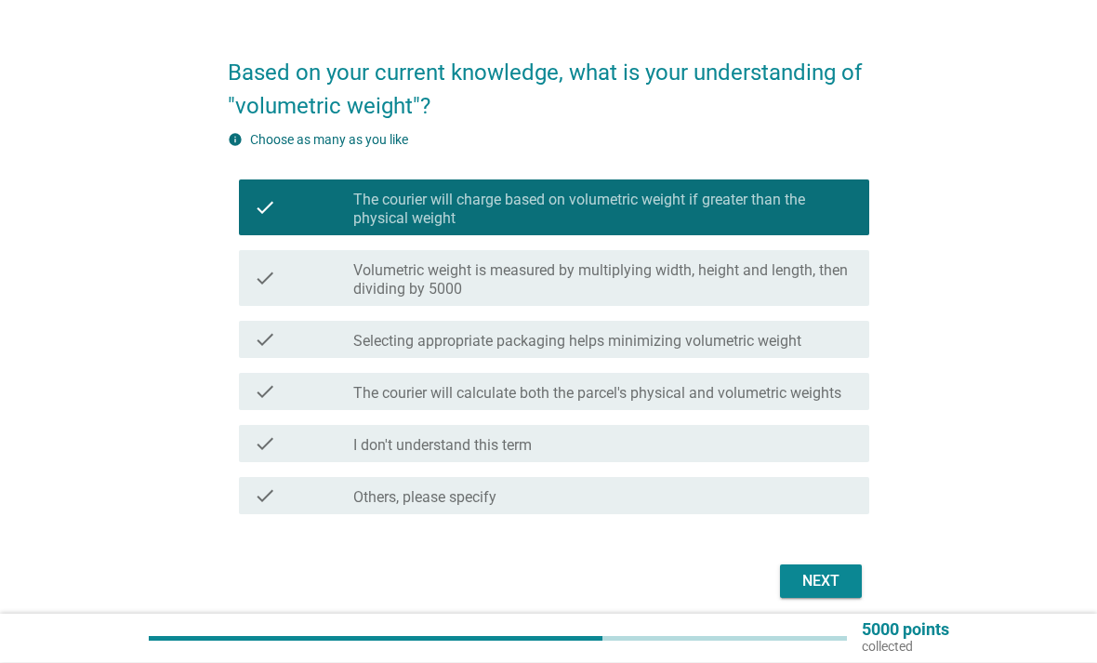
scroll to position [46, 0]
click at [818, 576] on div "Next" at bounding box center [821, 581] width 52 height 22
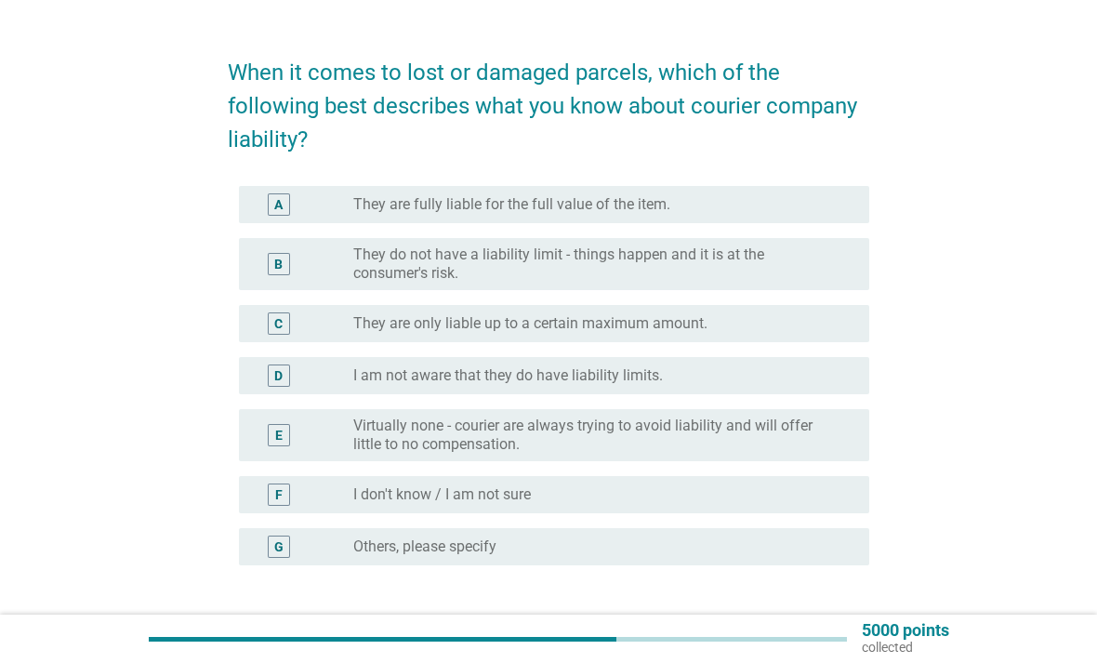
scroll to position [0, 0]
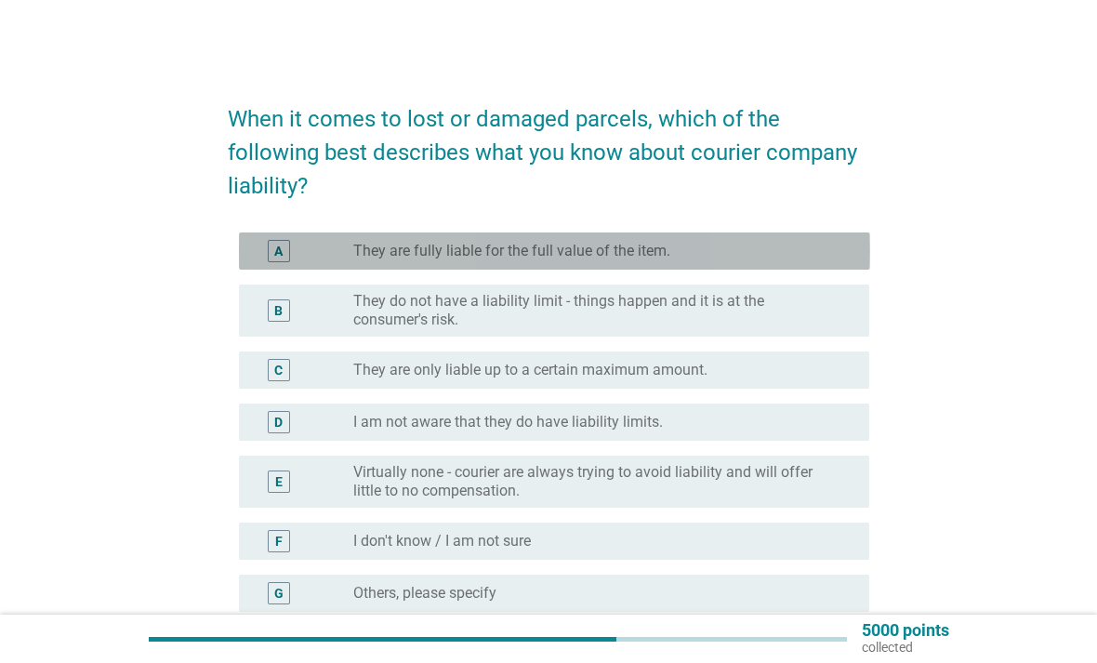
click at [816, 263] on div "A radio_button_unchecked They are fully liable for the full value of the item." at bounding box center [554, 250] width 631 height 37
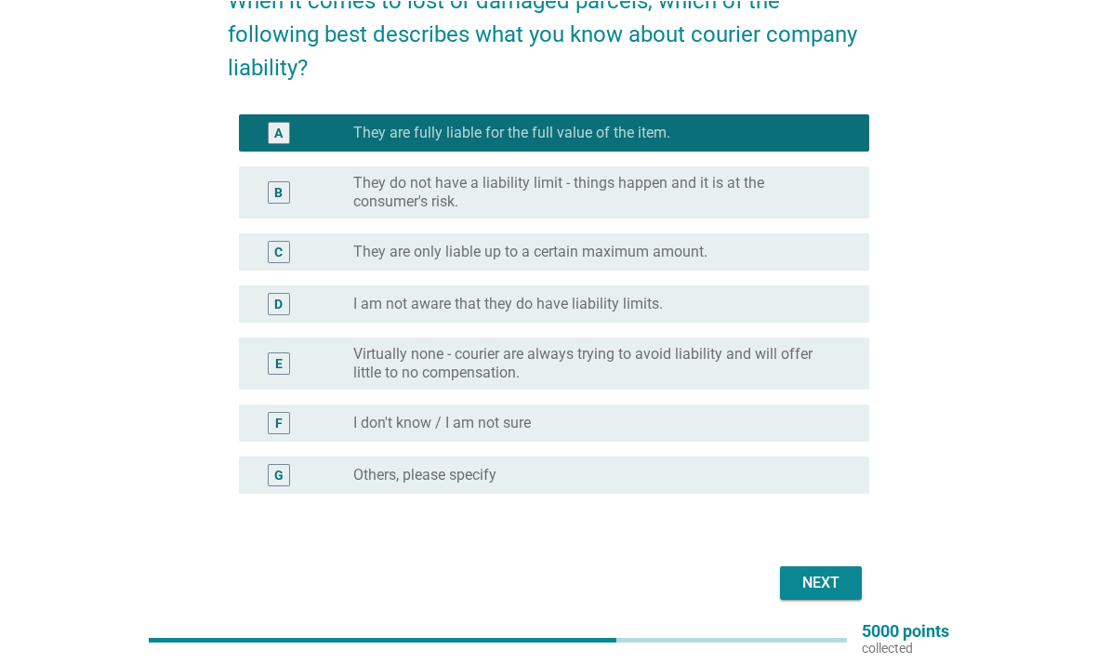
scroll to position [118, 0]
click at [842, 593] on div "Next" at bounding box center [821, 583] width 52 height 22
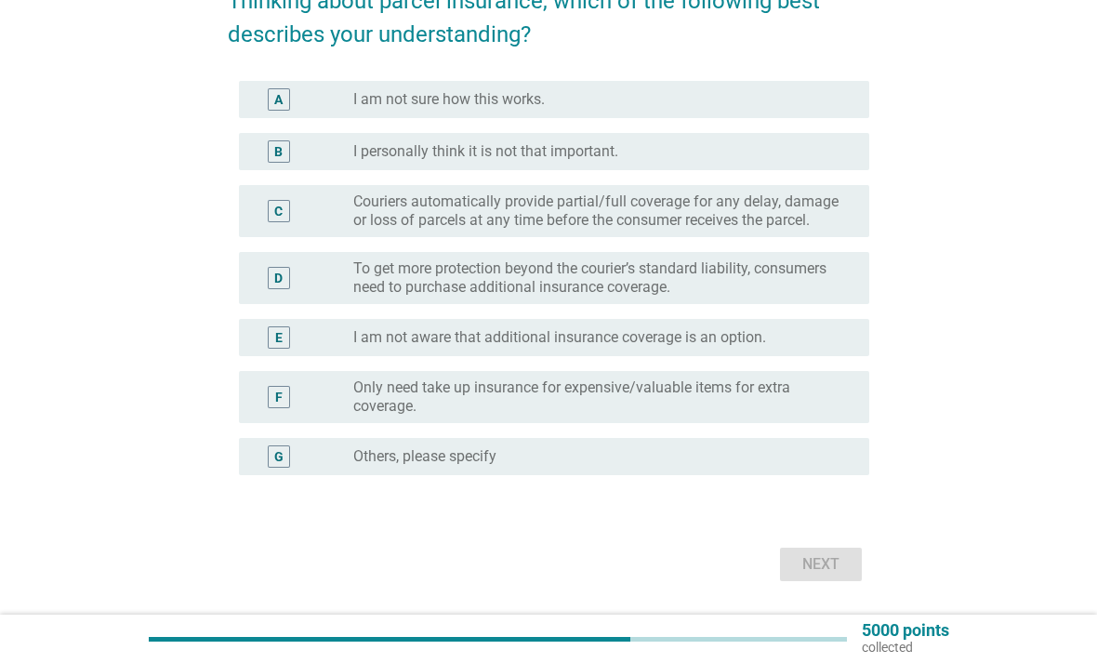
scroll to position [0, 0]
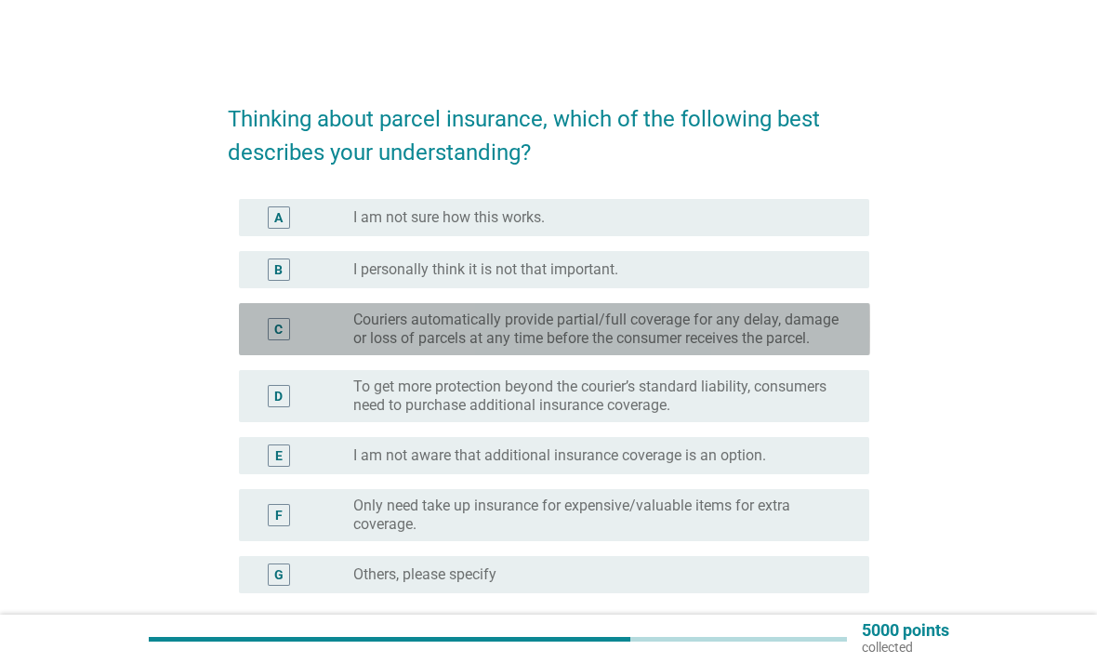
click at [820, 335] on label "Couriers automatically provide partial/full coverage for any delay, damage or l…" at bounding box center [596, 329] width 486 height 37
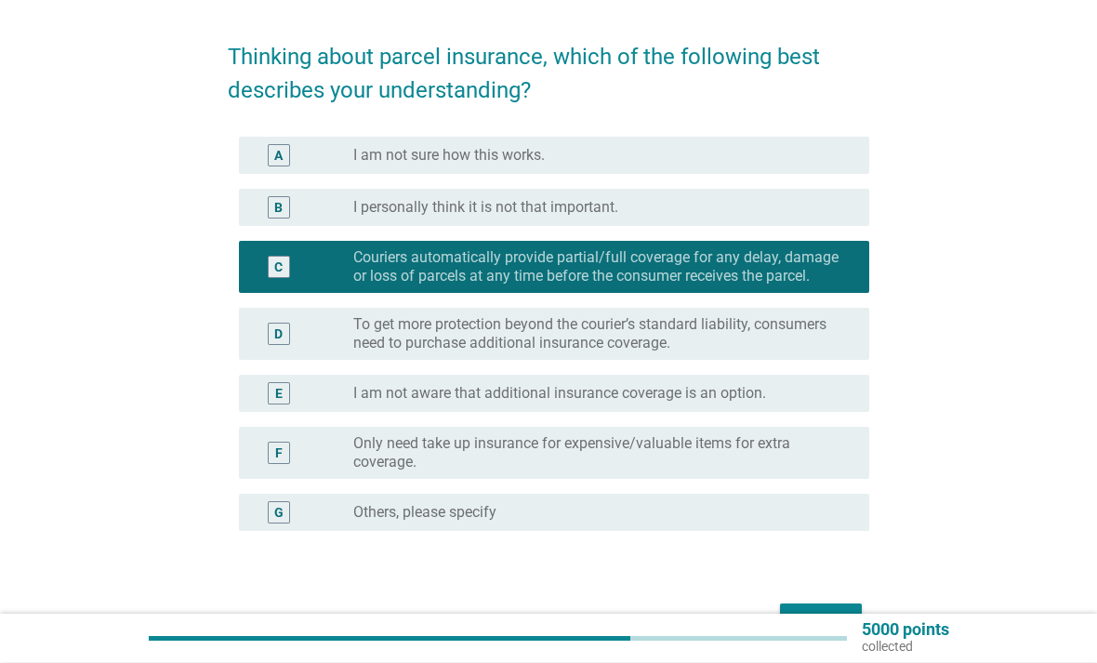
click at [837, 617] on div "Next" at bounding box center [821, 621] width 52 height 22
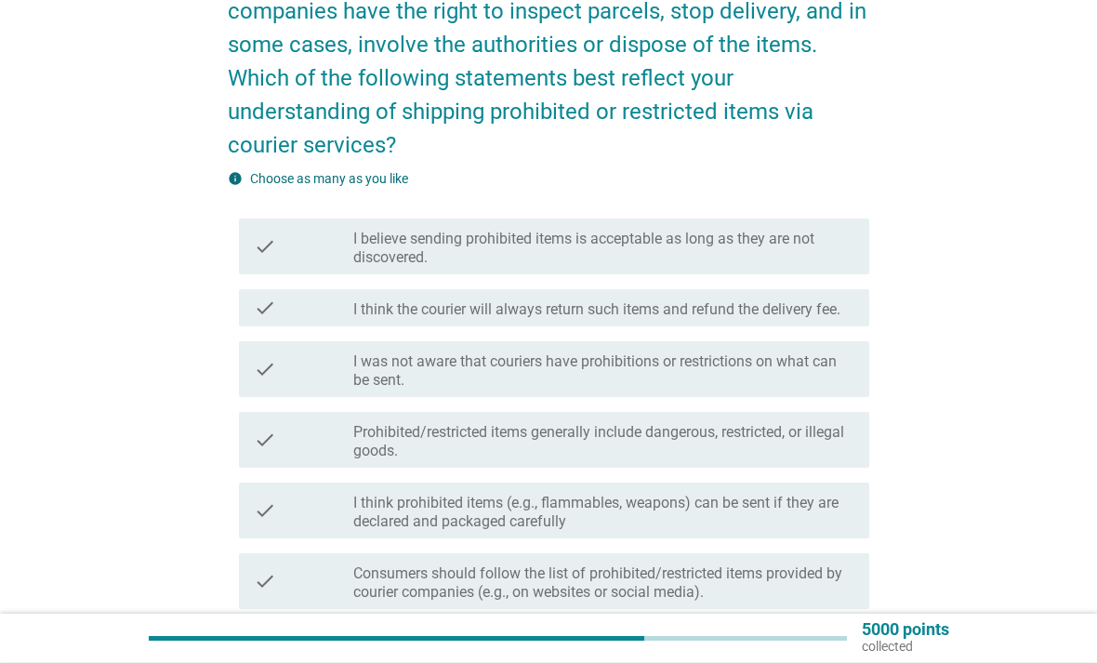
scroll to position [144, 0]
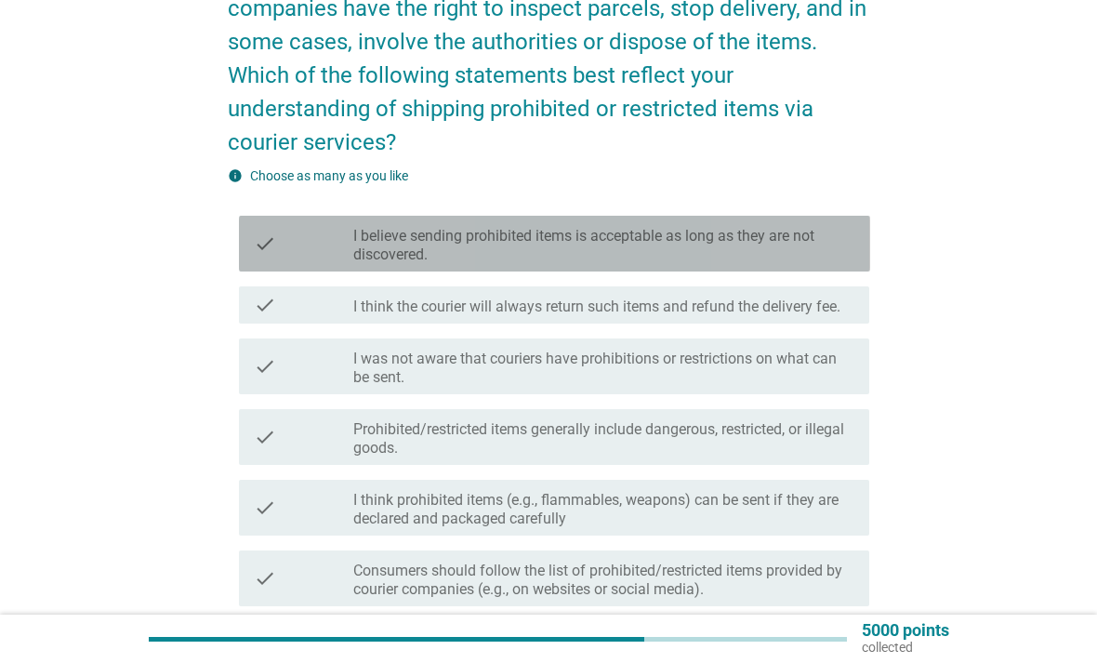
click at [824, 232] on label "I believe sending prohibited items is acceptable as long as they are not discov…" at bounding box center [603, 245] width 501 height 37
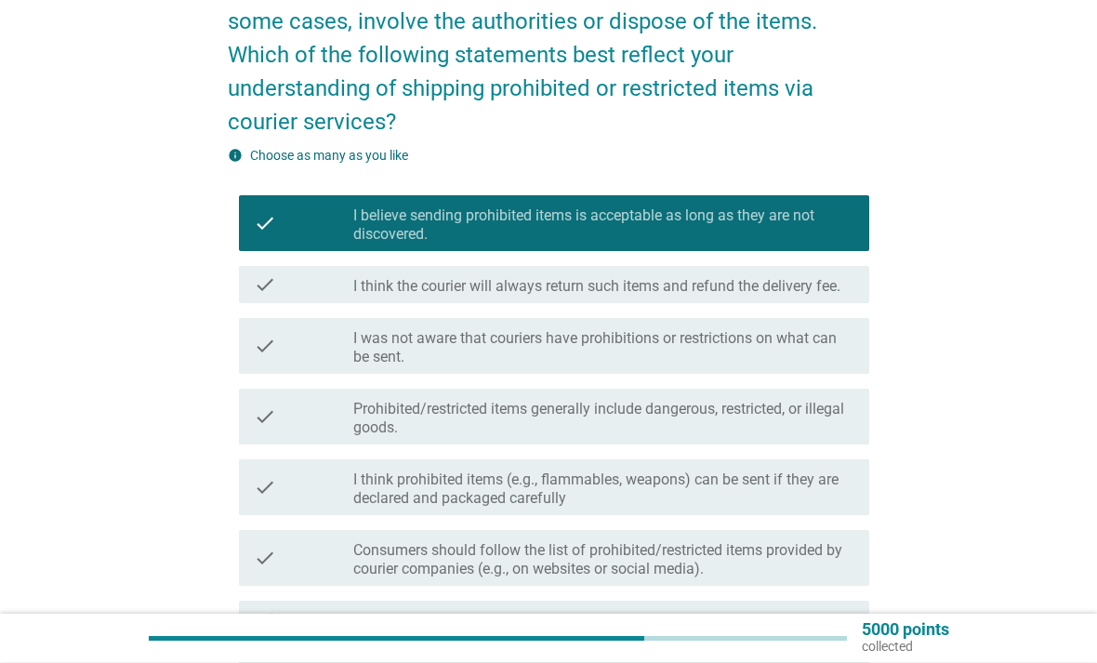
scroll to position [178, 0]
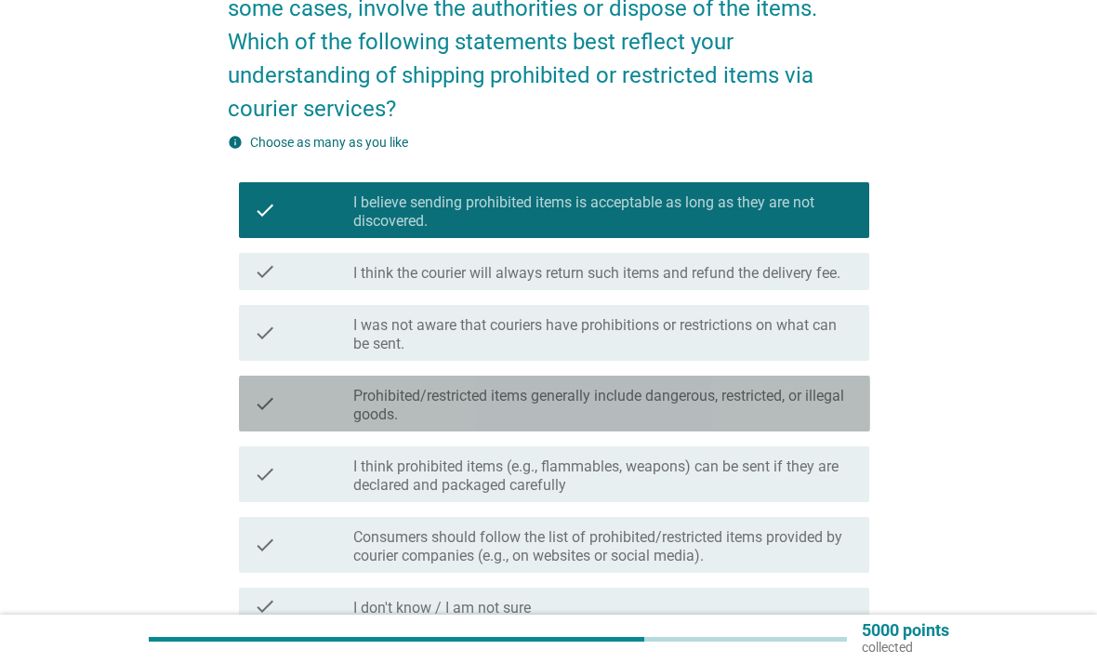
click at [792, 406] on label "Prohibited/restricted items generally include dangerous, restricted, or illegal…" at bounding box center [603, 405] width 501 height 37
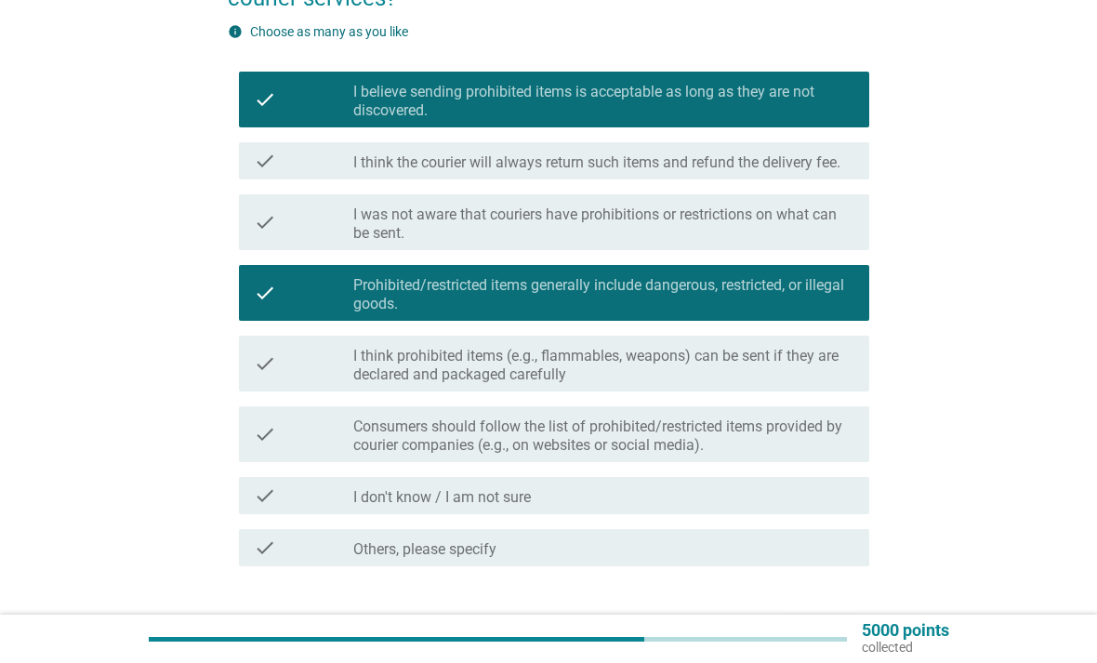
scroll to position [291, 0]
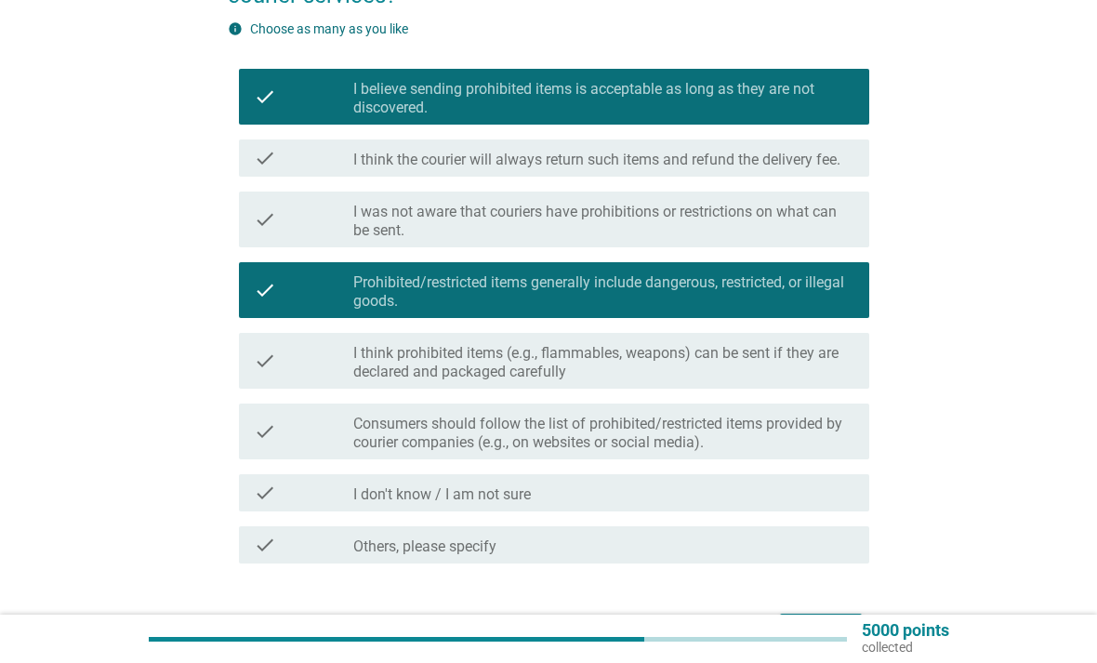
click at [818, 637] on div "Next" at bounding box center [821, 630] width 52 height 22
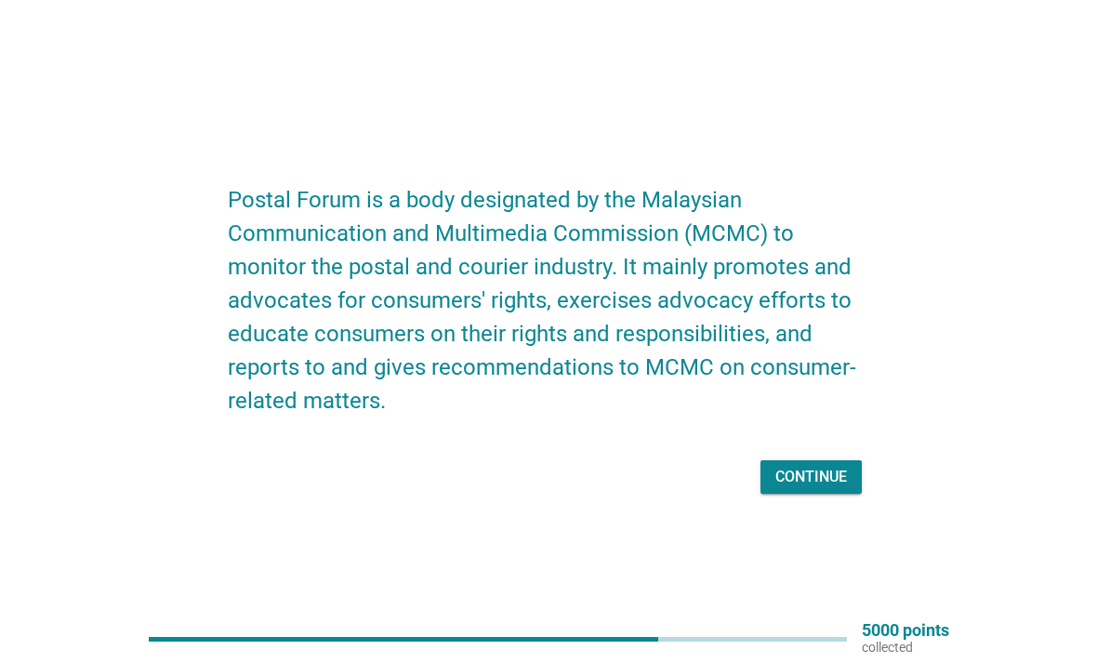
click at [805, 488] on div "Continue" at bounding box center [812, 477] width 72 height 22
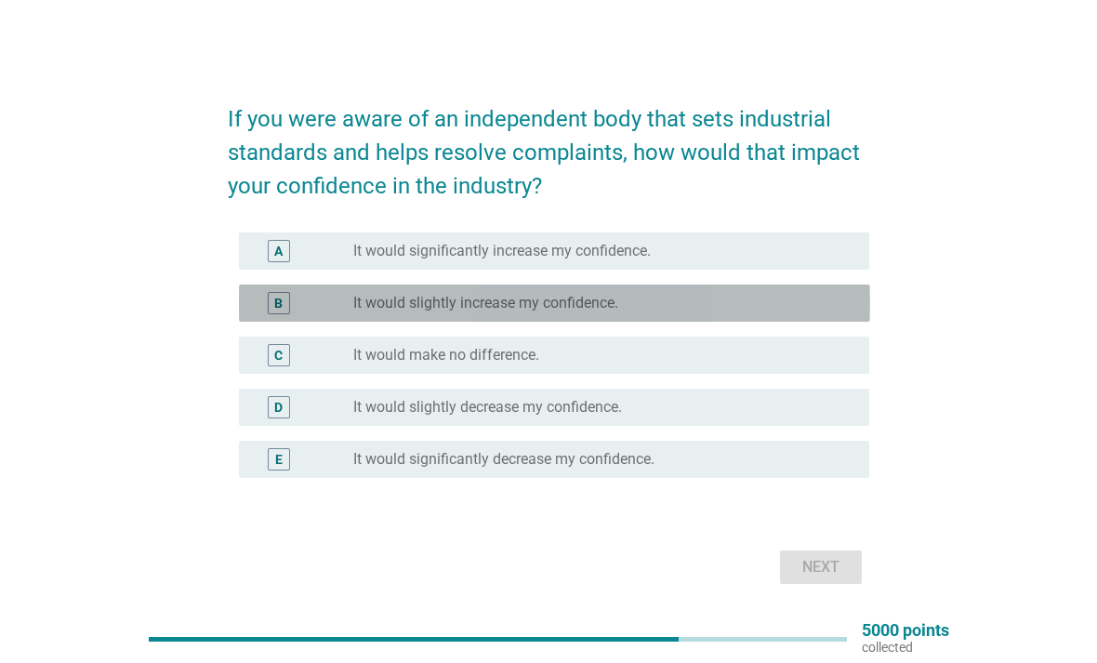
click at [790, 312] on div "radio_button_unchecked It would slightly increase my confidence." at bounding box center [596, 303] width 486 height 19
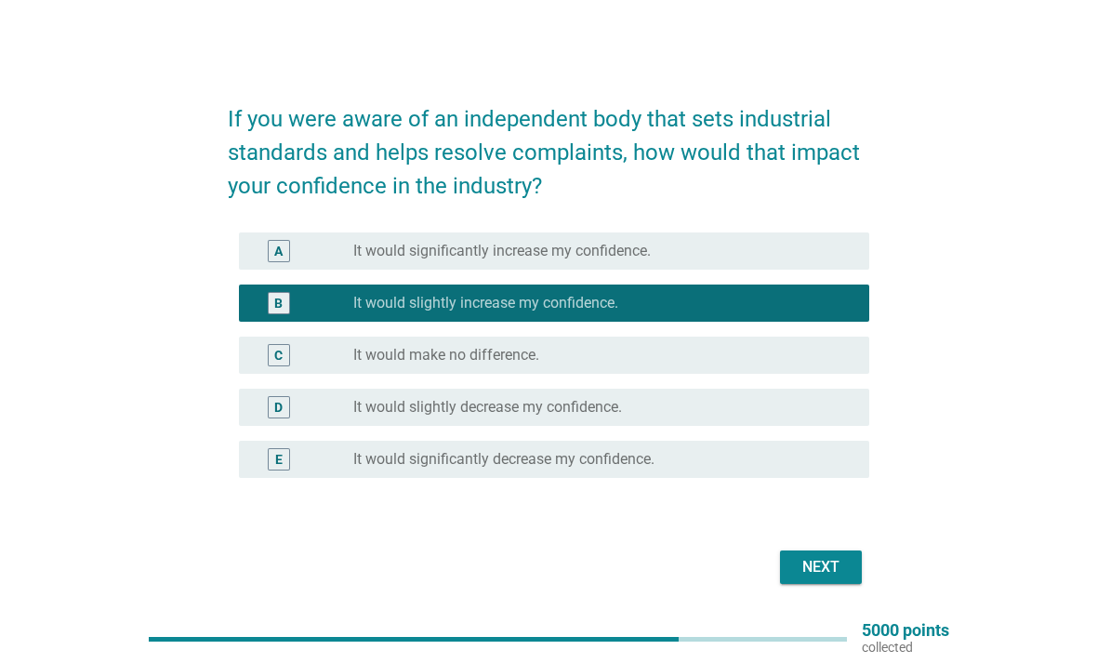
click at [854, 584] on button "Next" at bounding box center [821, 566] width 82 height 33
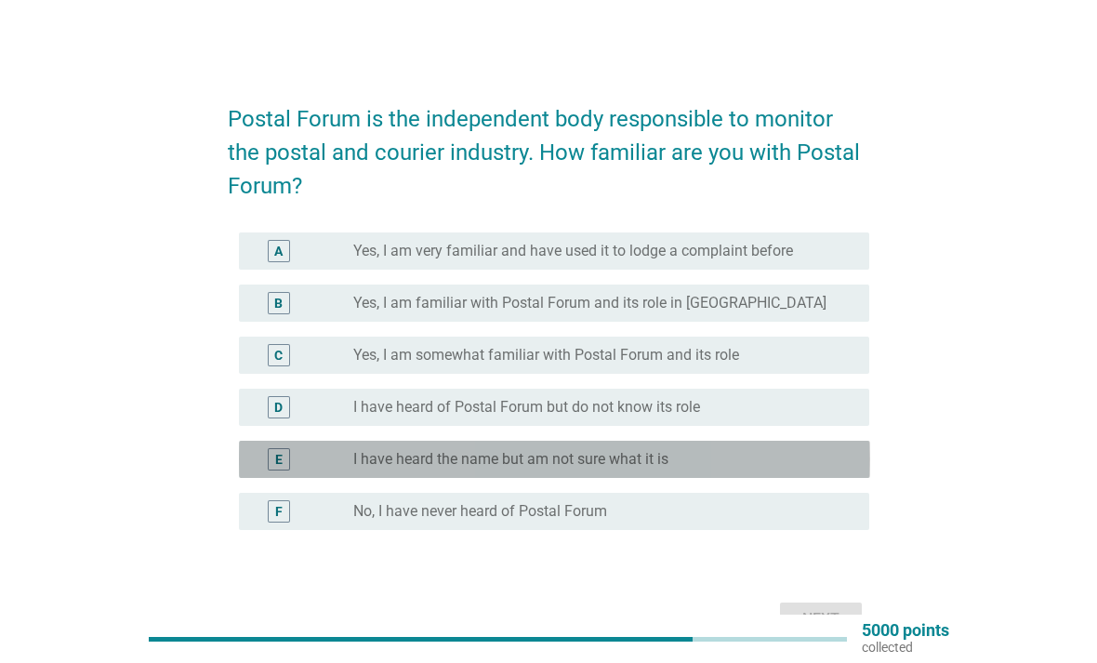
click at [736, 468] on div "radio_button_unchecked I have heard the name but am not sure what it is" at bounding box center [596, 459] width 486 height 19
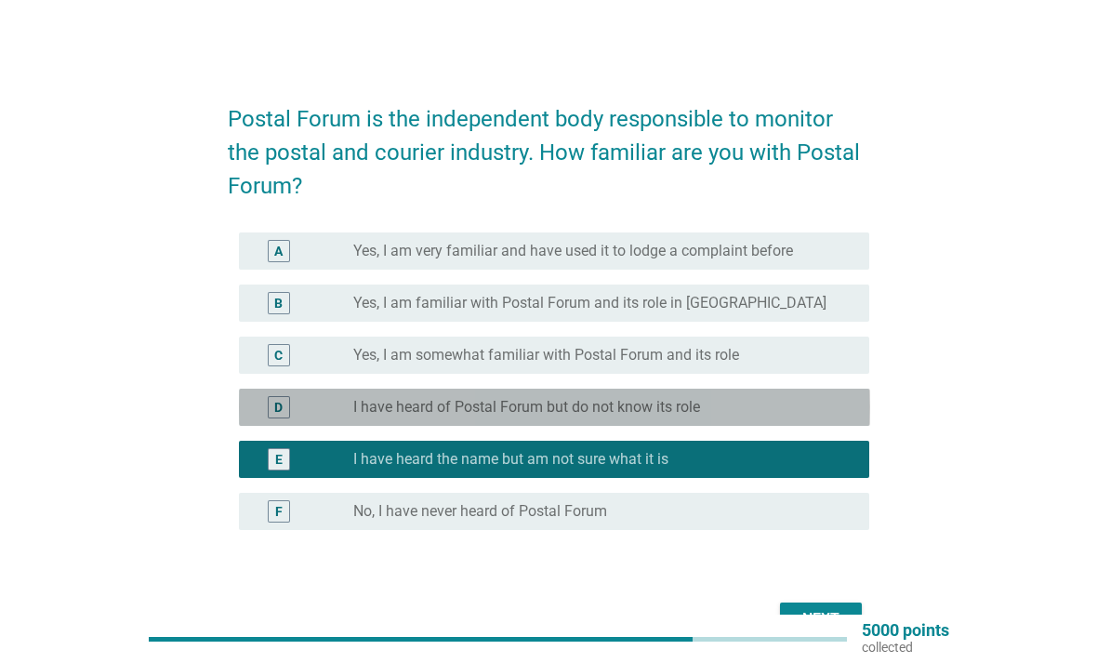
click at [769, 418] on div "D radio_button_unchecked I have heard of Postal Forum but do not know its role" at bounding box center [554, 407] width 631 height 37
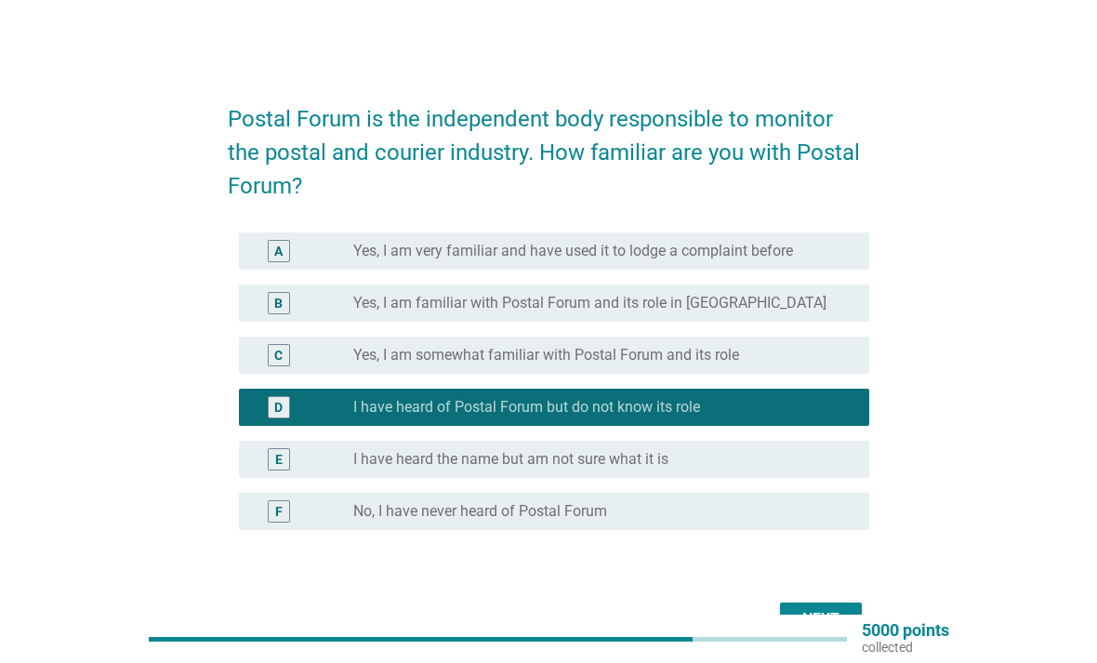
click at [831, 589] on form "Postal Forum is the independent body responsible to monitor the postal and cour…" at bounding box center [549, 363] width 643 height 558
click at [819, 622] on div "Next" at bounding box center [821, 619] width 52 height 22
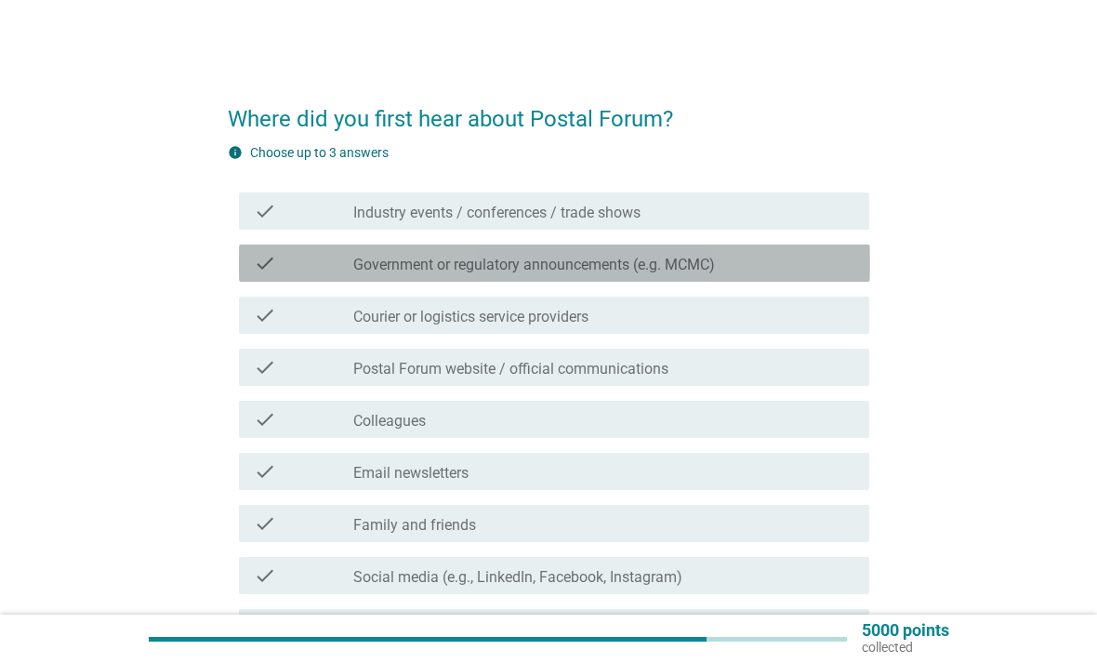
click at [817, 270] on div "check_box_outline_blank Government or regulatory announcements (e.g. MCMC)" at bounding box center [603, 263] width 501 height 22
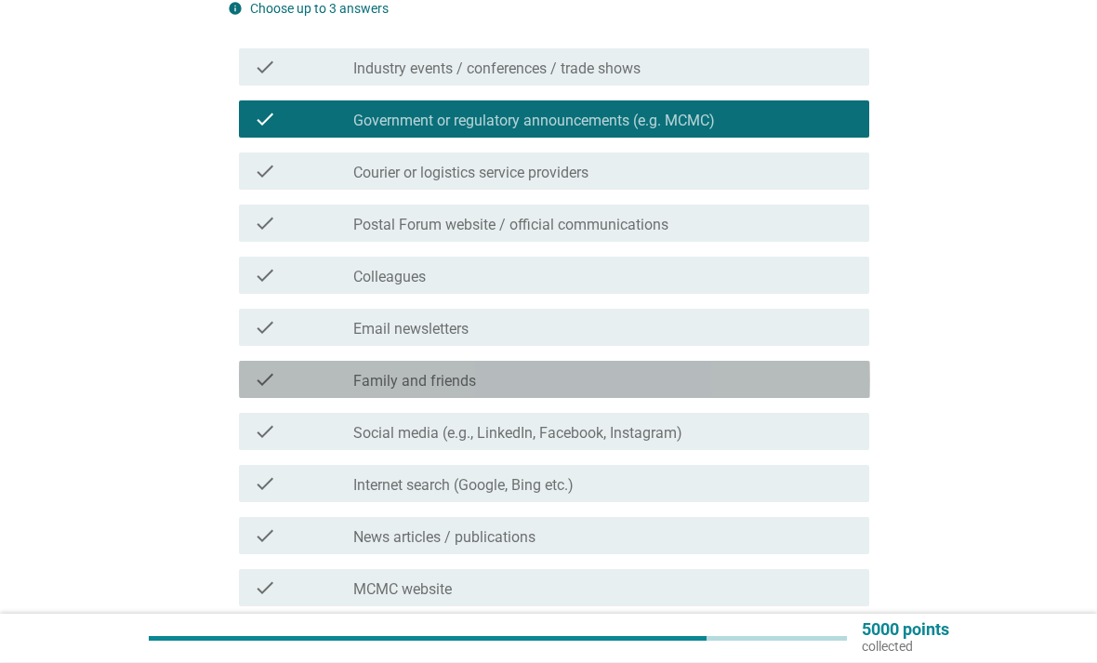
scroll to position [147, 0]
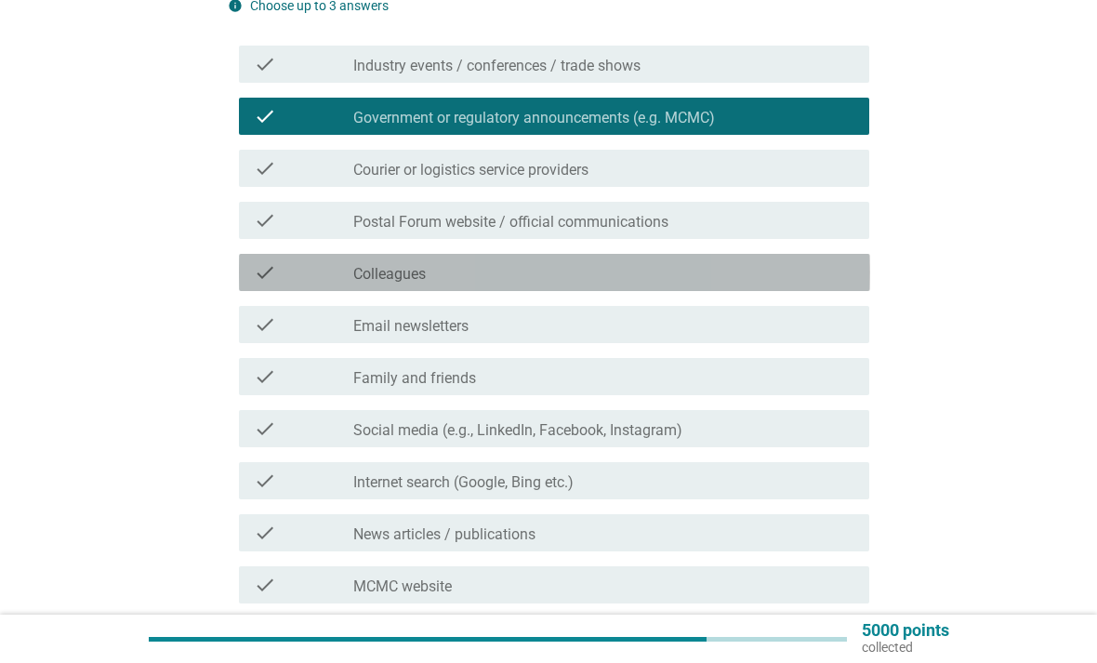
click at [805, 269] on div "check_box_outline_blank Colleagues" at bounding box center [603, 272] width 501 height 22
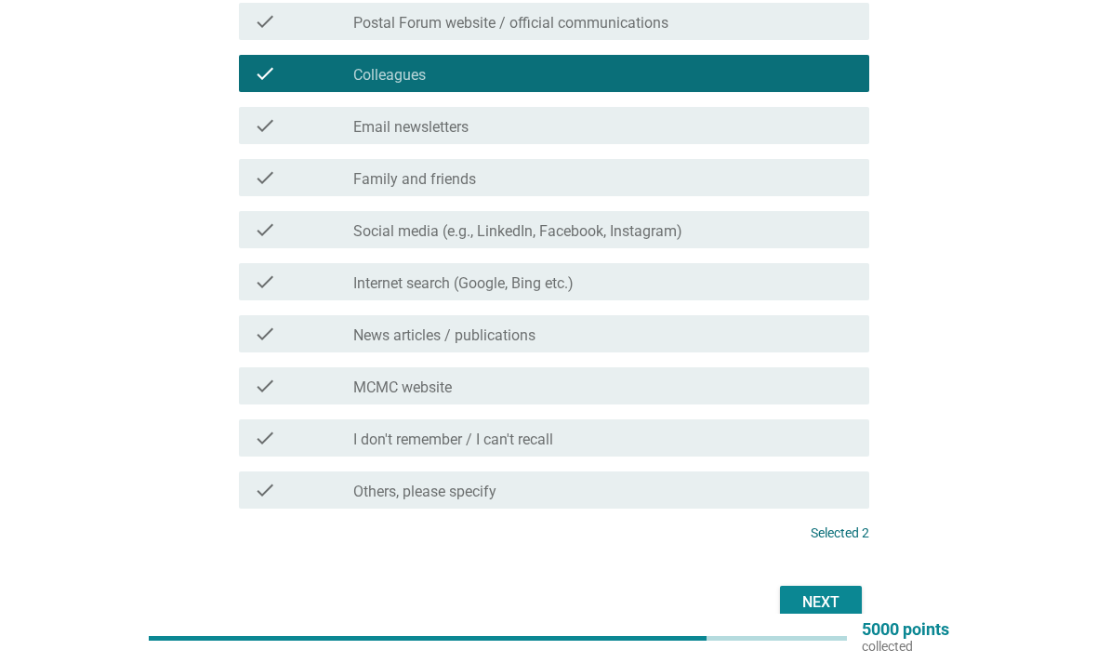
scroll to position [346, 0]
click at [826, 610] on div "Next" at bounding box center [821, 602] width 52 height 22
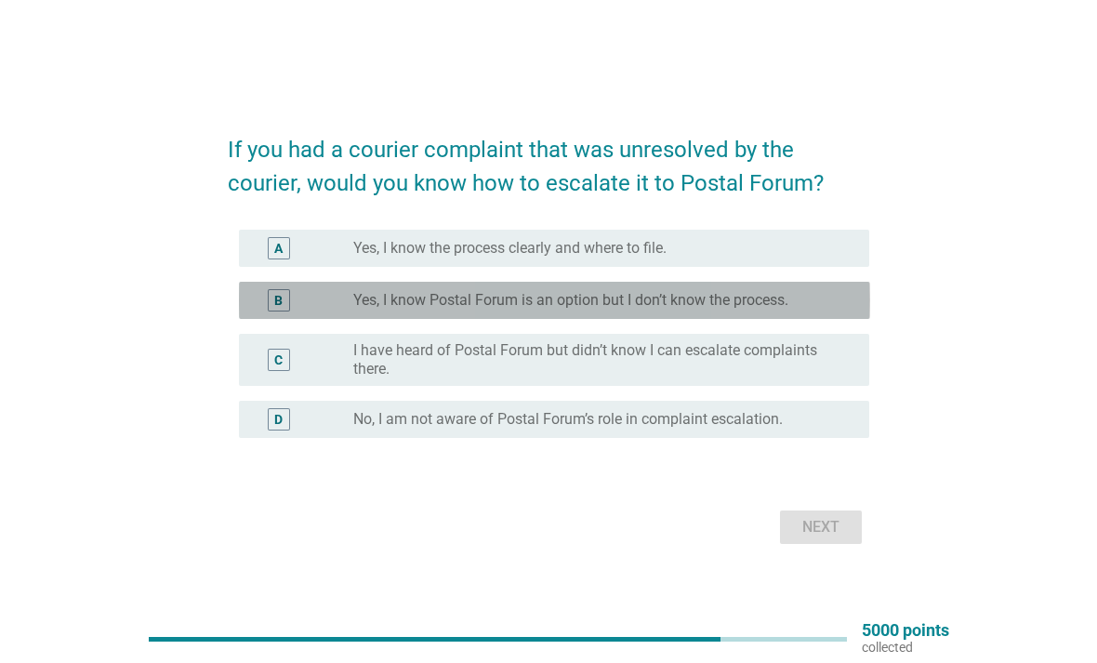
click at [824, 310] on div "radio_button_unchecked Yes, I know Postal Forum is an option but I don’t know t…" at bounding box center [596, 300] width 486 height 19
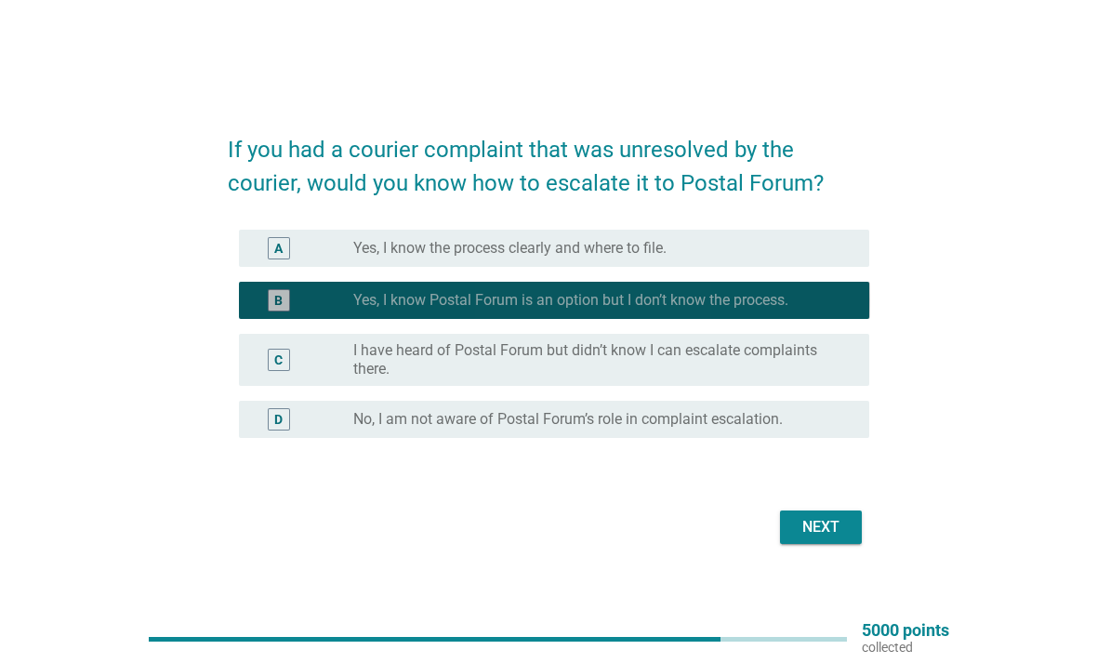
click at [846, 544] on button "Next" at bounding box center [821, 527] width 82 height 33
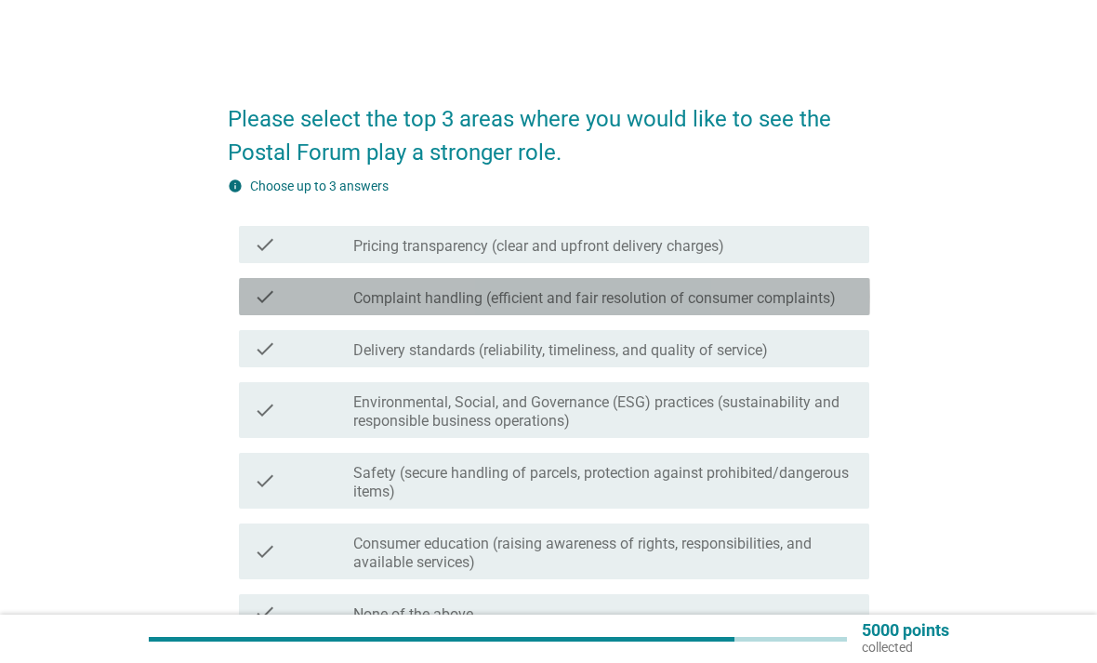
click at [815, 292] on label "Complaint handling (efficient and fair resolution of consumer complaints)" at bounding box center [594, 298] width 483 height 19
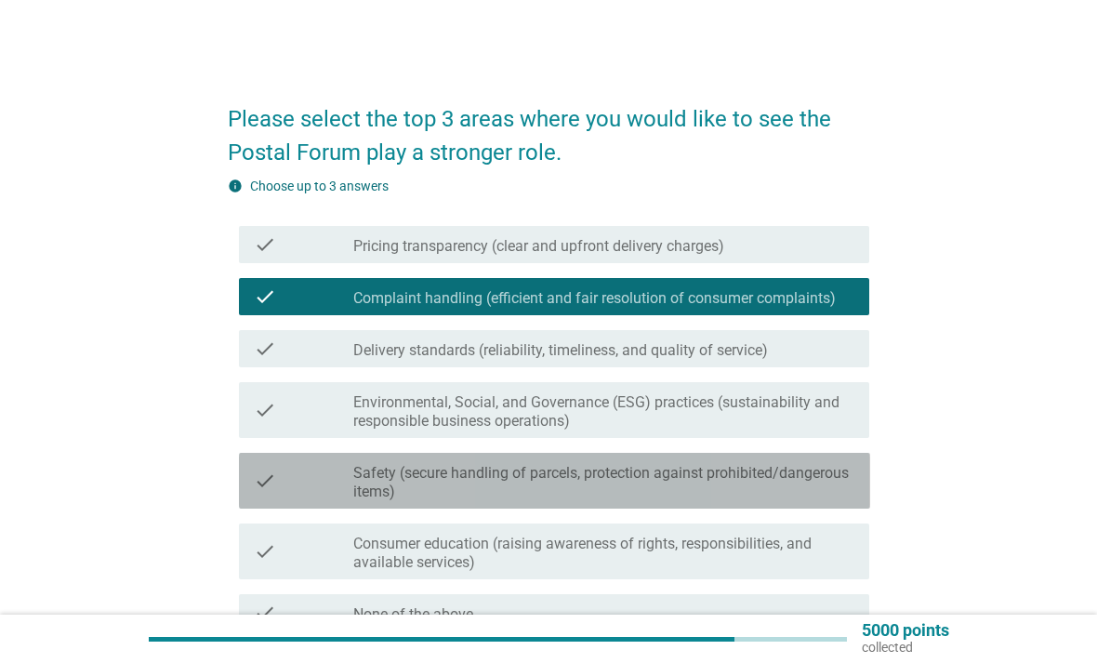
click at [749, 491] on label "Safety (secure handling of parcels, protection against prohibited/dangerous ite…" at bounding box center [603, 482] width 501 height 37
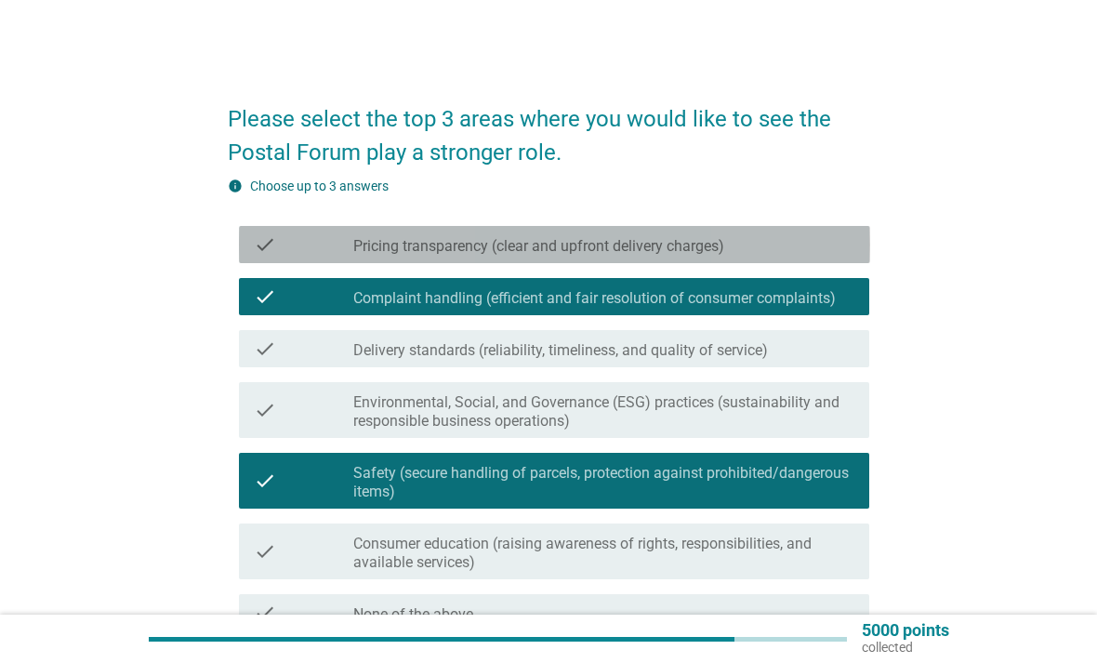
click at [796, 252] on div "check_box_outline_blank Pricing transparency (clear and upfront delivery charge…" at bounding box center [603, 244] width 501 height 22
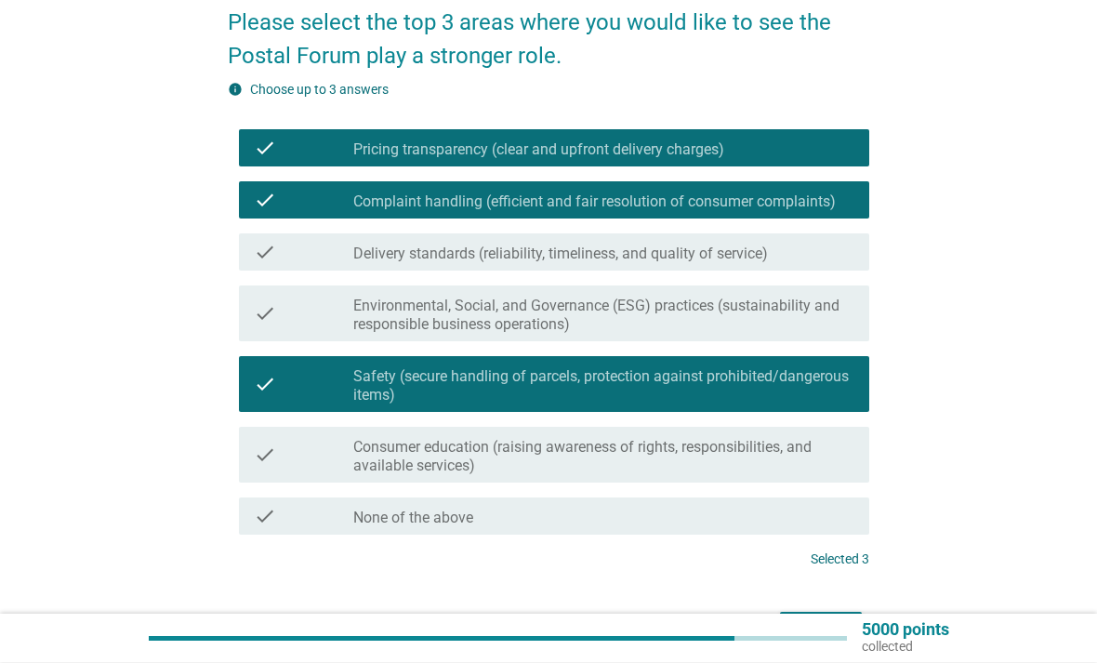
scroll to position [97, 0]
click at [813, 632] on div "Next" at bounding box center [821, 628] width 52 height 22
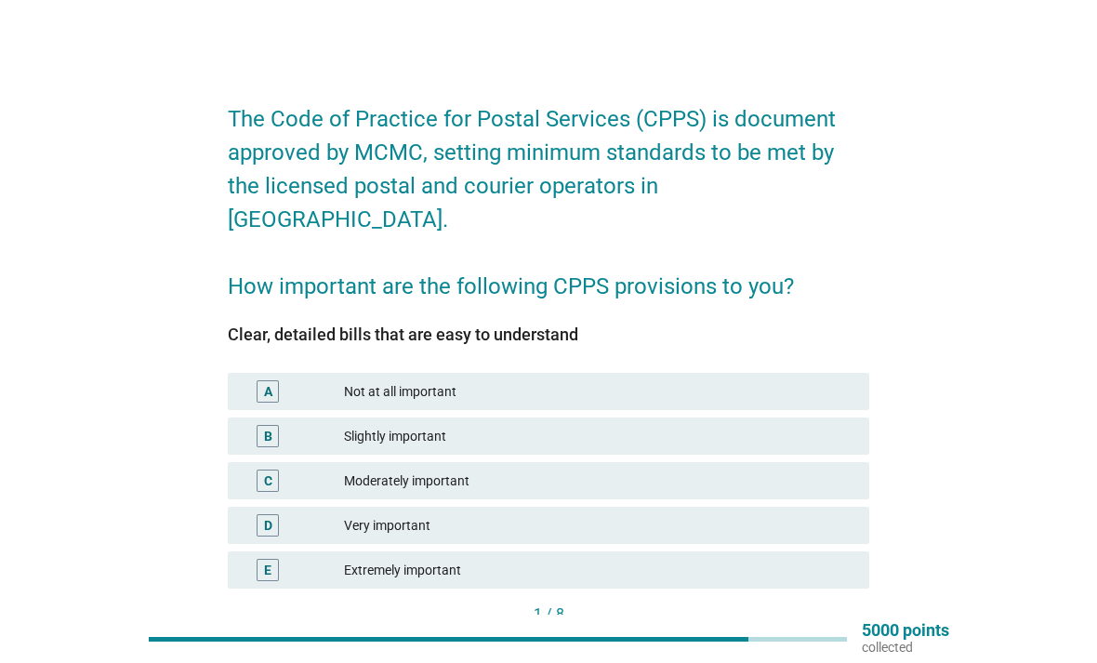
click at [715, 559] on div "Extremely important" at bounding box center [599, 570] width 511 height 22
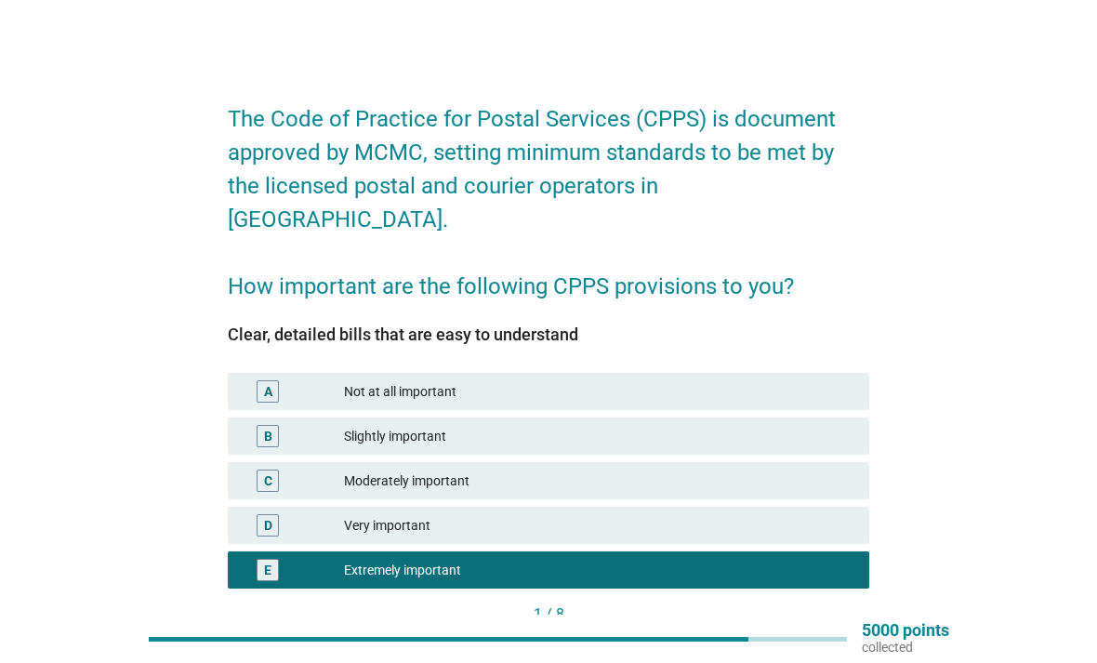
click at [858, 632] on button "Next" at bounding box center [829, 646] width 82 height 33
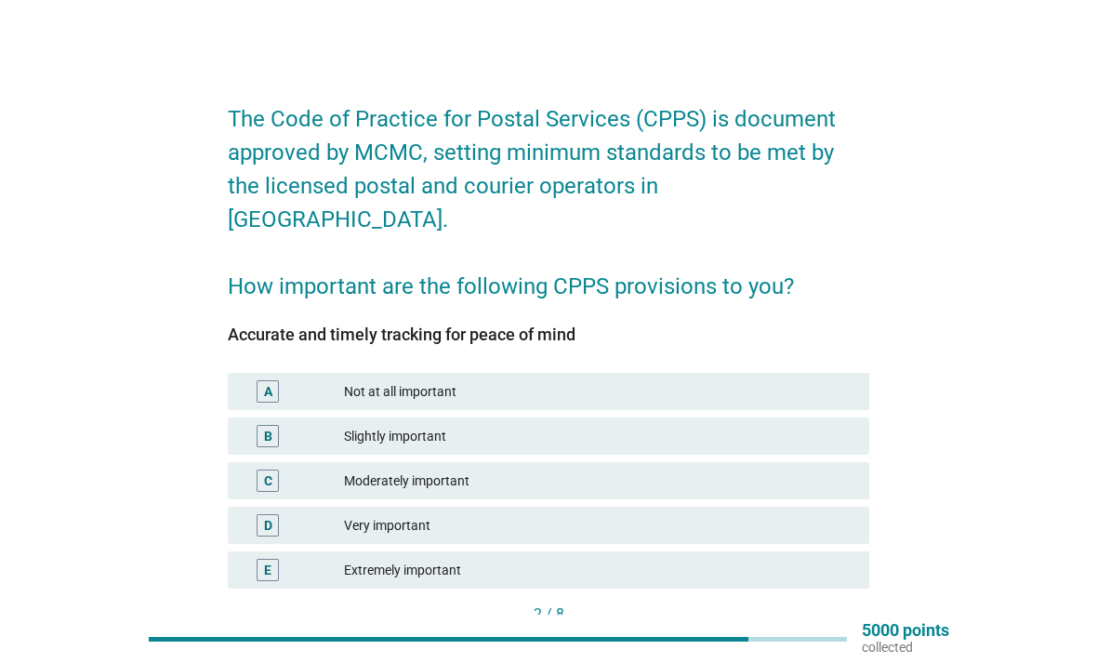
click at [737, 559] on div "Extremely important" at bounding box center [599, 570] width 511 height 22
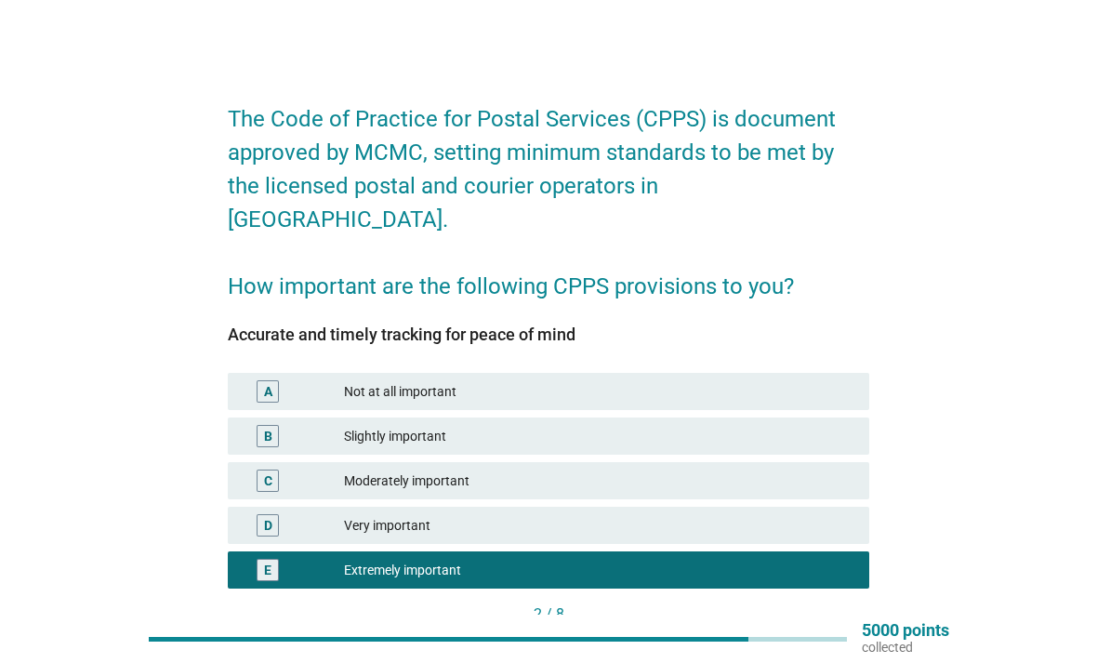
click at [826, 630] on button "Next" at bounding box center [829, 646] width 82 height 33
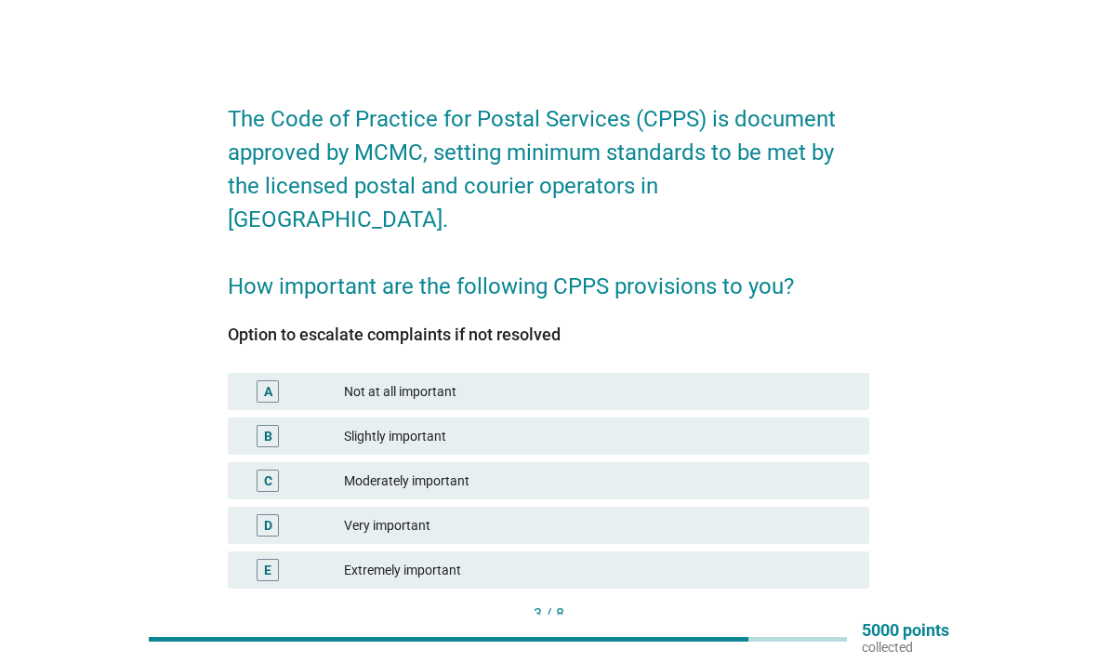
click at [755, 511] on div "D Very important" at bounding box center [549, 525] width 643 height 37
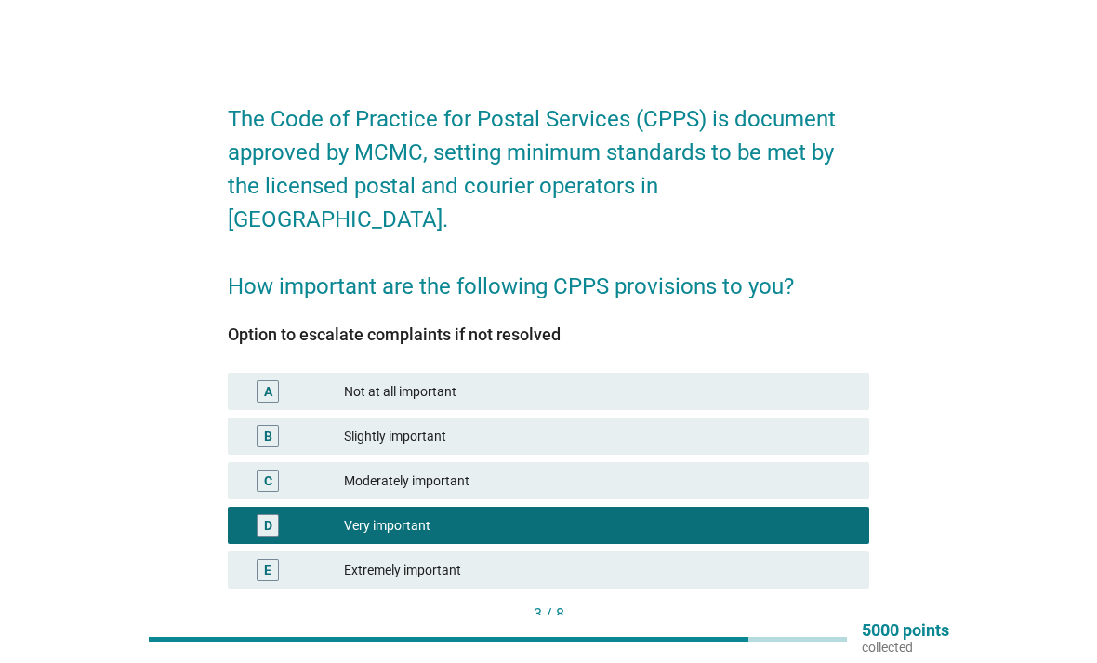
click at [756, 559] on div "Extremely important" at bounding box center [599, 570] width 511 height 22
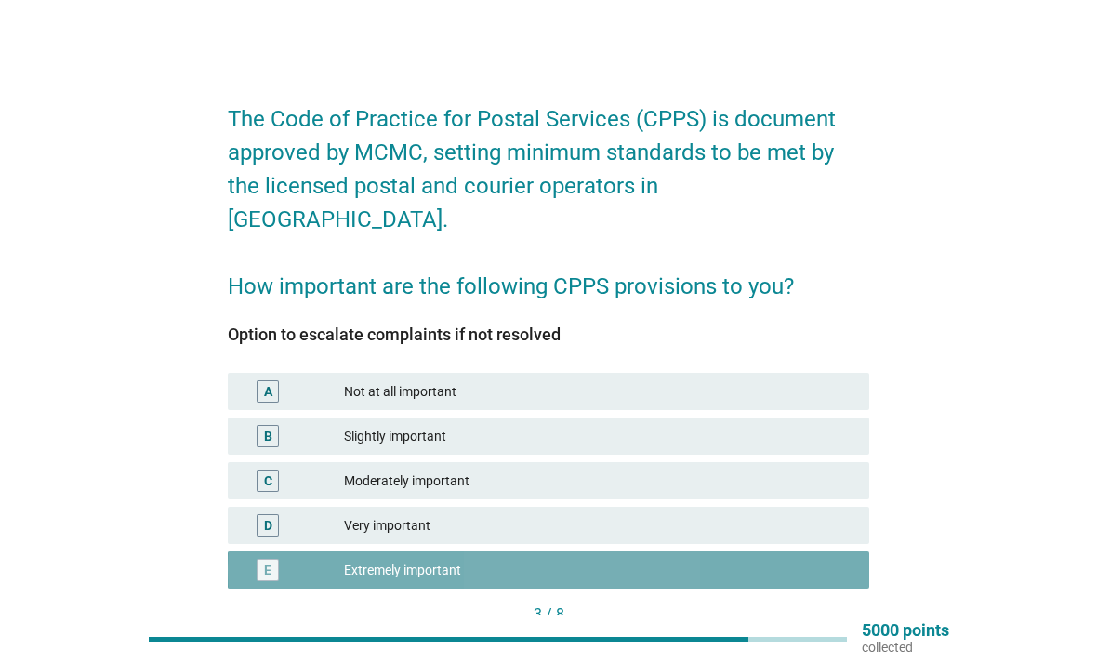
click at [830, 637] on div "Next" at bounding box center [828, 647] width 52 height 20
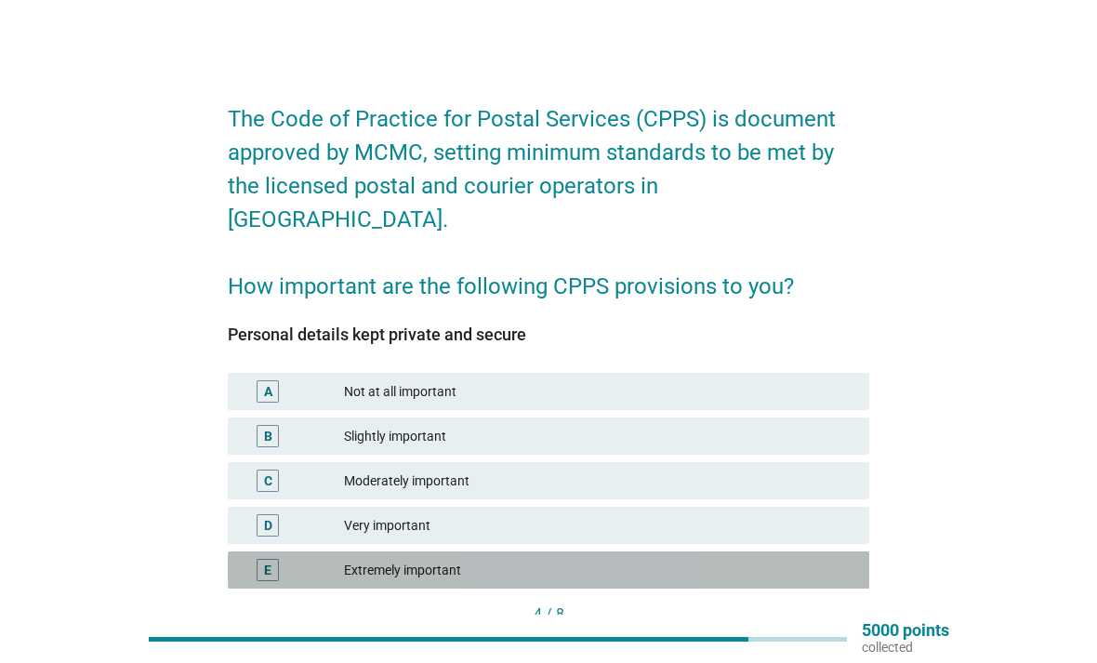
click at [721, 559] on div "Extremely important" at bounding box center [599, 570] width 511 height 22
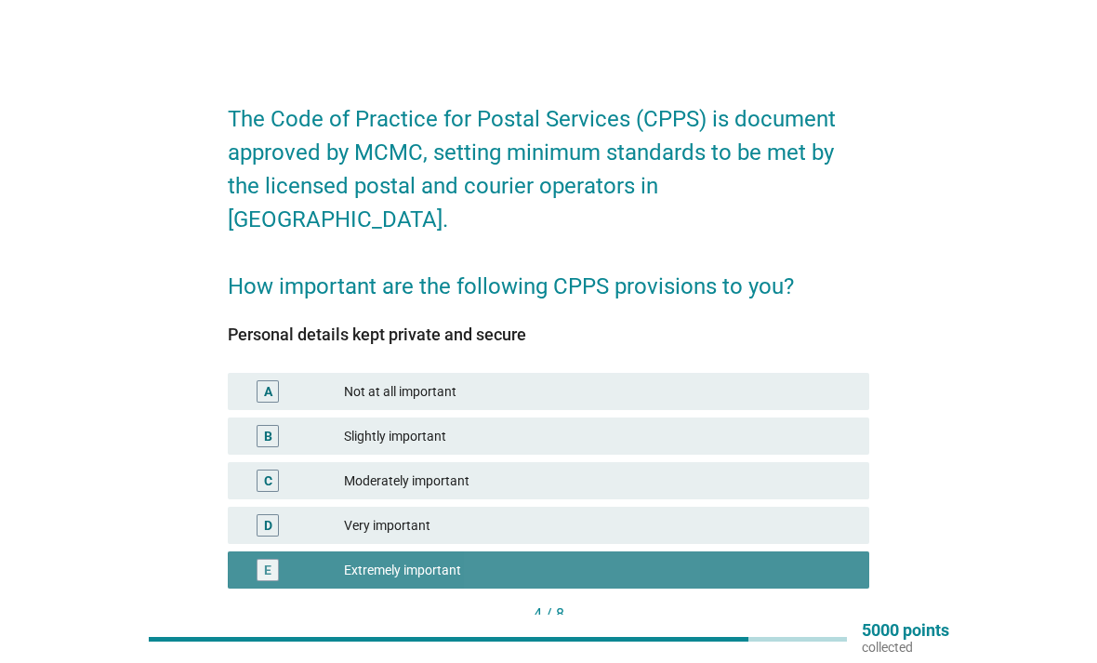
click at [852, 637] on div "Next" at bounding box center [828, 647] width 52 height 20
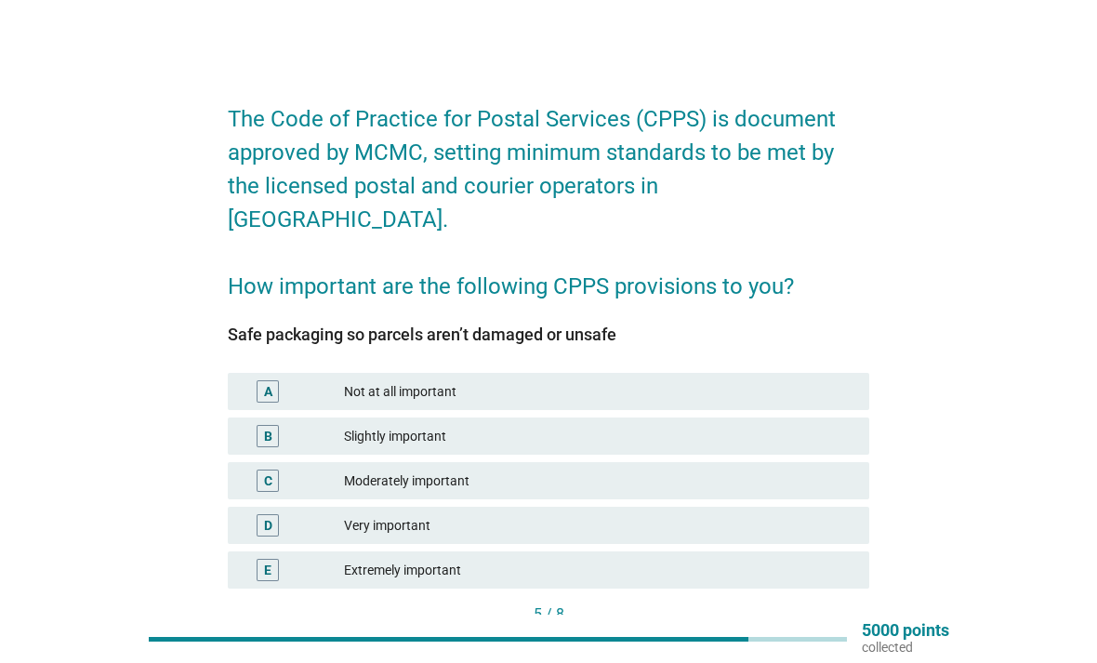
click at [688, 513] on div "D Very important" at bounding box center [549, 525] width 643 height 37
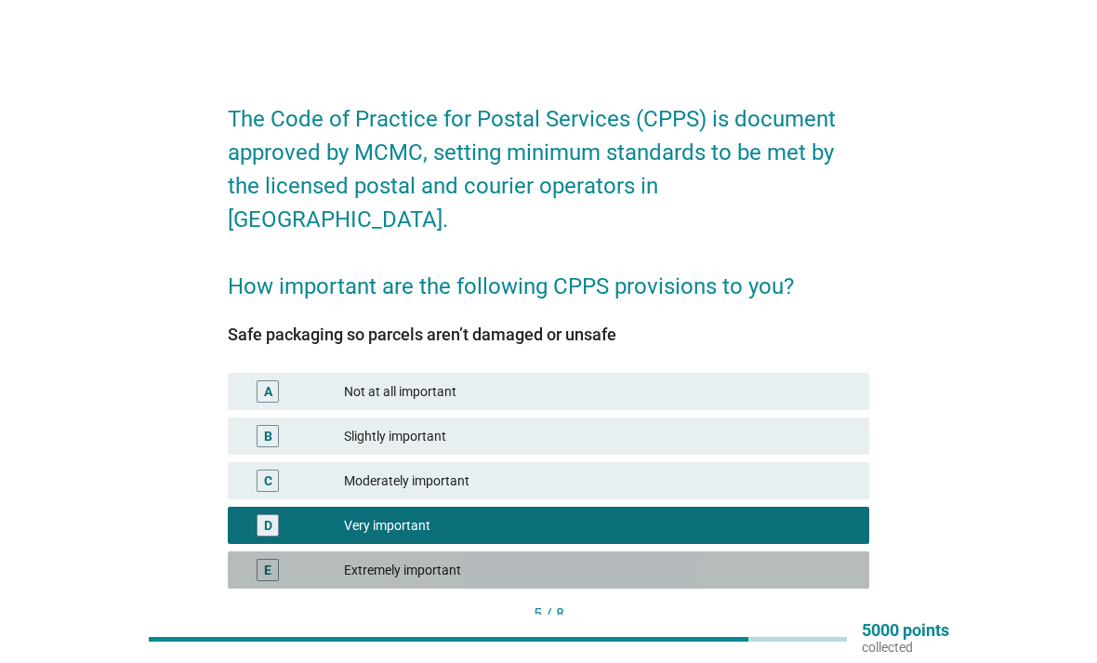
click at [698, 559] on div "Extremely important" at bounding box center [599, 570] width 511 height 22
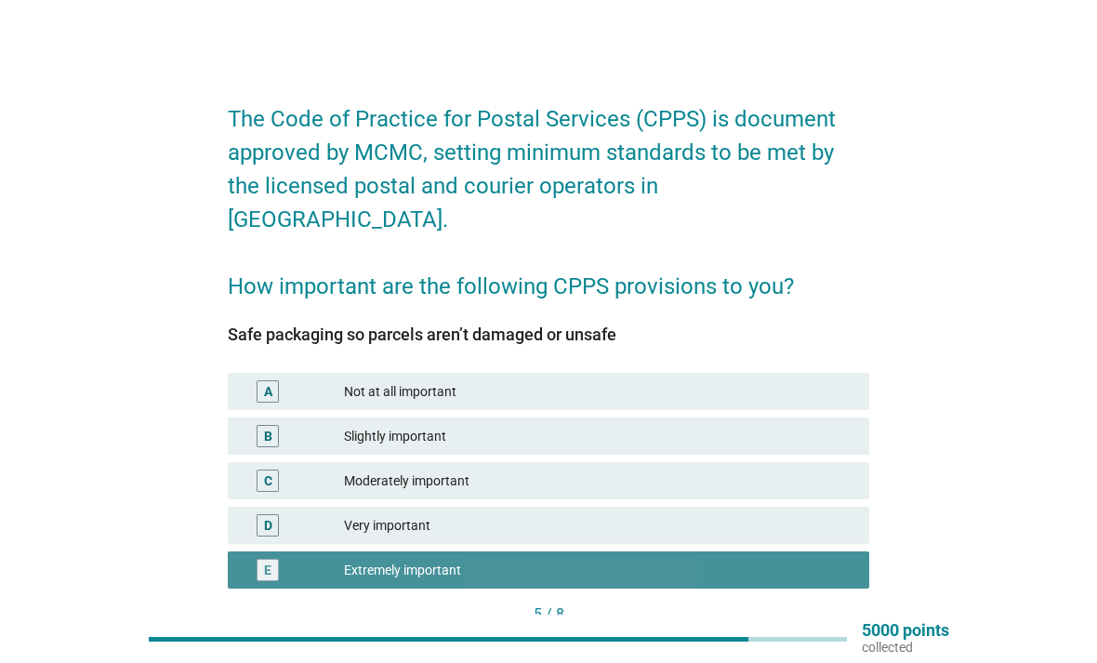
click at [841, 637] on div "Next" at bounding box center [828, 647] width 52 height 20
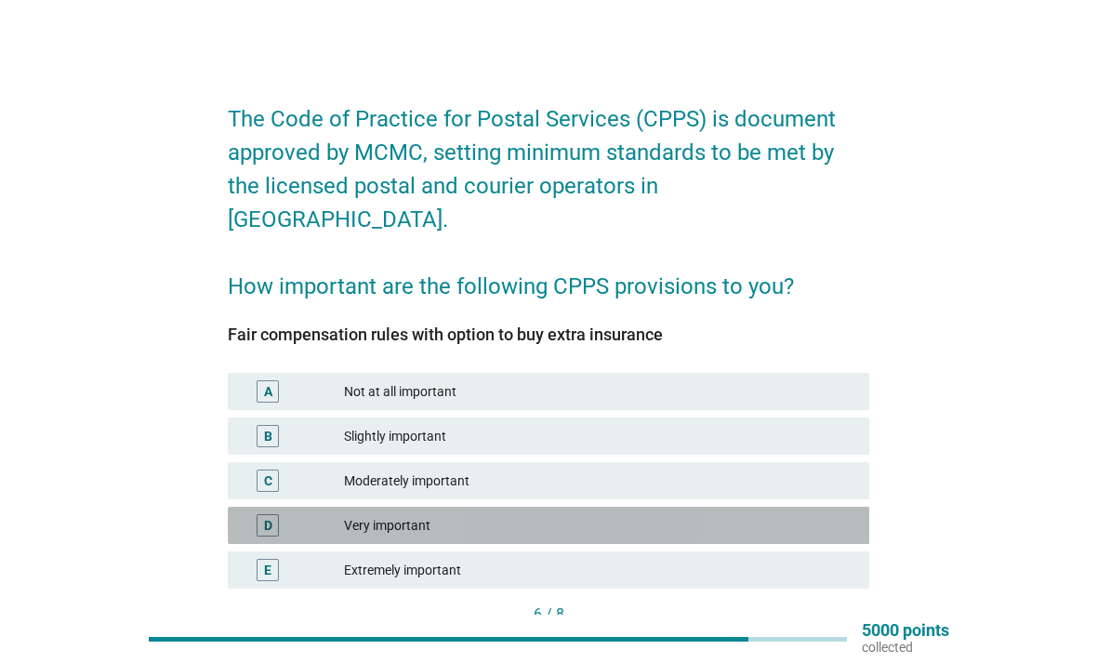
click at [743, 511] on div "D Very important" at bounding box center [549, 525] width 643 height 37
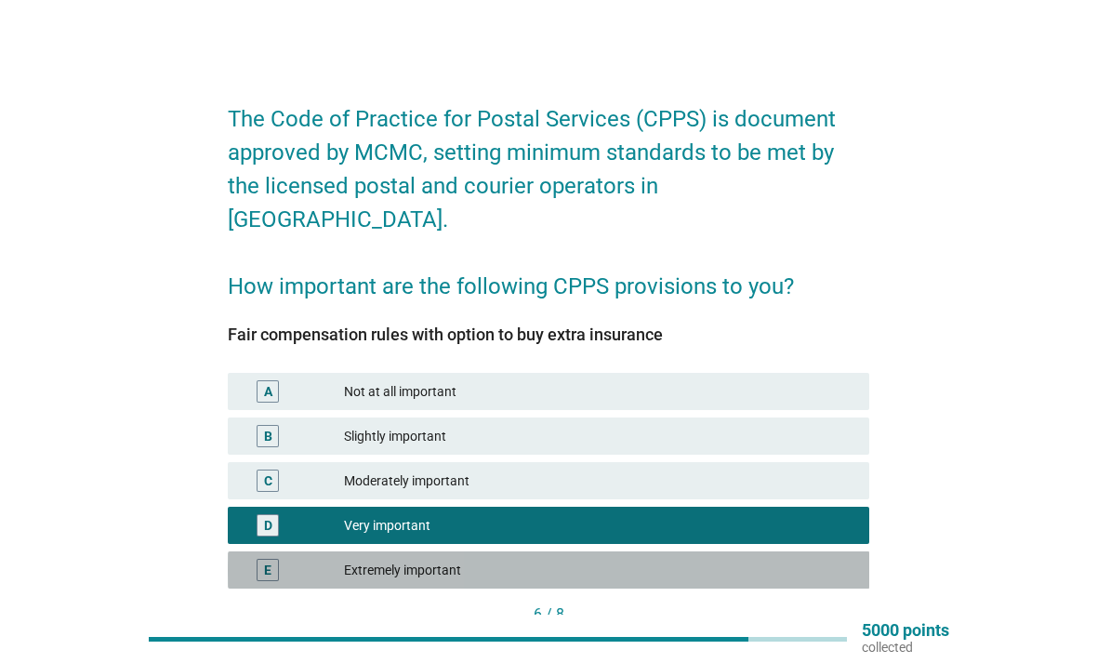
click at [772, 559] on div "E Extremely important" at bounding box center [549, 569] width 643 height 37
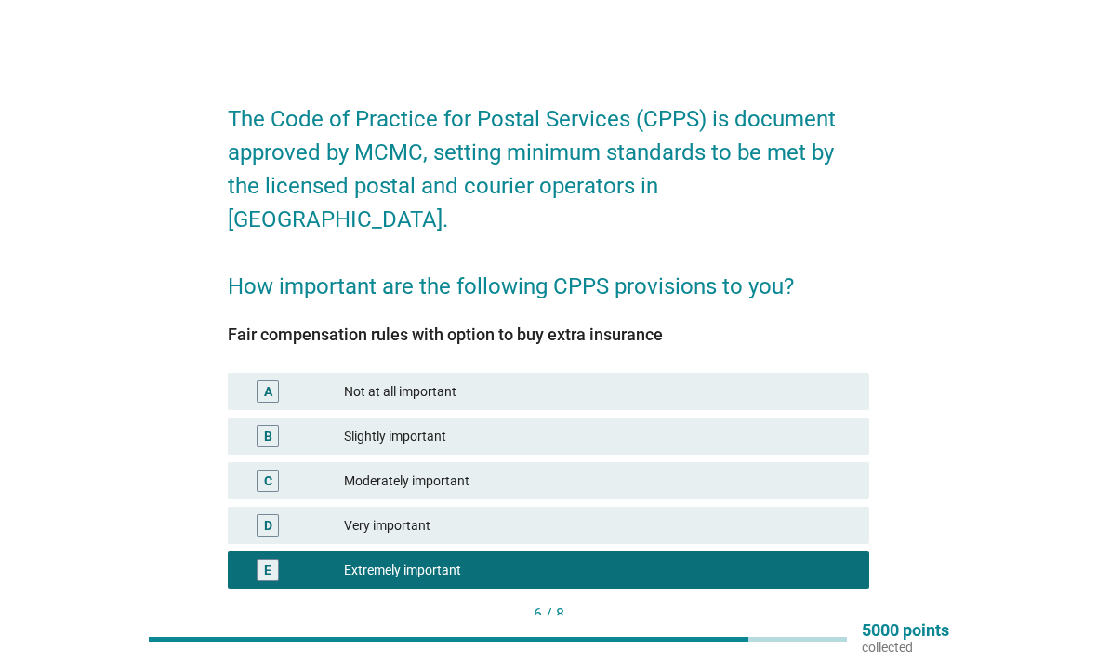
click at [799, 630] on button "Next" at bounding box center [829, 646] width 82 height 33
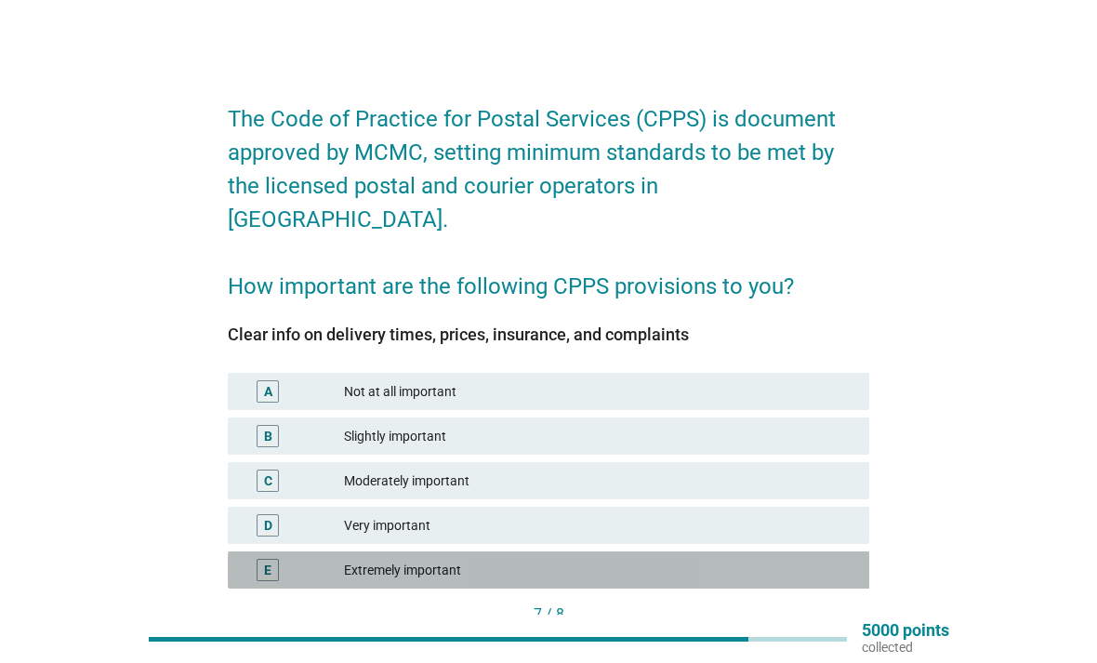
click at [656, 559] on div "Extremely important" at bounding box center [599, 570] width 511 height 22
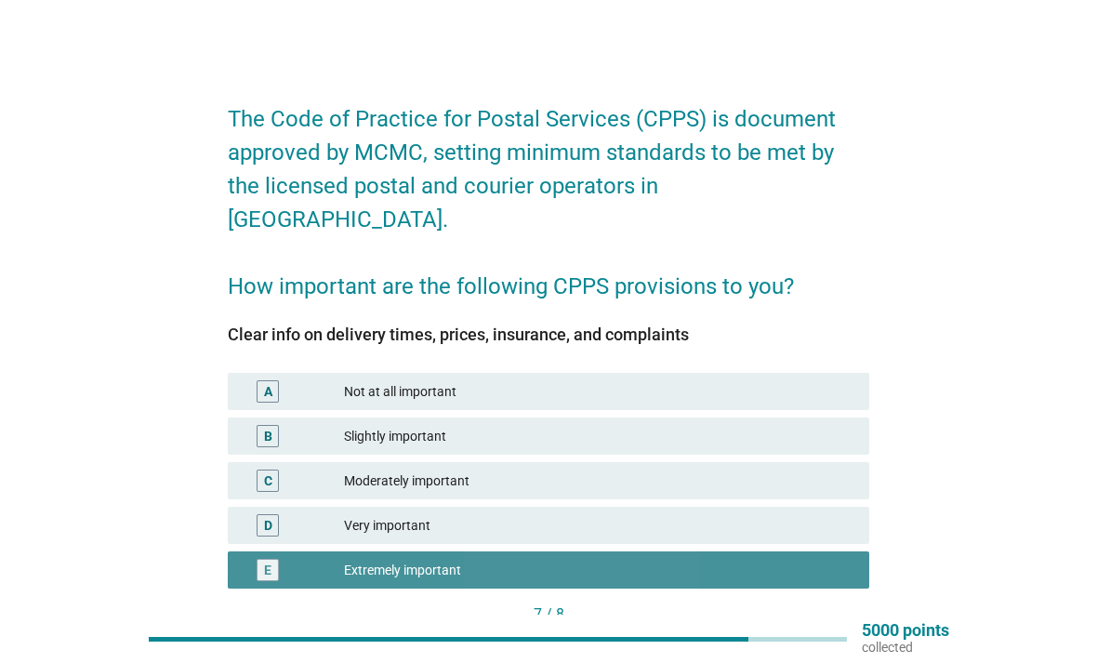
click at [818, 637] on div "Next" at bounding box center [828, 647] width 52 height 20
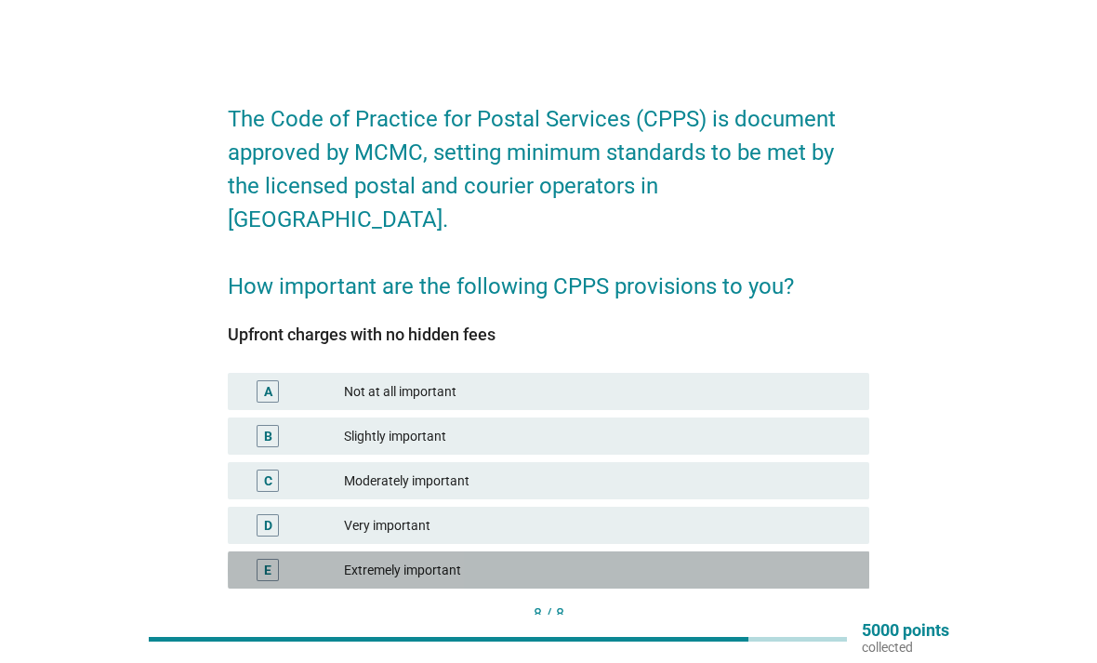
click at [710, 559] on div "Extremely important" at bounding box center [599, 570] width 511 height 22
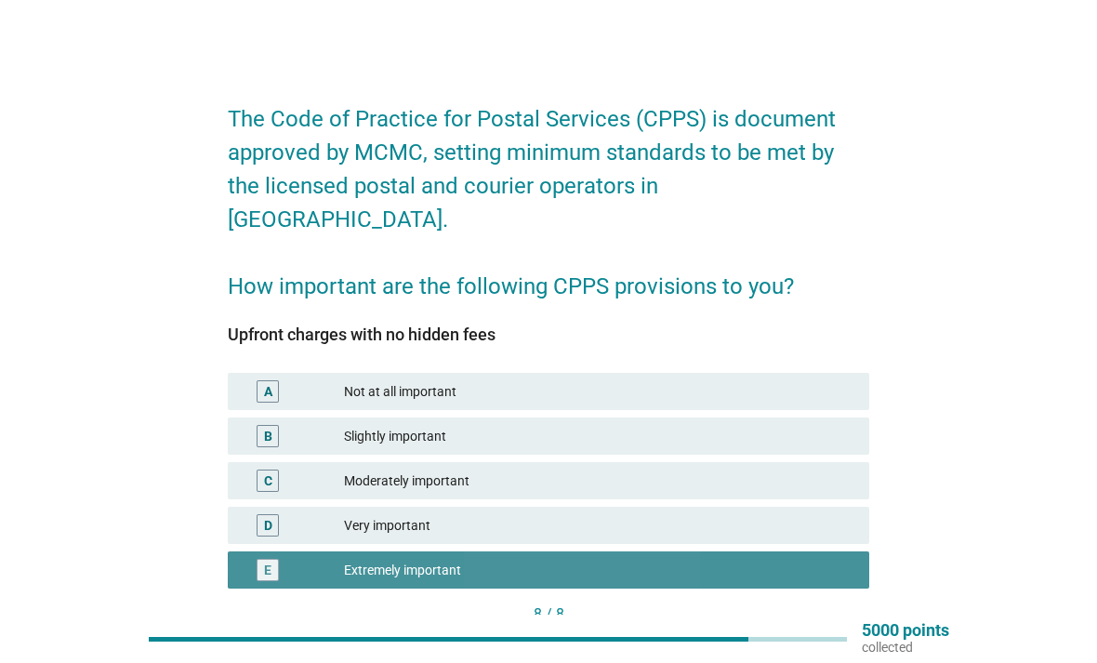
click at [841, 637] on div "Next question" at bounding box center [804, 647] width 99 height 20
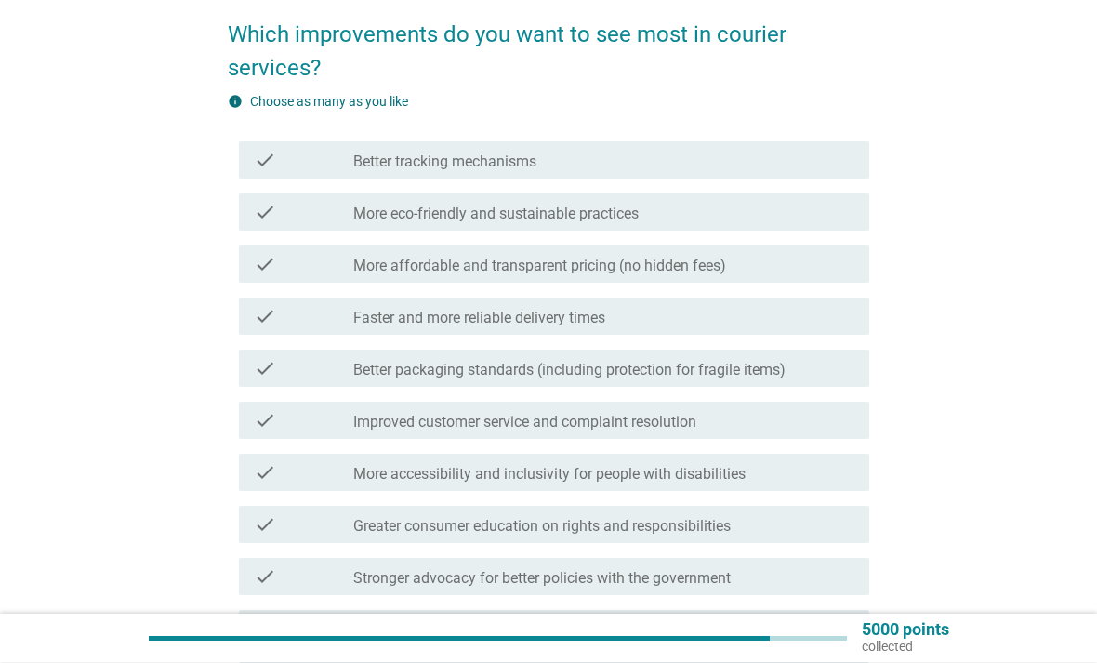
scroll to position [86, 0]
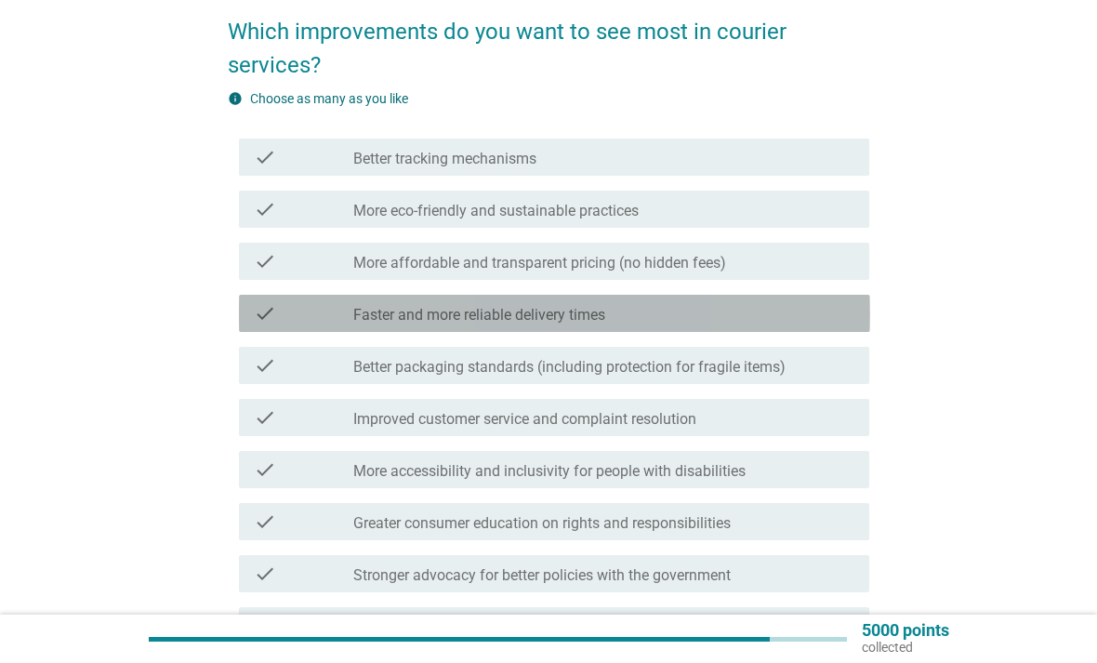
click at [780, 307] on div "check_box_outline_blank Faster and more reliable delivery times" at bounding box center [603, 313] width 501 height 22
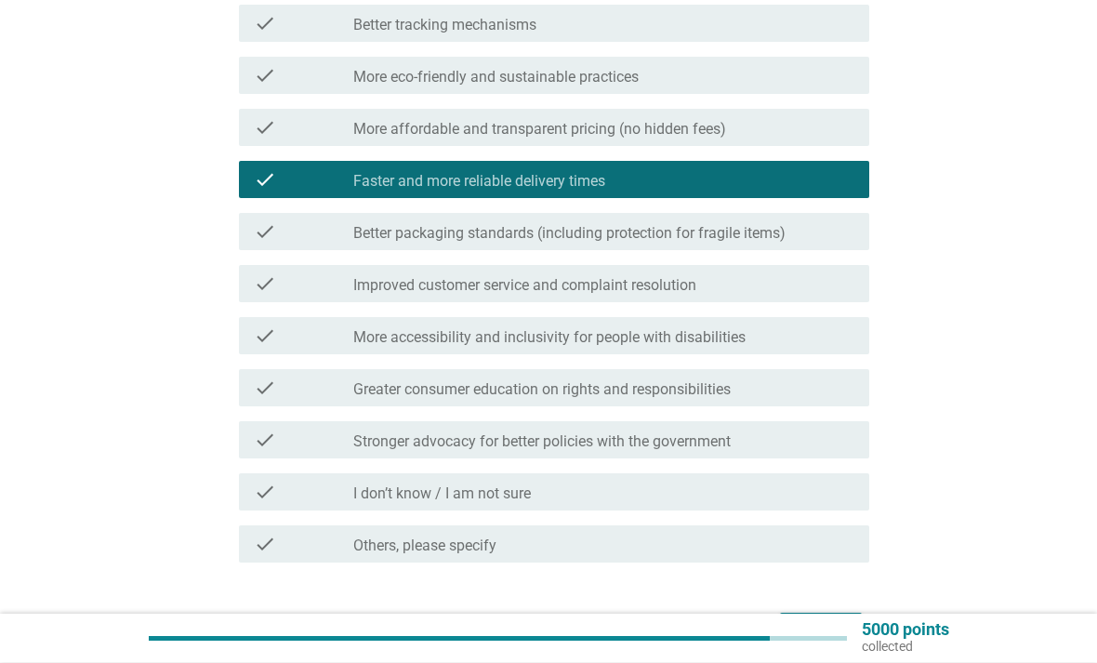
scroll to position [221, 0]
click at [830, 625] on div "Next" at bounding box center [821, 629] width 52 height 22
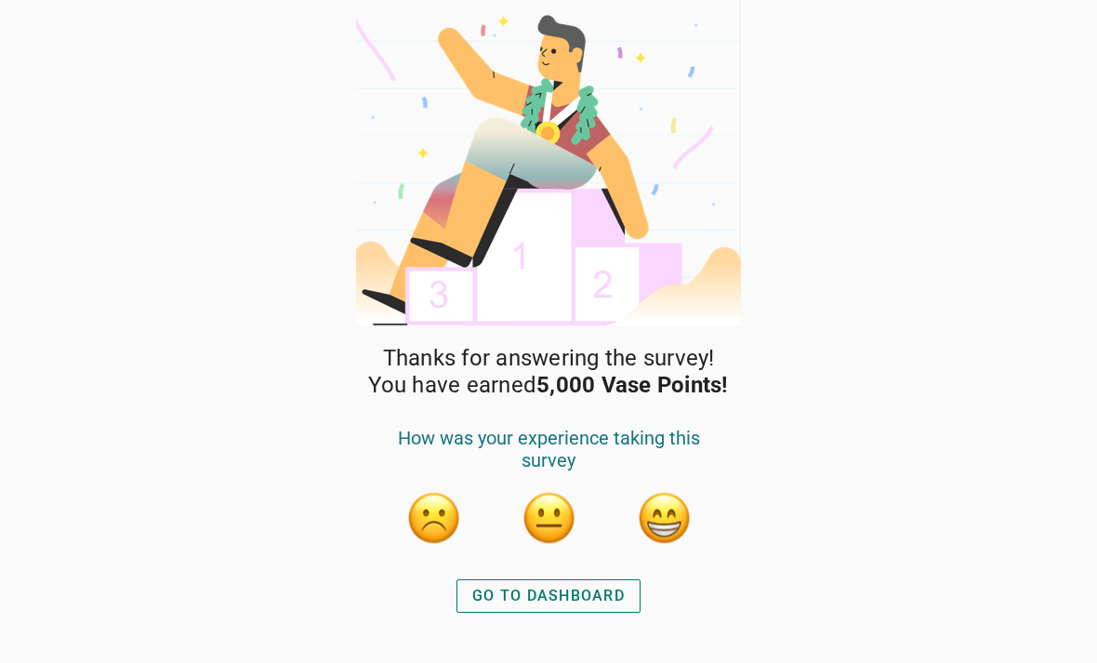
click at [594, 610] on button "GO TO DASHBOARD" at bounding box center [549, 595] width 184 height 33
